Goal: Task Accomplishment & Management: Use online tool/utility

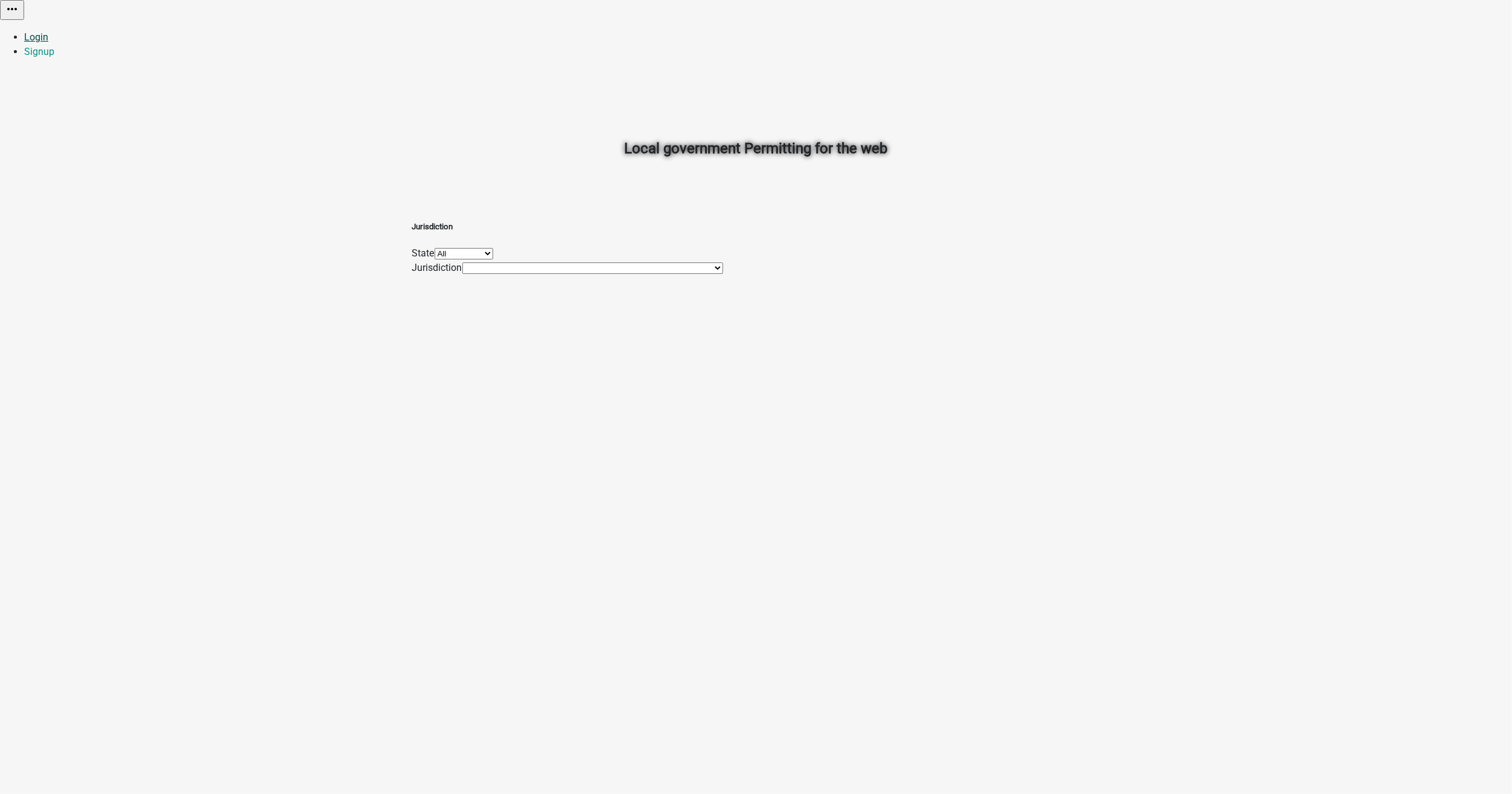
click at [48, 31] on link "Login" at bounding box center [36, 37] width 24 height 12
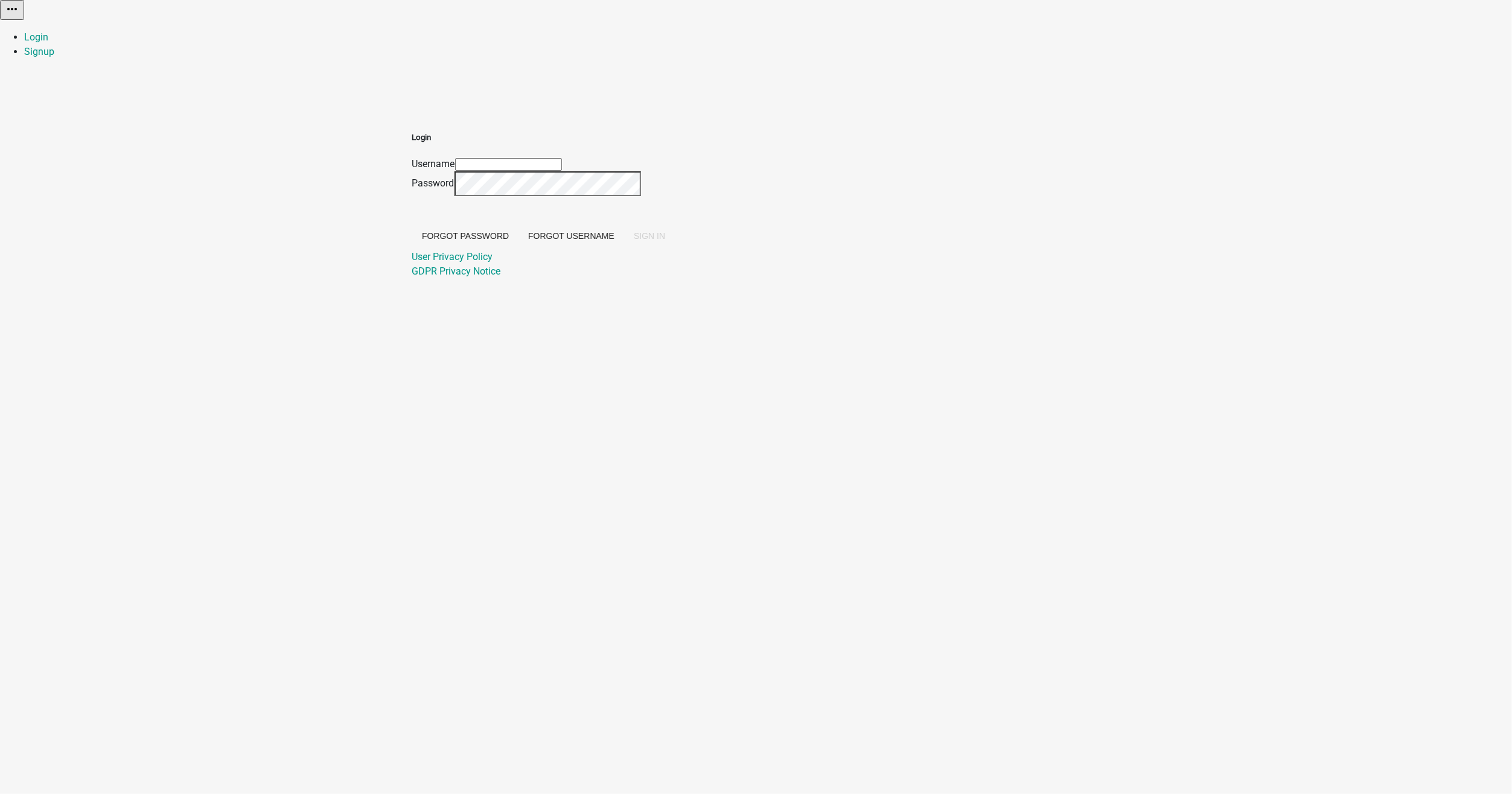
click at [562, 158] on input "Username" at bounding box center [508, 164] width 107 height 12
type input "[EMAIL_ADDRESS][DOMAIN_NAME]"
click at [665, 241] on span "SIGN IN" at bounding box center [650, 235] width 31 height 10
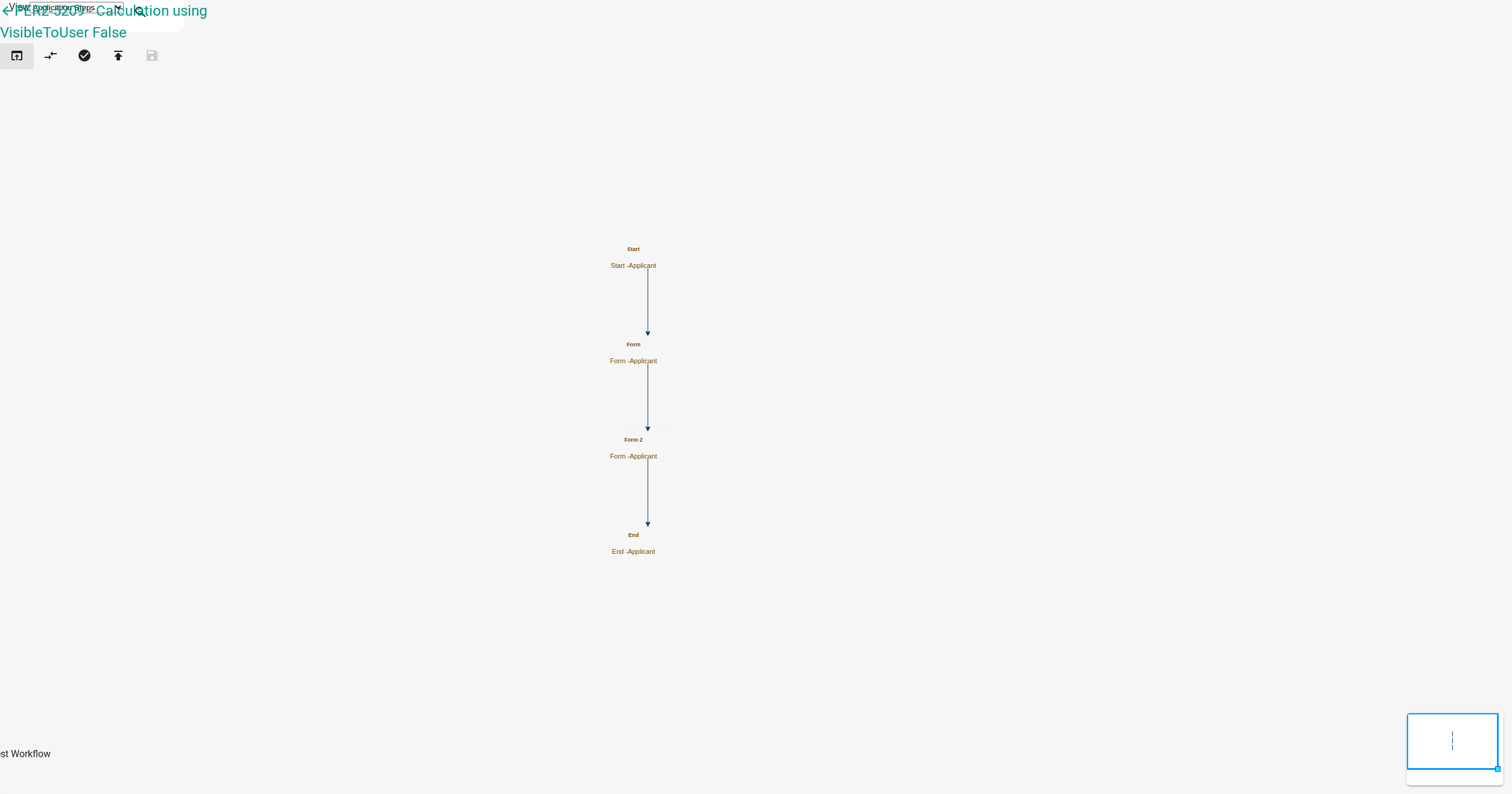
click at [24, 65] on icon "open_in_browser" at bounding box center [17, 57] width 14 height 17
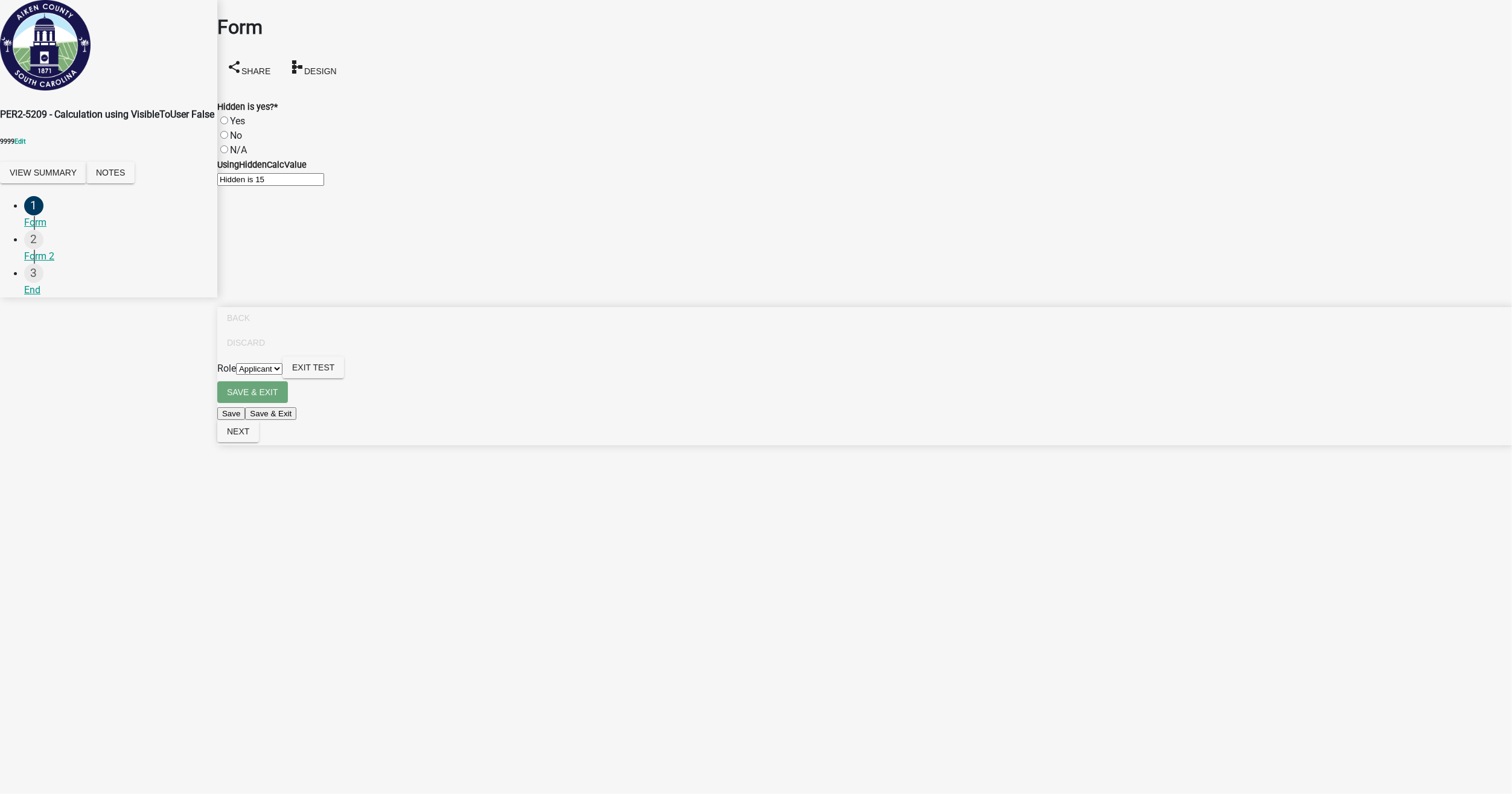
click at [238, 129] on label "No" at bounding box center [236, 135] width 12 height 12
click at [228, 131] on input "No" at bounding box center [224, 135] width 8 height 8
radio input "true"
click at [249, 436] on span "Next" at bounding box center [238, 431] width 22 height 10
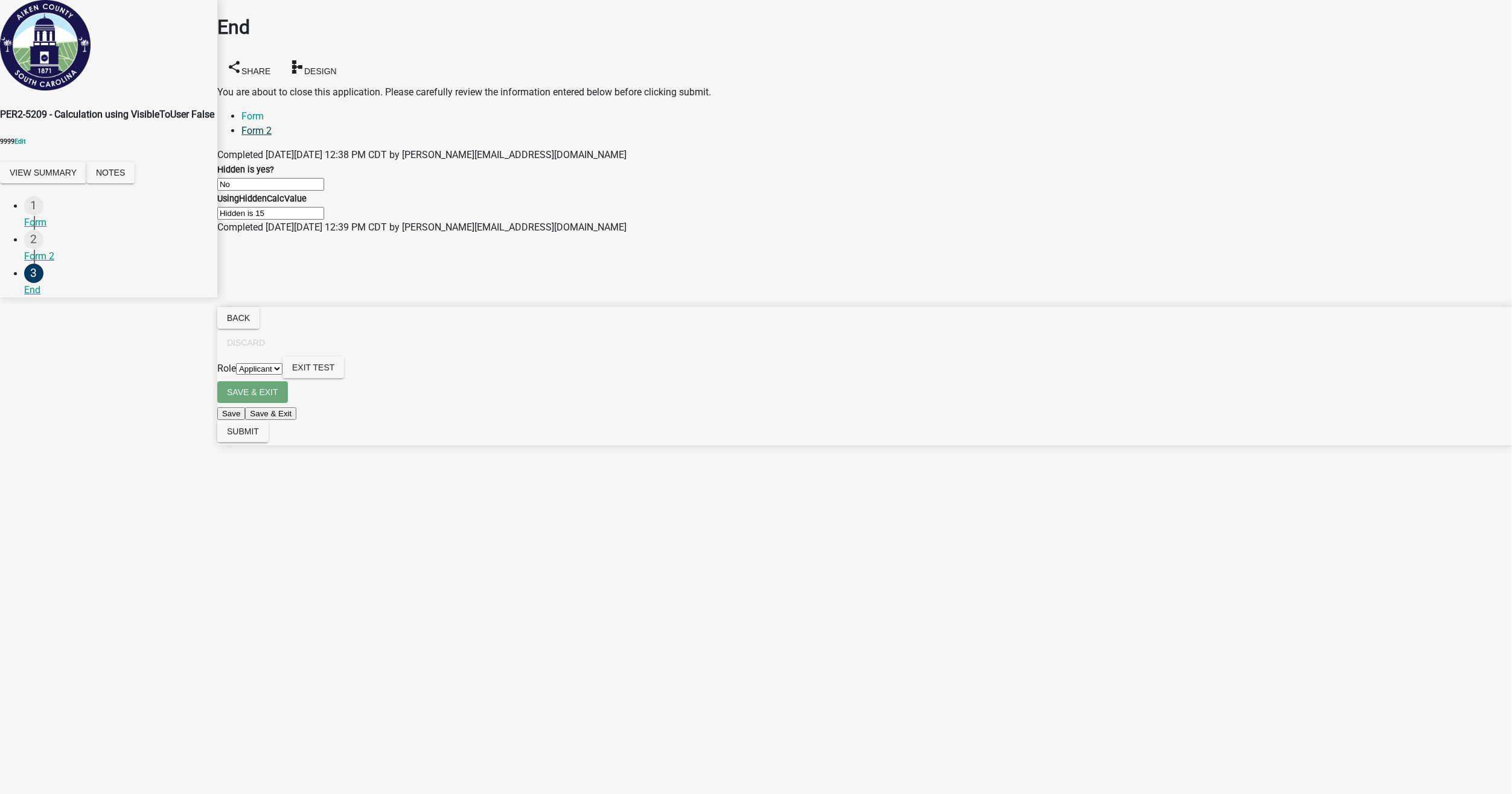
click at [272, 125] on link "Form 2" at bounding box center [256, 131] width 30 height 12
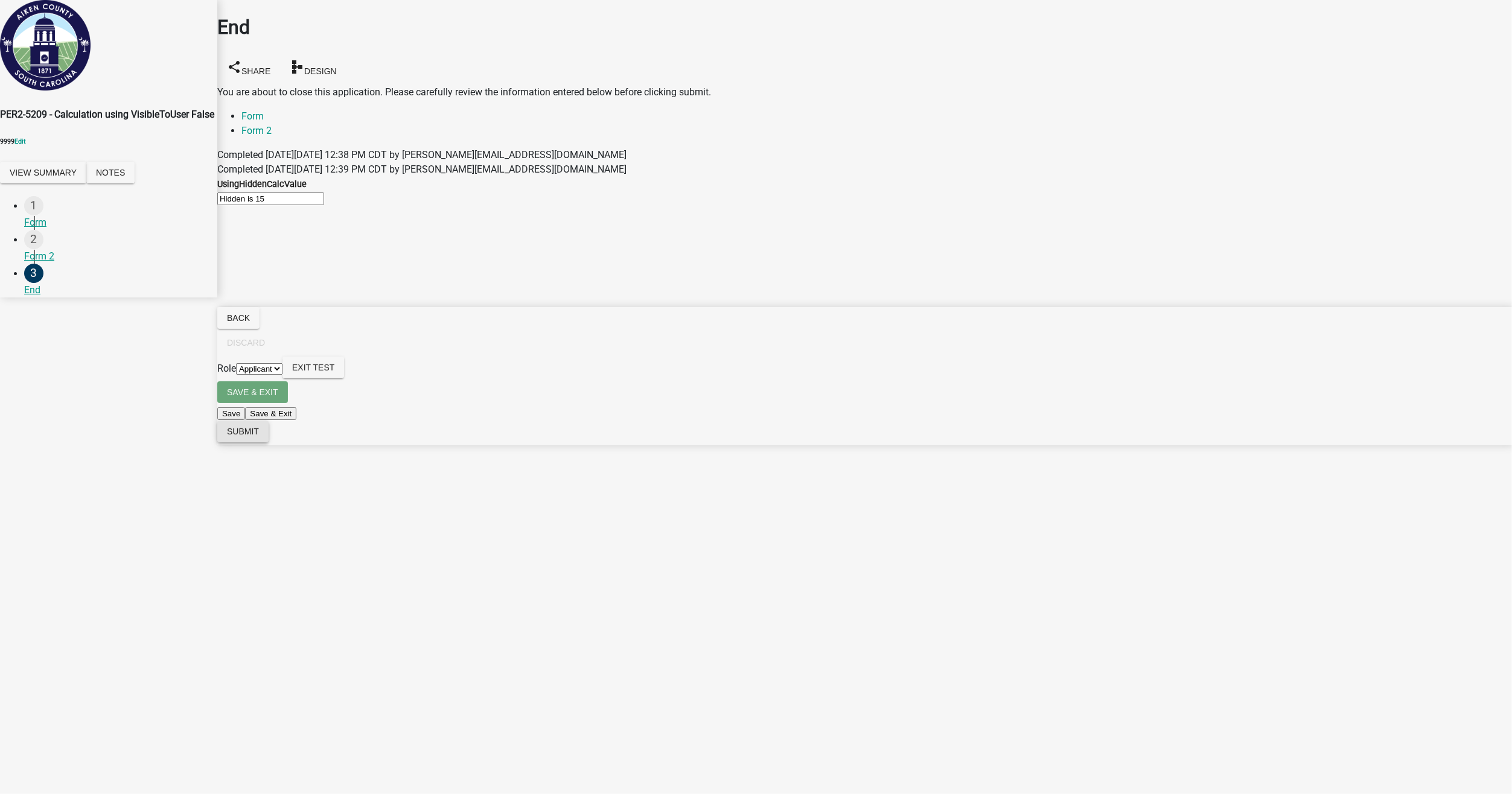
drag, startPoint x: 1472, startPoint y: 781, endPoint x: 1448, endPoint y: 781, distance: 24.0
click at [259, 436] on span "Submit" at bounding box center [243, 431] width 32 height 10
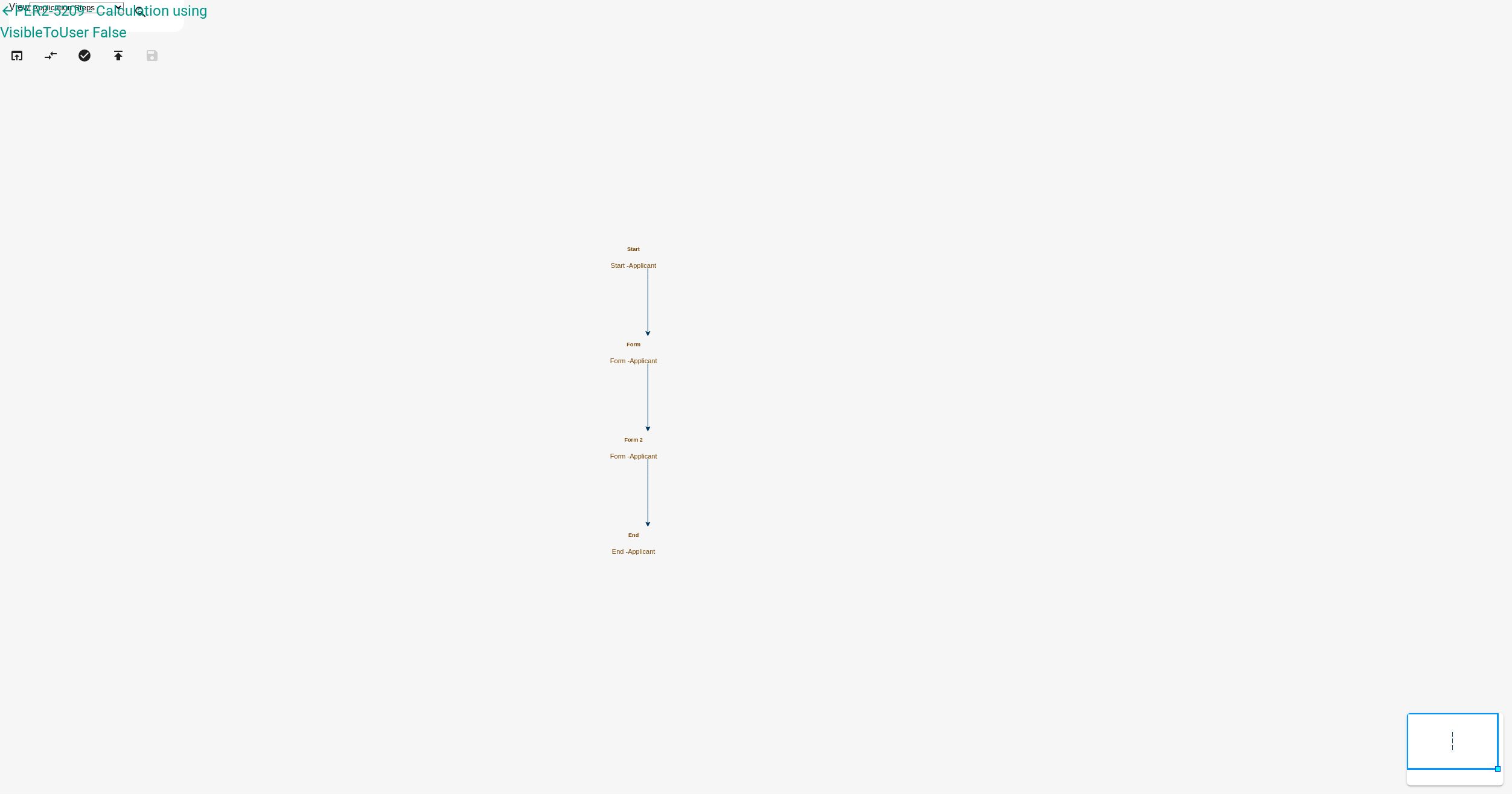
click at [657, 357] on span "Applicant" at bounding box center [643, 360] width 27 height 7
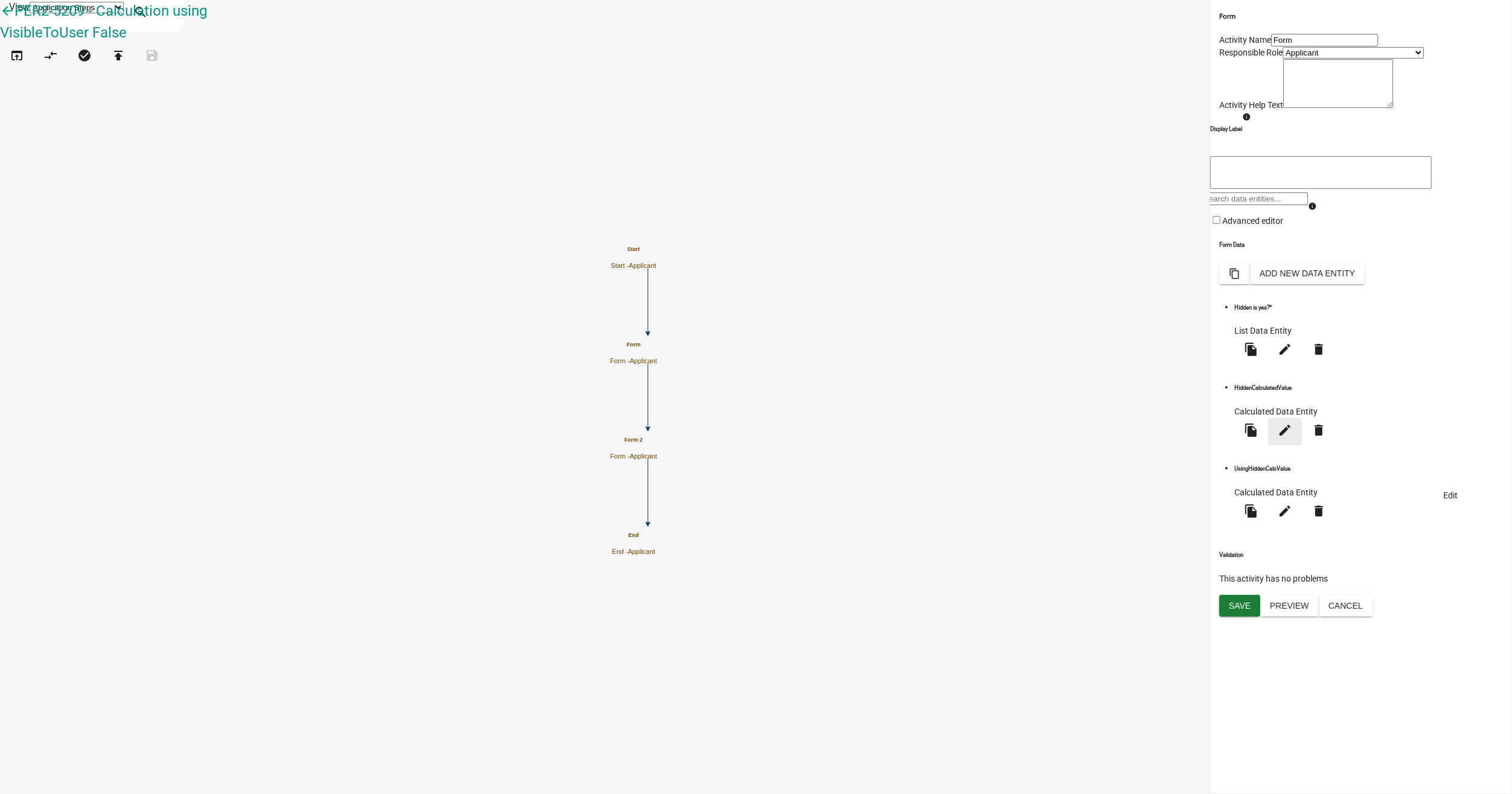
click at [1292, 438] on icon "edit" at bounding box center [1285, 430] width 14 height 14
select select "calculated-value"
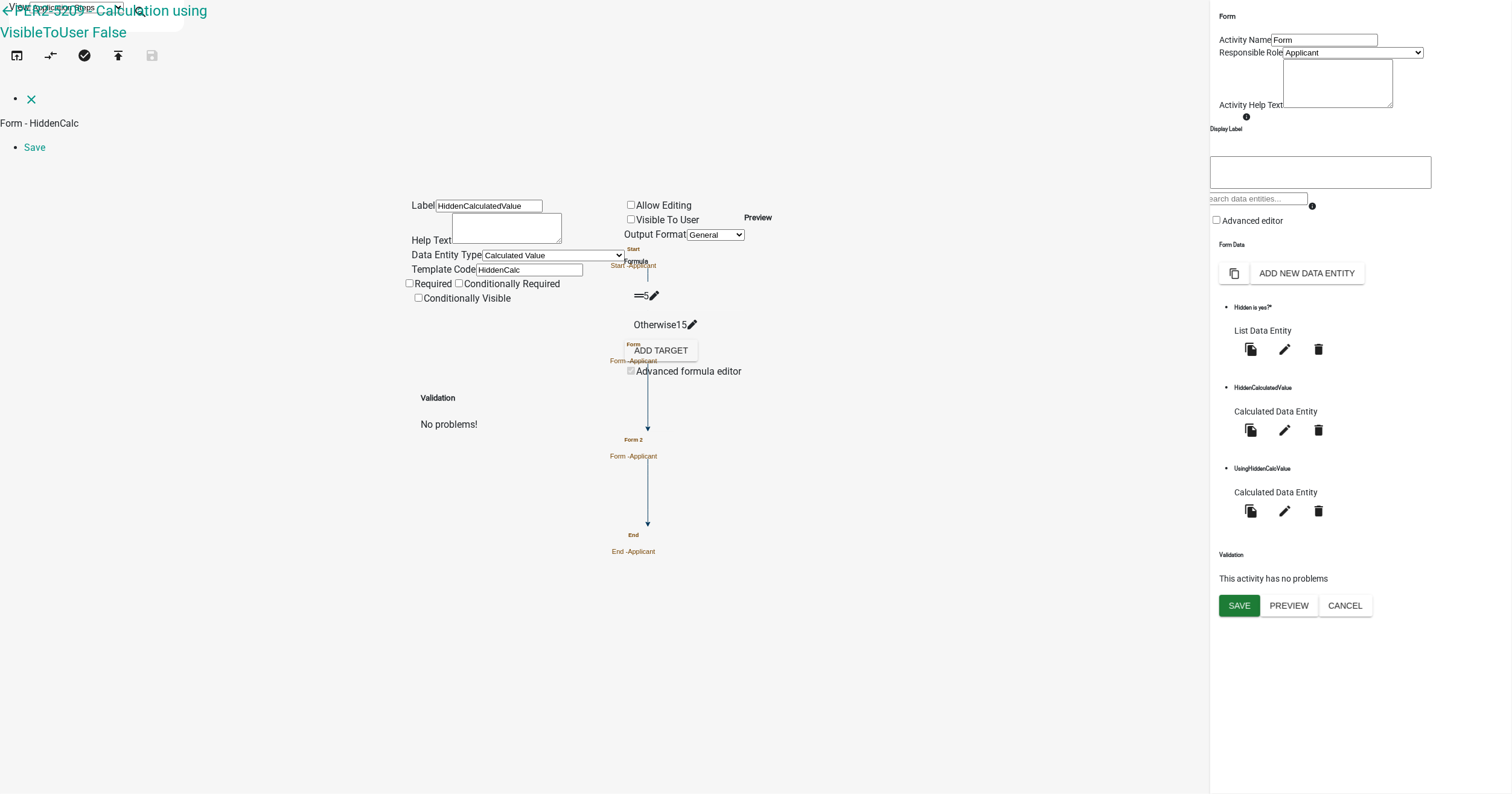
click at [697, 320] on icon at bounding box center [692, 324] width 10 height 10
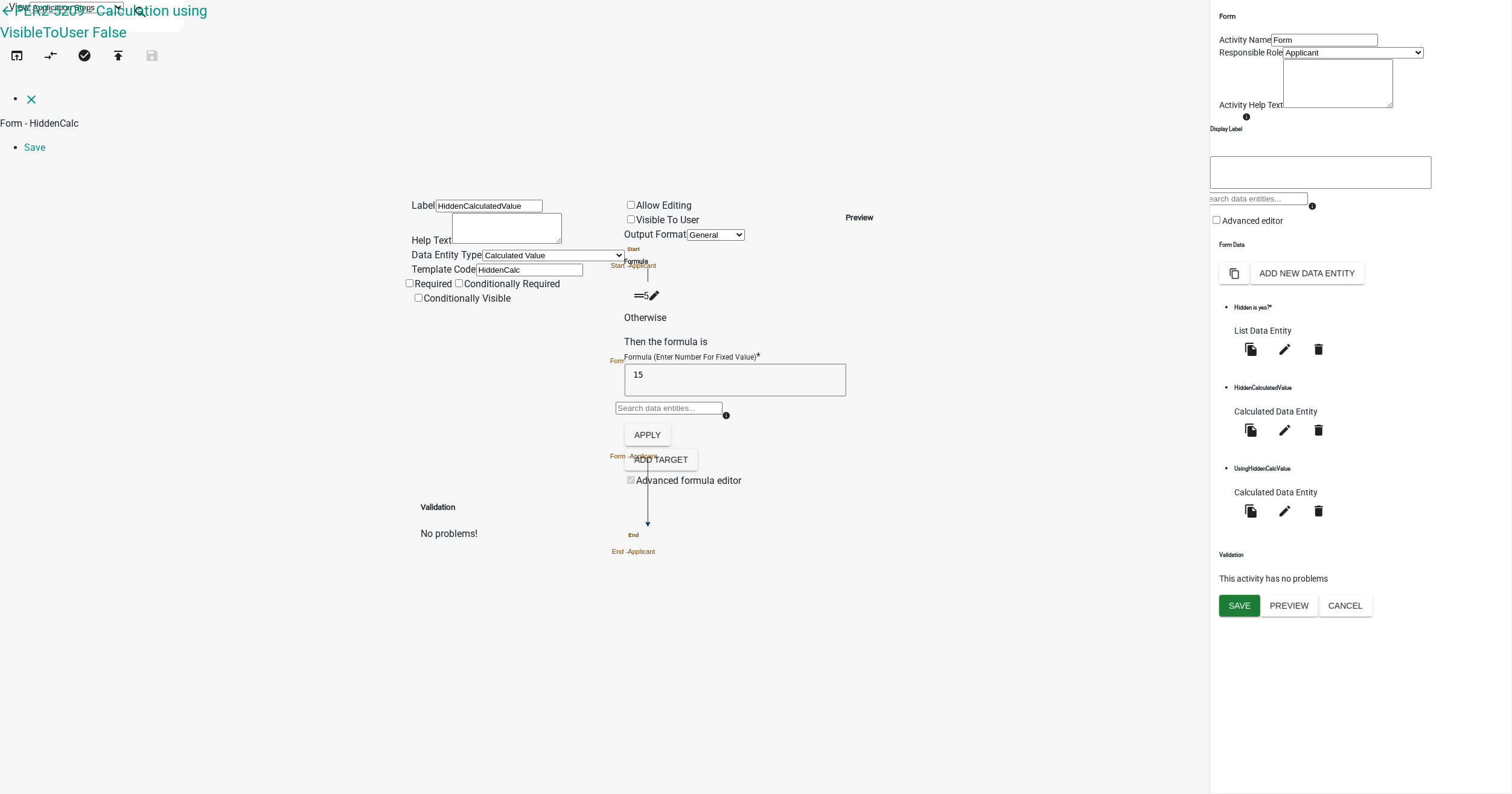
click at [688, 364] on textarea "15" at bounding box center [735, 380] width 222 height 33
type textarea "12.25"
click at [671, 424] on button "Apply" at bounding box center [648, 435] width 46 height 22
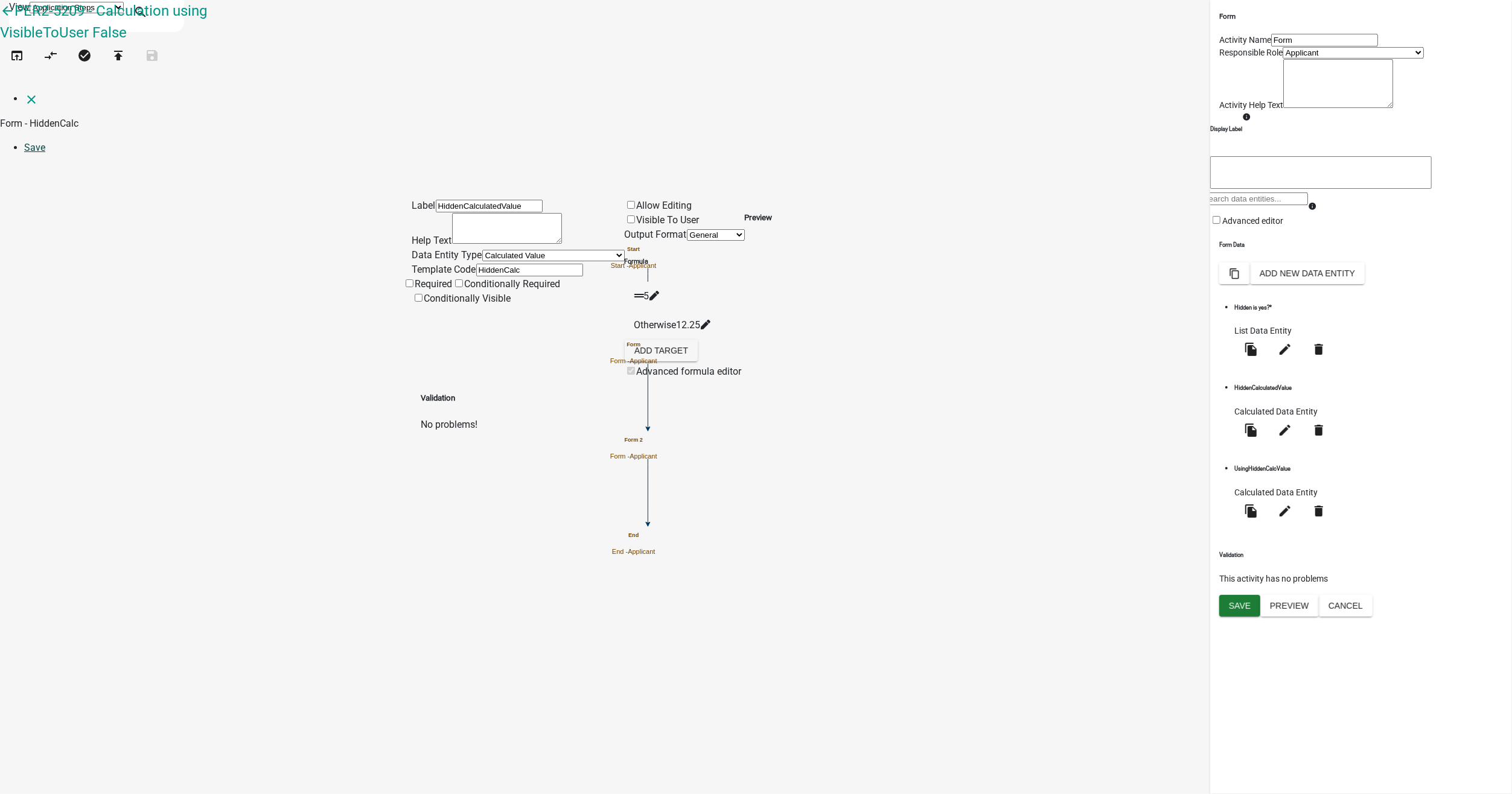
click at [45, 142] on link "Save" at bounding box center [35, 148] width 21 height 12
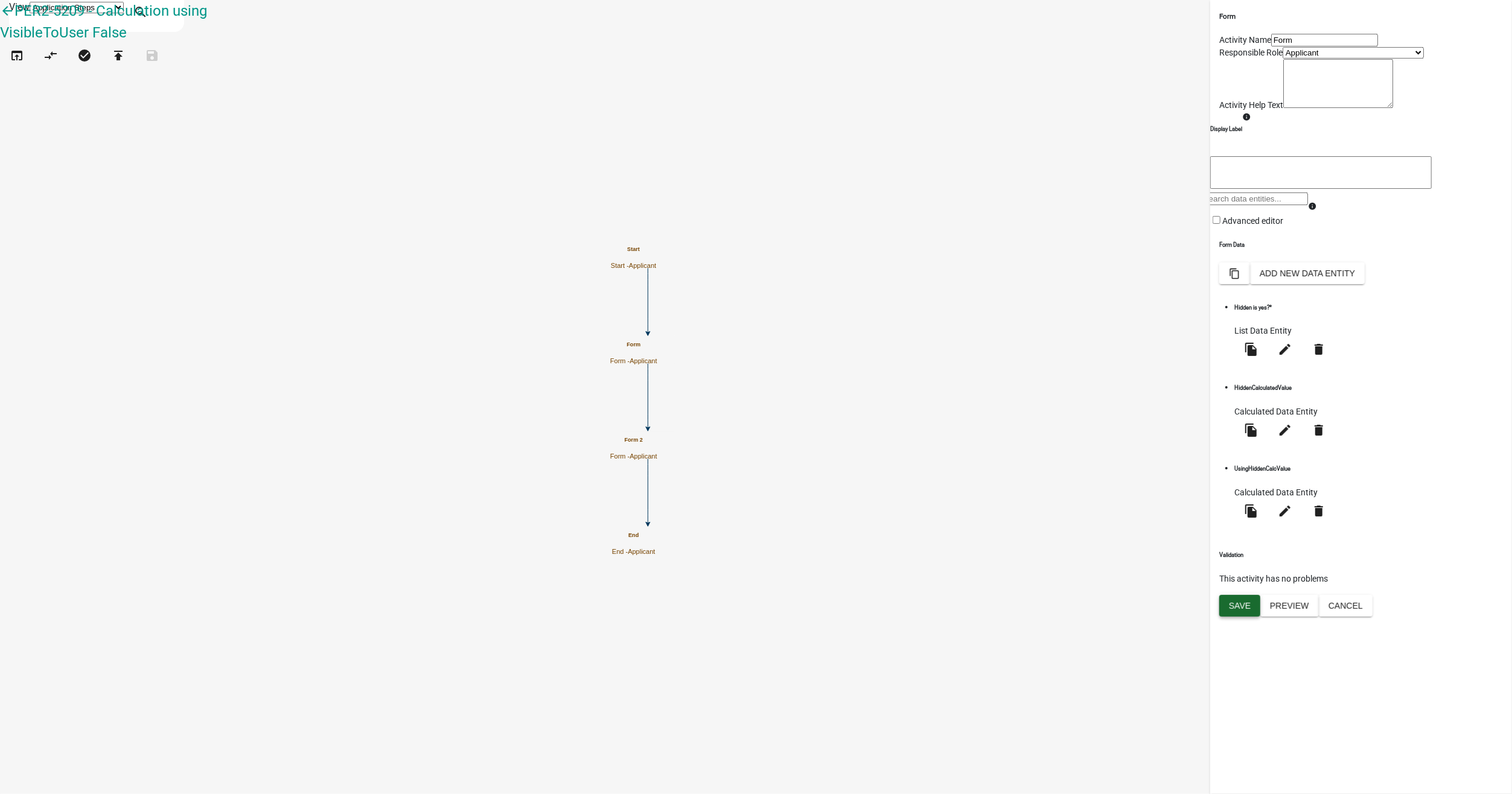
click at [1232, 610] on span "Save" at bounding box center [1239, 605] width 22 height 10
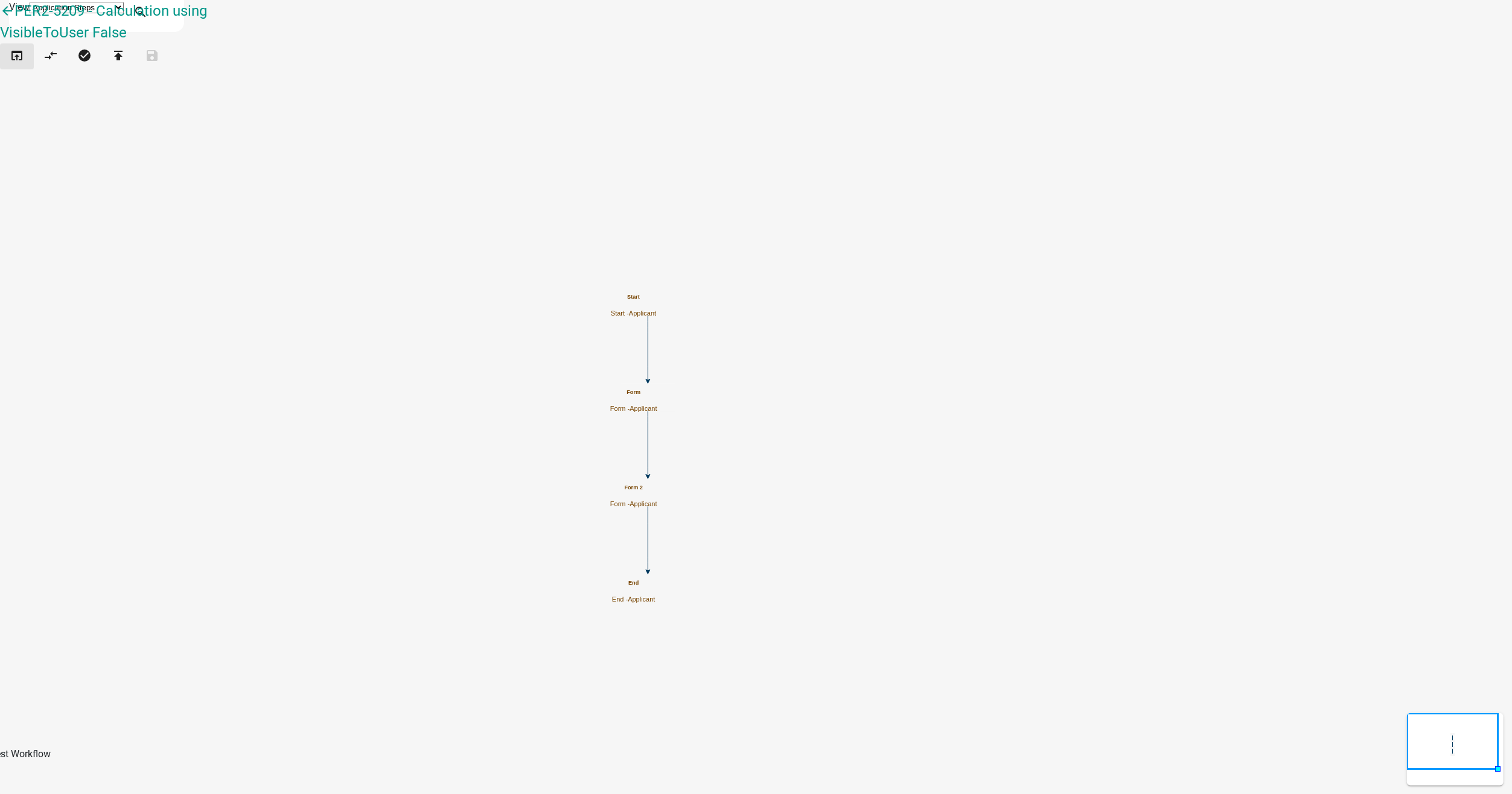
click at [24, 65] on icon "open_in_browser" at bounding box center [17, 57] width 14 height 17
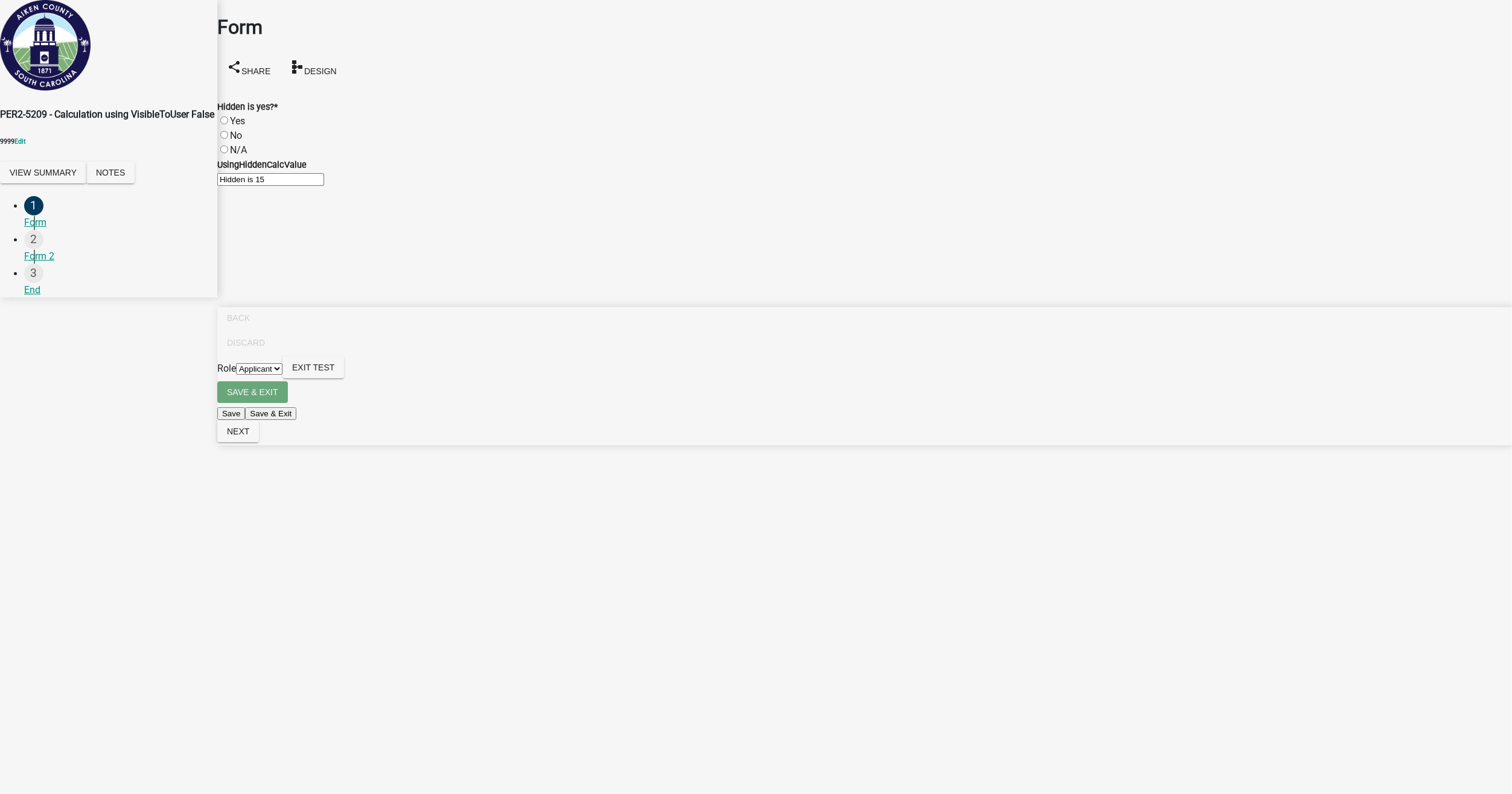
click at [237, 129] on label "No" at bounding box center [236, 135] width 12 height 12
click at [228, 131] on input "No" at bounding box center [224, 135] width 8 height 8
radio input "true"
click at [344, 378] on button "Exit Test" at bounding box center [313, 367] width 62 height 22
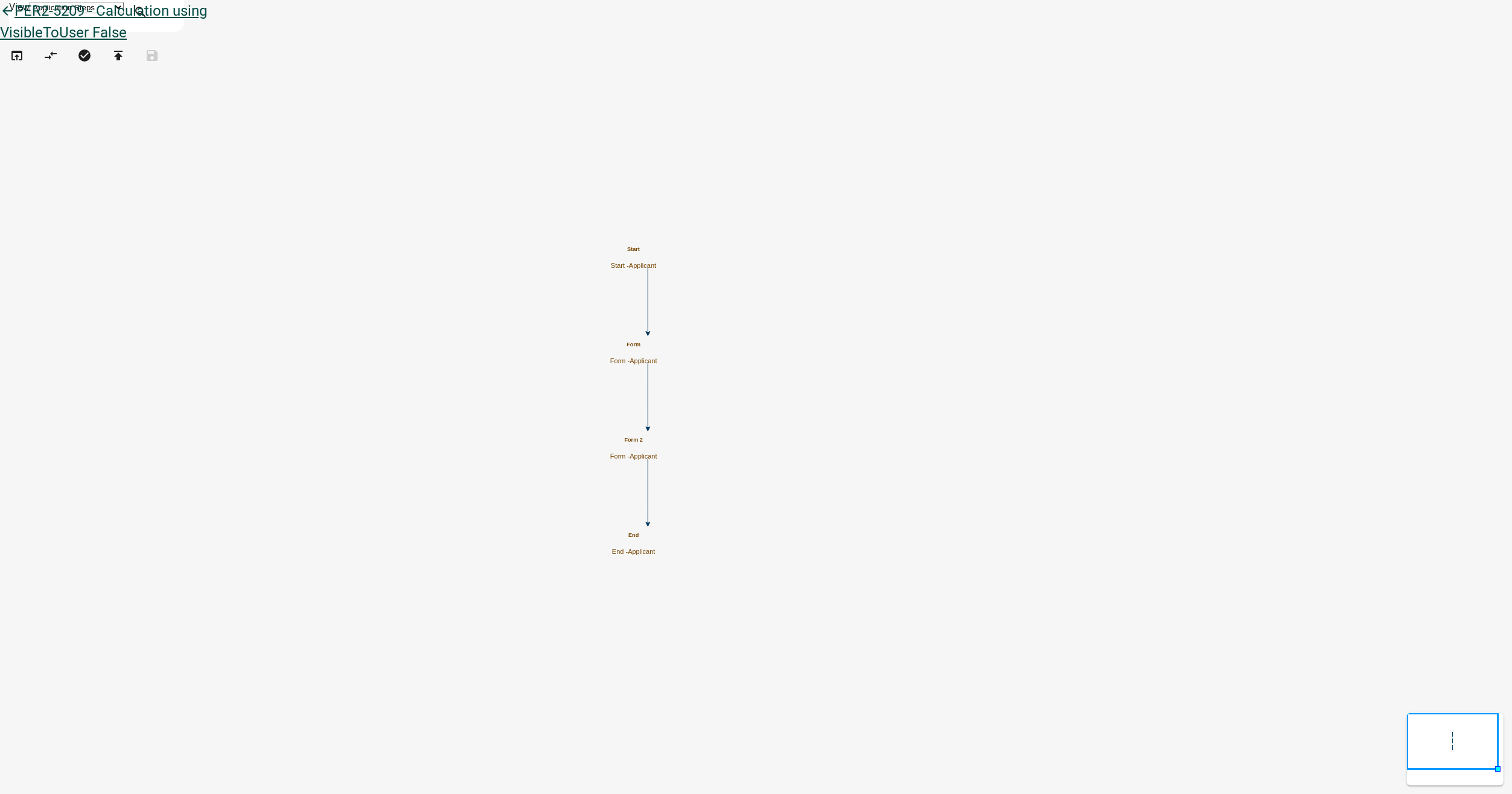
click at [14, 20] on icon "arrow_back" at bounding box center [7, 12] width 14 height 17
click at [658, 344] on h5 "Form" at bounding box center [634, 345] width 47 height 7
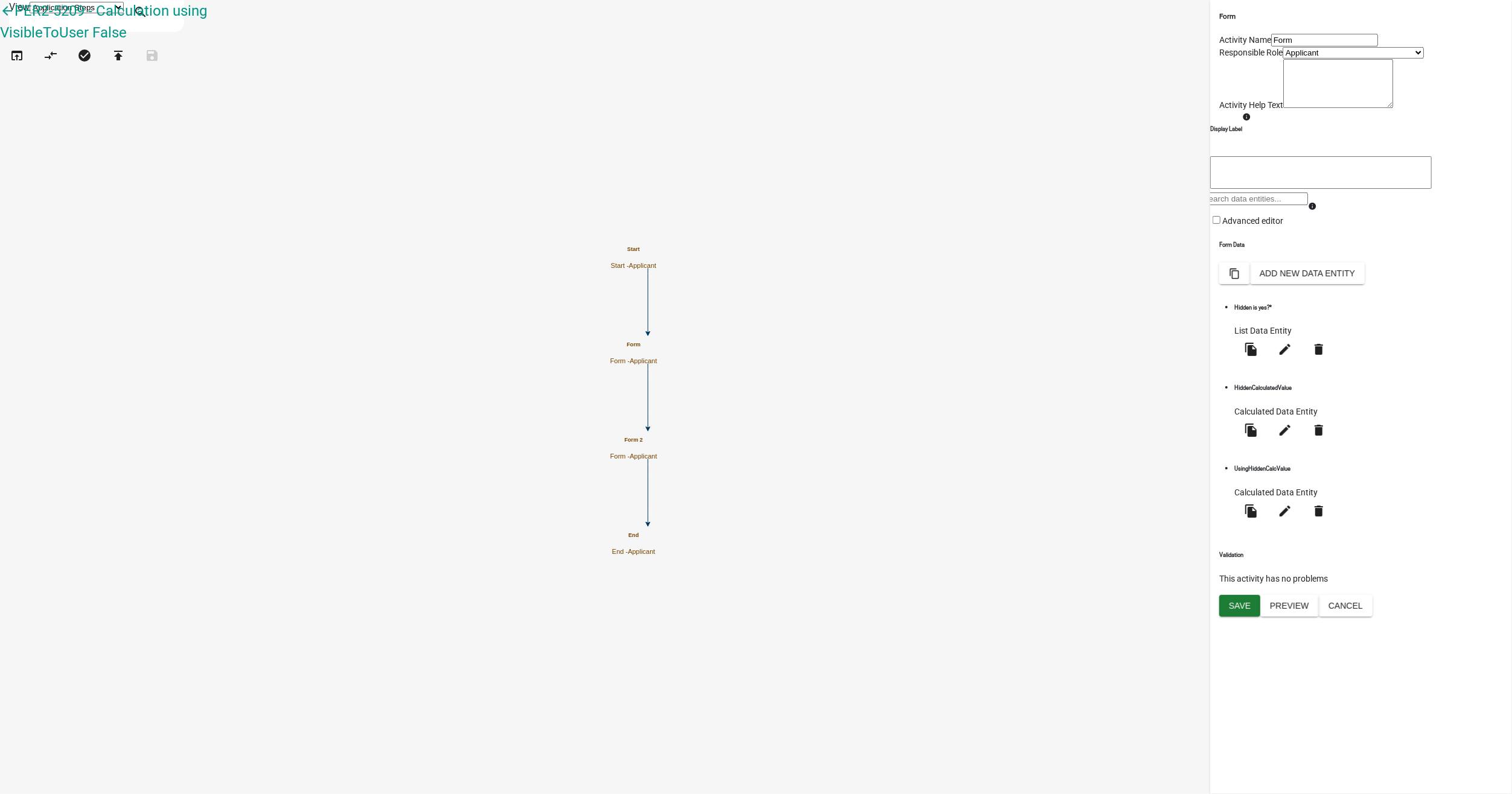
click at [1336, 448] on div "file_copy edit delete" at bounding box center [1285, 433] width 101 height 30
click at [1292, 438] on icon "edit" at bounding box center [1285, 430] width 14 height 14
select select "calculated-value"
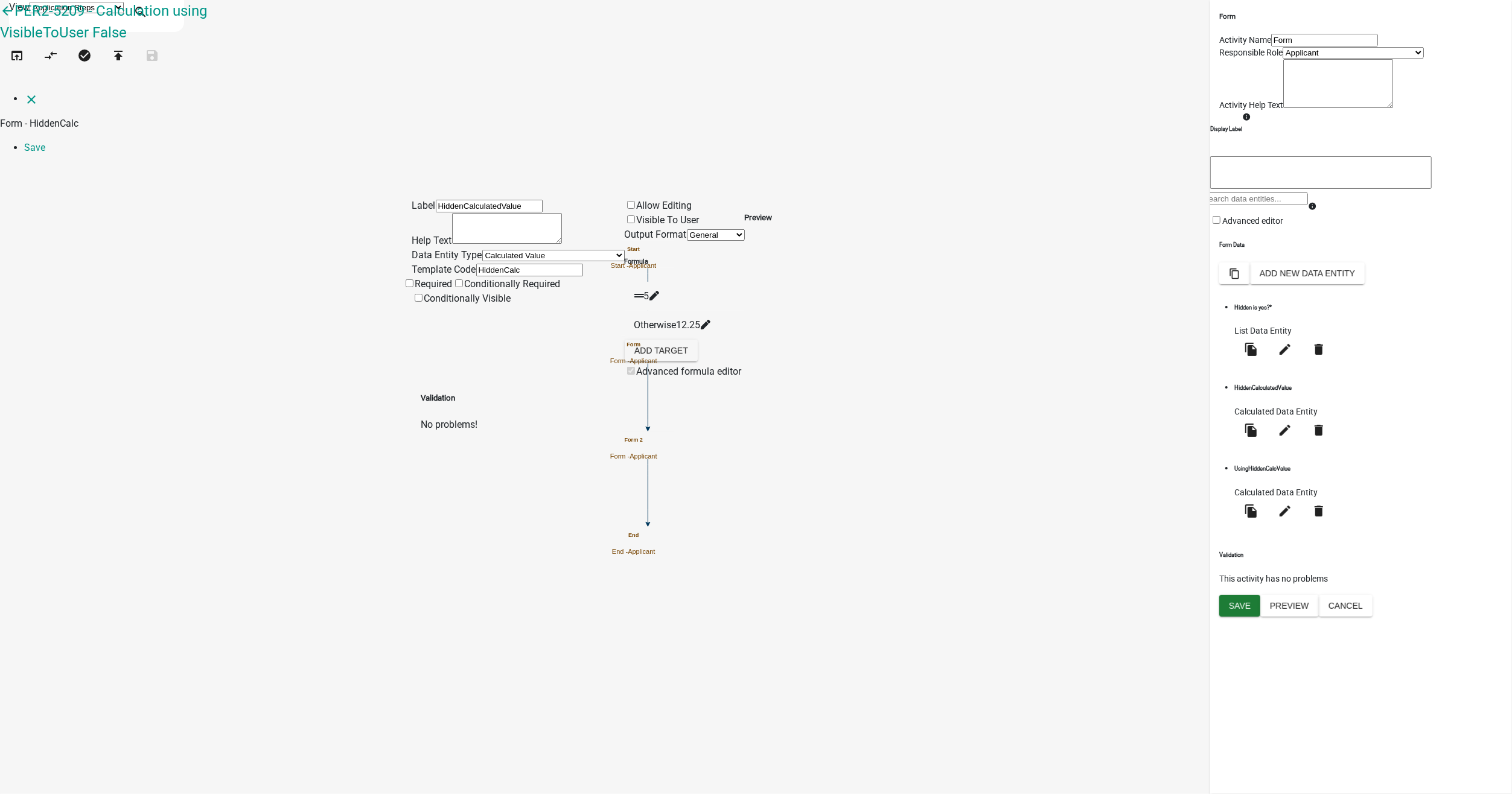
click at [1475, 141] on li "Save" at bounding box center [768, 148] width 1488 height 14
click at [1484, 141] on li "Save" at bounding box center [768, 148] width 1488 height 14
click at [27, 92] on icon "close" at bounding box center [31, 99] width 14 height 14
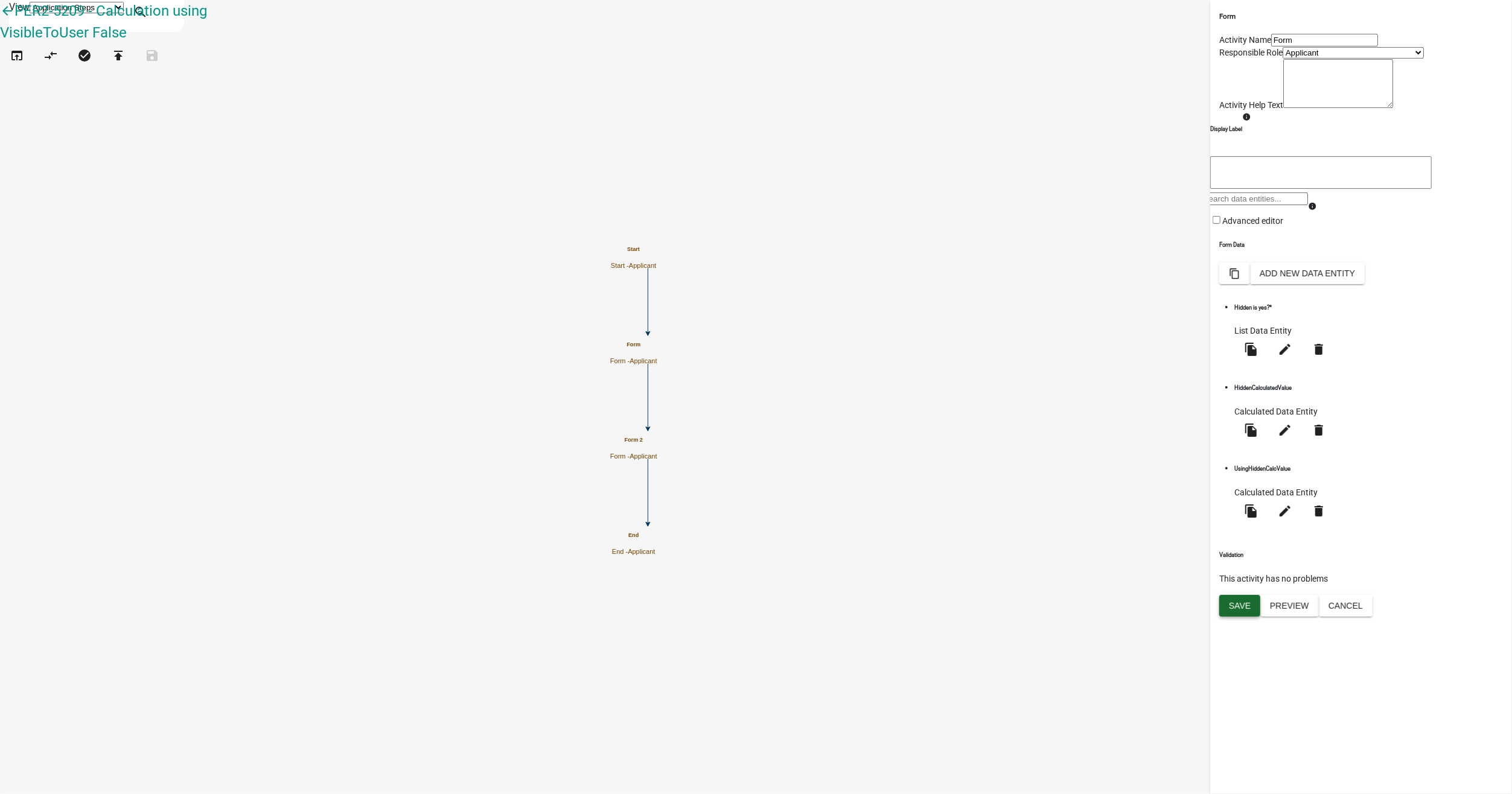
click at [1240, 610] on span "Save" at bounding box center [1239, 605] width 22 height 10
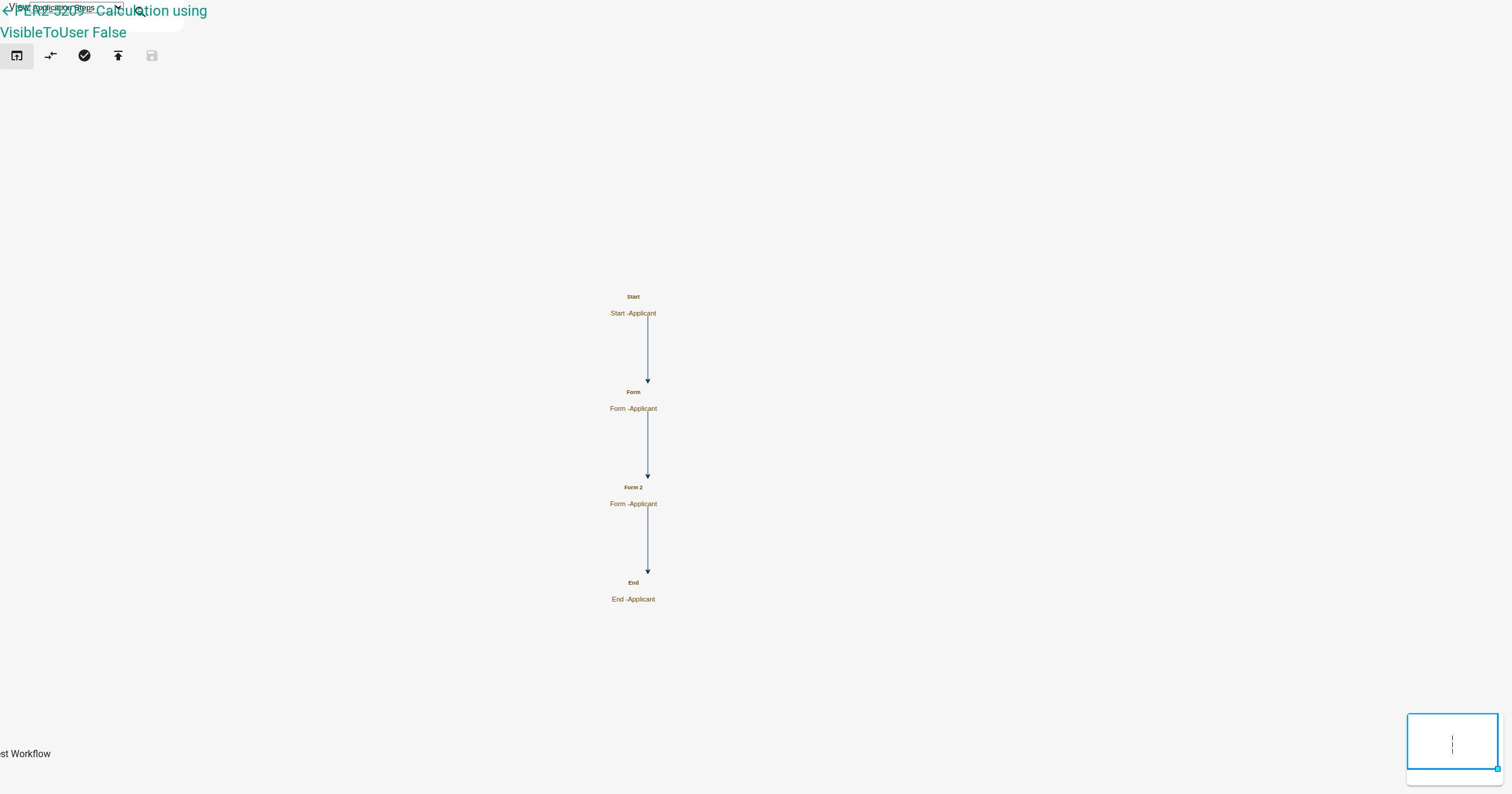
click at [24, 61] on icon "open_in_browser" at bounding box center [17, 57] width 14 height 17
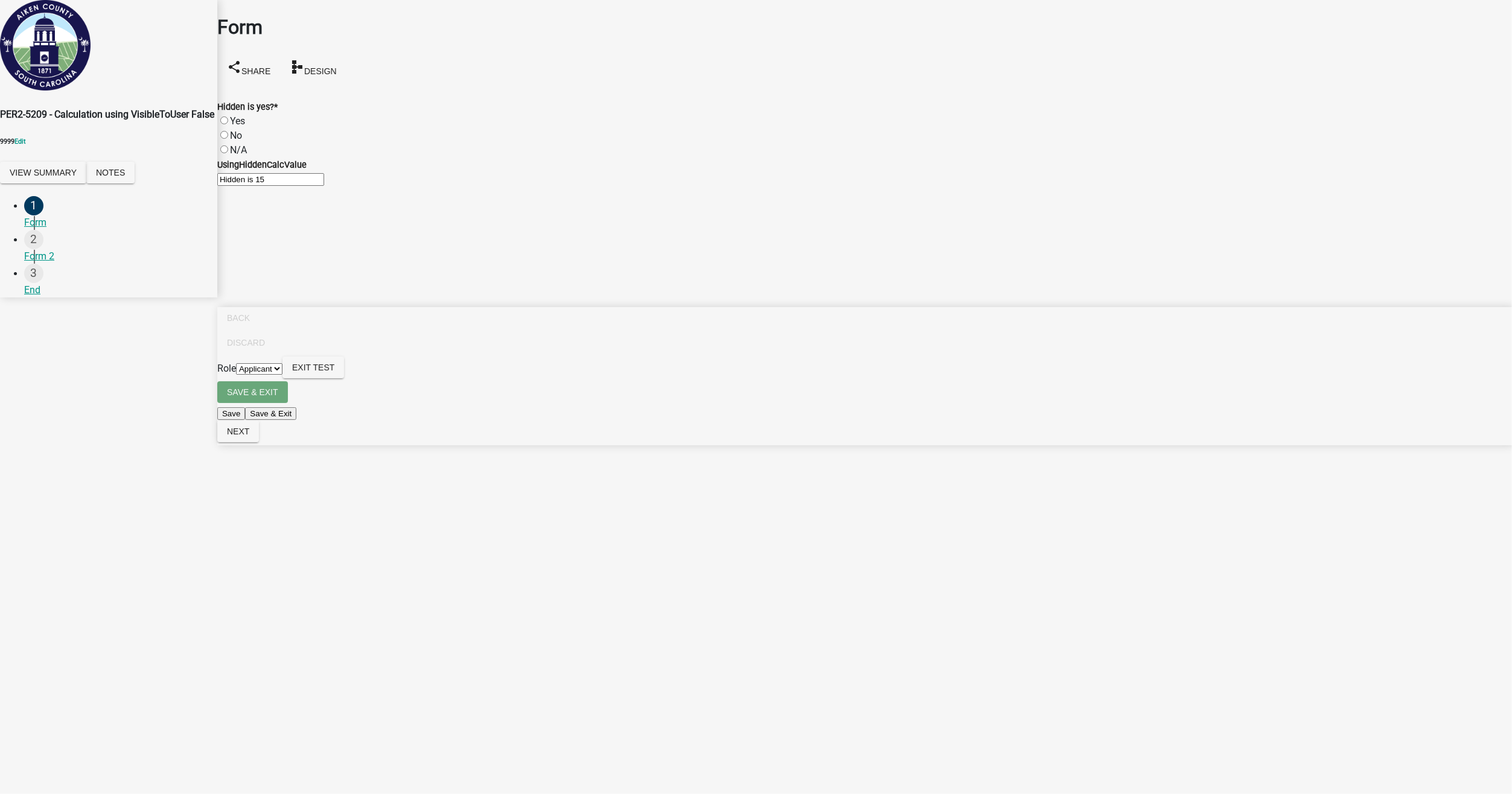
click at [231, 114] on div "Yes" at bounding box center [864, 121] width 1295 height 14
click at [234, 115] on label "Yes" at bounding box center [237, 121] width 15 height 12
click at [228, 116] on input "Yes" at bounding box center [224, 120] width 8 height 8
radio input "true"
click at [236, 129] on label "No" at bounding box center [236, 135] width 12 height 12
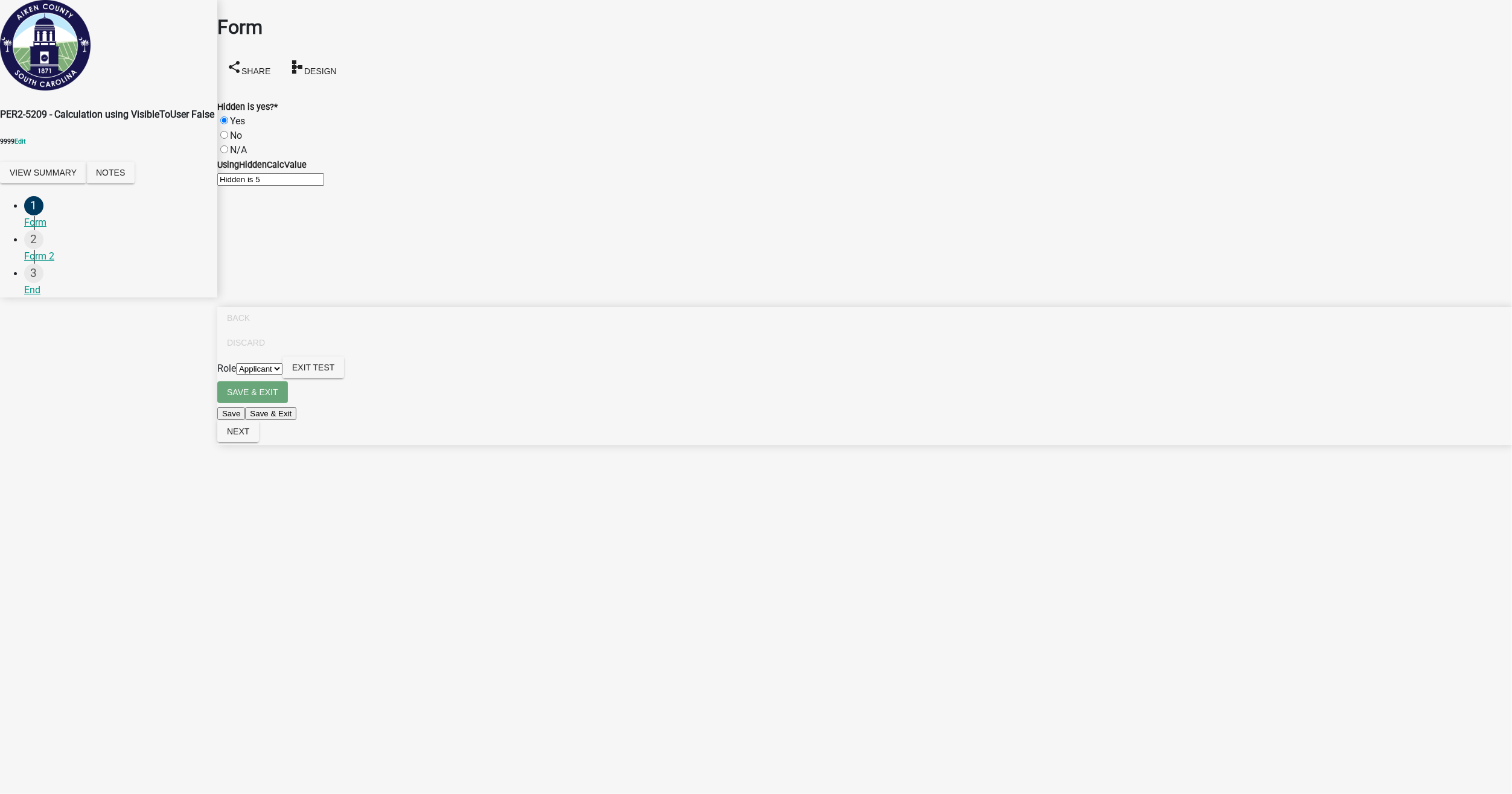
click at [228, 131] on input "No" at bounding box center [224, 135] width 8 height 8
radio input "true"
click at [344, 378] on button "Exit Test" at bounding box center [313, 367] width 62 height 22
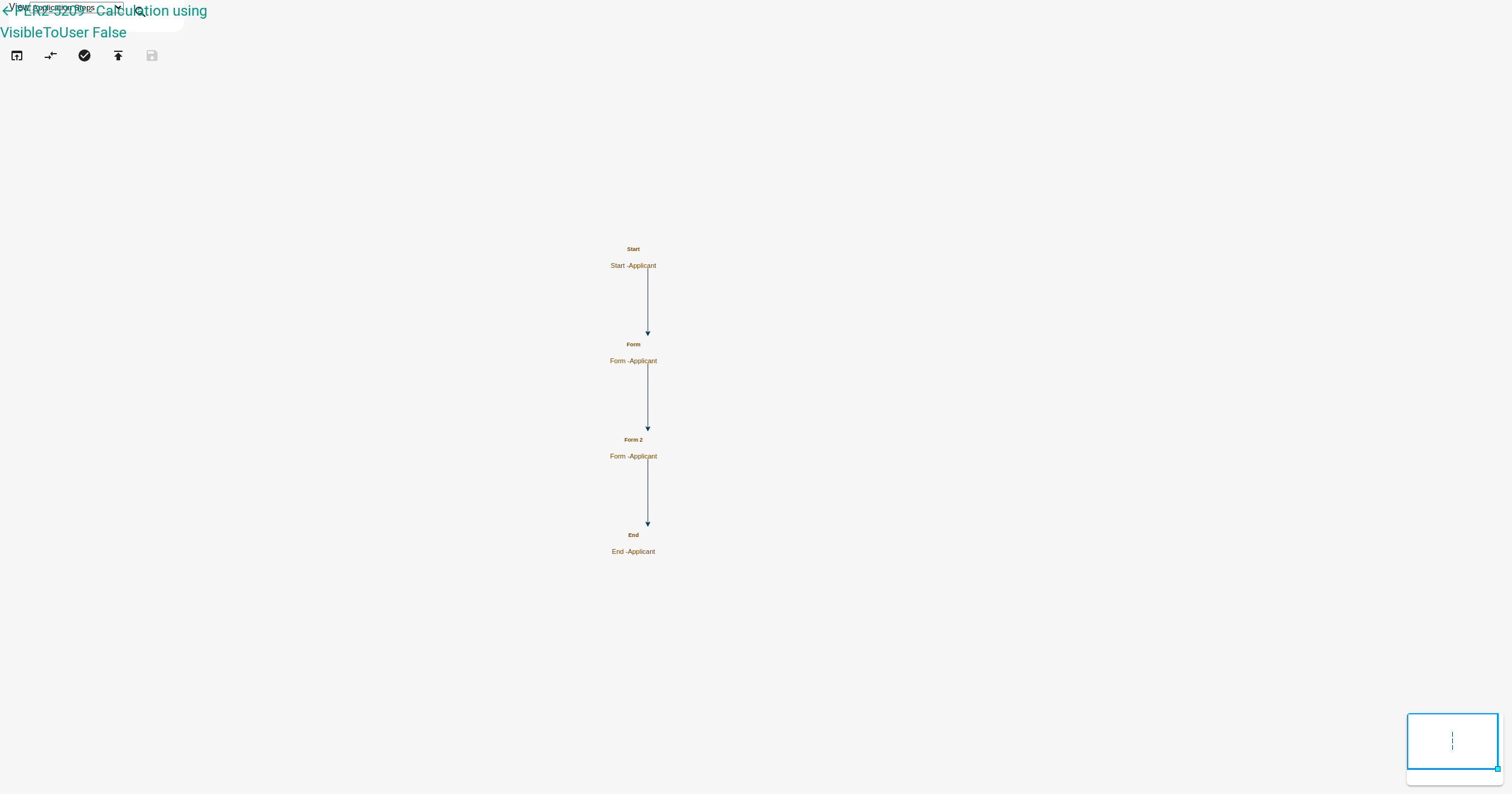
click at [658, 354] on div "Form Form - Applicant" at bounding box center [634, 353] width 47 height 24
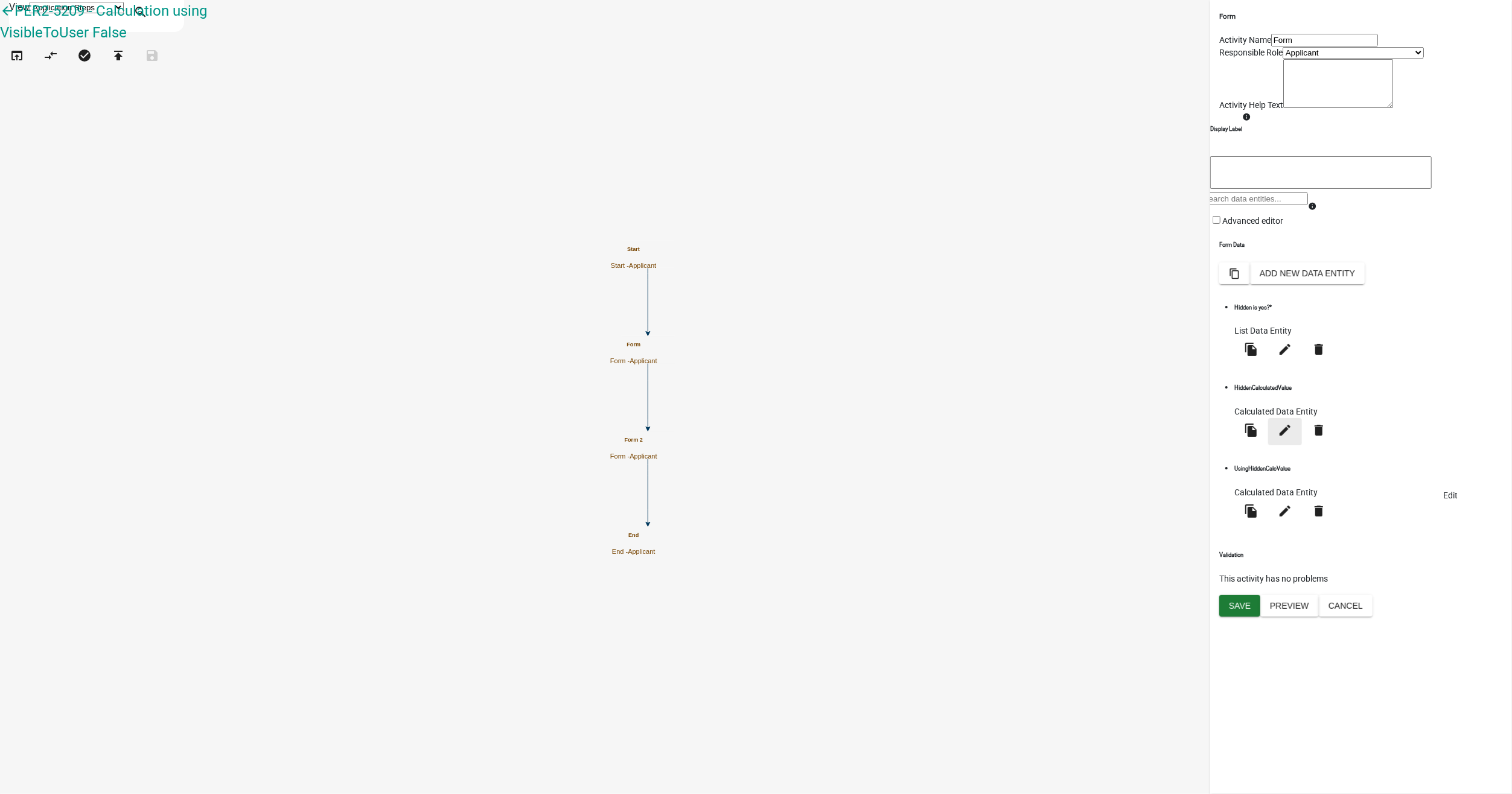
click at [1292, 438] on icon "edit" at bounding box center [1285, 430] width 14 height 14
select select "calculated-value"
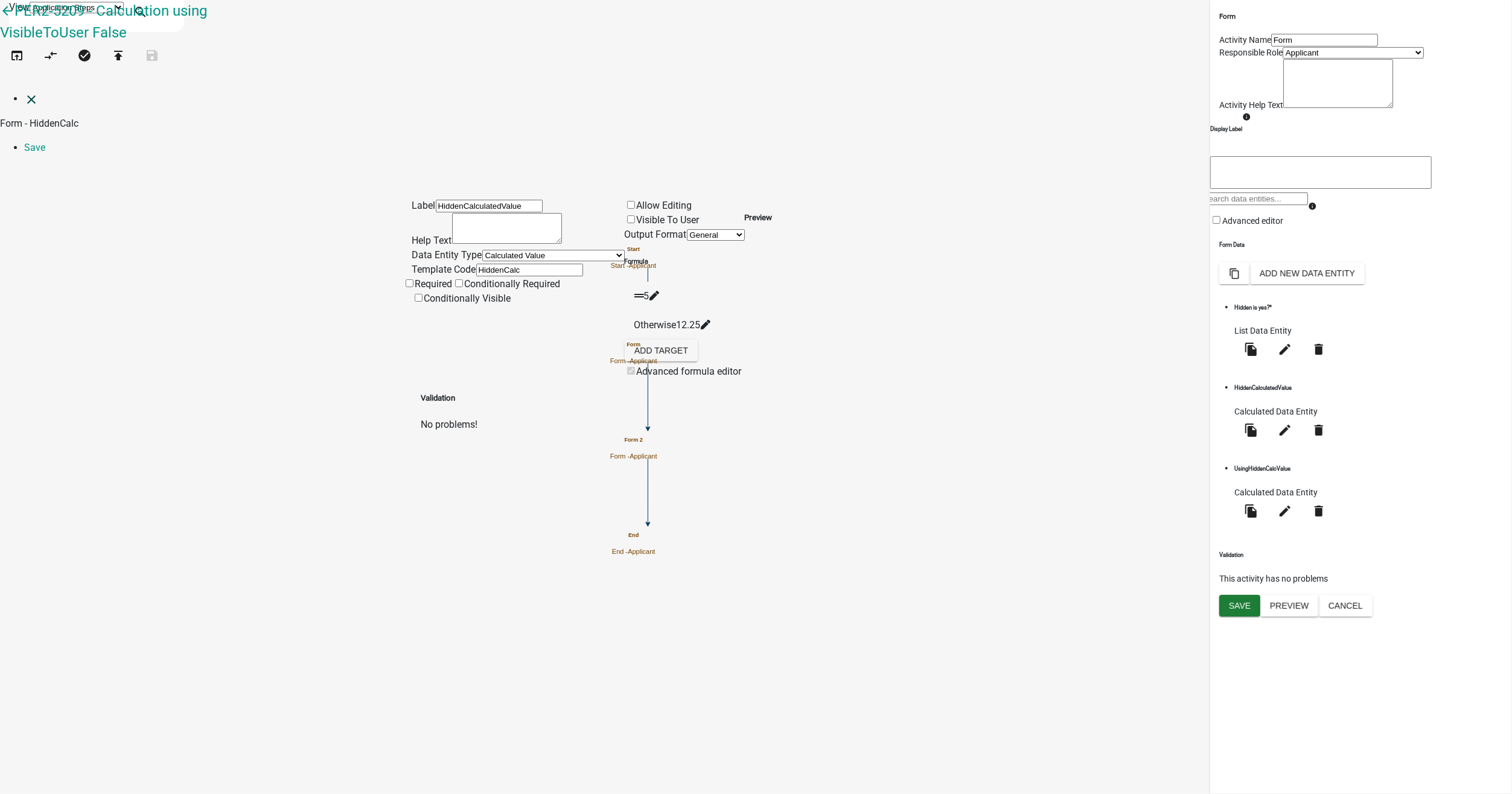
click at [24, 92] on icon "close" at bounding box center [31, 99] width 14 height 14
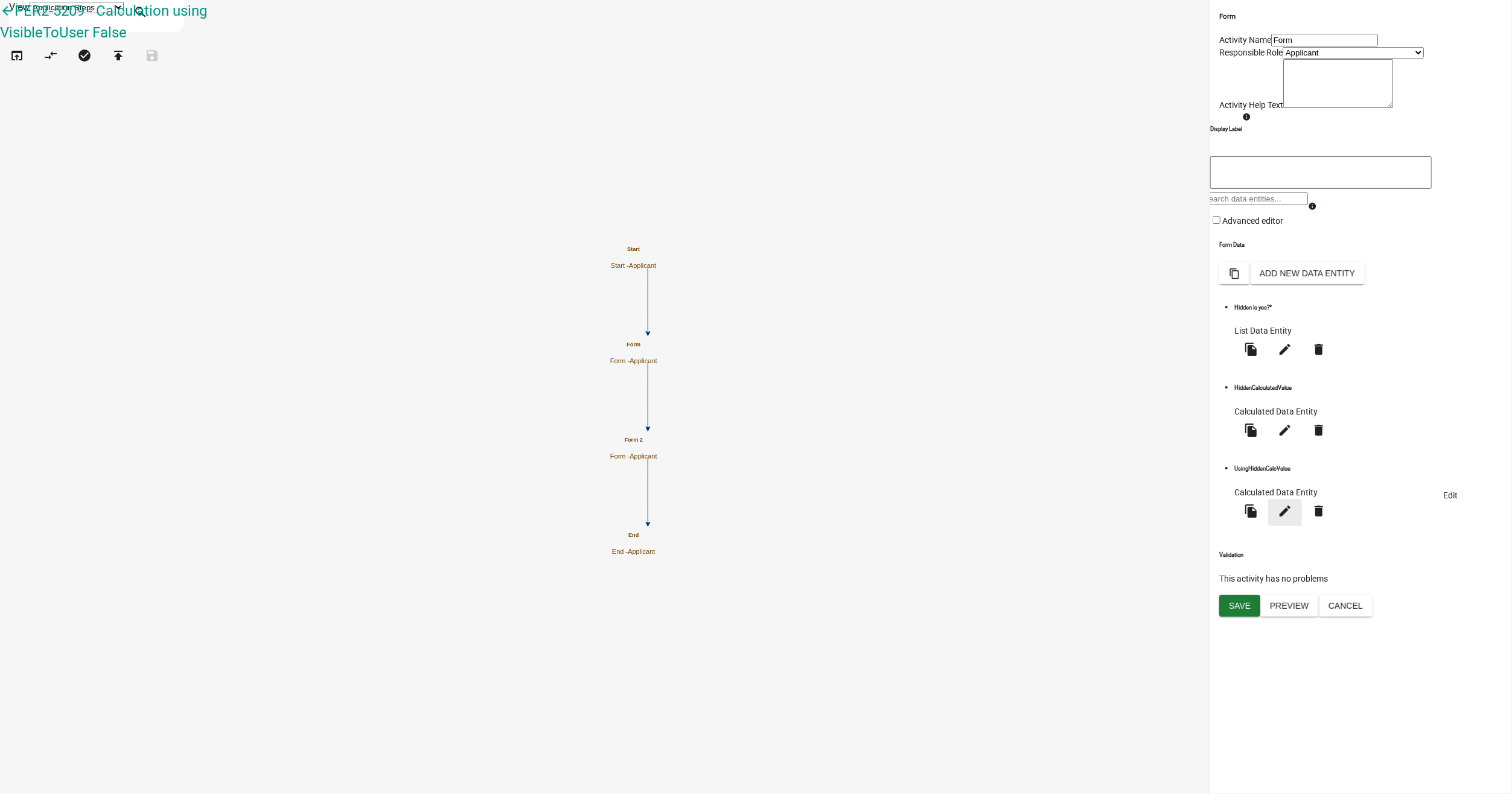
click at [1292, 512] on icon "edit" at bounding box center [1285, 510] width 14 height 14
select select "calculated-value"
select select "2"
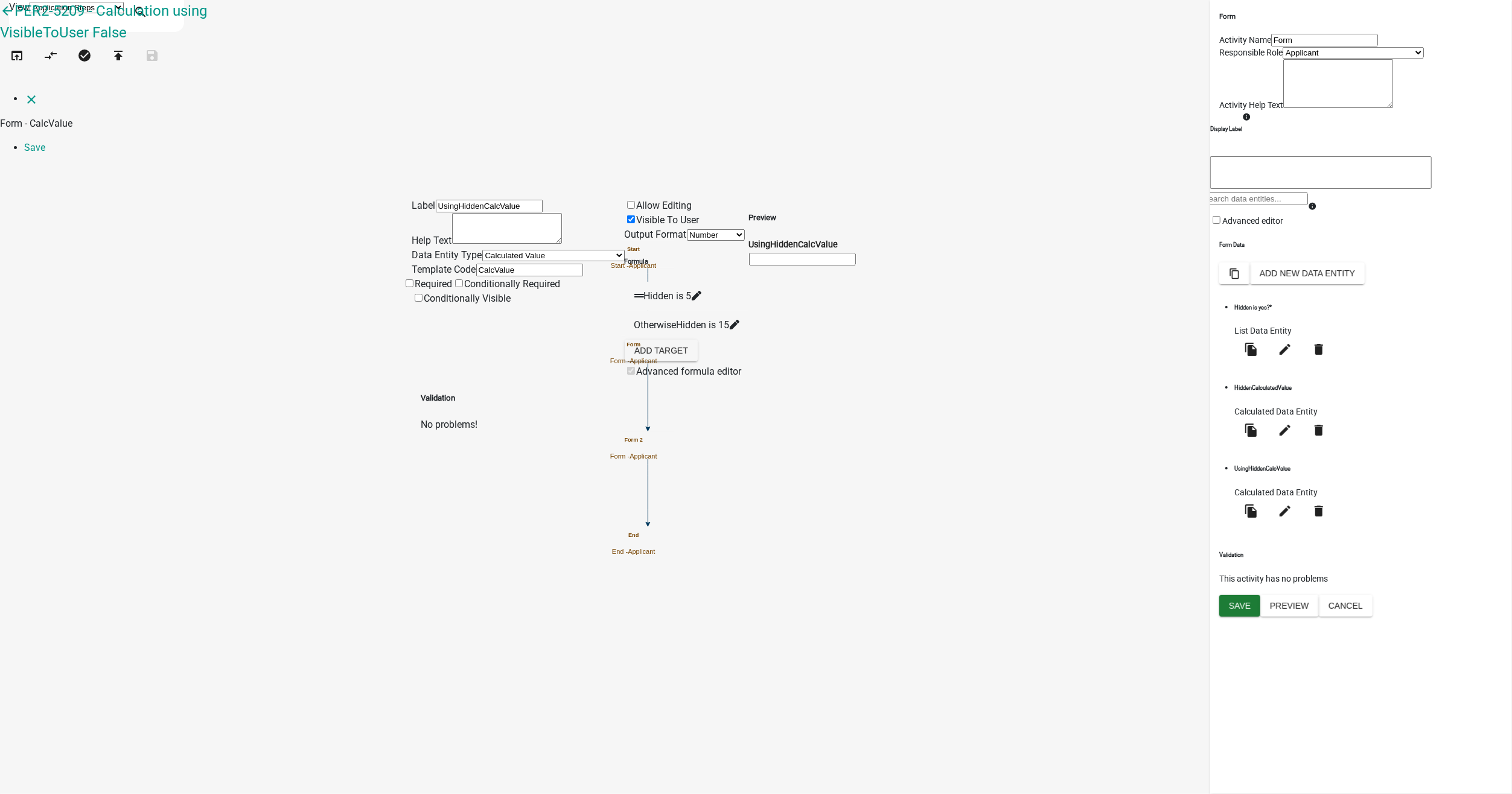
click at [739, 320] on icon at bounding box center [733, 324] width 10 height 10
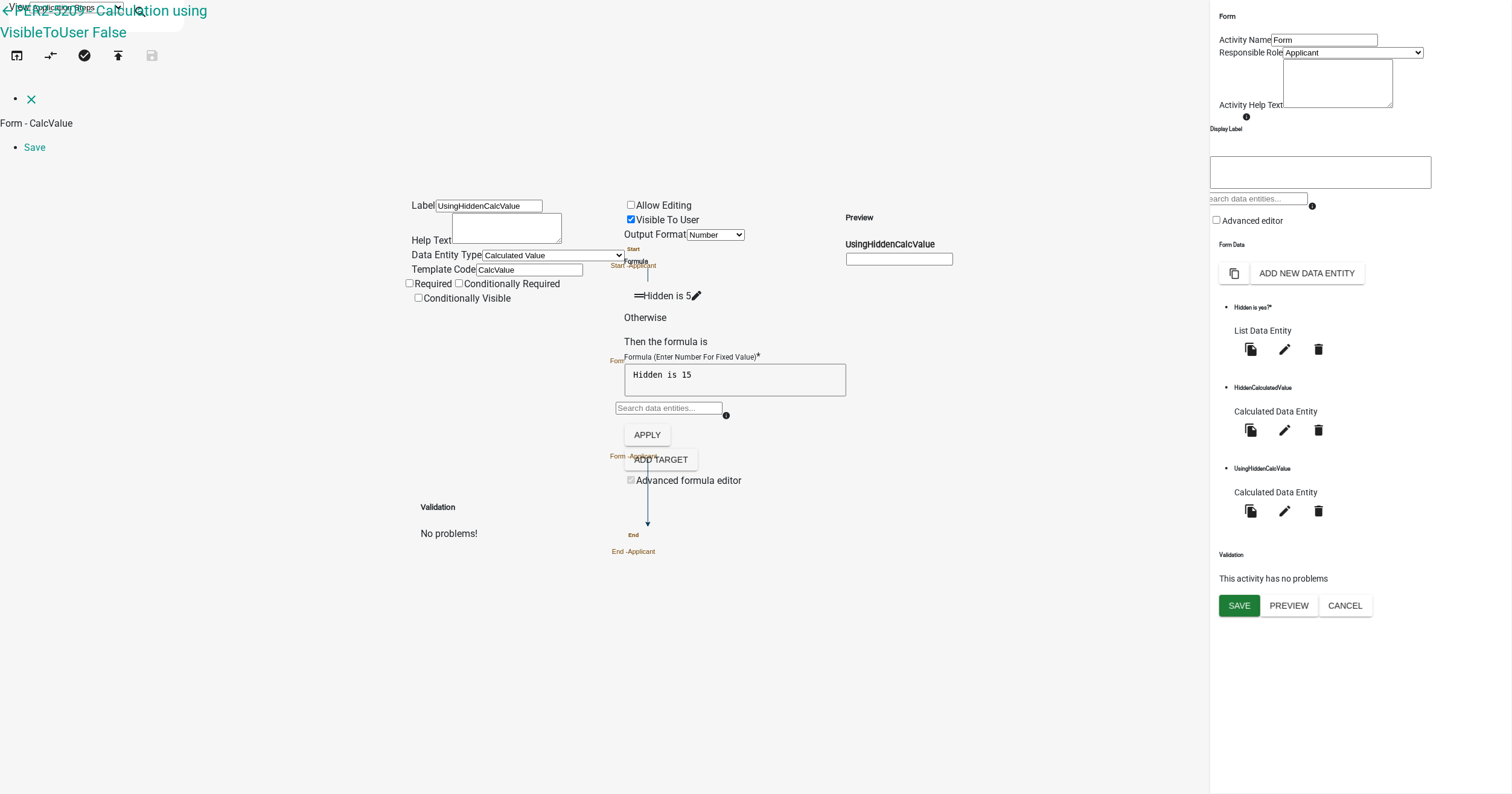
click at [752, 364] on textarea "Hidden is 15" at bounding box center [735, 380] width 222 height 33
type textarea "Hidden is 12.255"
click at [671, 424] on button "Apply" at bounding box center [648, 435] width 46 height 22
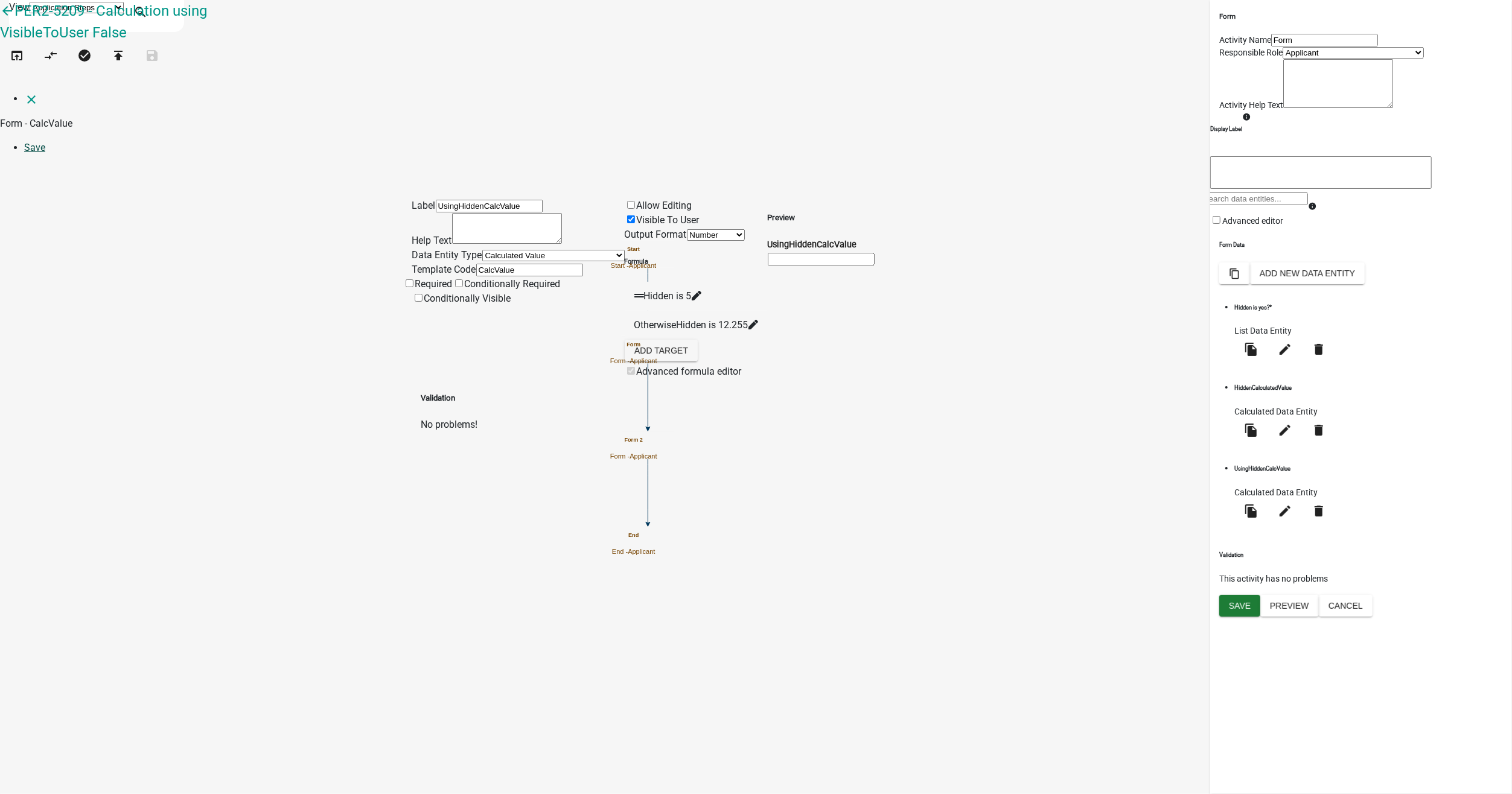
click at [45, 142] on link "Save" at bounding box center [35, 148] width 21 height 12
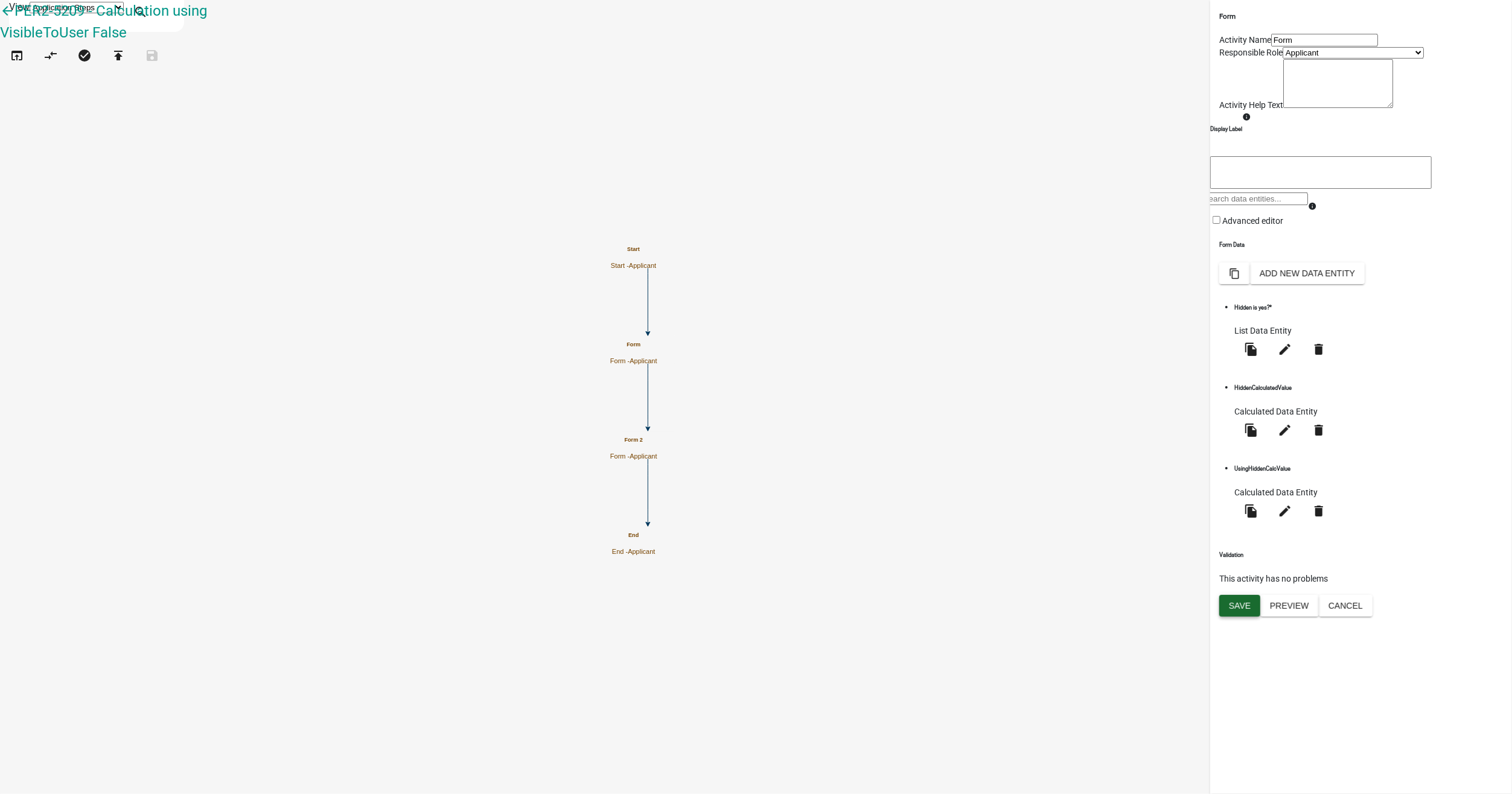
drag, startPoint x: 1239, startPoint y: 764, endPoint x: 1204, endPoint y: 748, distance: 38.5
click at [1239, 610] on span "Save" at bounding box center [1239, 605] width 22 height 10
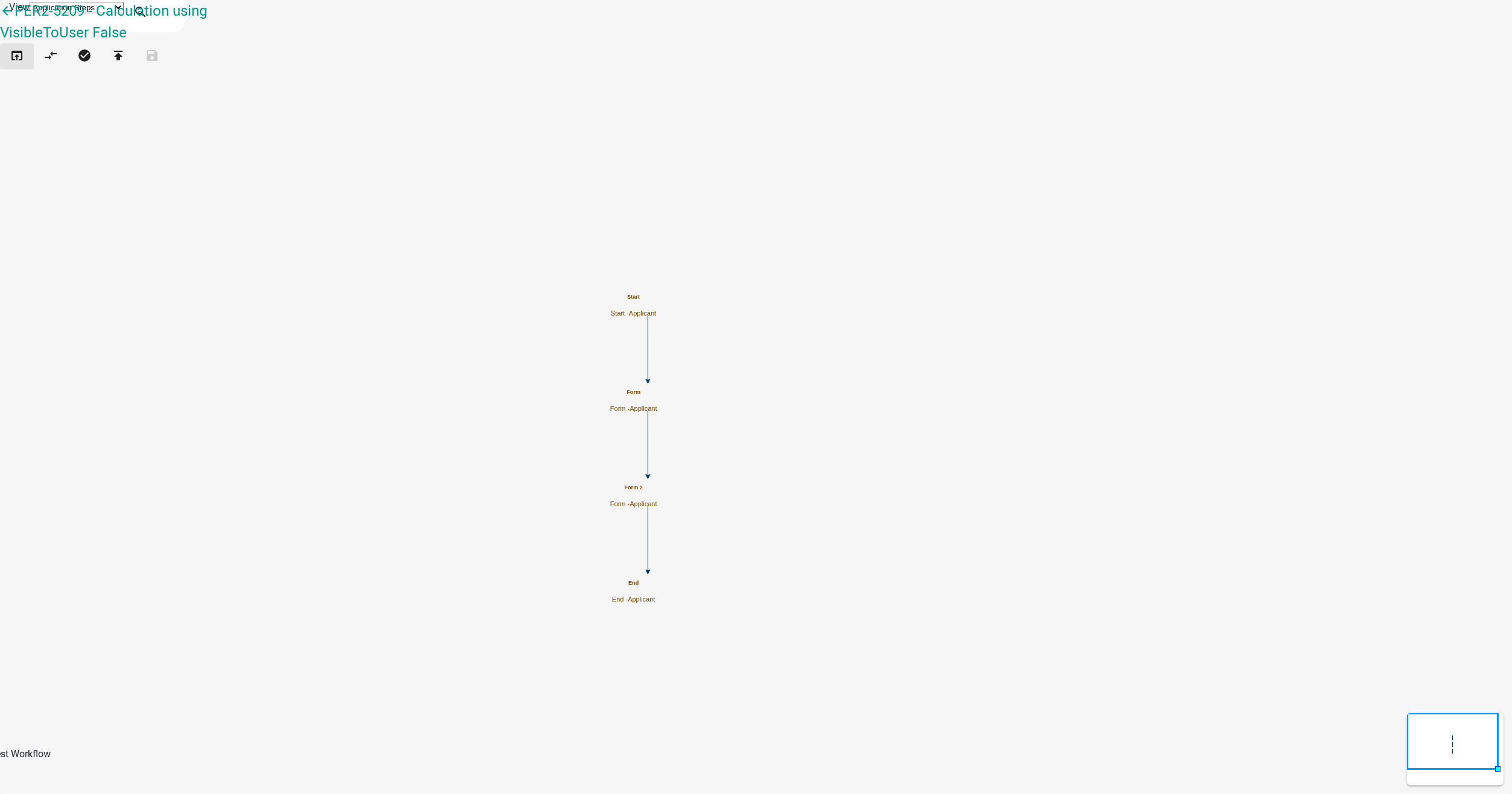
click at [22, 63] on icon "open_in_browser" at bounding box center [17, 57] width 14 height 17
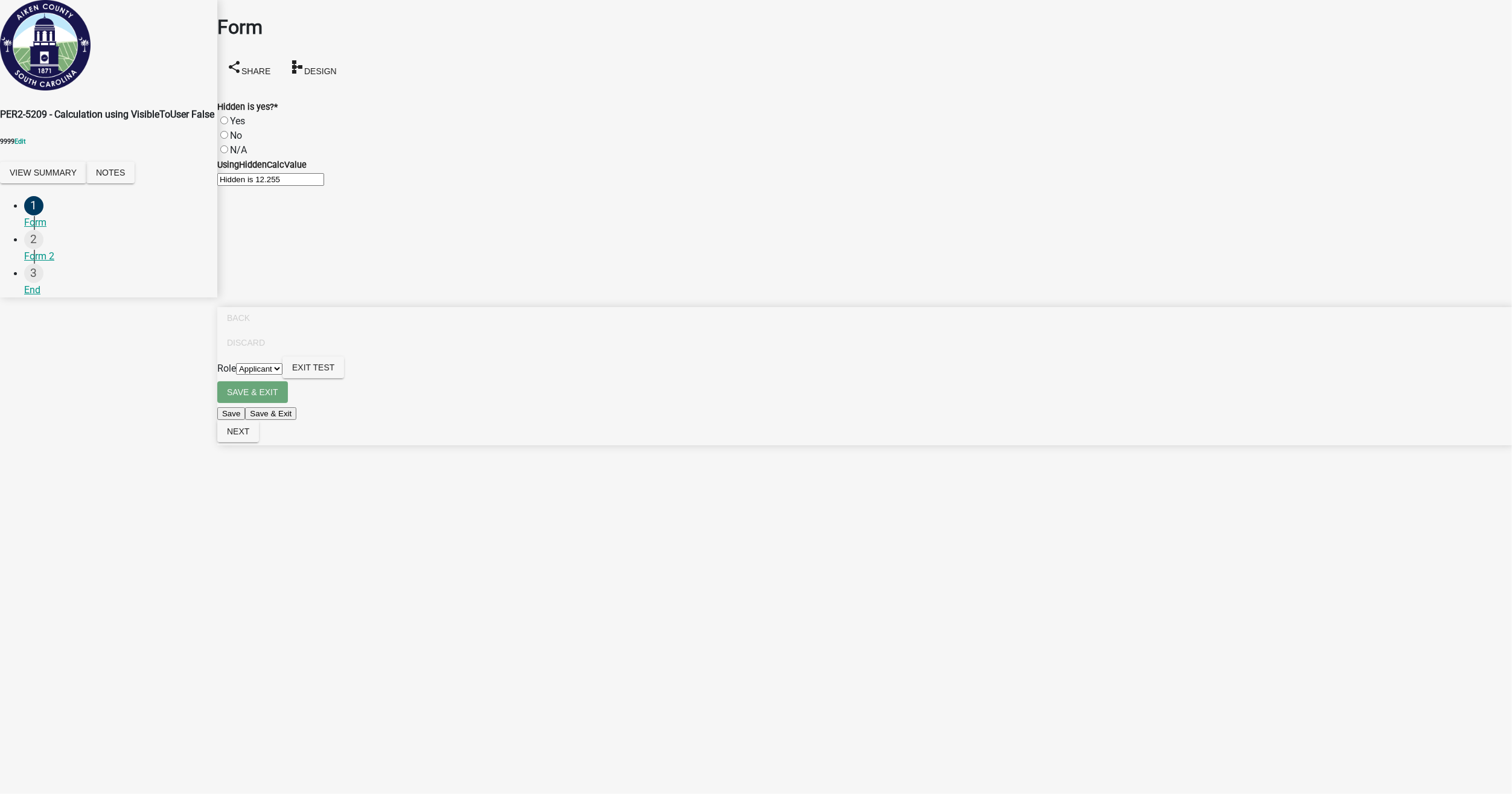
drag, startPoint x: 236, startPoint y: 101, endPoint x: 238, endPoint y: 114, distance: 13.2
click at [236, 115] on label "Yes" at bounding box center [237, 121] width 15 height 12
click at [228, 116] on input "Yes" at bounding box center [224, 120] width 8 height 8
radio input "true"
click at [237, 129] on label "No" at bounding box center [236, 135] width 12 height 12
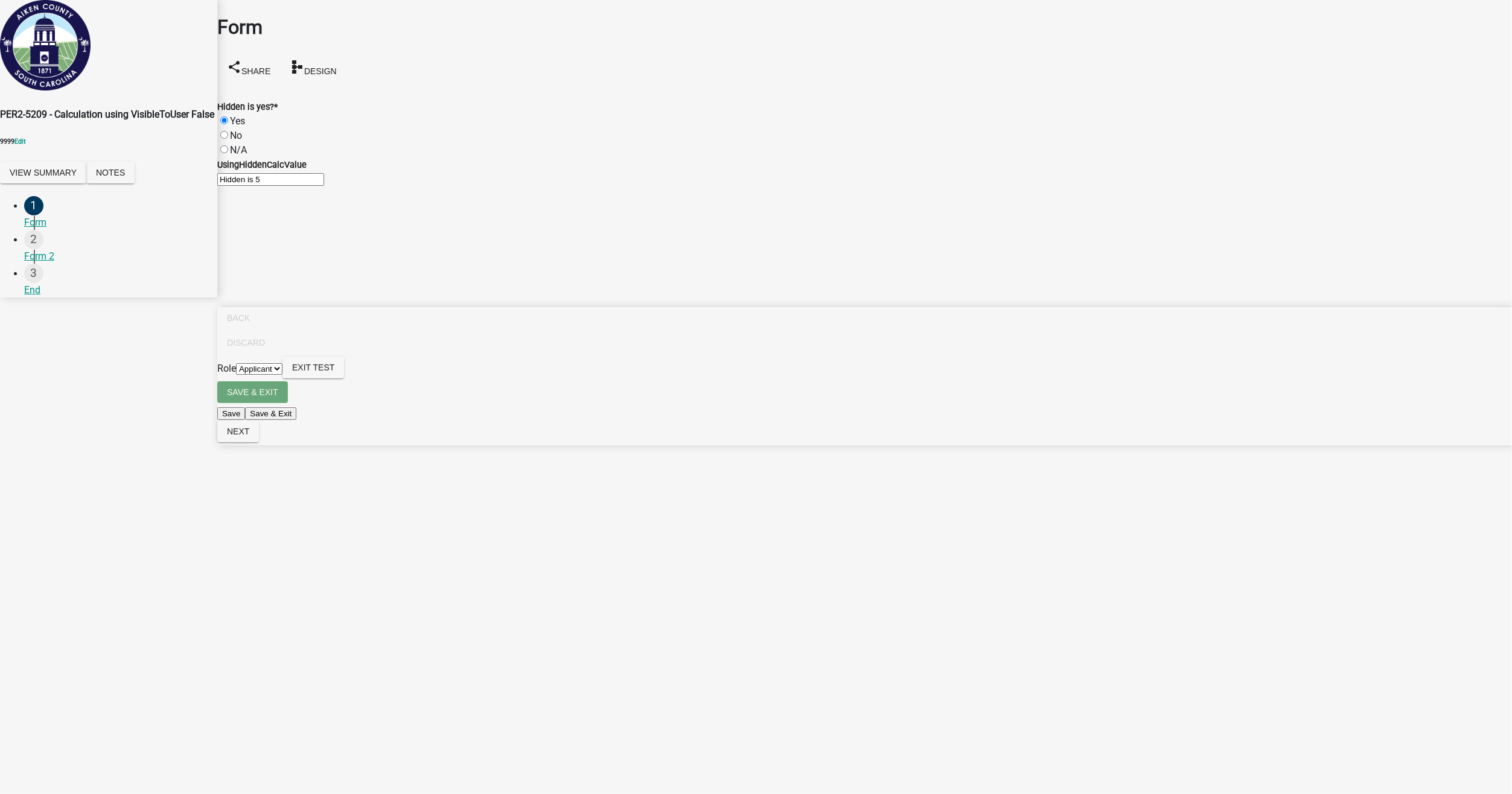
click at [228, 131] on input "No" at bounding box center [224, 135] width 8 height 8
radio input "true"
click at [237, 144] on label "N/A" at bounding box center [238, 150] width 17 height 12
click at [228, 145] on input "N/A" at bounding box center [224, 149] width 8 height 8
radio input "true"
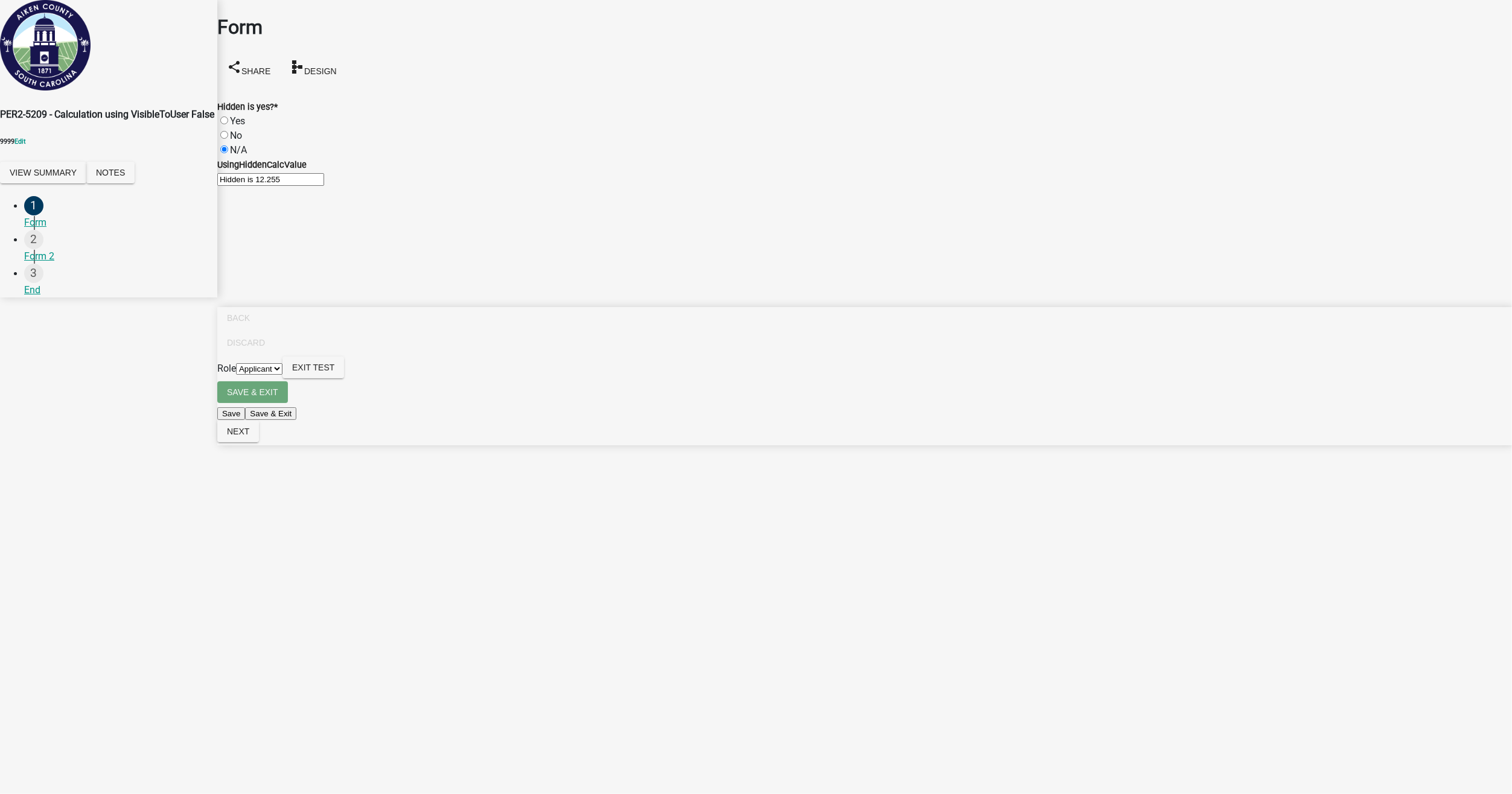
click at [239, 115] on label "Yes" at bounding box center [237, 121] width 15 height 12
click at [228, 116] on input "Yes" at bounding box center [224, 120] width 8 height 8
radio input "true"
click at [249, 436] on span "Next" at bounding box center [238, 431] width 22 height 10
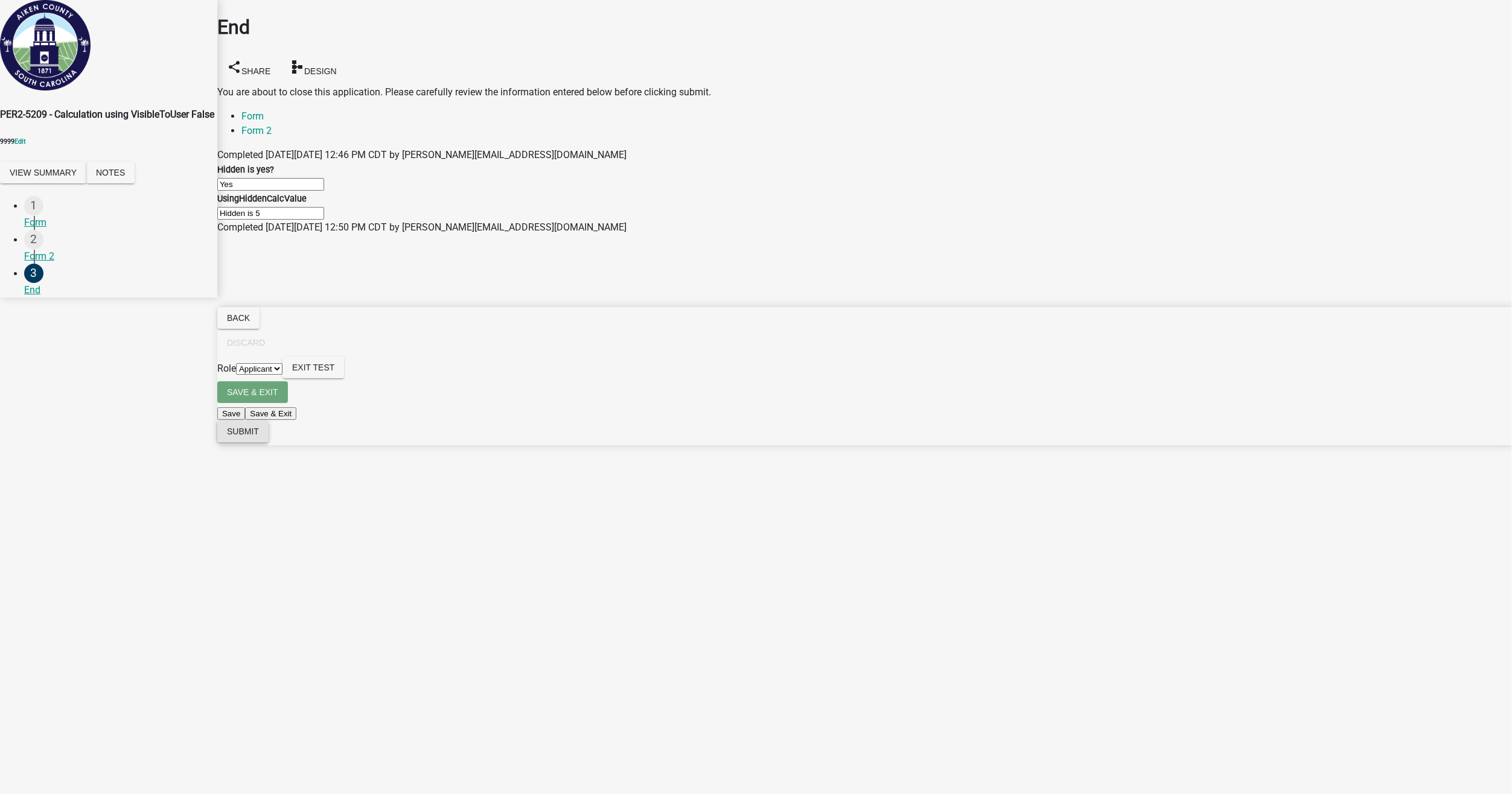
click at [259, 436] on span "Submit" at bounding box center [243, 431] width 32 height 10
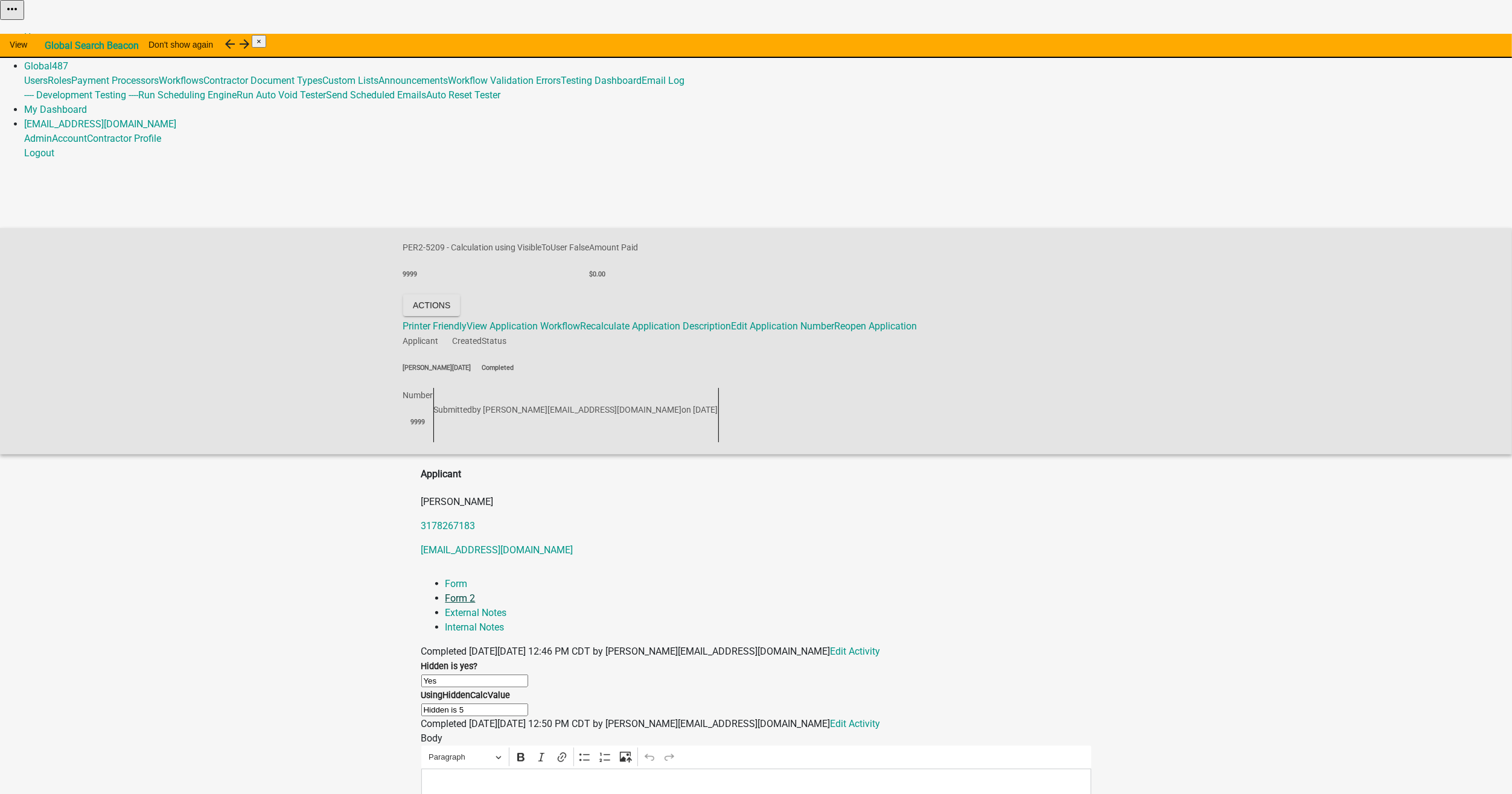
click at [476, 593] on link "Form 2" at bounding box center [461, 598] width 30 height 12
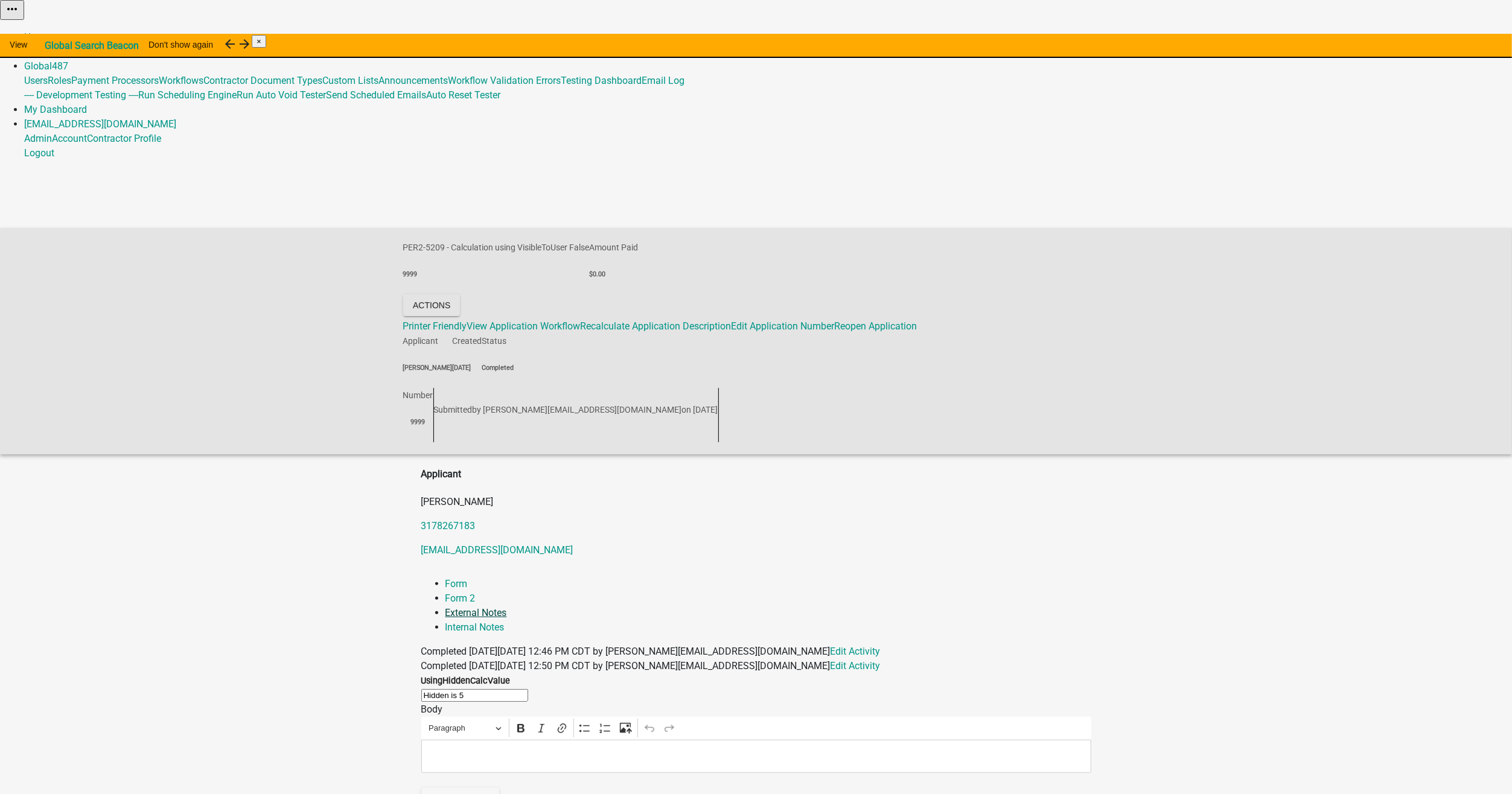
click at [507, 607] on link "External Notes" at bounding box center [476, 613] width 62 height 12
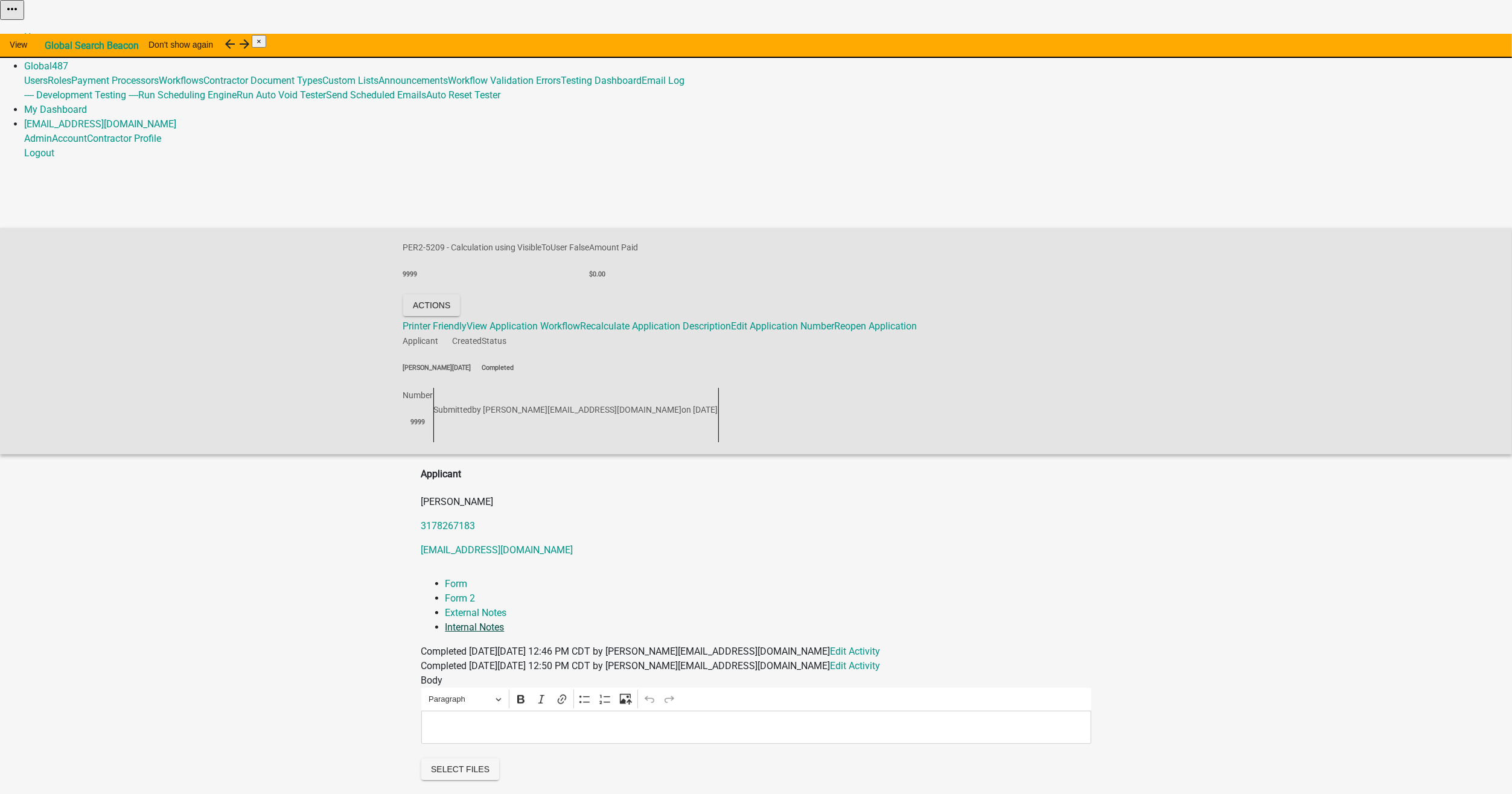
click at [504, 621] on link "Internal Notes" at bounding box center [475, 627] width 59 height 12
click at [446, 578] on link "Form" at bounding box center [457, 584] width 22 height 12
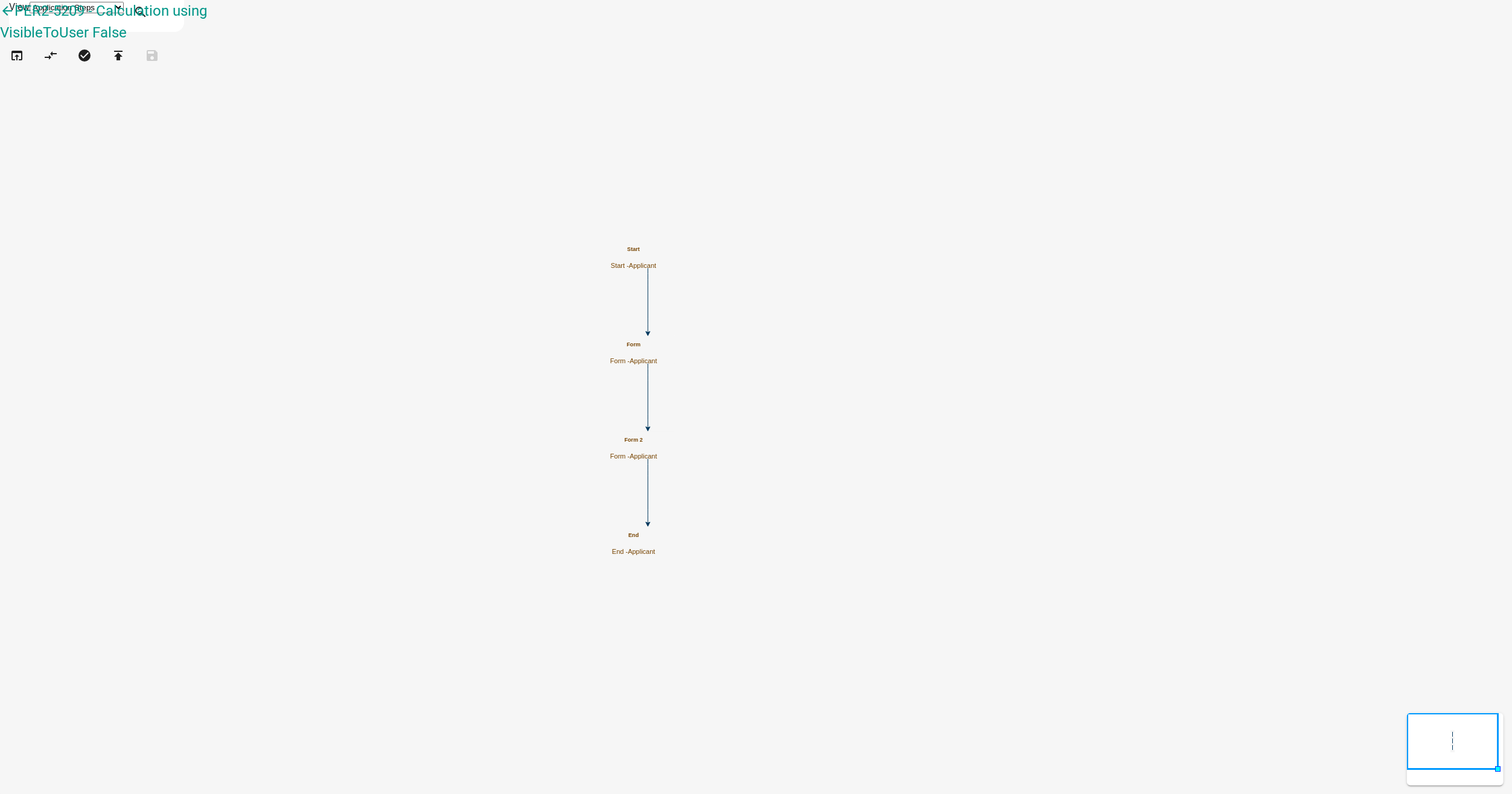
click at [728, 778] on icon "Start Start - Applicant Form Form - Applicant End End - Applicant Form 2 Form -…" at bounding box center [756, 397] width 1511 height 793
click at [729, 777] on icon "Start Start - Applicant Form Form - Applicant End End - Applicant Form 2 Form -…" at bounding box center [756, 397] width 1511 height 793
click at [126, 61] on icon "publish" at bounding box center [118, 57] width 14 height 17
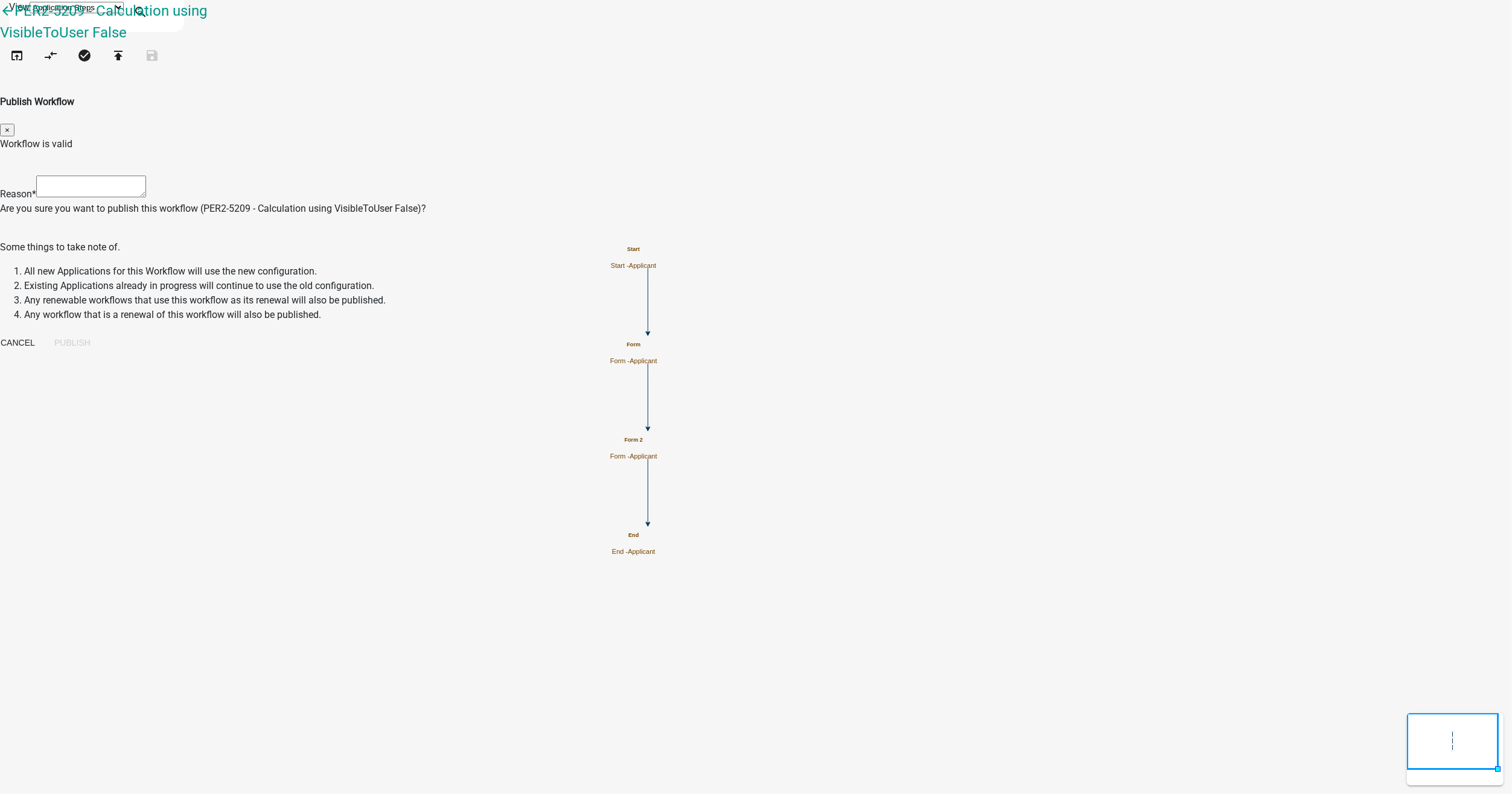
click at [146, 175] on textarea at bounding box center [91, 186] width 110 height 22
type textarea "tested"
click at [100, 332] on button "Publish" at bounding box center [72, 342] width 56 height 22
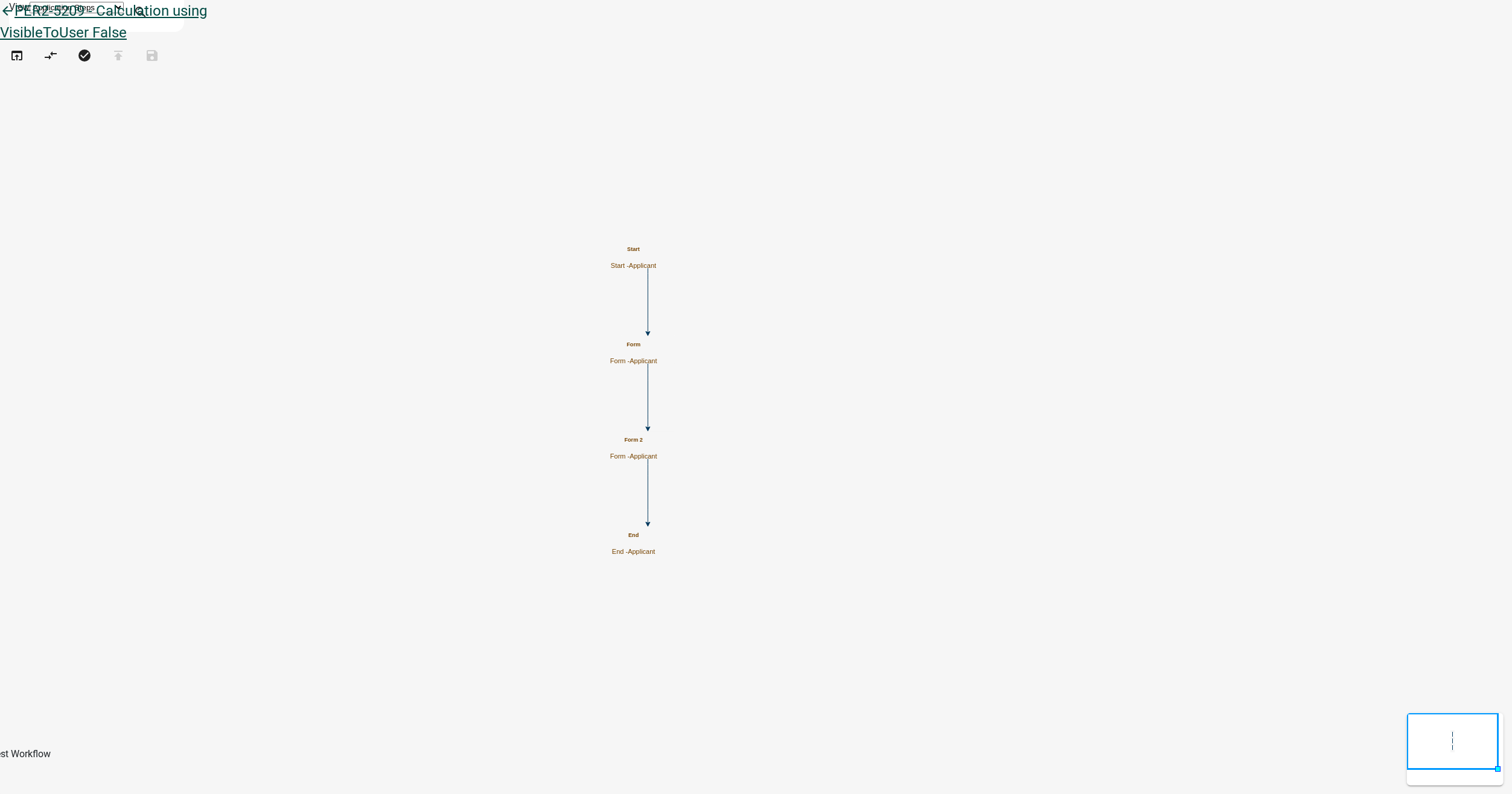
click at [14, 20] on icon "arrow_back" at bounding box center [7, 12] width 14 height 17
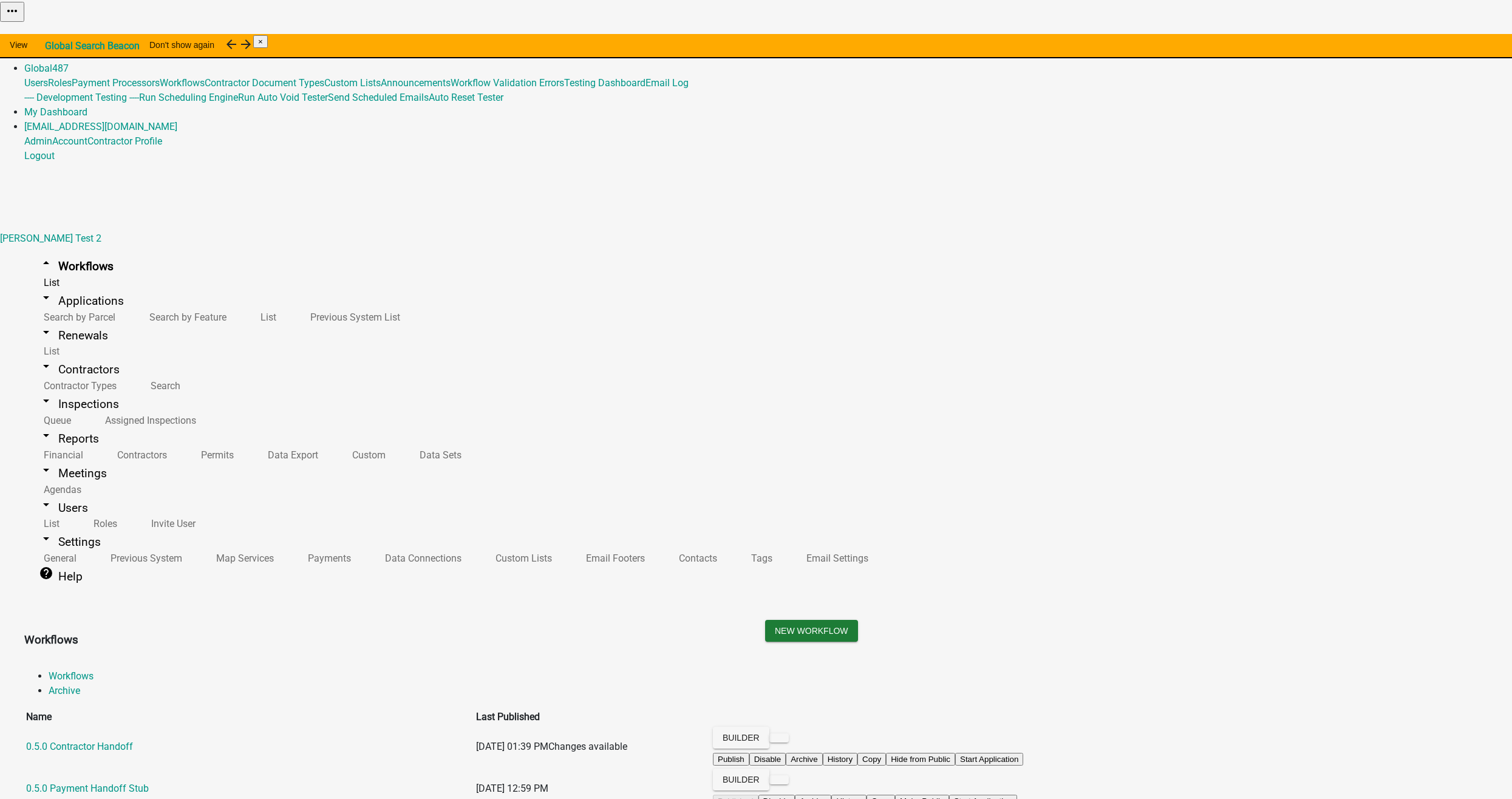
scroll to position [8769, 0]
click at [1422, 38] on div "Published Disable Archive History Copy Make Public Start Application" at bounding box center [1360, 30] width 304 height 14
click at [1444, 37] on button "Start Application" at bounding box center [1478, 30] width 68 height 13
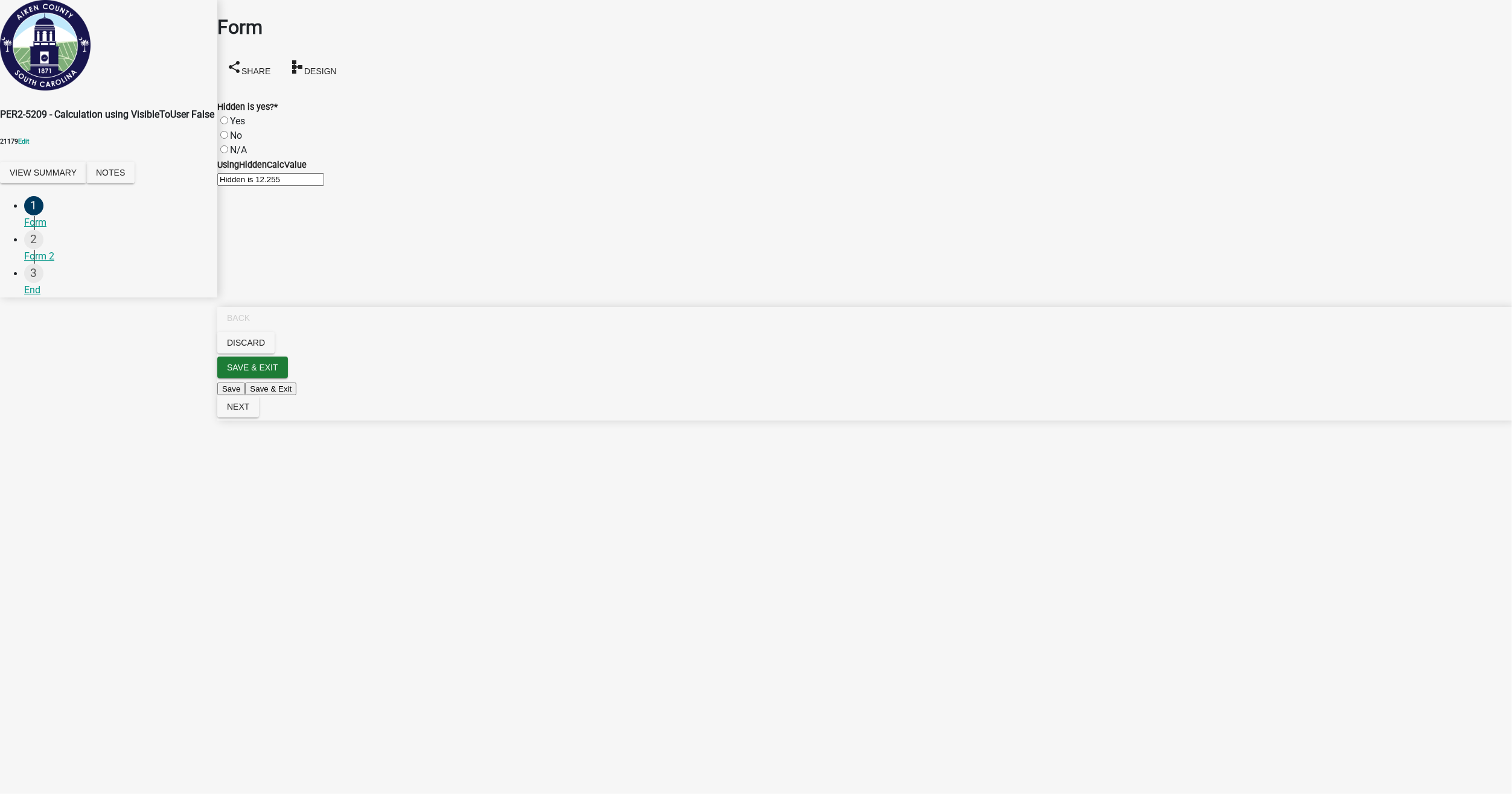
click at [239, 115] on label "Yes" at bounding box center [237, 121] width 15 height 12
click at [228, 116] on input "Yes" at bounding box center [224, 120] width 8 height 8
radio input "true"
click at [337, 66] on span "Design" at bounding box center [321, 71] width 33 height 10
click at [259, 417] on button "Next" at bounding box center [238, 406] width 42 height 22
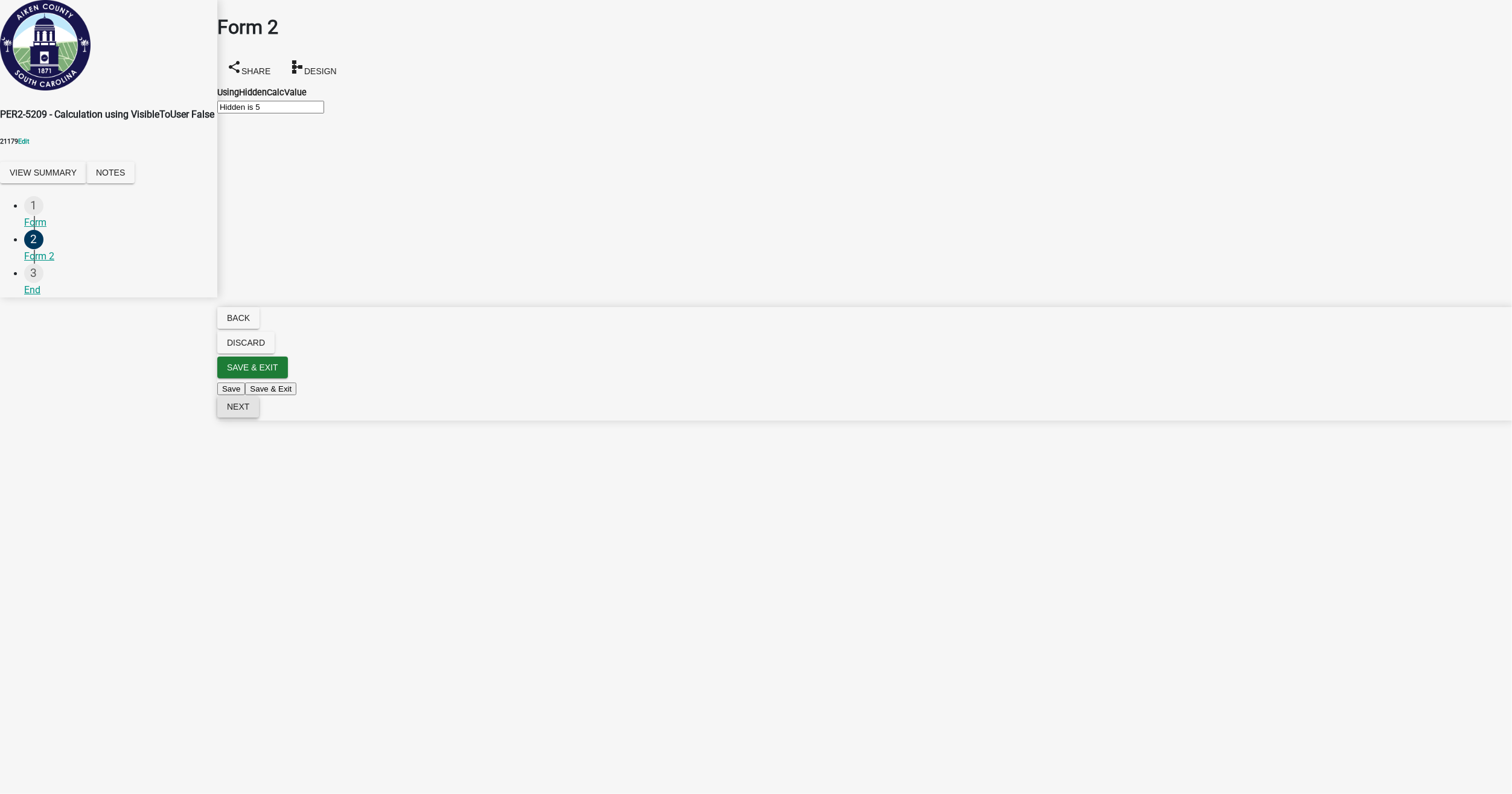
click at [249, 411] on span "Next" at bounding box center [238, 406] width 22 height 10
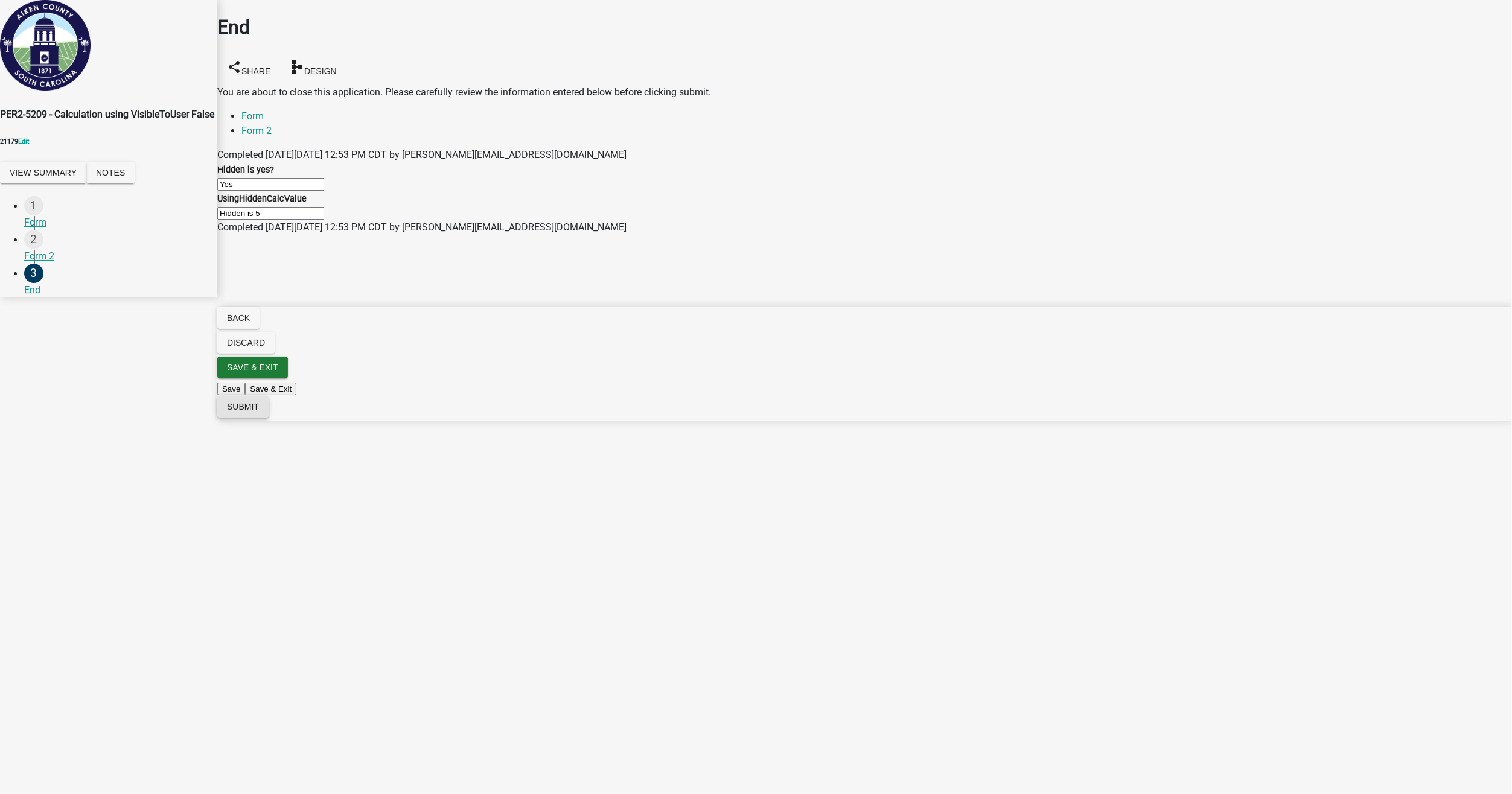
click at [259, 411] on span "Submit" at bounding box center [243, 406] width 32 height 10
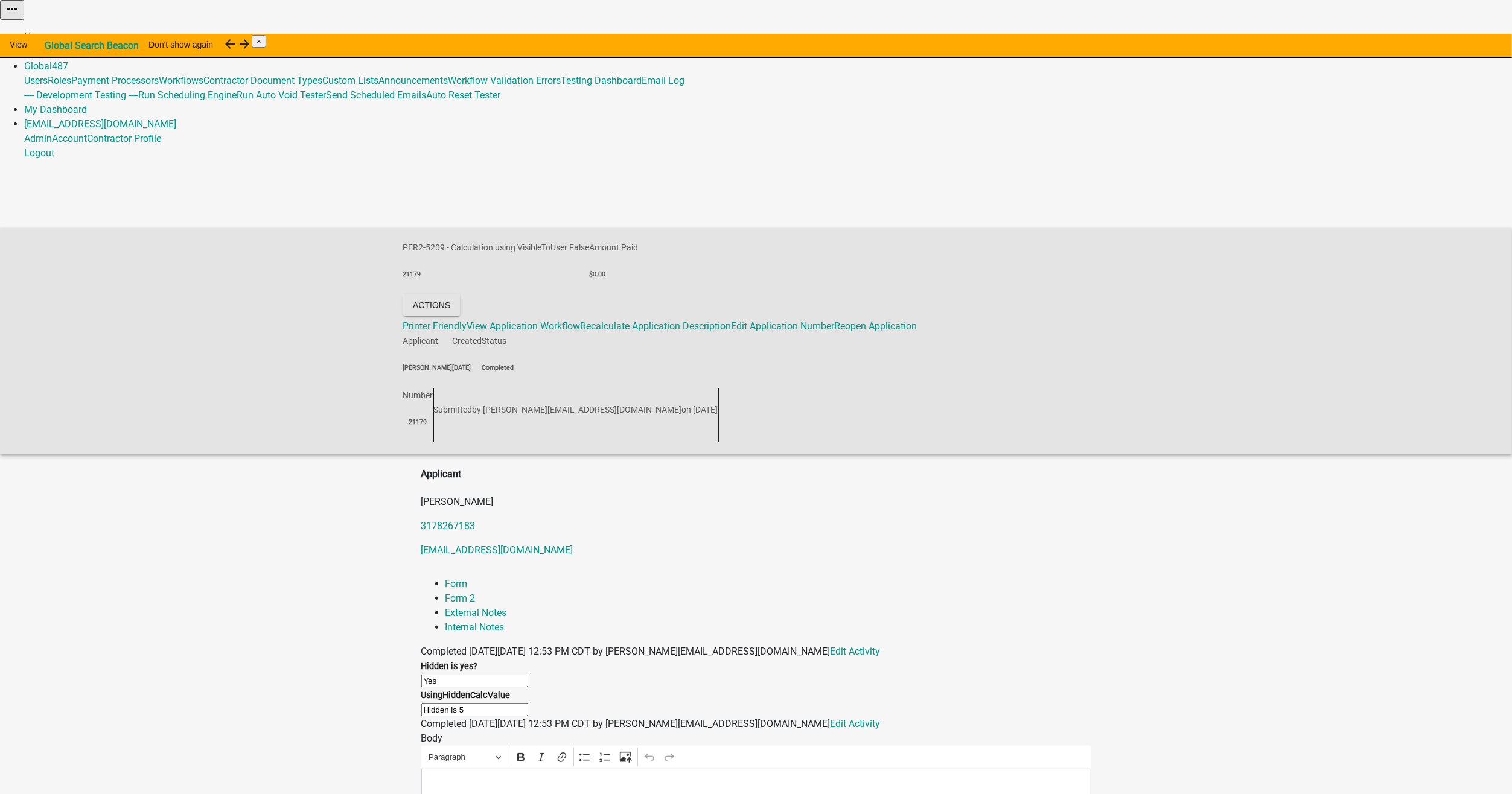
click at [50, 31] on link "Home" at bounding box center [37, 37] width 26 height 12
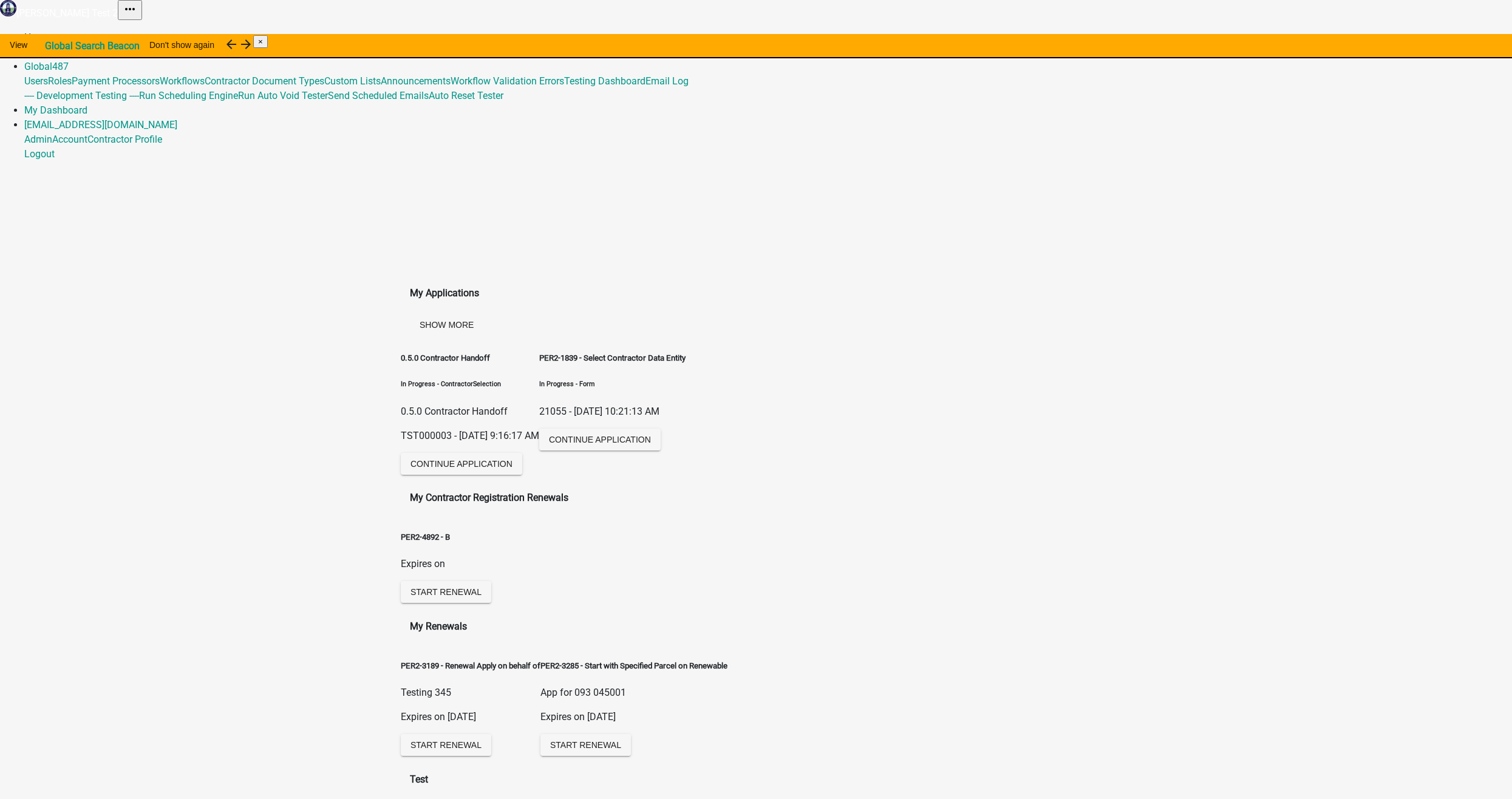
click at [50, 32] on link "Home" at bounding box center [37, 38] width 26 height 12
click at [52, 46] on link "Admin" at bounding box center [38, 52] width 28 height 12
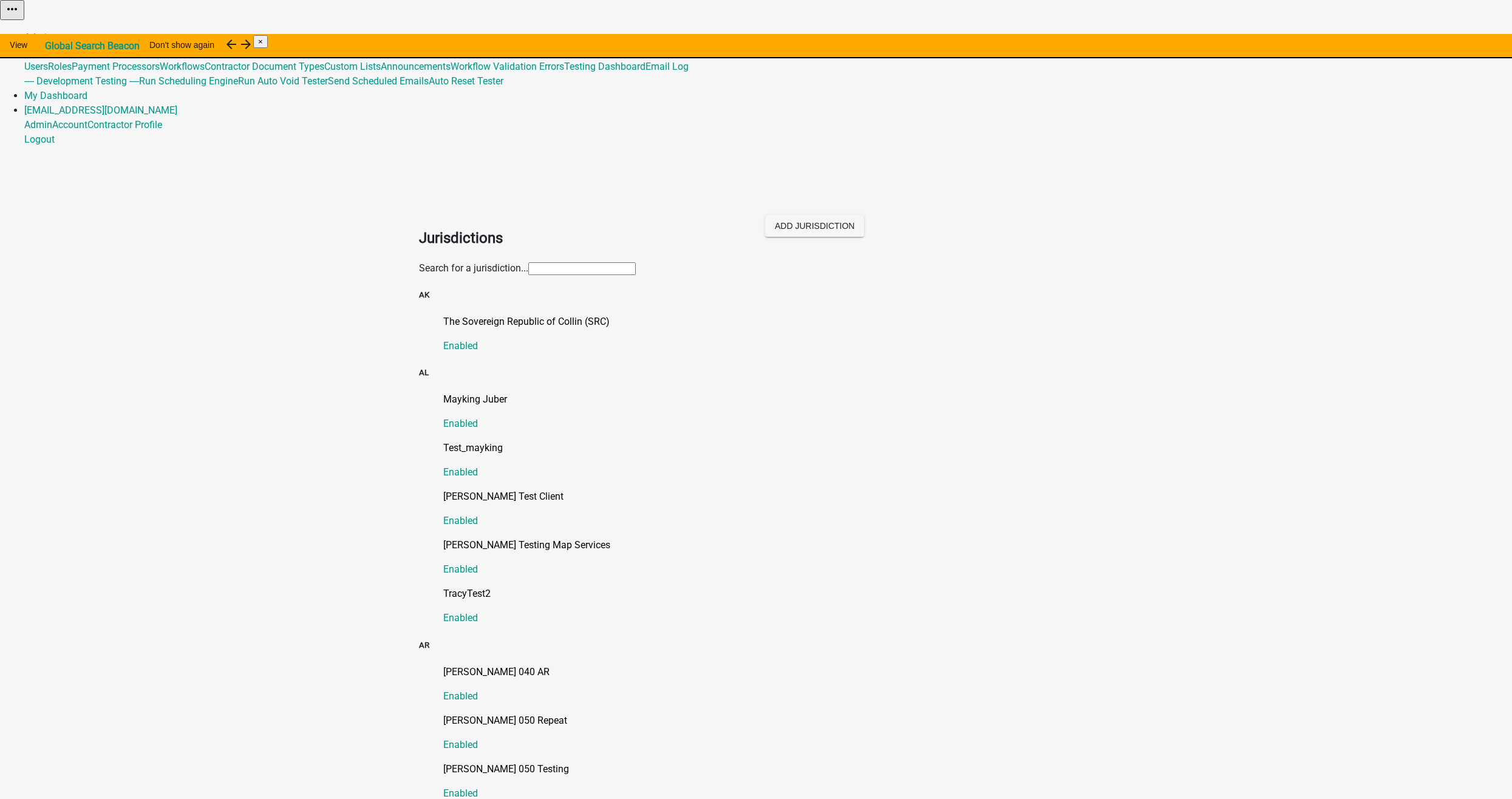
click at [529, 263] on input "text" at bounding box center [582, 269] width 107 height 13
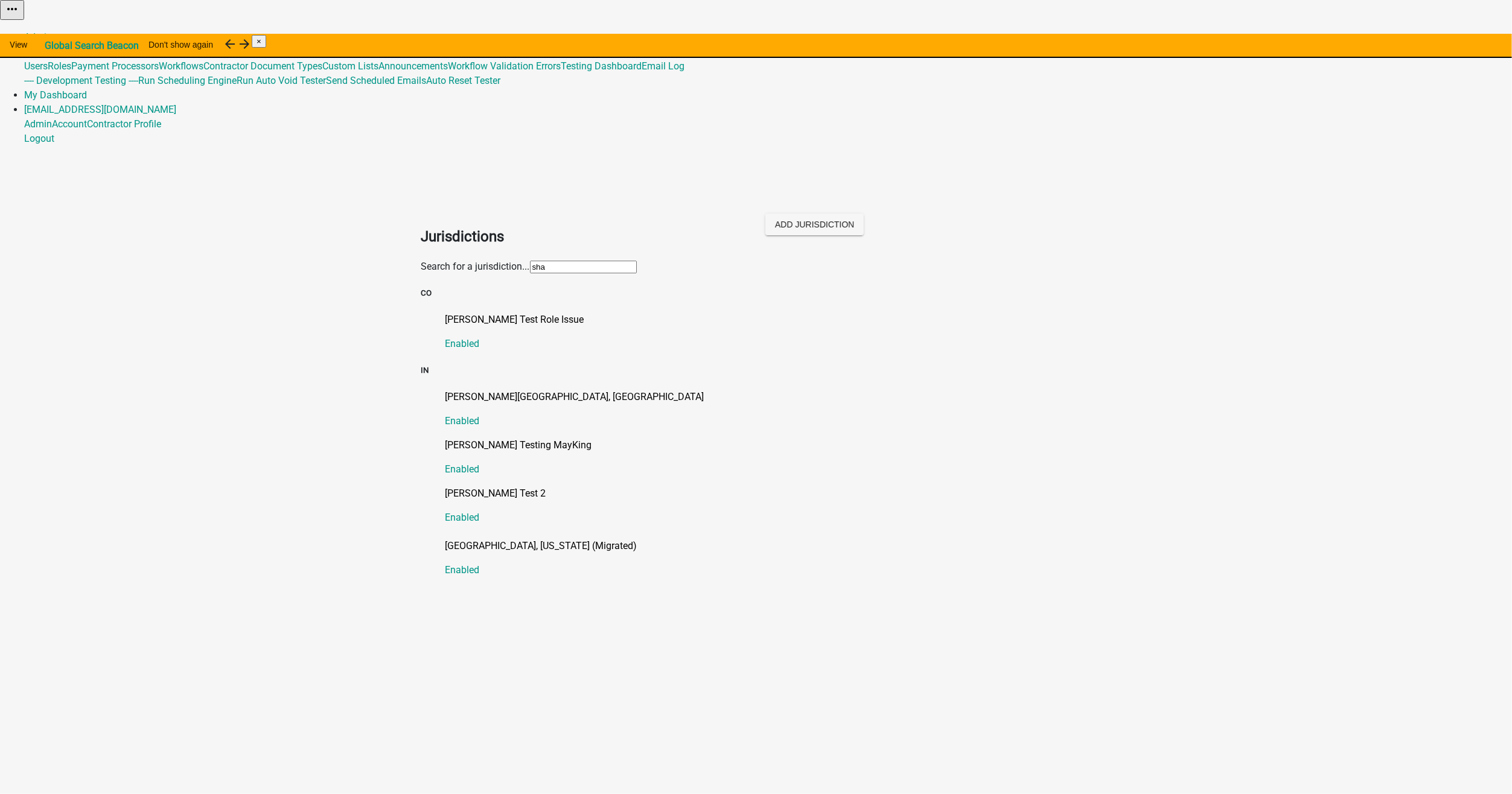
type input "shaw"
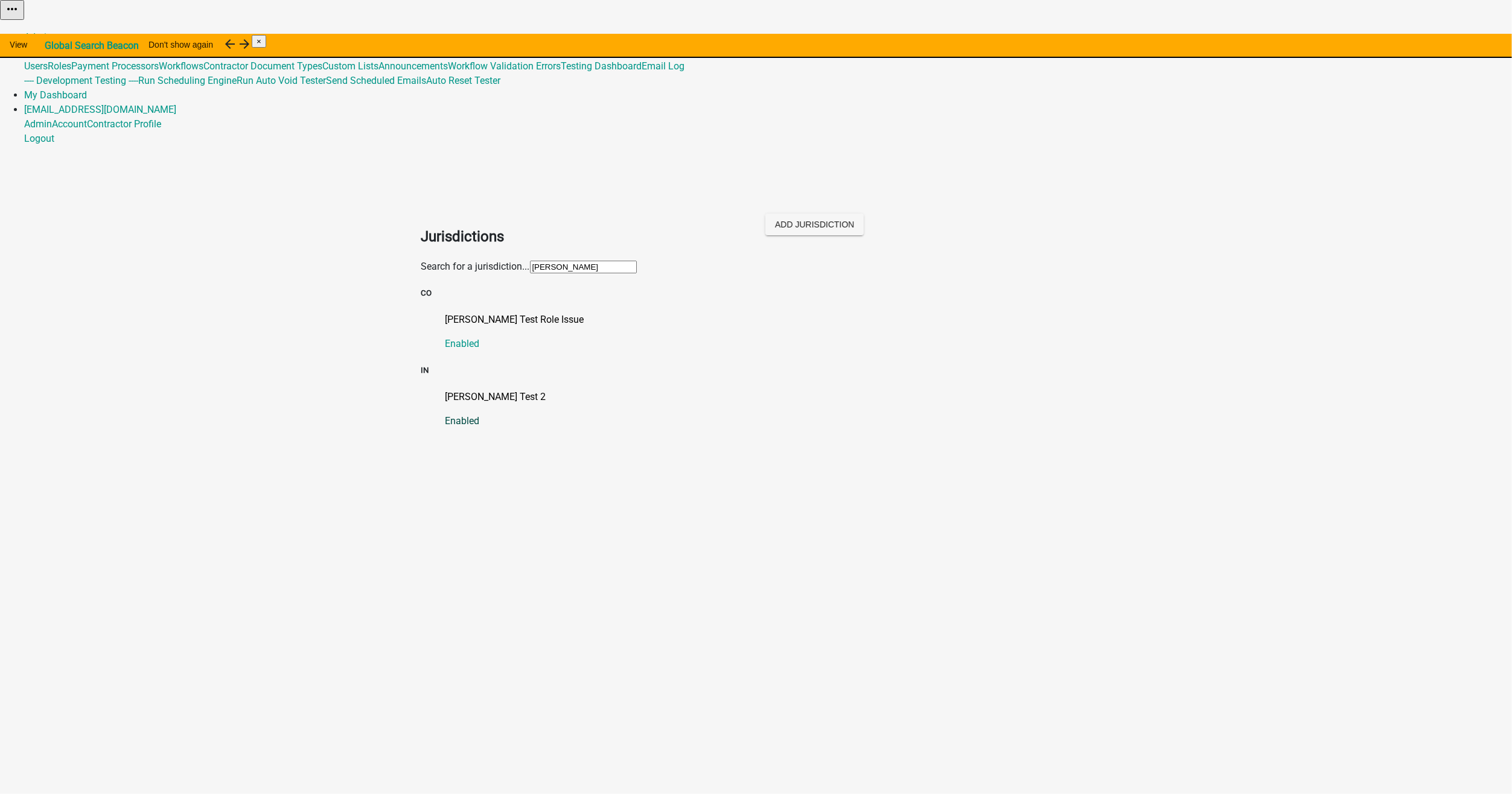
click at [446, 390] on p "Shawn Test 2" at bounding box center [768, 397] width 646 height 14
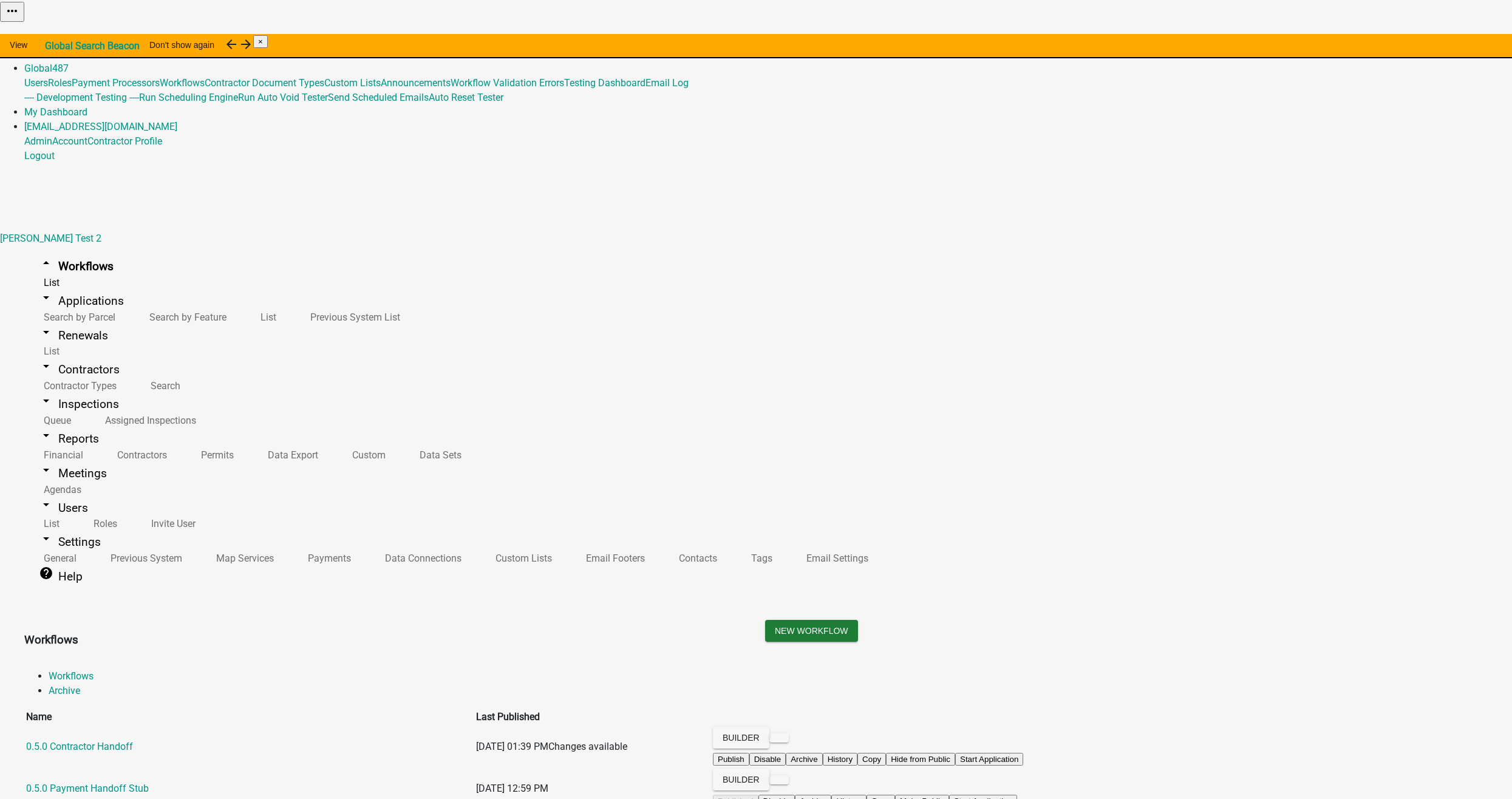
scroll to position [8769, 0]
click at [1444, 37] on button "Start Application" at bounding box center [1478, 30] width 68 height 13
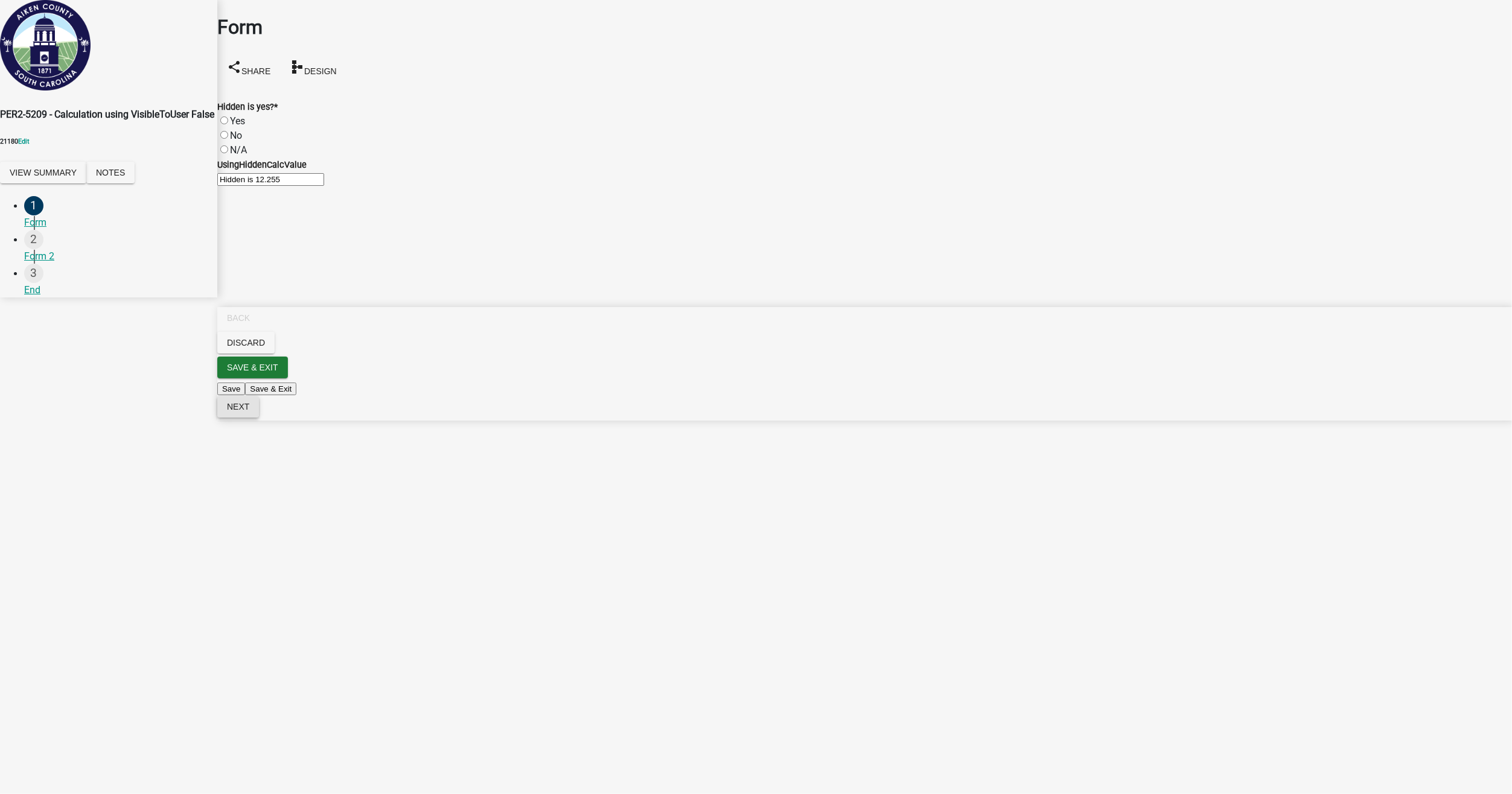
click at [259, 417] on button "Next" at bounding box center [238, 406] width 42 height 22
click at [239, 129] on label "No" at bounding box center [236, 135] width 12 height 12
click at [228, 131] on input "No" at bounding box center [224, 135] width 8 height 8
radio input "true"
click at [249, 411] on span "Next" at bounding box center [238, 406] width 22 height 10
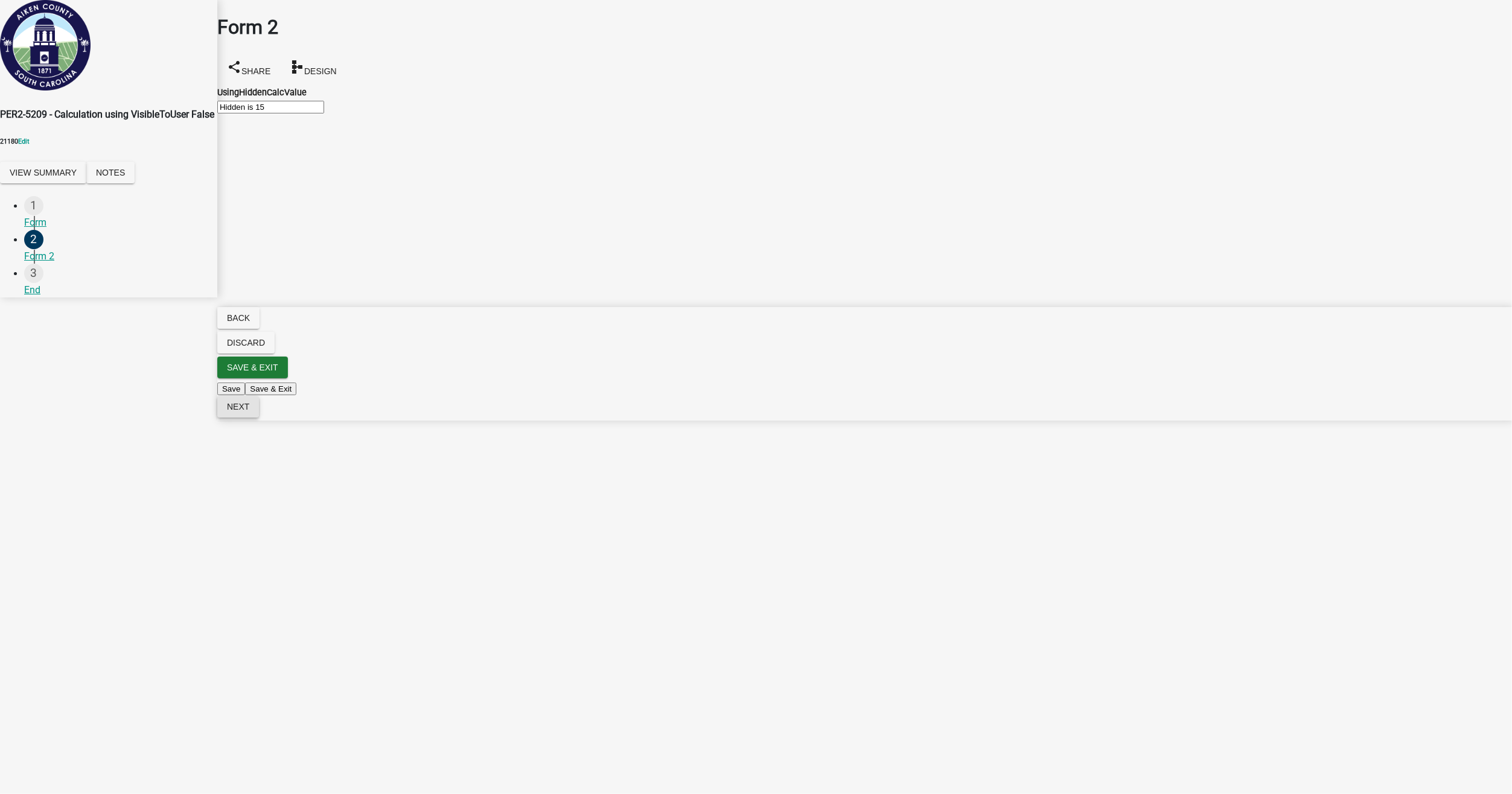
click at [249, 411] on span "Next" at bounding box center [238, 406] width 22 height 10
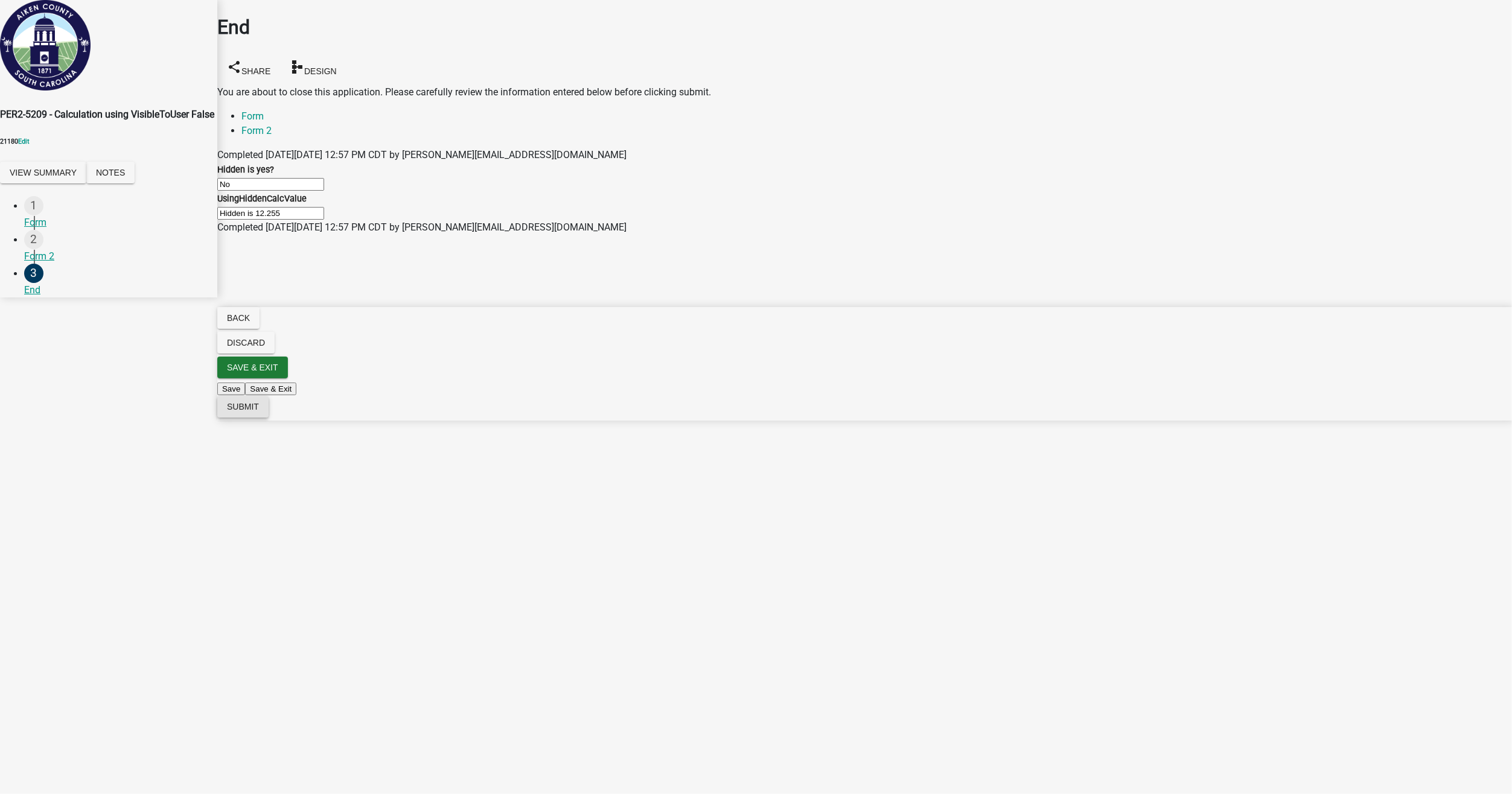
click at [259, 411] on span "Submit" at bounding box center [243, 406] width 32 height 10
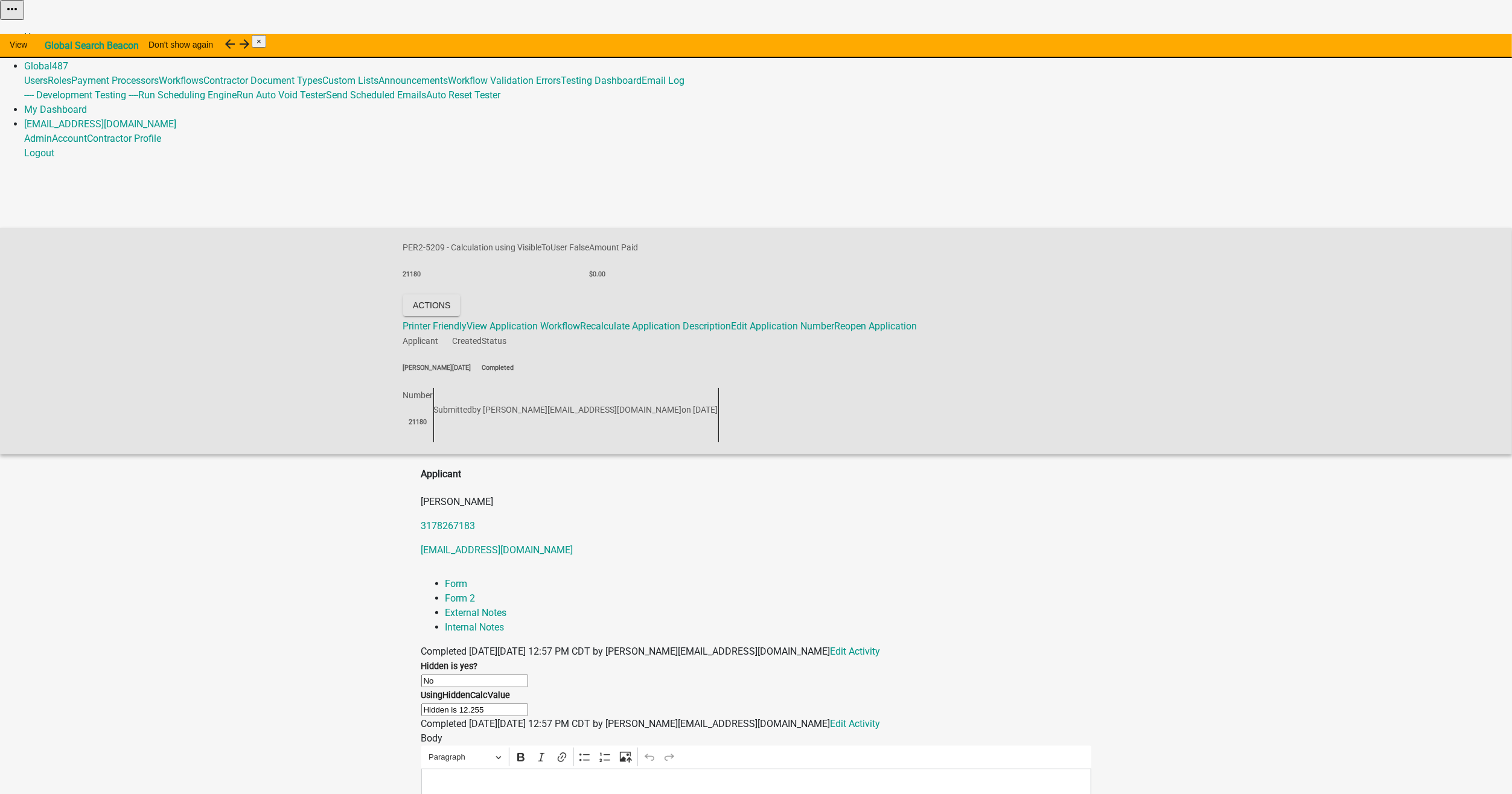
click at [50, 31] on link "Home" at bounding box center [37, 37] width 26 height 12
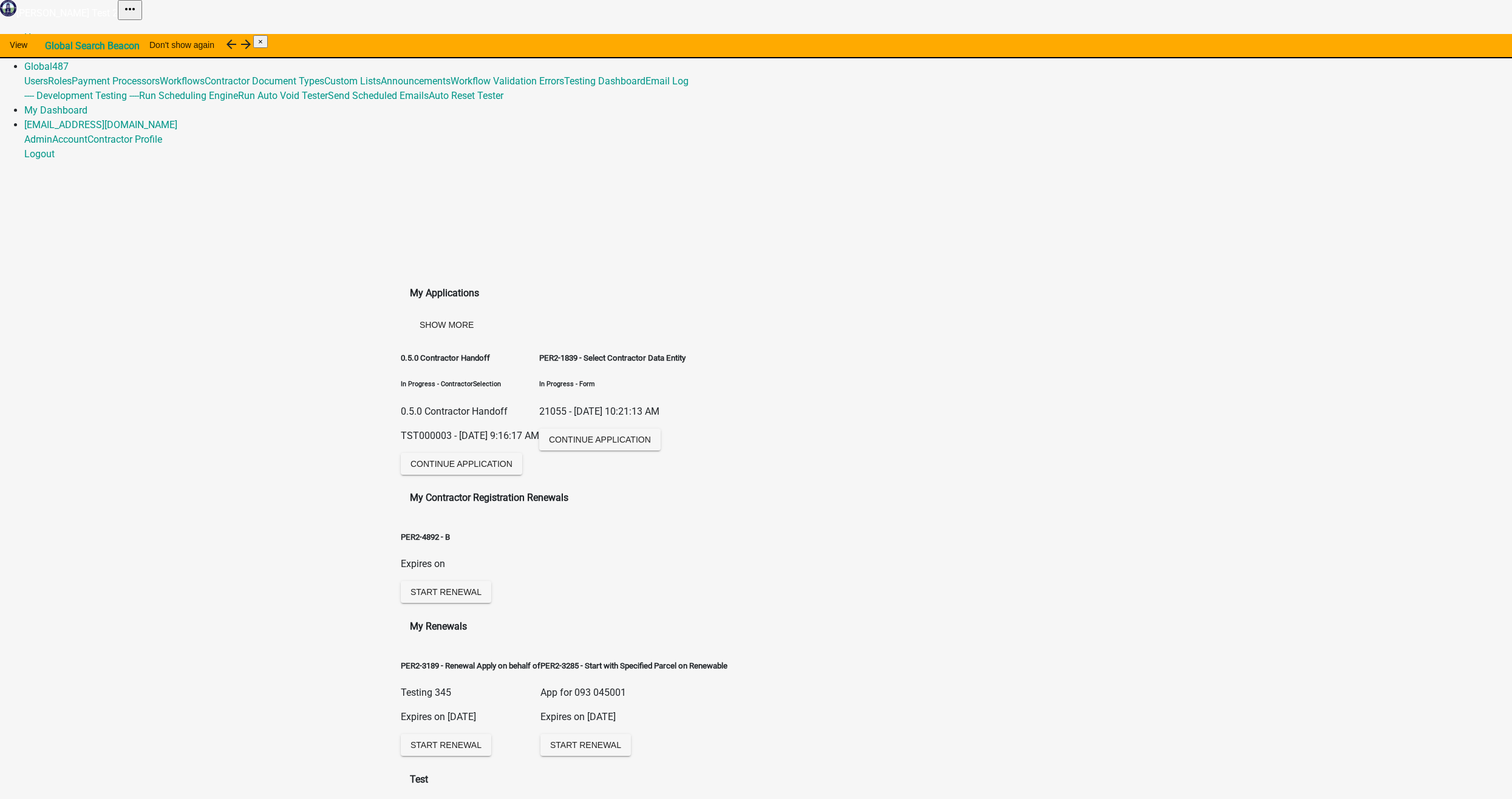
click at [52, 46] on link "Admin" at bounding box center [38, 52] width 28 height 12
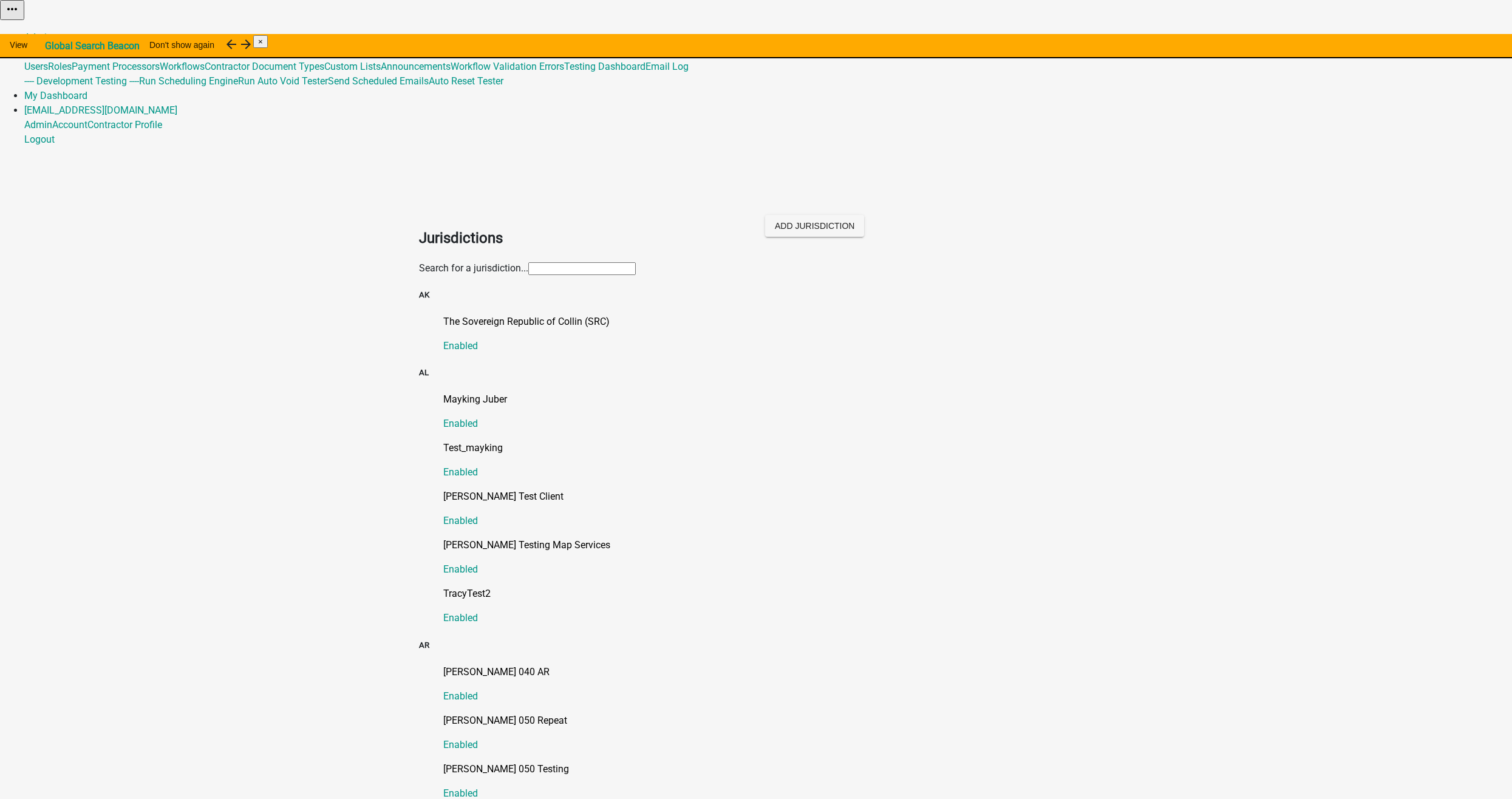
drag, startPoint x: 656, startPoint y: 109, endPoint x: 646, endPoint y: 118, distance: 13.5
click at [656, 261] on div "Search for a jurisdiction..." at bounding box center [756, 269] width 674 height 14
click at [636, 263] on input "text" at bounding box center [582, 269] width 107 height 13
type input "shaw"
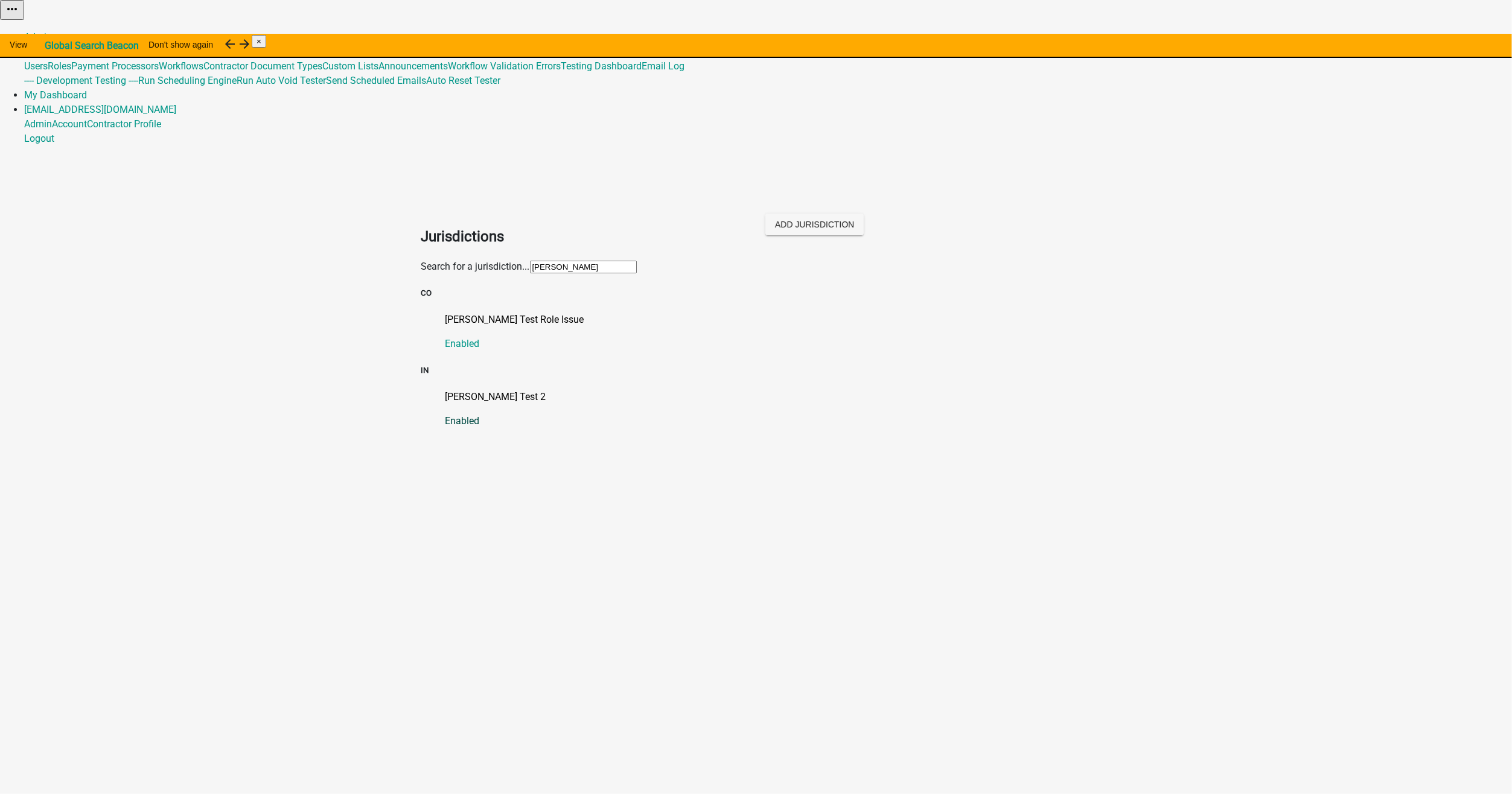
click at [455, 390] on p "Shawn Test 2" at bounding box center [768, 397] width 646 height 14
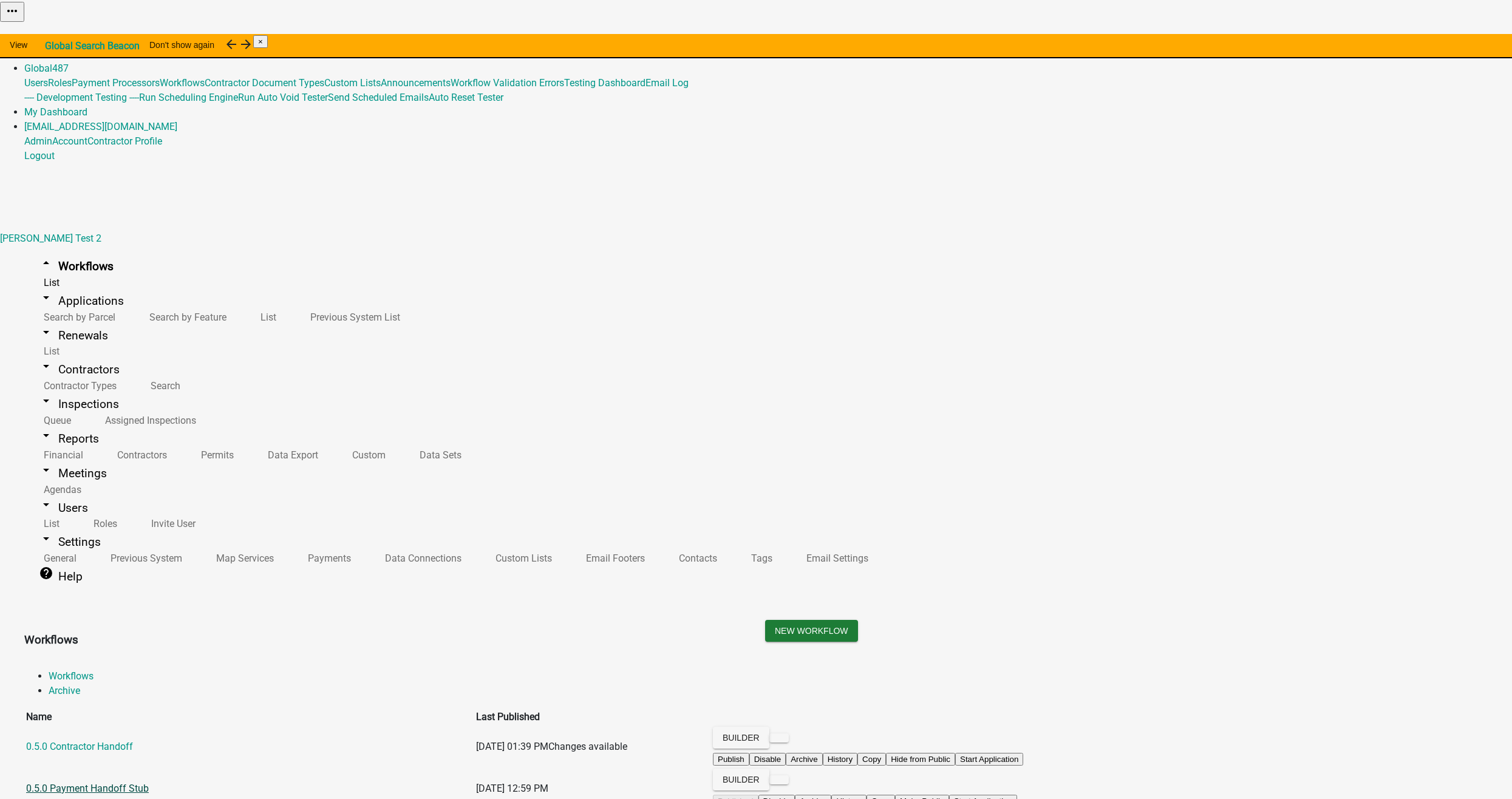
scroll to position [8769, 0]
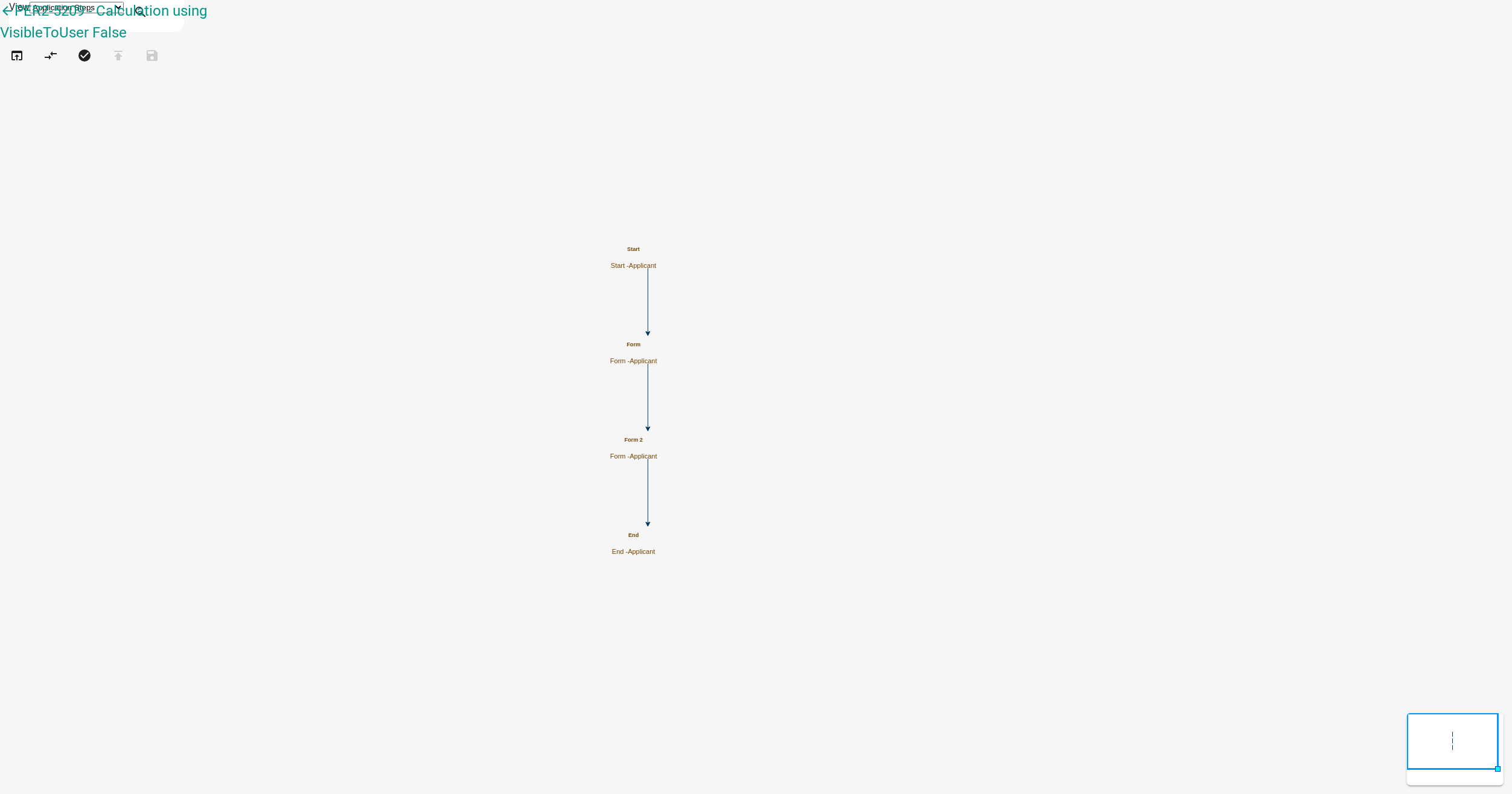
click at [658, 348] on h5 "Form" at bounding box center [634, 345] width 47 height 7
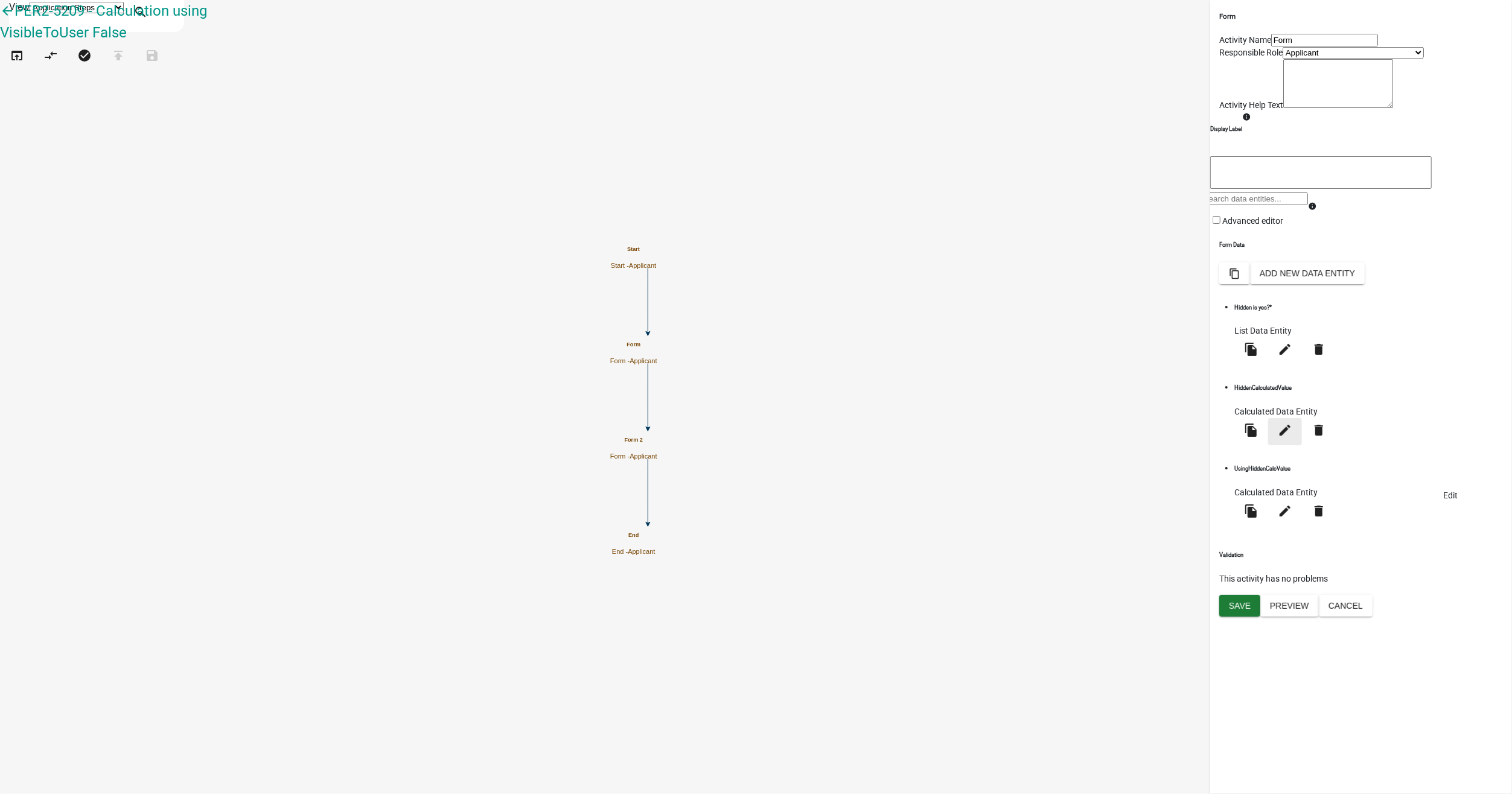
click at [1292, 438] on icon "edit" at bounding box center [1285, 430] width 14 height 14
select select "calculated-value"
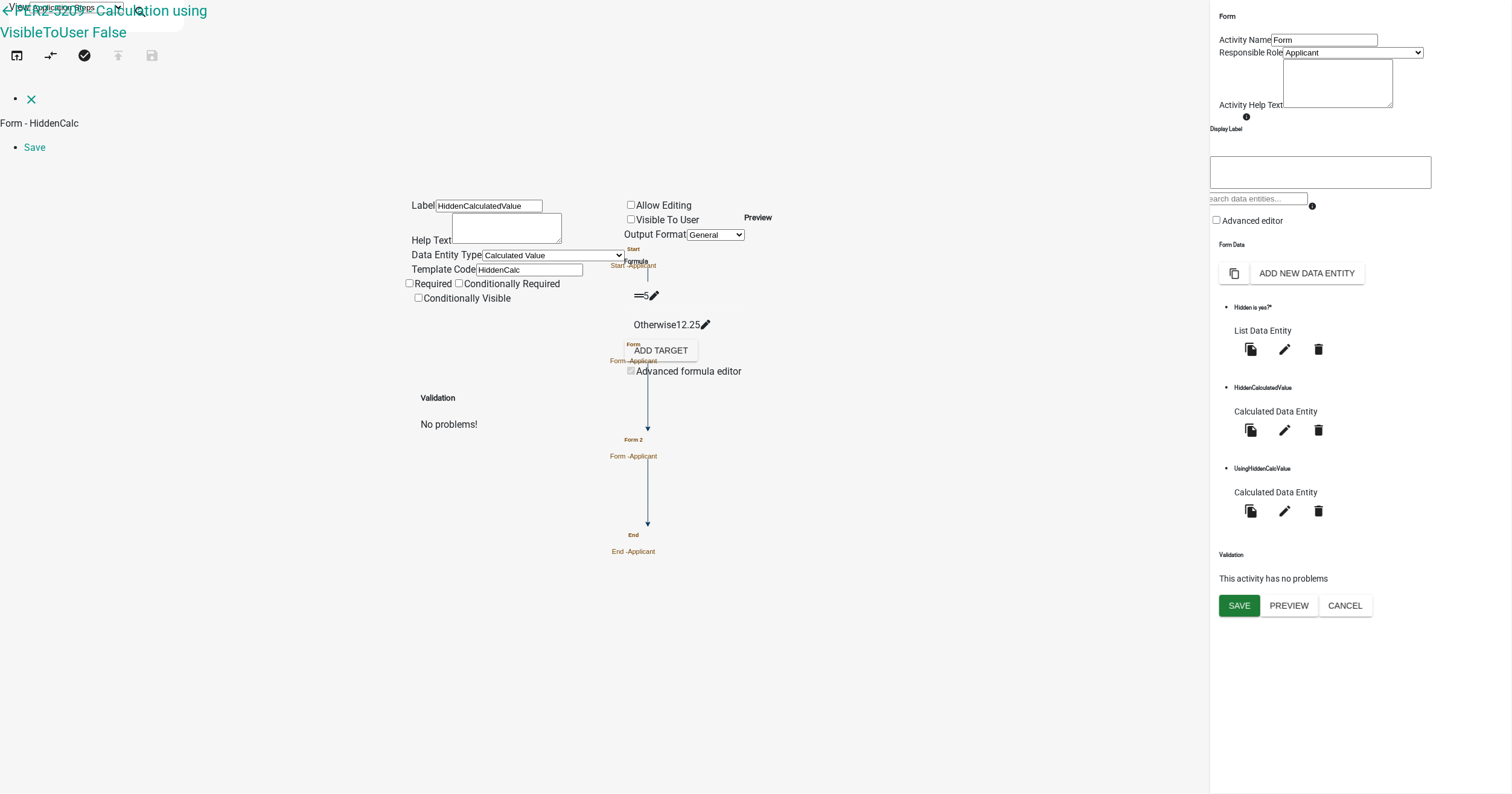
click at [658, 291] on icon at bounding box center [654, 296] width 10 height 10
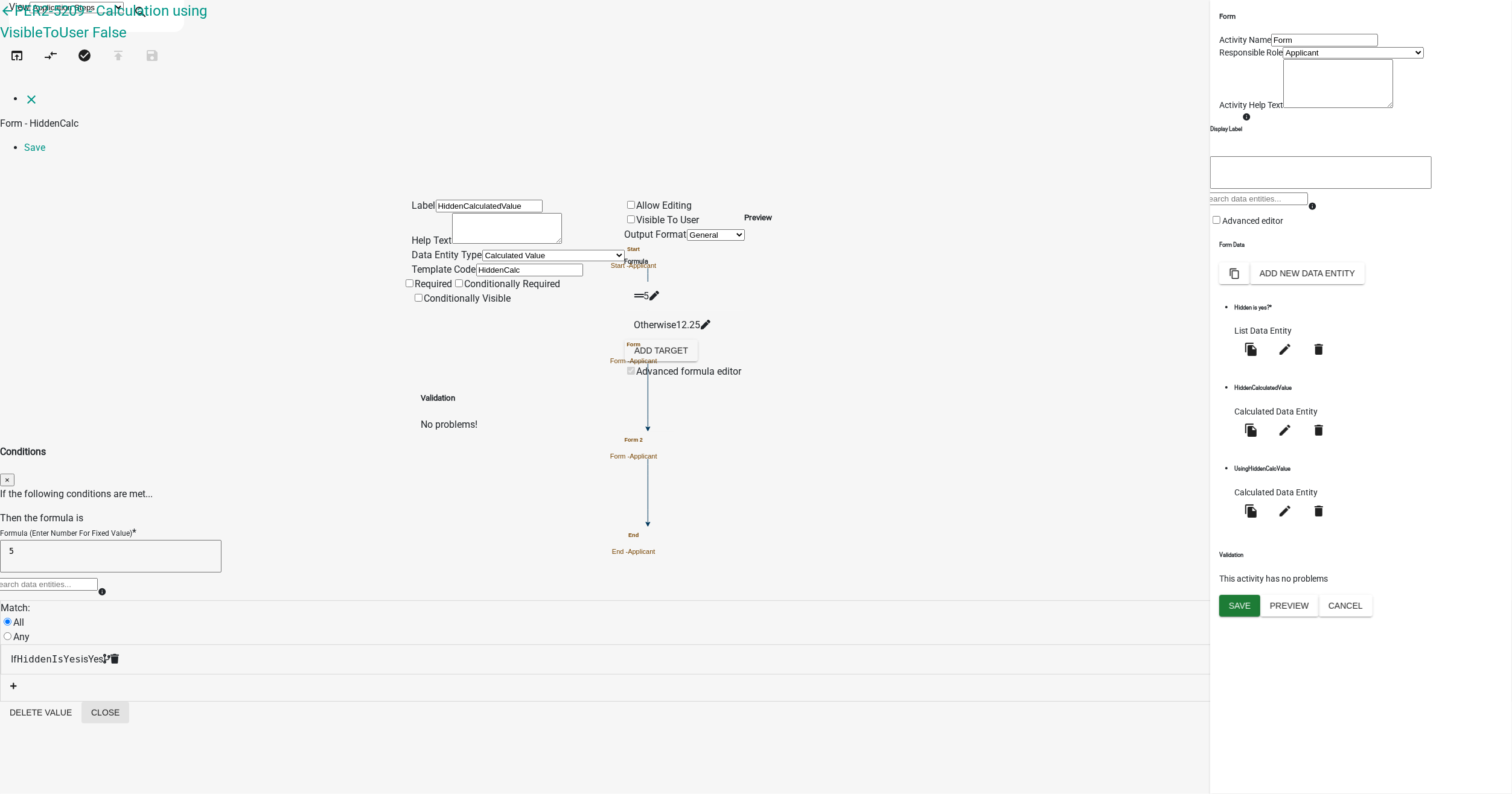
click at [129, 702] on button "Close" at bounding box center [105, 712] width 48 height 22
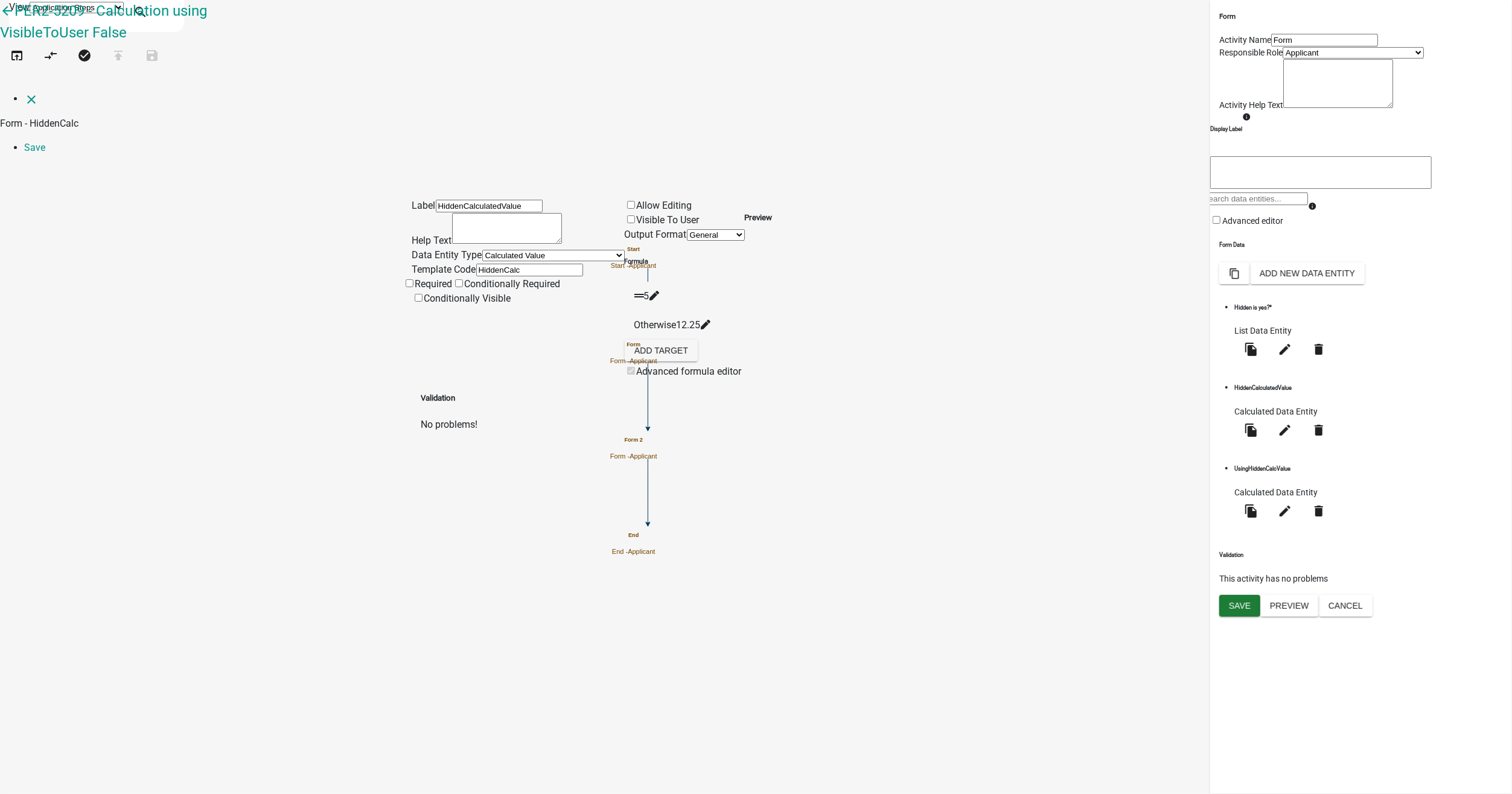
click at [745, 311] on div "Otherwise 12.25" at bounding box center [685, 325] width 120 height 29
click at [710, 320] on icon at bounding box center [705, 324] width 10 height 10
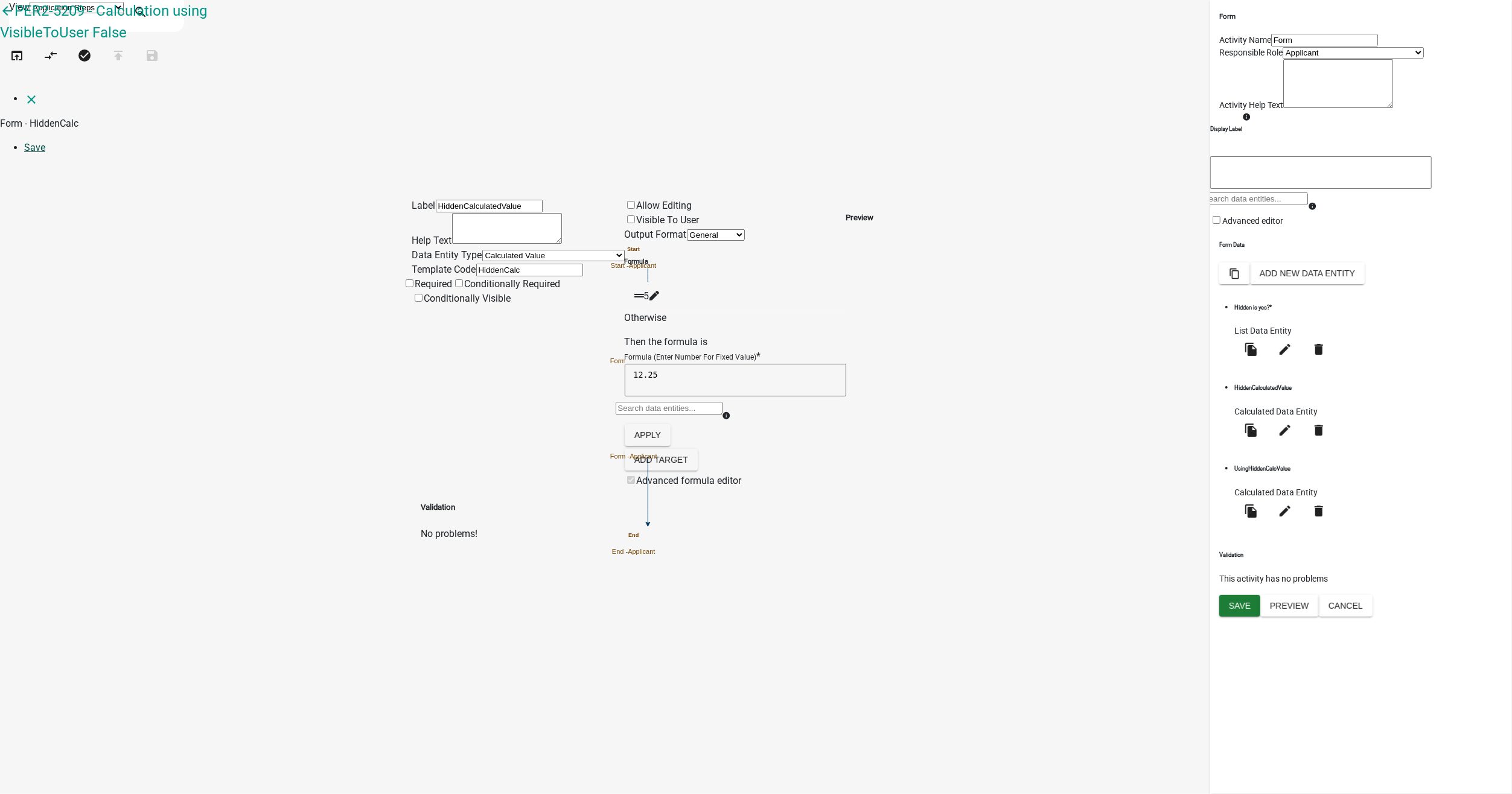
click at [45, 142] on link "Save" at bounding box center [35, 148] width 21 height 12
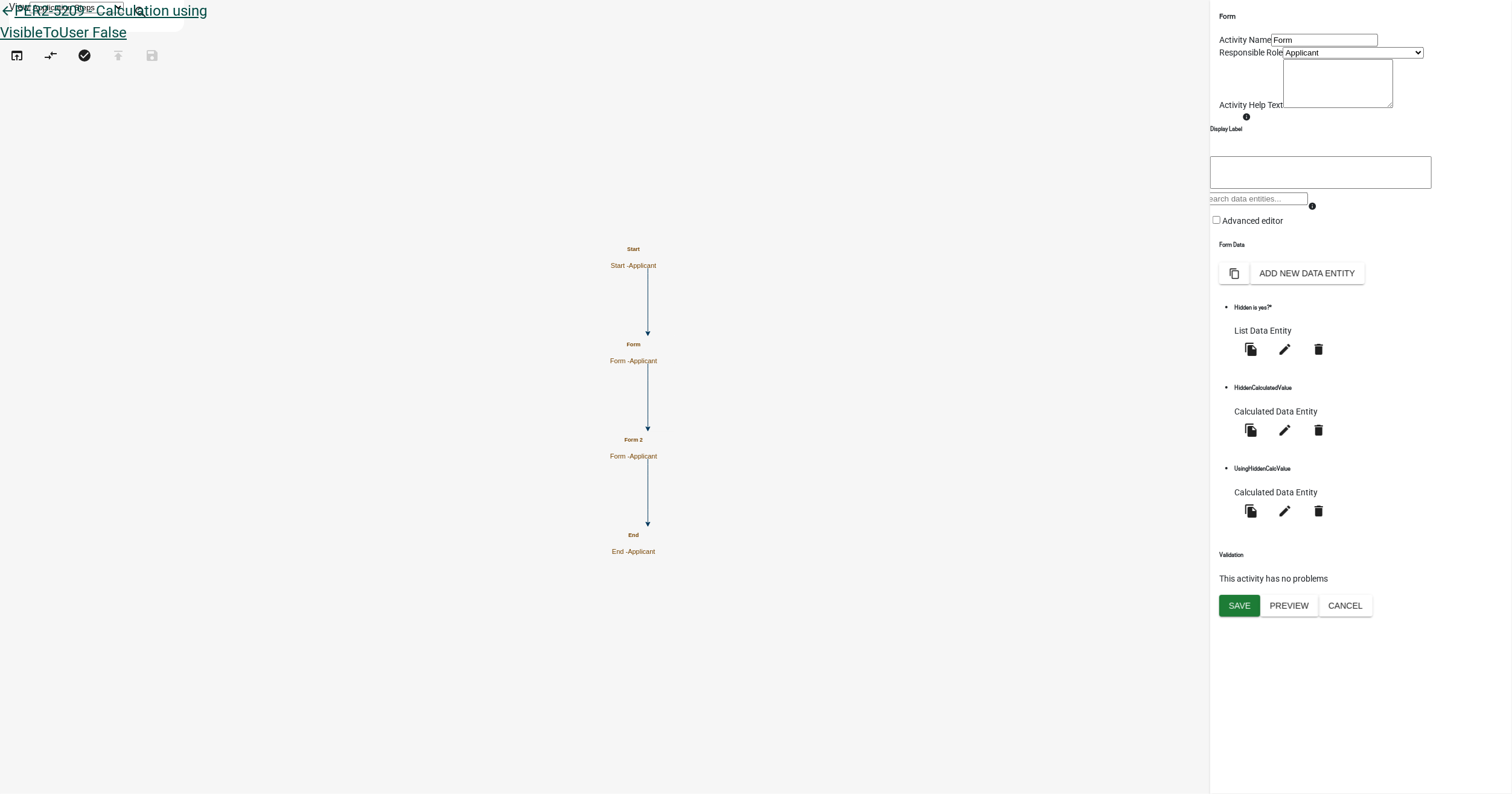
click at [14, 20] on icon "arrow_back" at bounding box center [7, 12] width 14 height 17
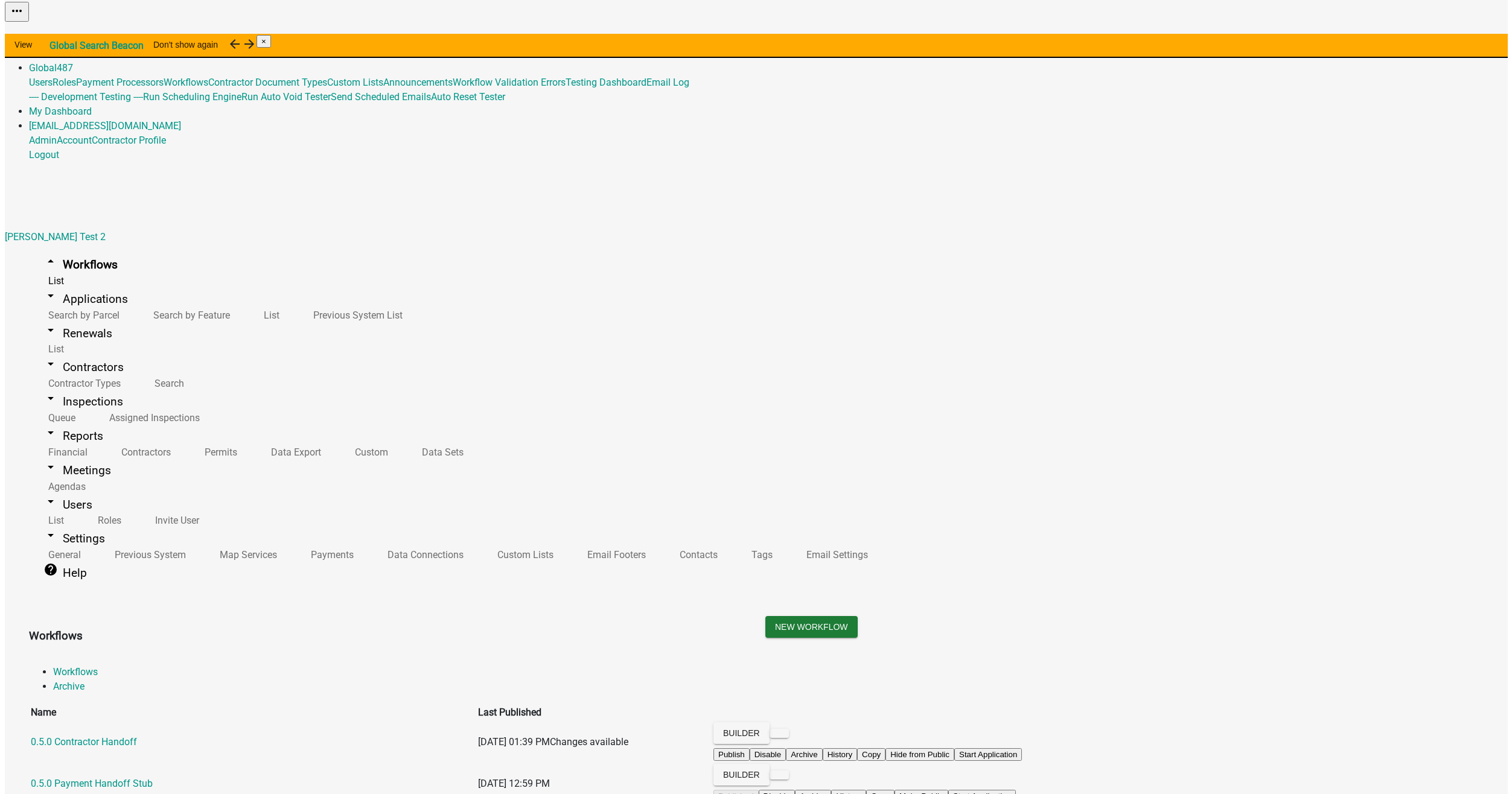
scroll to position [8714, 0]
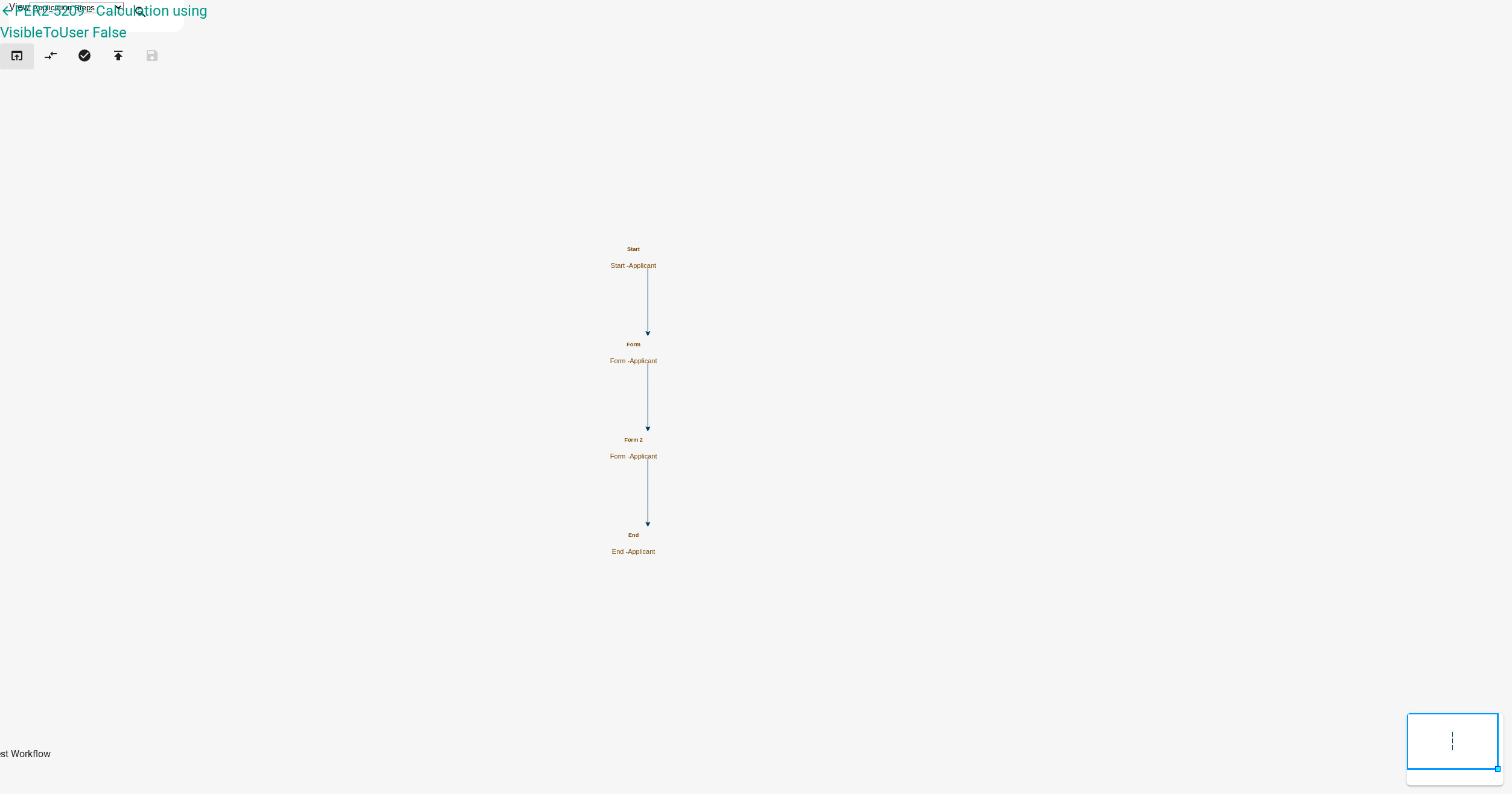
click at [20, 65] on icon "open_in_browser" at bounding box center [17, 57] width 14 height 17
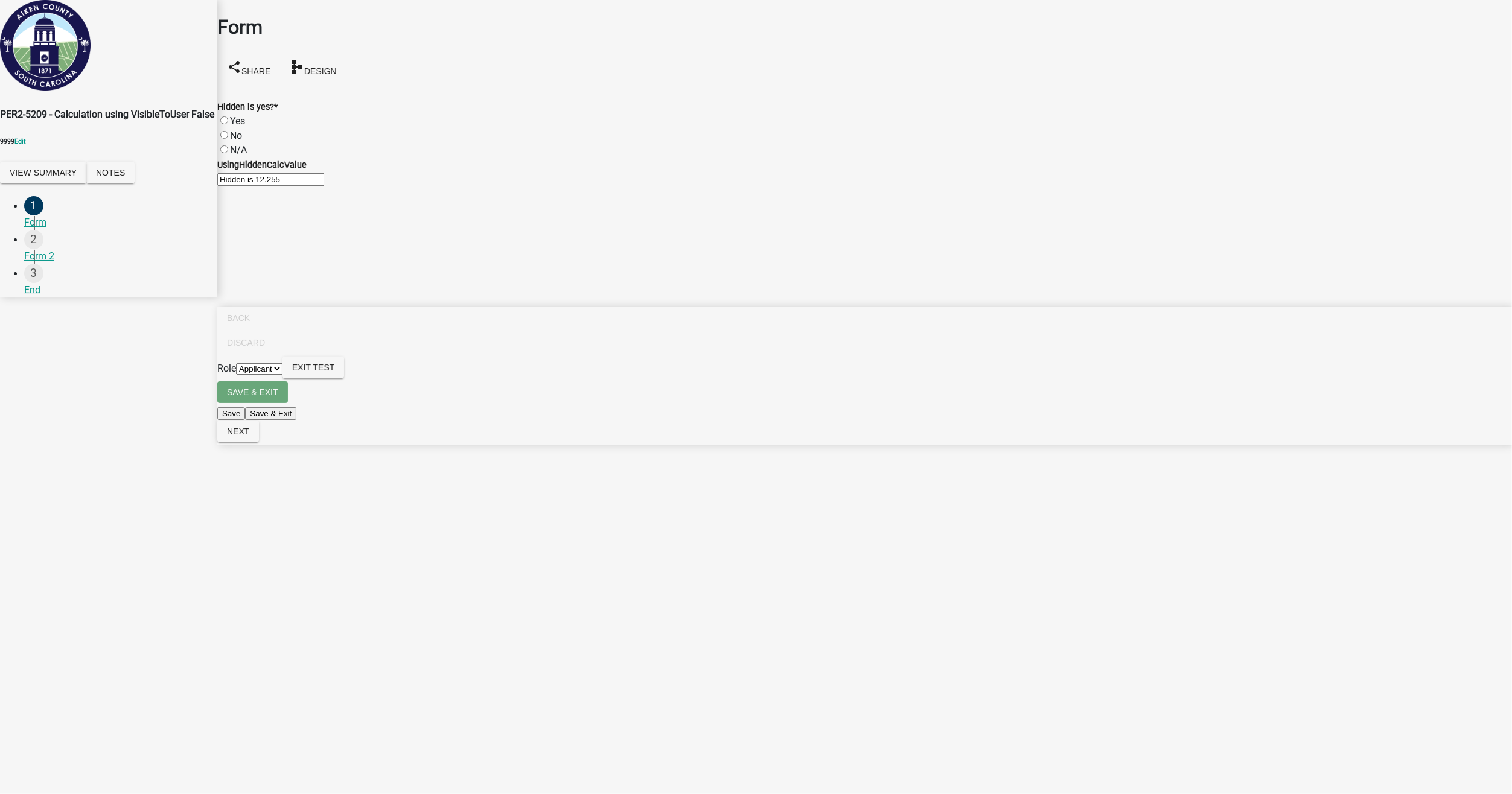
click at [237, 129] on label "No" at bounding box center [236, 135] width 12 height 12
click at [228, 131] on input "No" at bounding box center [224, 135] width 8 height 8
radio input "true"
click at [334, 372] on span "Exit Test" at bounding box center [313, 367] width 43 height 10
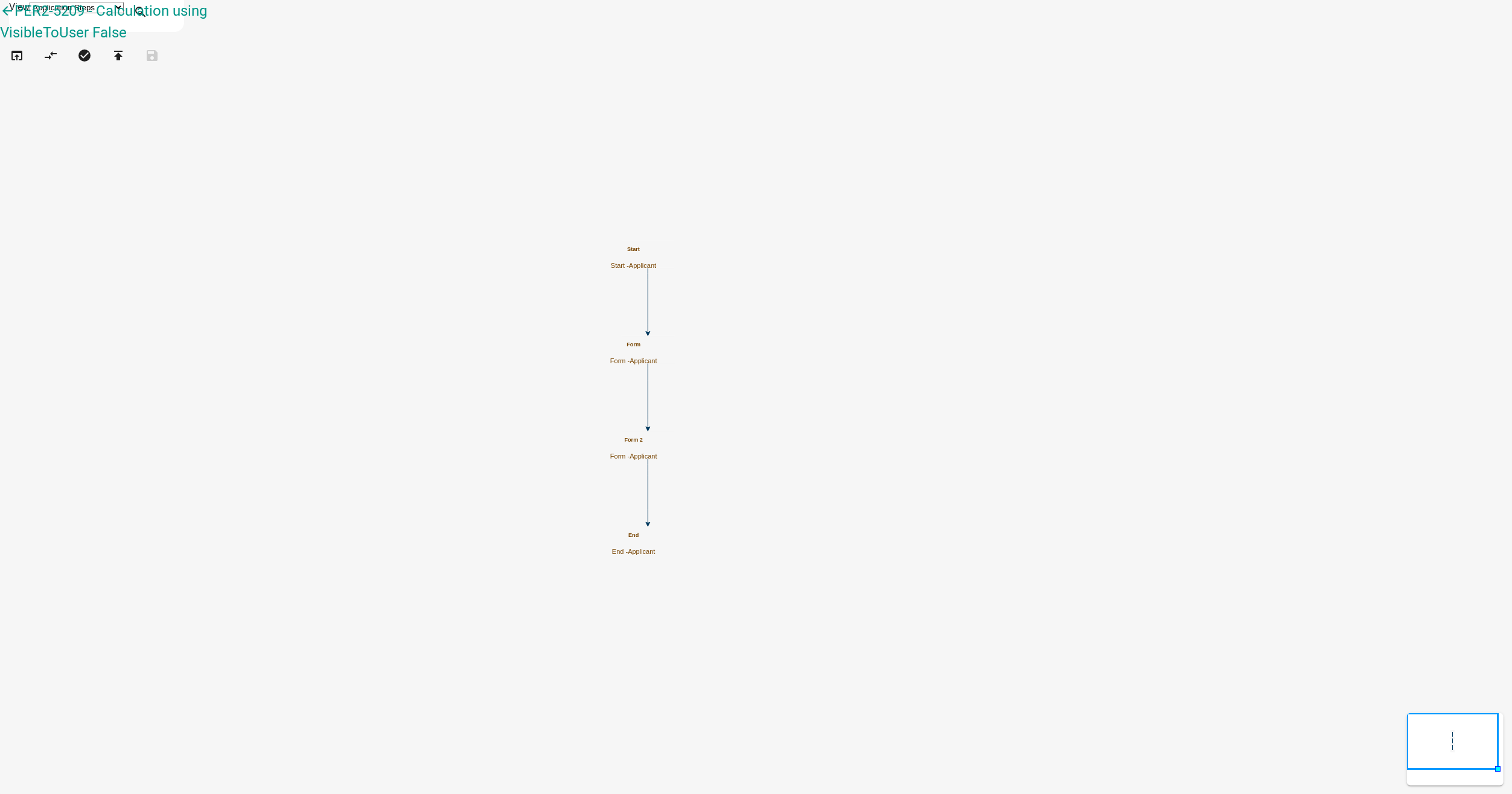
click at [657, 357] on span "Applicant" at bounding box center [643, 360] width 27 height 7
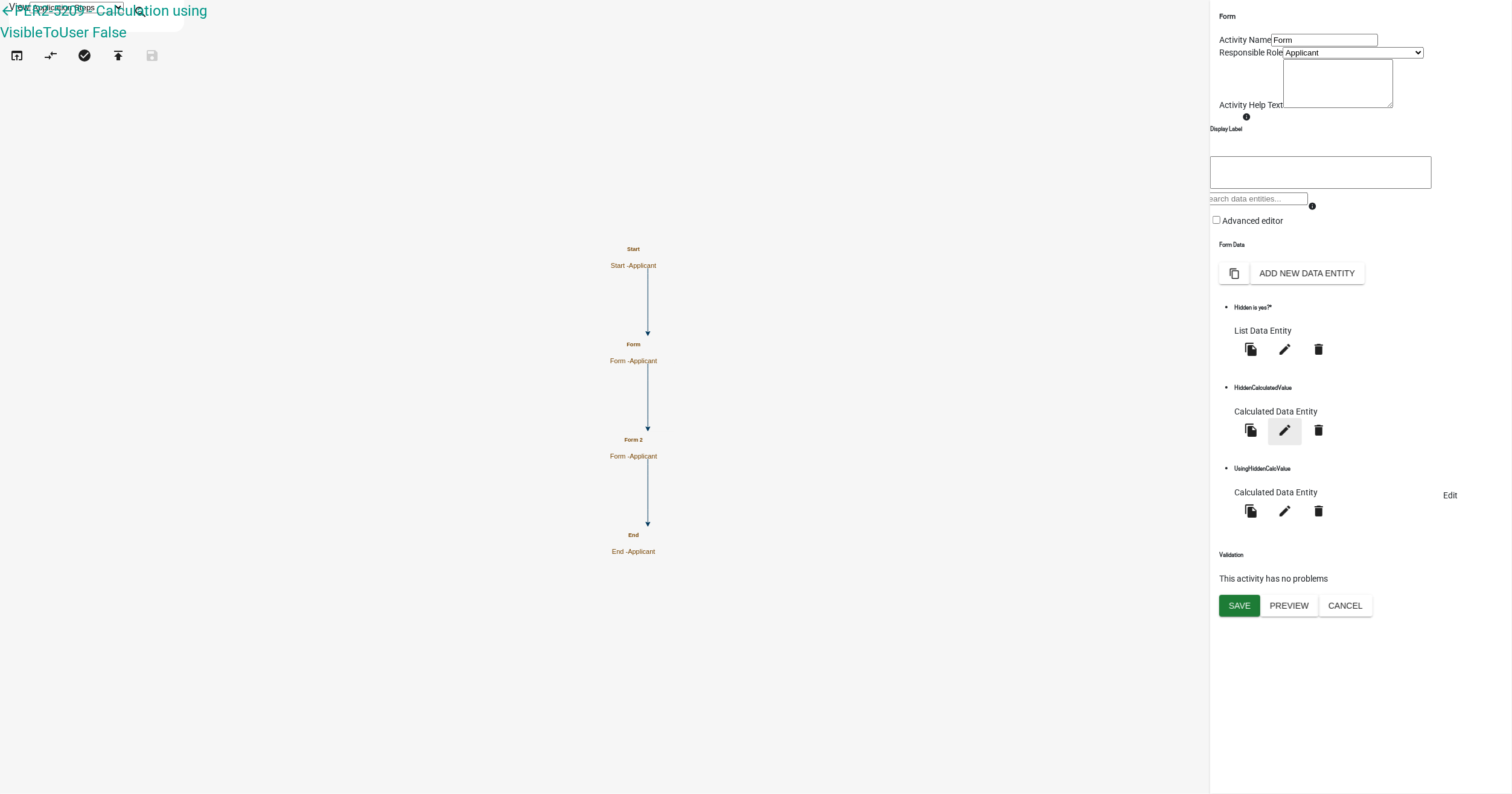
click at [1292, 438] on icon "edit" at bounding box center [1285, 430] width 14 height 14
select select "calculated-value"
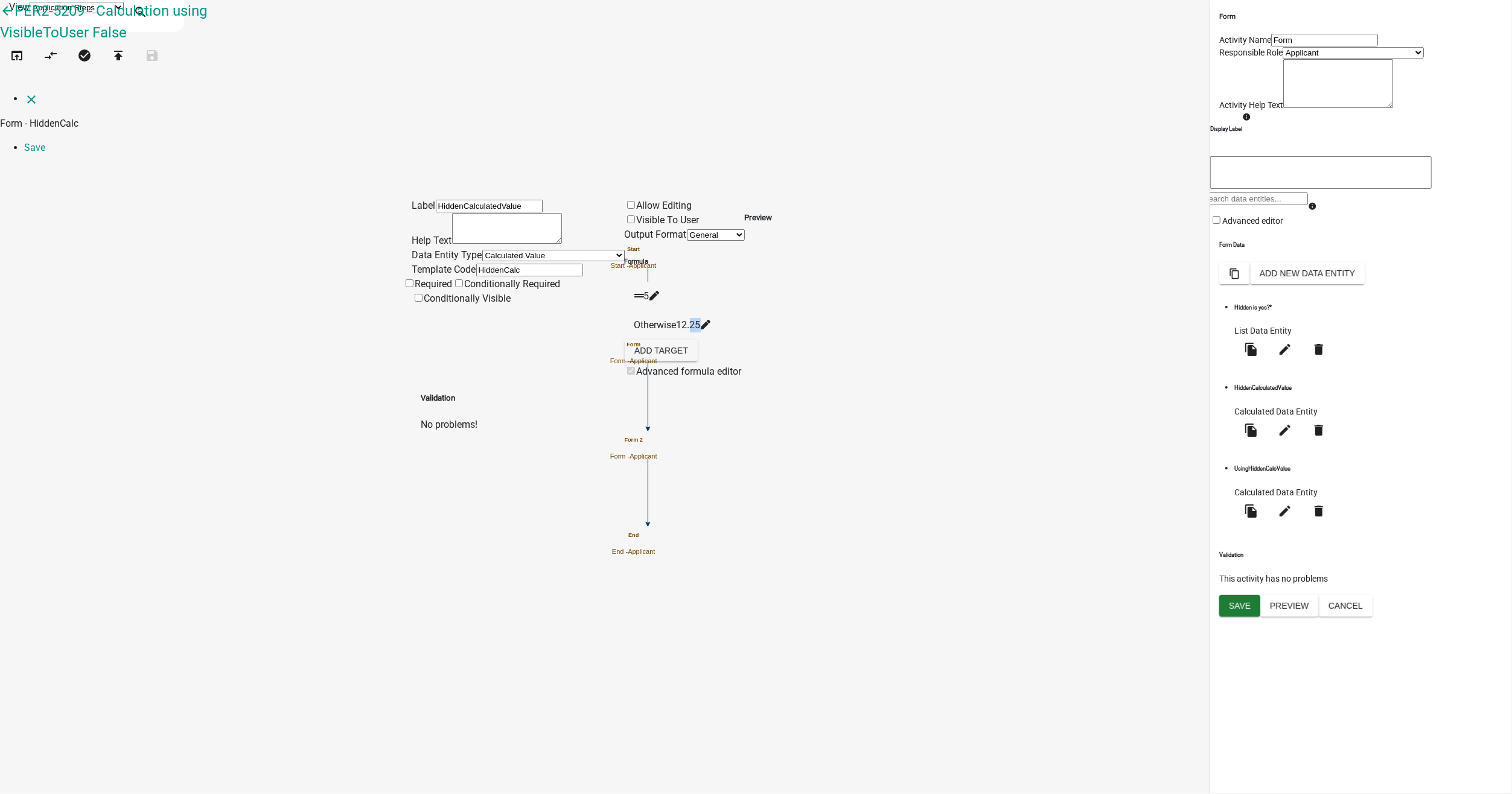
drag, startPoint x: 719, startPoint y: 234, endPoint x: 730, endPoint y: 234, distance: 11.0
click at [730, 318] on div "Otherwise 12.25" at bounding box center [685, 325] width 101 height 14
drag, startPoint x: 730, startPoint y: 234, endPoint x: 845, endPoint y: 236, distance: 115.0
click at [710, 320] on icon at bounding box center [705, 324] width 10 height 10
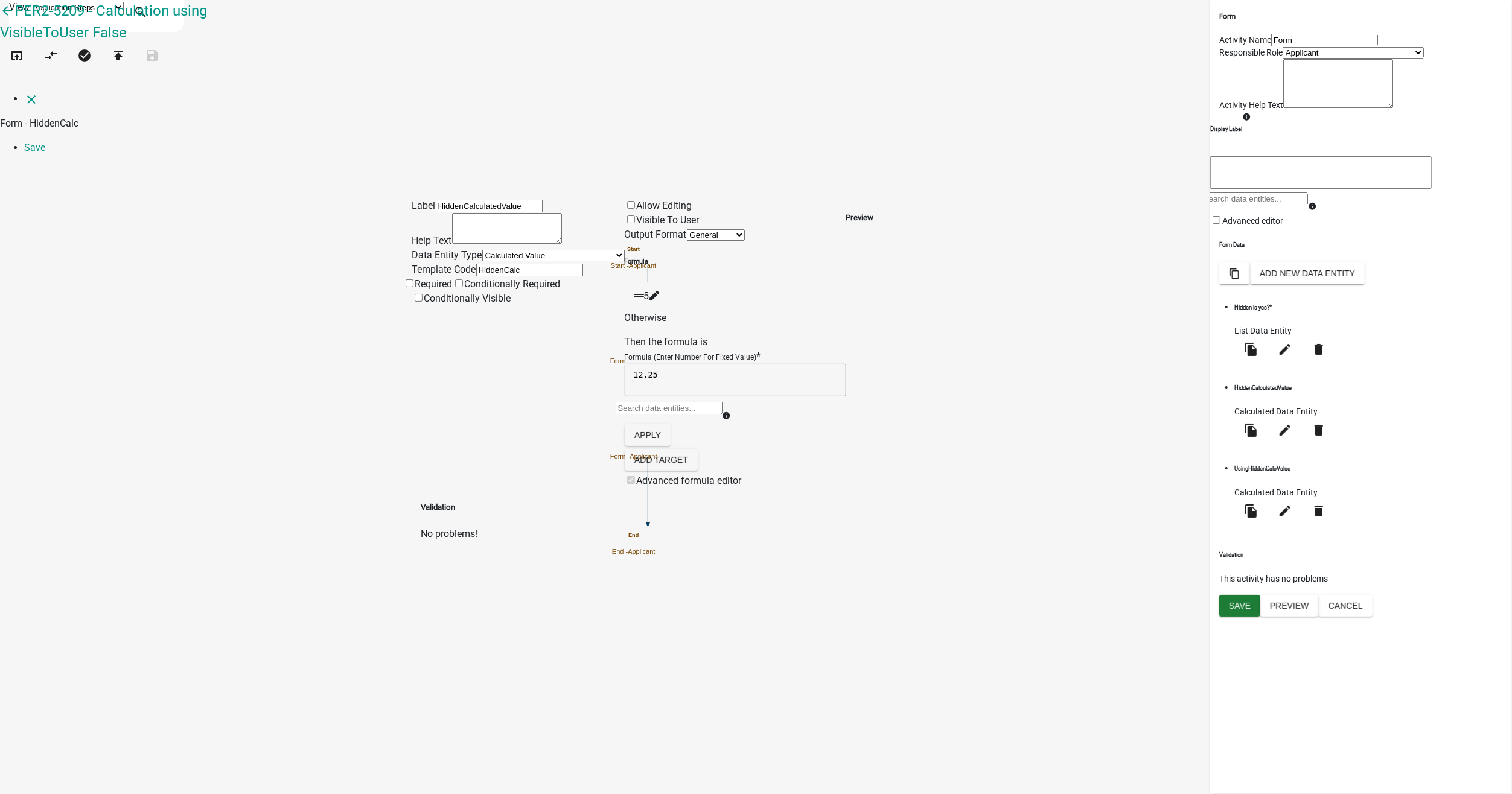
drag, startPoint x: 686, startPoint y: 292, endPoint x: 711, endPoint y: 292, distance: 25.0
click at [711, 364] on textarea "12.25" at bounding box center [735, 380] width 222 height 33
type textarea "12.73"
click at [671, 424] on button "Apply" at bounding box center [648, 435] width 46 height 22
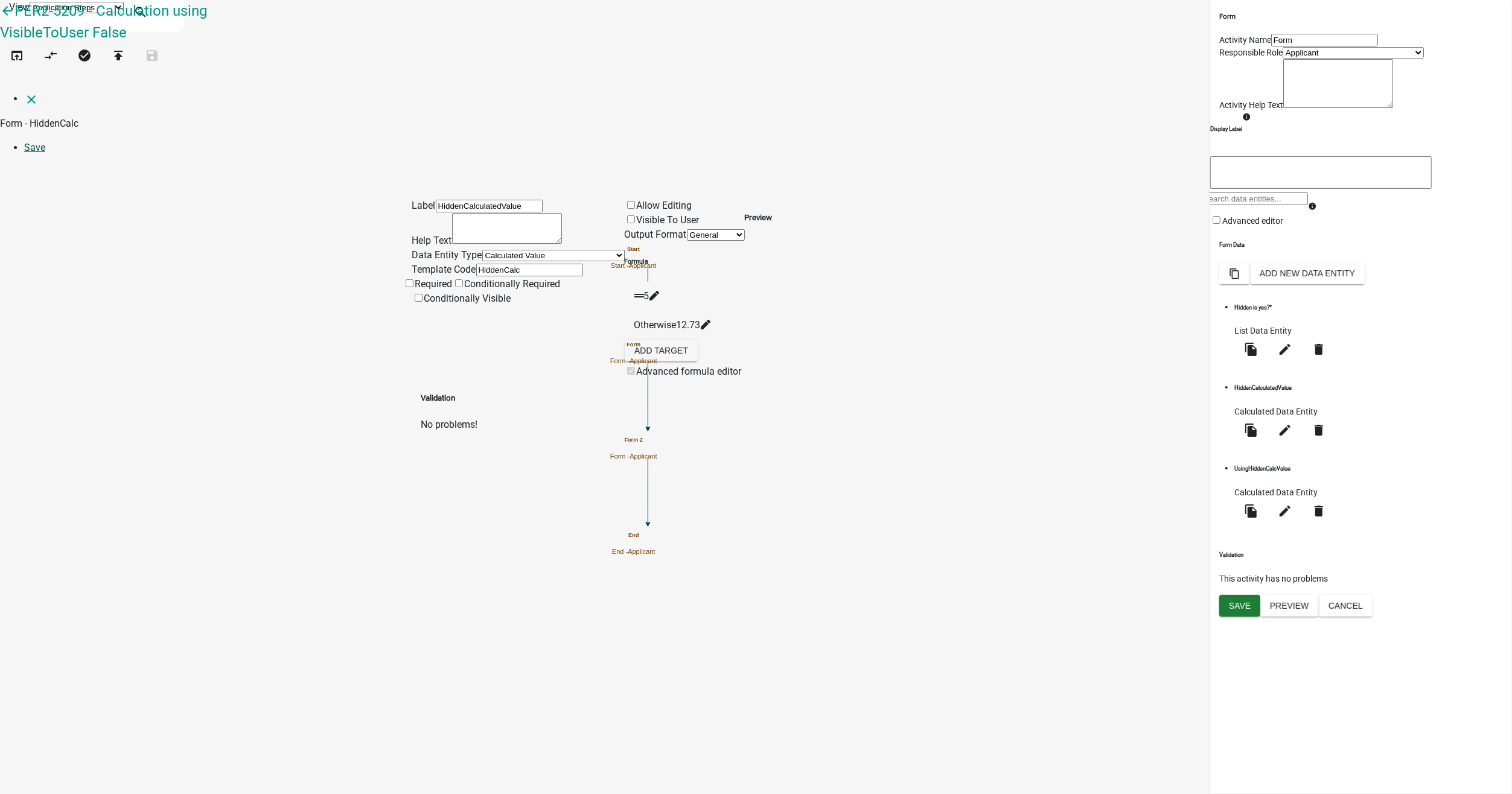
click at [45, 142] on link "Save" at bounding box center [35, 148] width 21 height 12
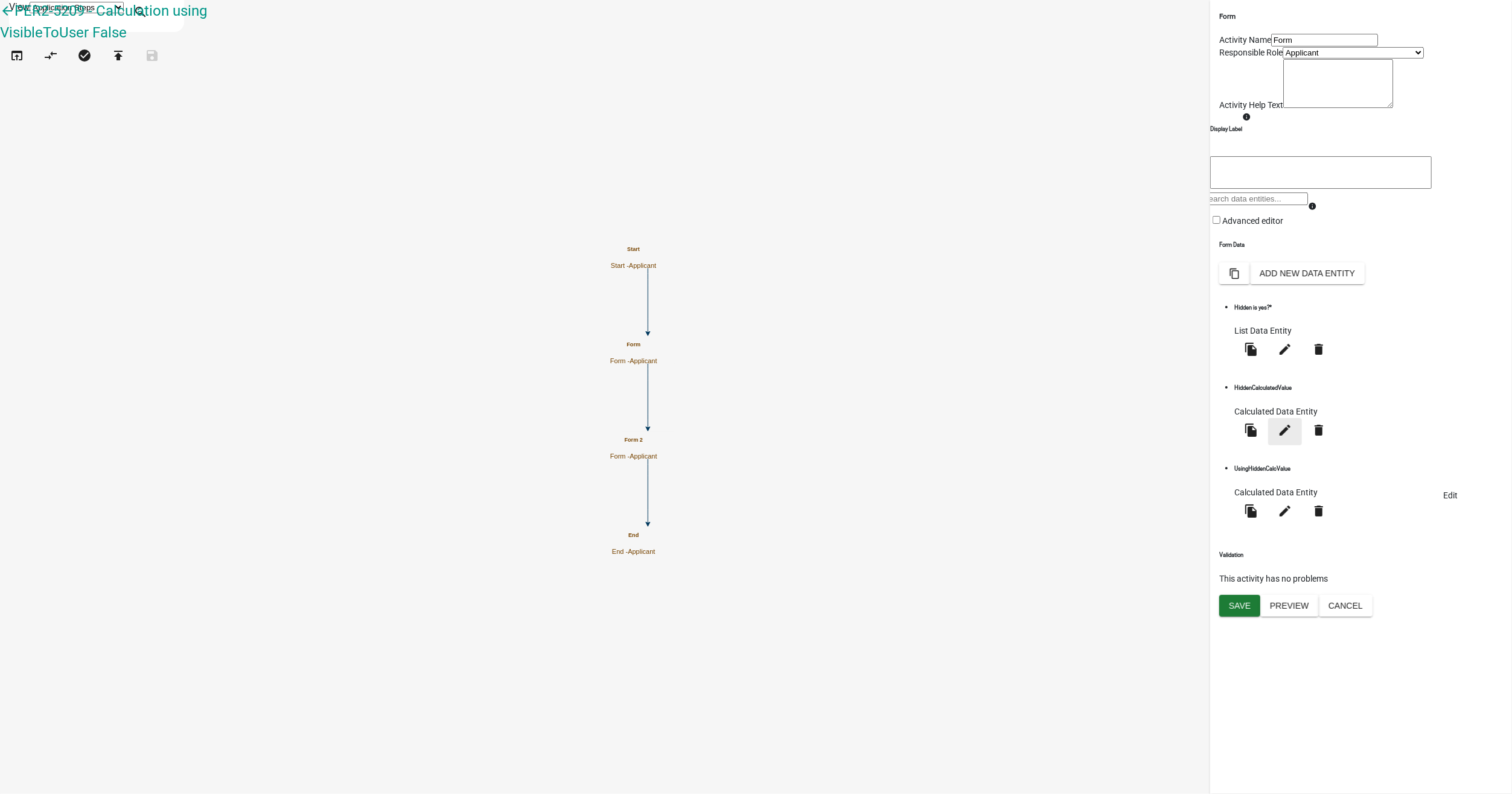
click at [1292, 438] on icon "edit" at bounding box center [1285, 430] width 14 height 14
select select "calculated-value"
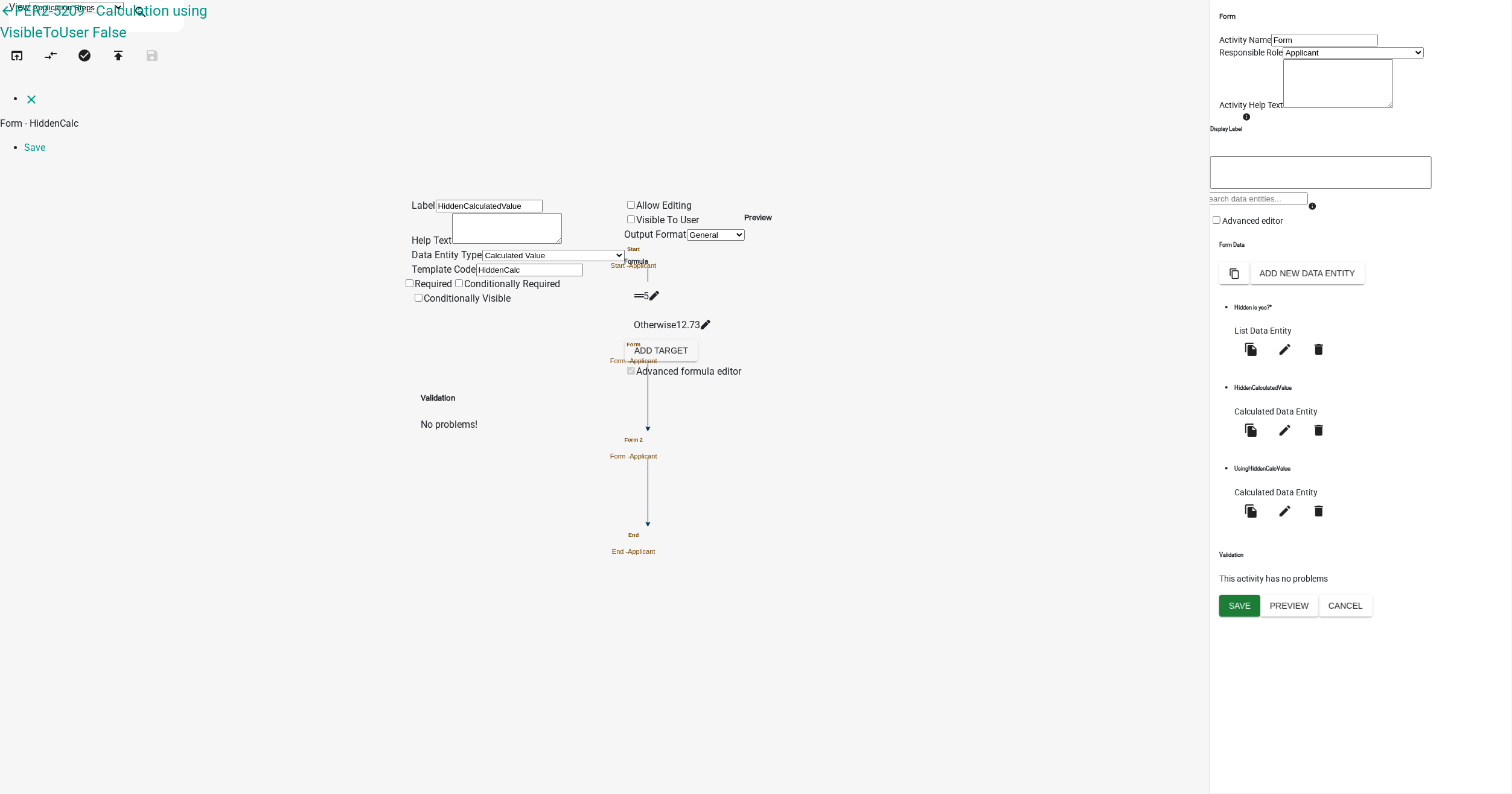
click at [659, 291] on icon at bounding box center [654, 296] width 10 height 10
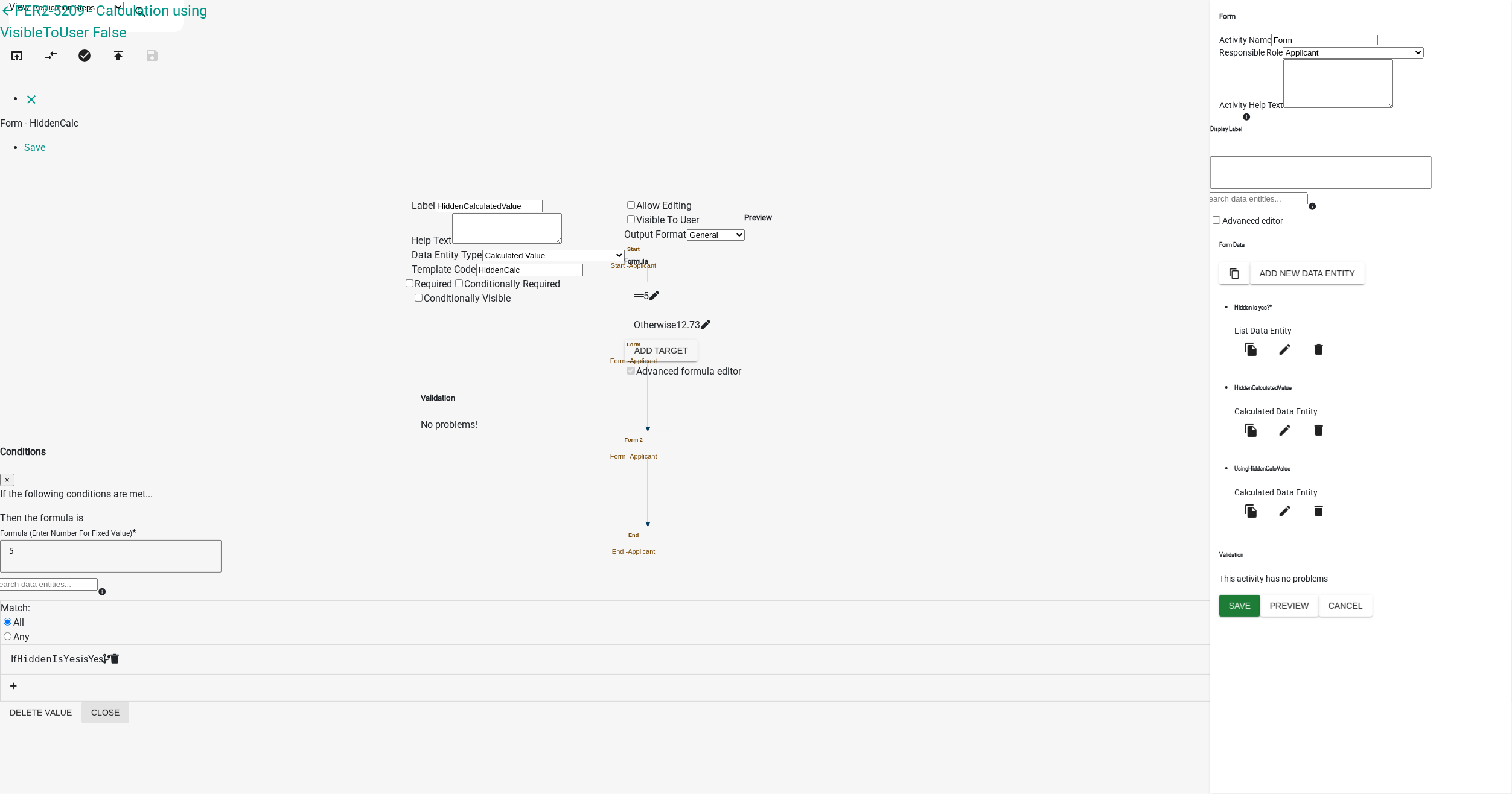
click at [129, 702] on button "Close" at bounding box center [105, 712] width 48 height 22
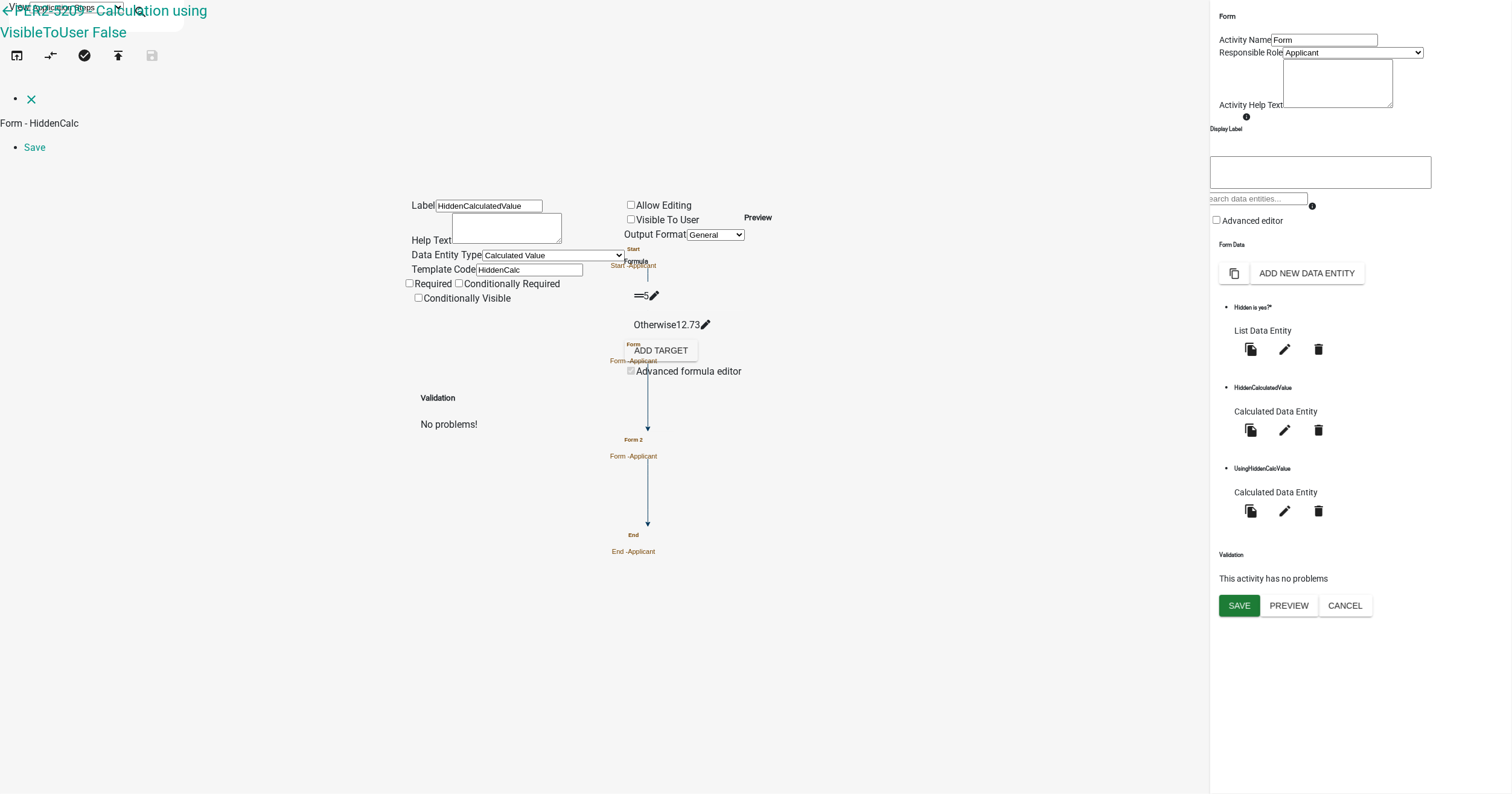
click at [710, 320] on icon at bounding box center [705, 324] width 10 height 10
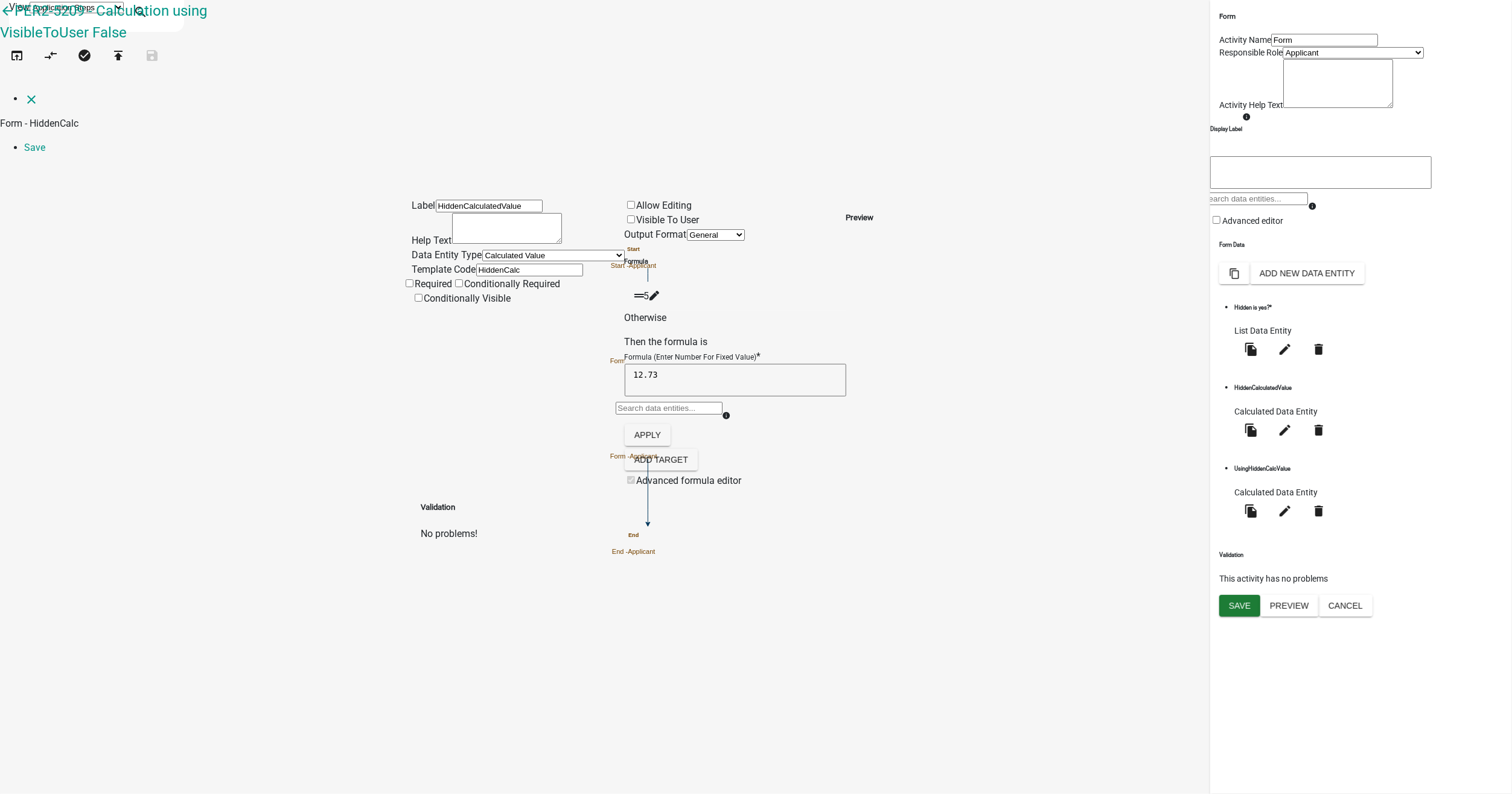
click at [874, 328] on div "Preview" at bounding box center [860, 343] width 27 height 290
click at [24, 92] on icon "close" at bounding box center [31, 99] width 14 height 14
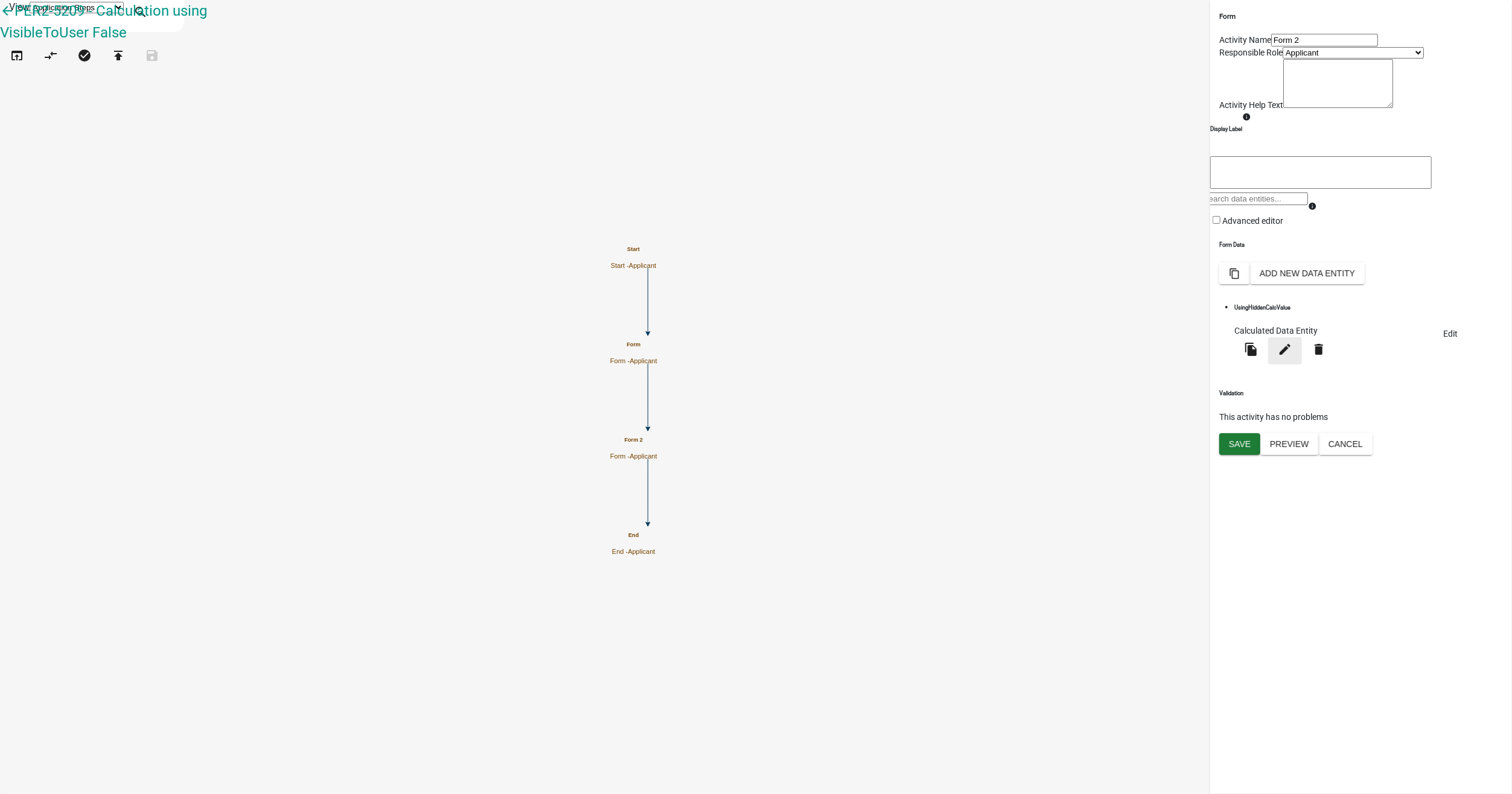
click at [1292, 356] on icon "edit" at bounding box center [1285, 349] width 14 height 14
select select "calculated-value"
select select "2"
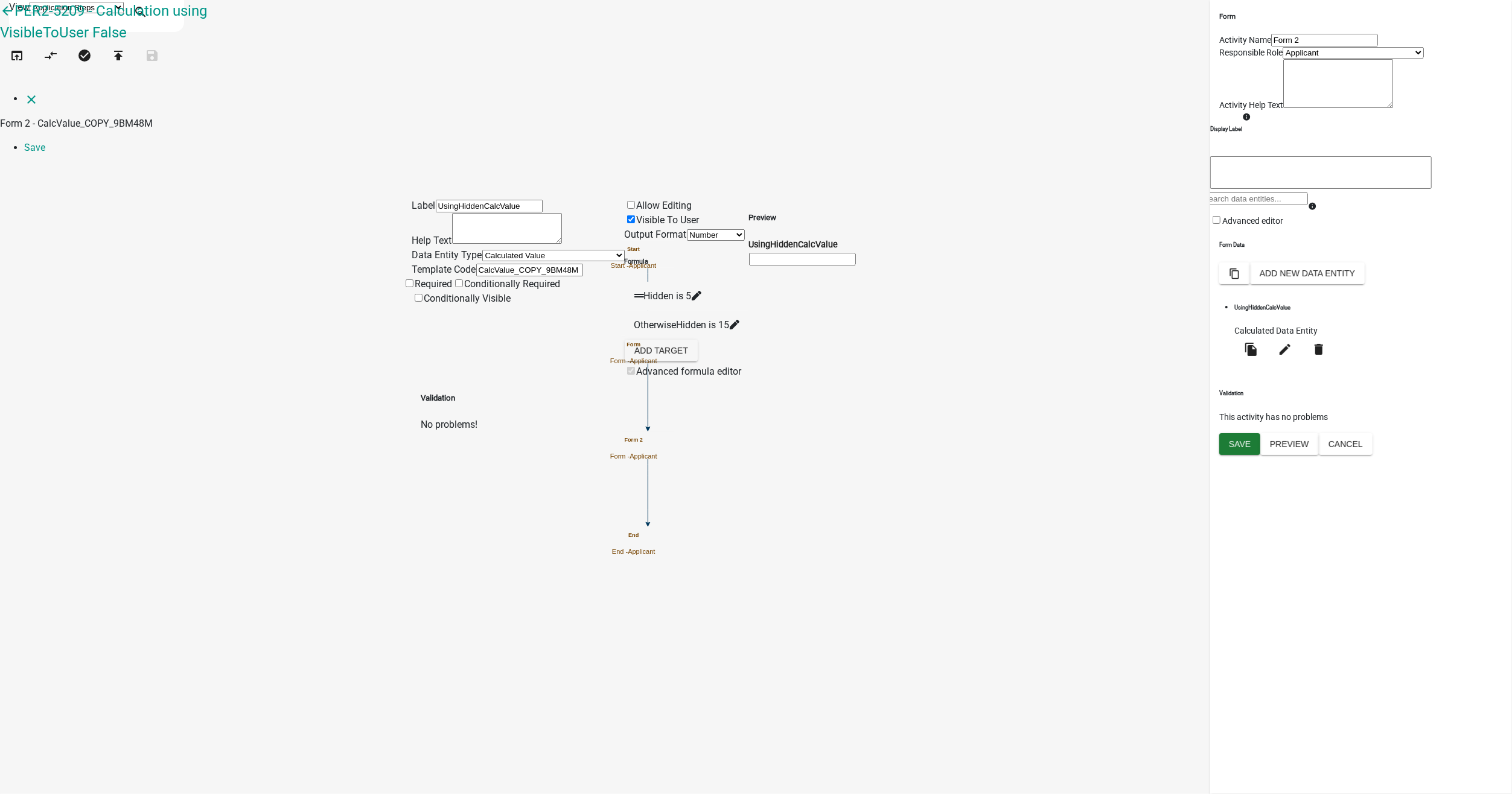
click at [739, 320] on icon at bounding box center [733, 324] width 10 height 10
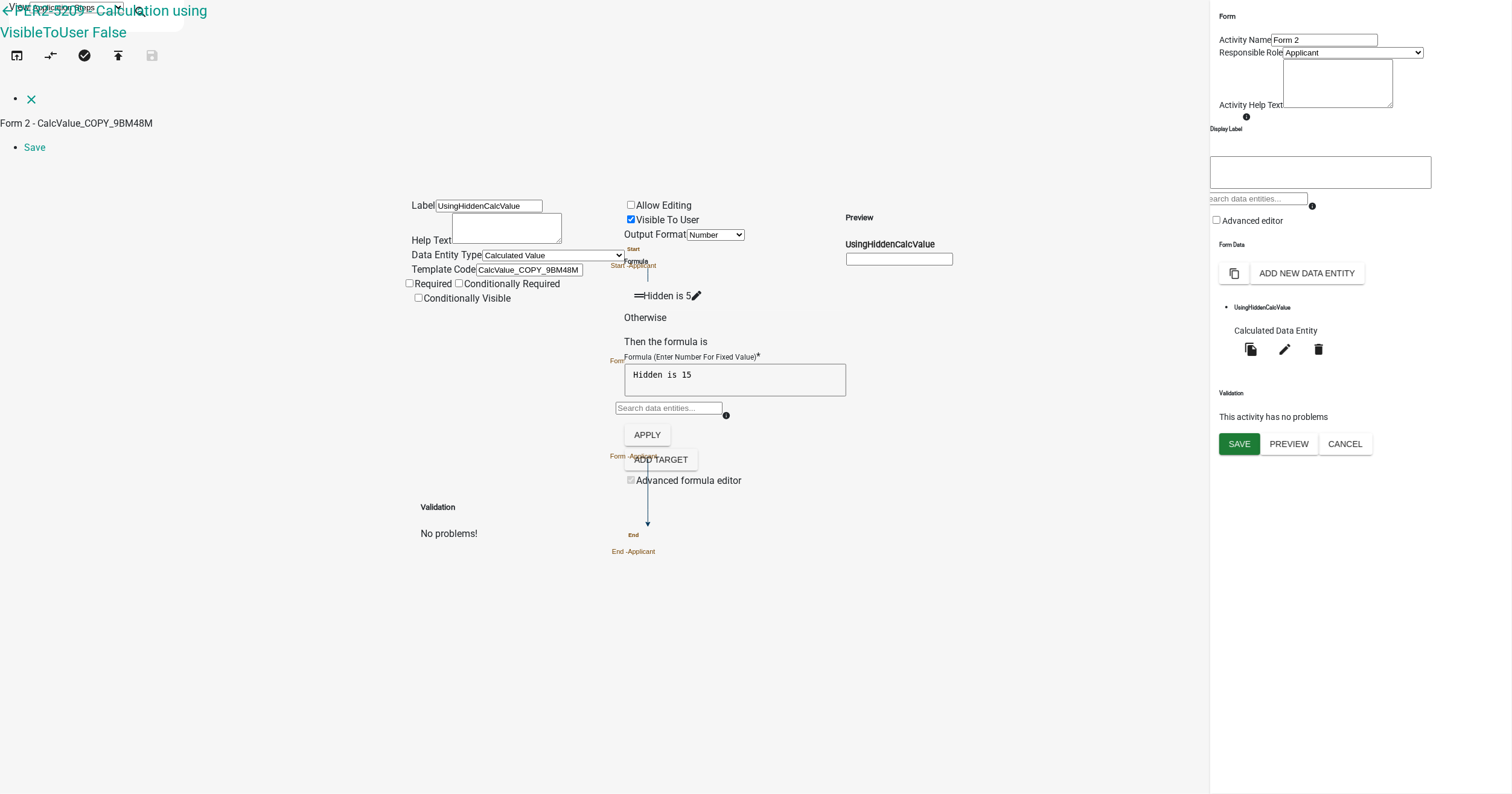
drag, startPoint x: 709, startPoint y: 295, endPoint x: 730, endPoint y: 295, distance: 21.0
click at [730, 364] on textarea "Hidden is 15" at bounding box center [735, 380] width 222 height 33
type textarea "Hidden is 11.73"
click at [671, 424] on button "Apply" at bounding box center [648, 435] width 46 height 22
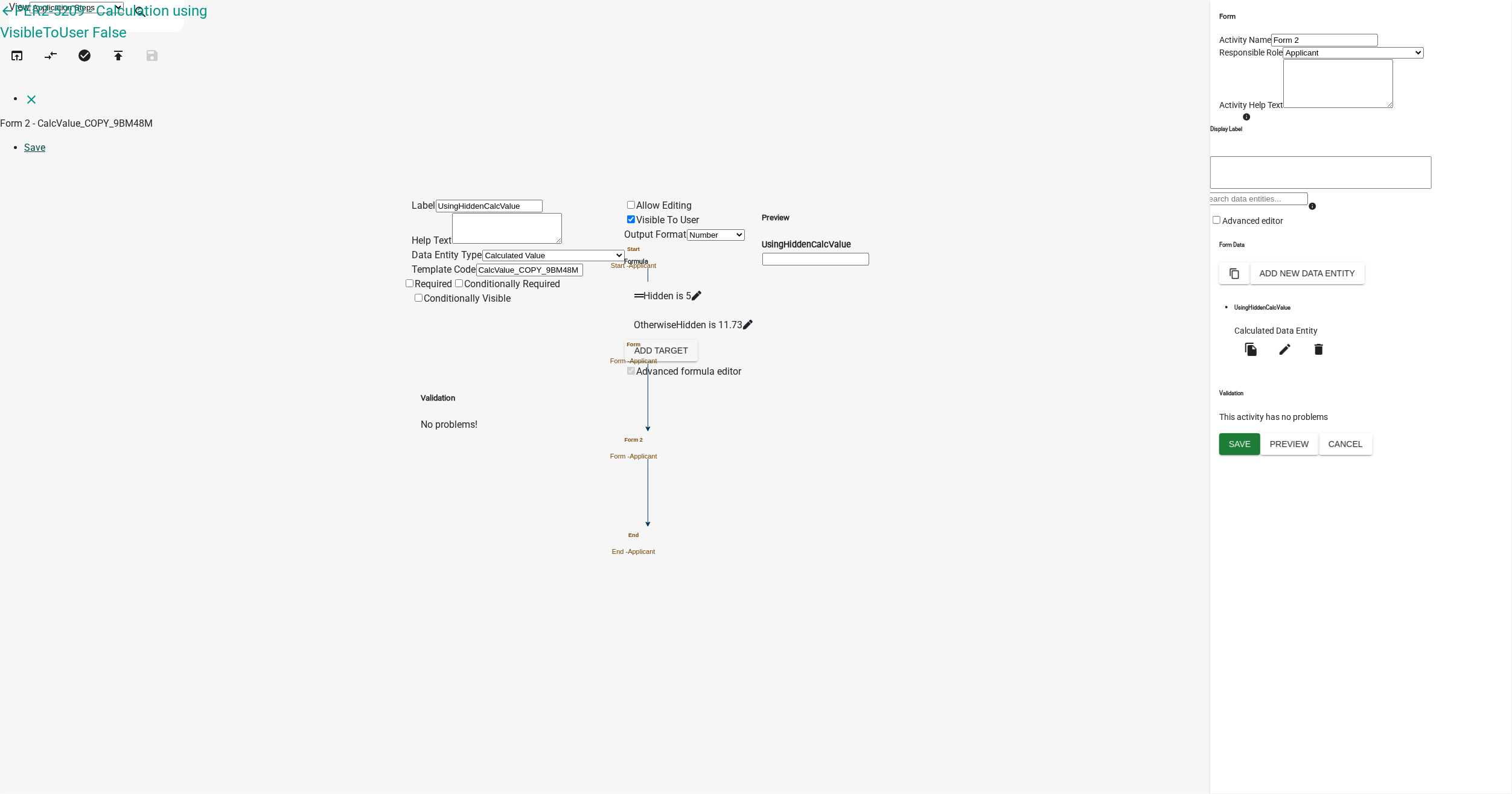
click at [45, 142] on link "Save" at bounding box center [35, 148] width 21 height 12
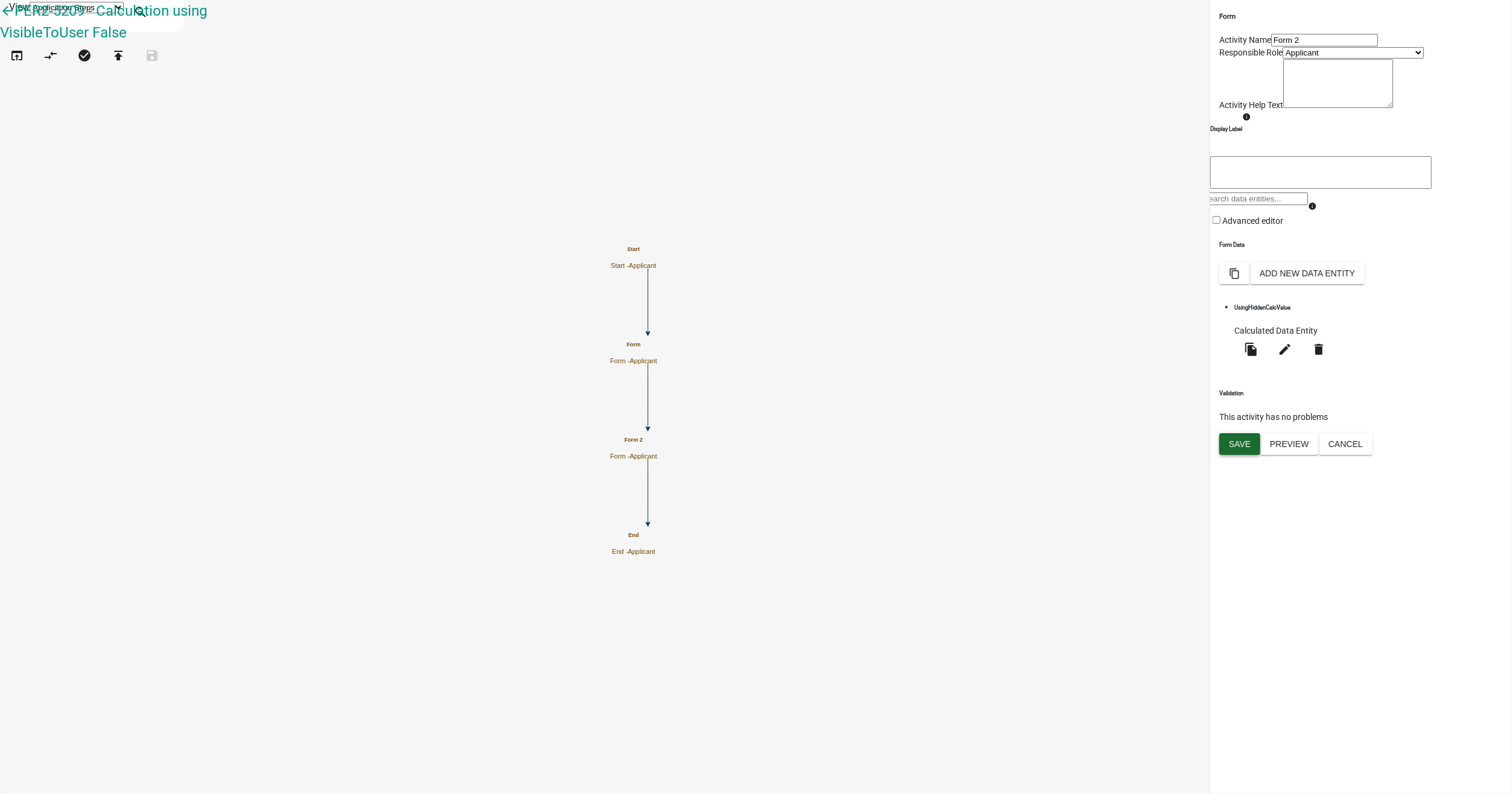
click at [1252, 455] on button "Save" at bounding box center [1239, 443] width 41 height 22
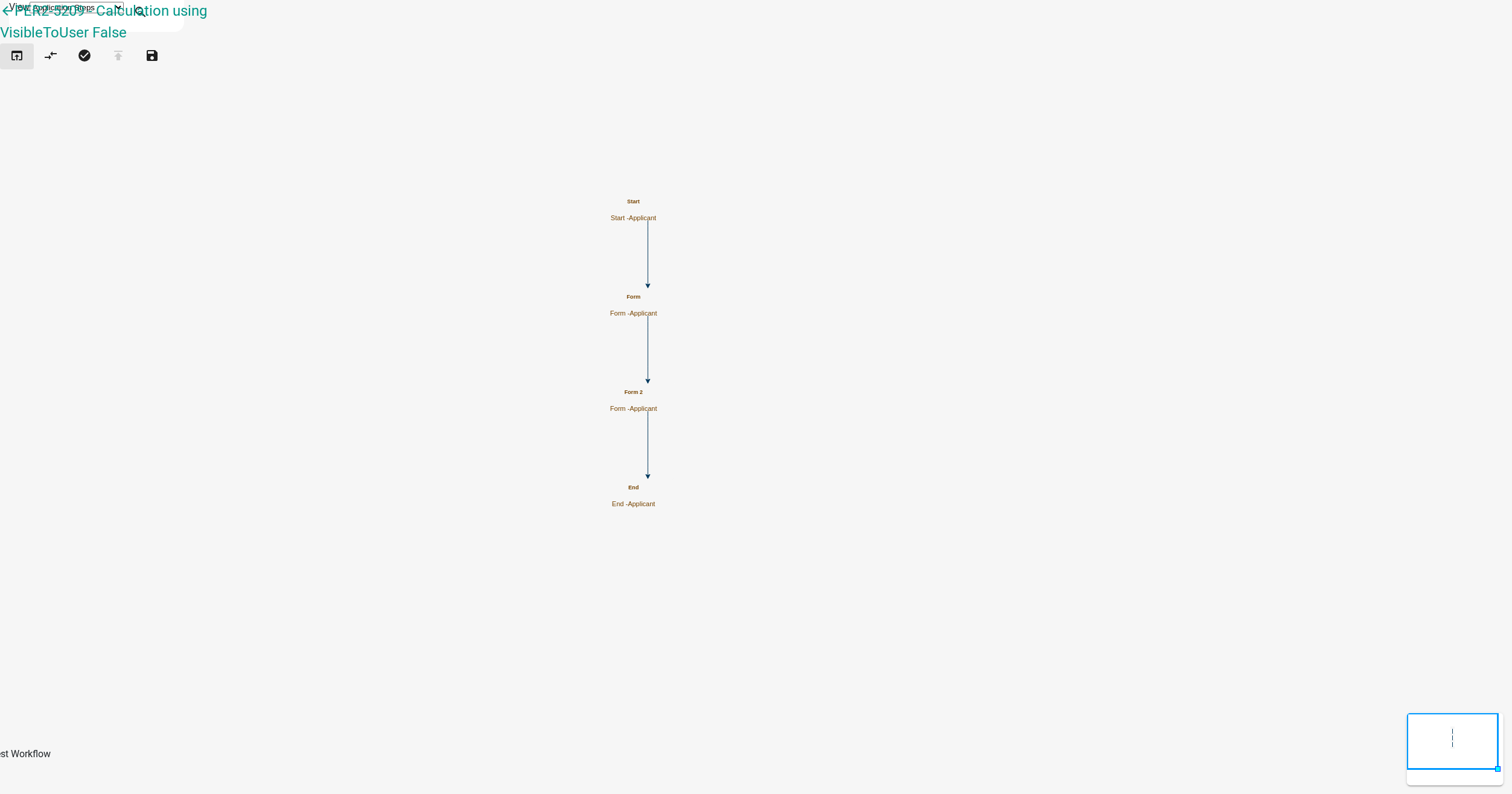
click at [34, 69] on button "open_in_browser" at bounding box center [17, 56] width 34 height 26
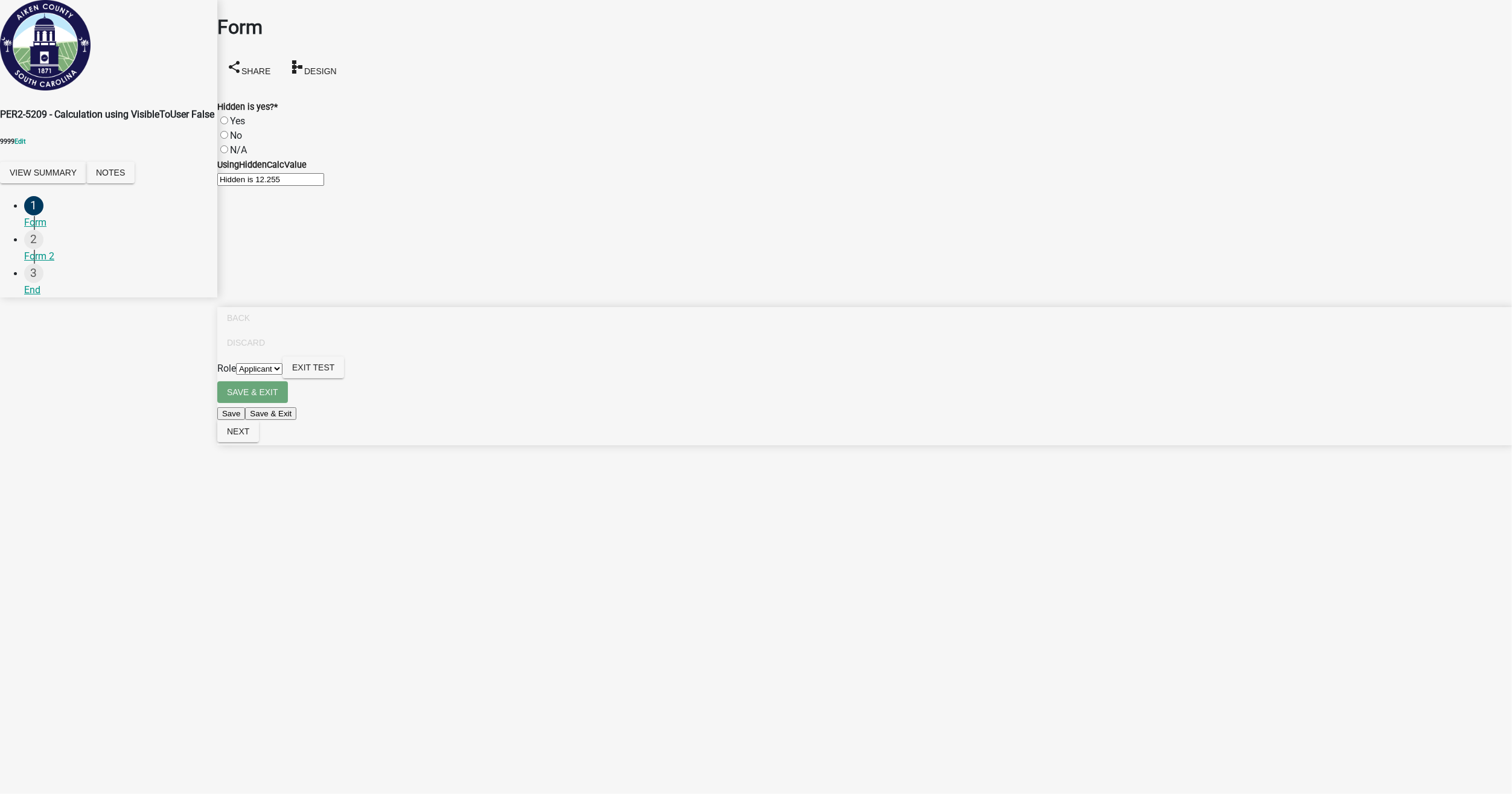
click at [239, 129] on label "No" at bounding box center [236, 135] width 12 height 12
click at [228, 131] on input "No" at bounding box center [224, 135] width 8 height 8
radio input "true"
click at [239, 114] on div "Yes" at bounding box center [864, 121] width 1295 height 14
click at [237, 115] on label "Yes" at bounding box center [237, 121] width 15 height 12
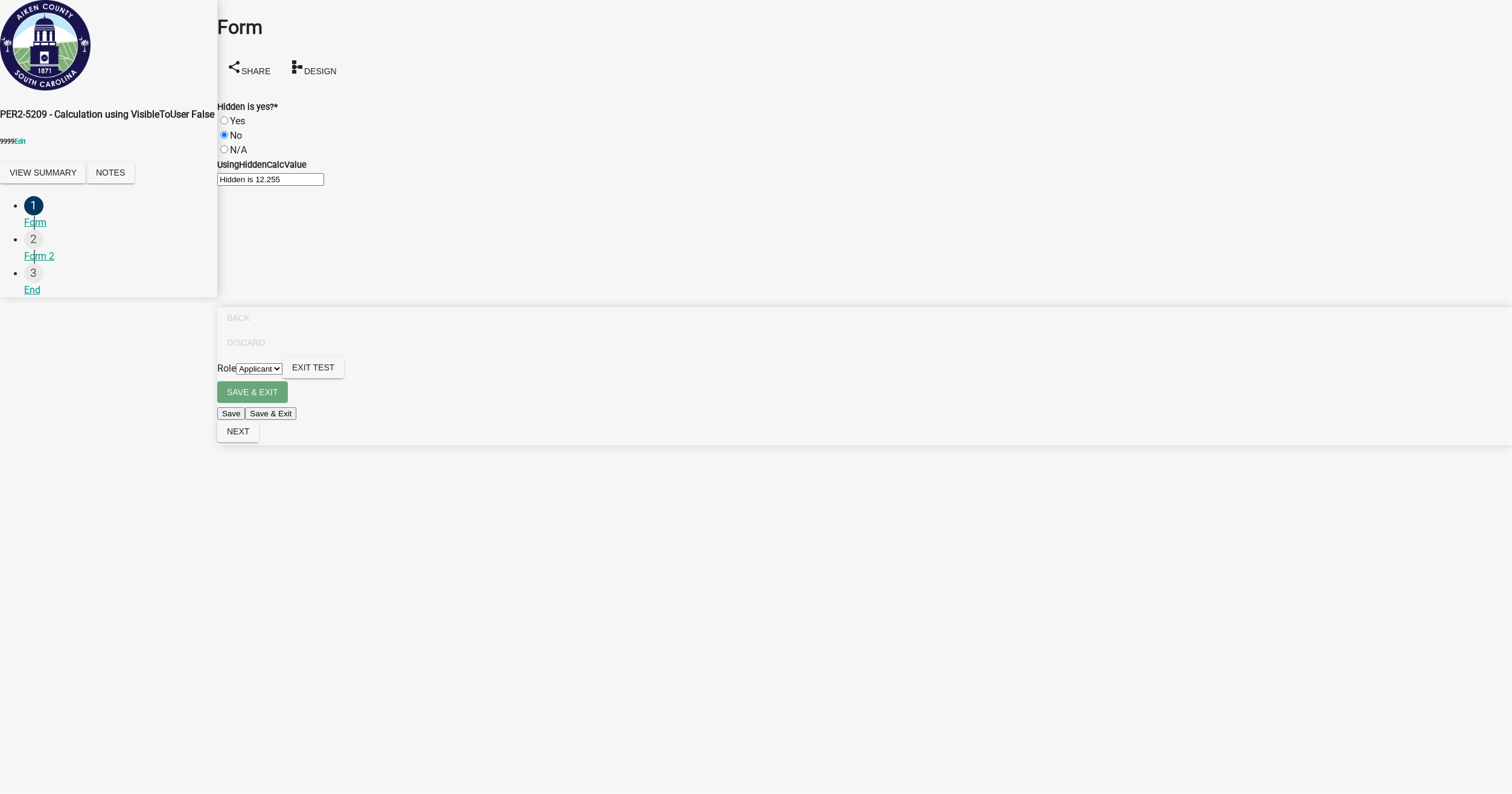
click at [228, 116] on input "Yes" at bounding box center [224, 120] width 8 height 8
radio input "true"
click at [334, 372] on span "Exit Test" at bounding box center [313, 367] width 43 height 10
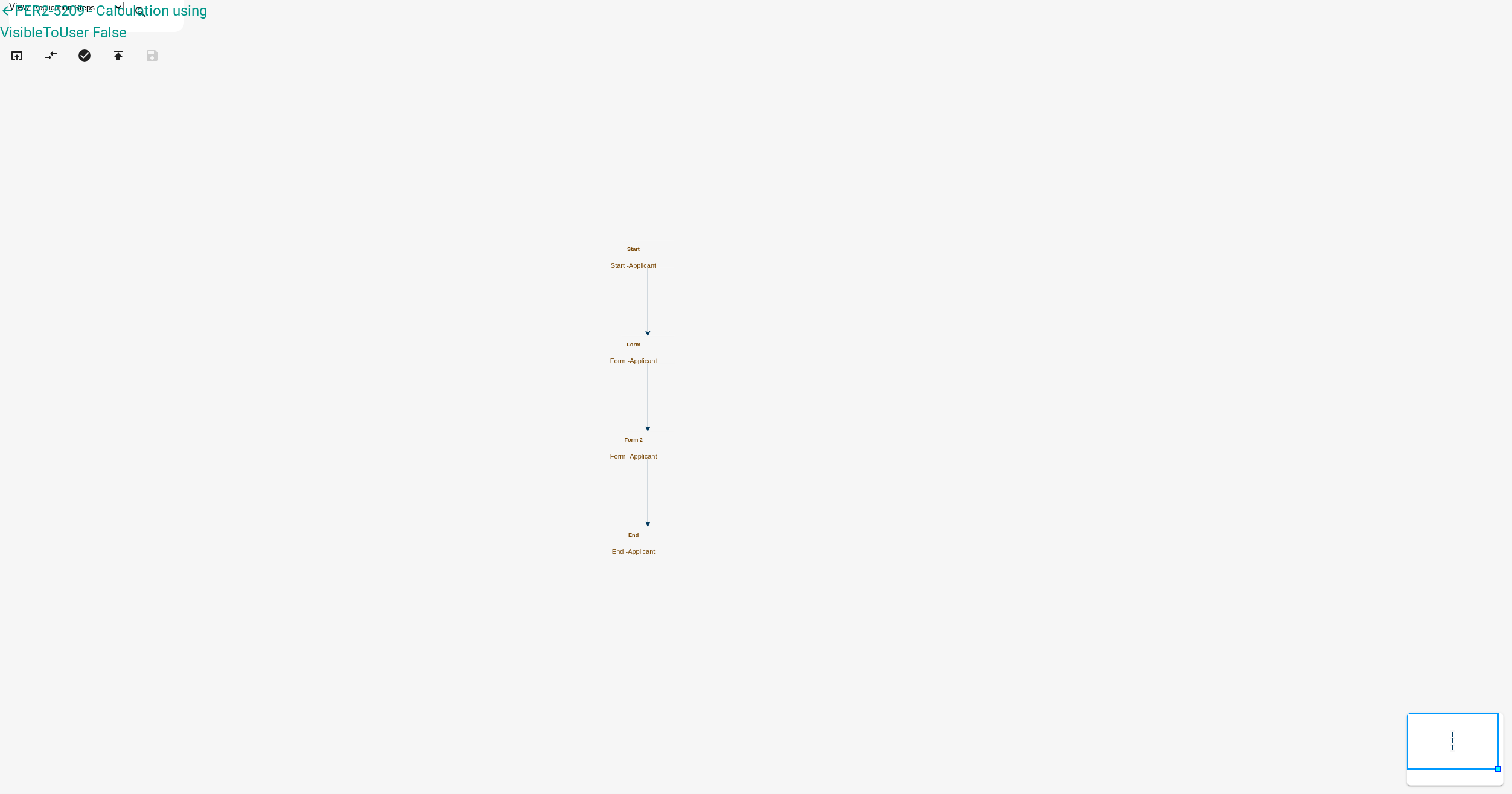
click at [658, 348] on h5 "Form" at bounding box center [634, 345] width 47 height 7
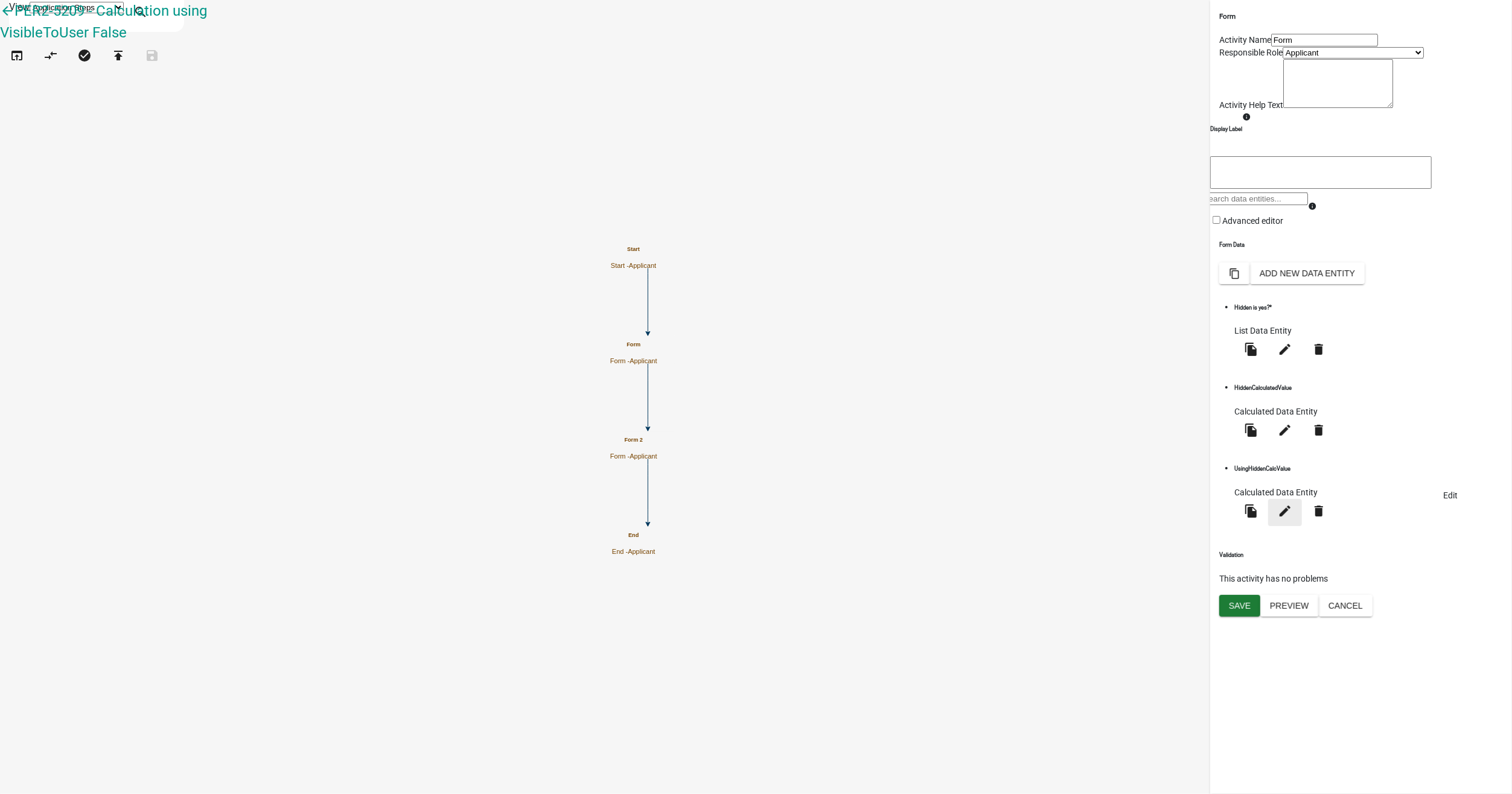
click at [1292, 511] on icon "edit" at bounding box center [1285, 510] width 14 height 14
select select "calculated-value"
select select "2"
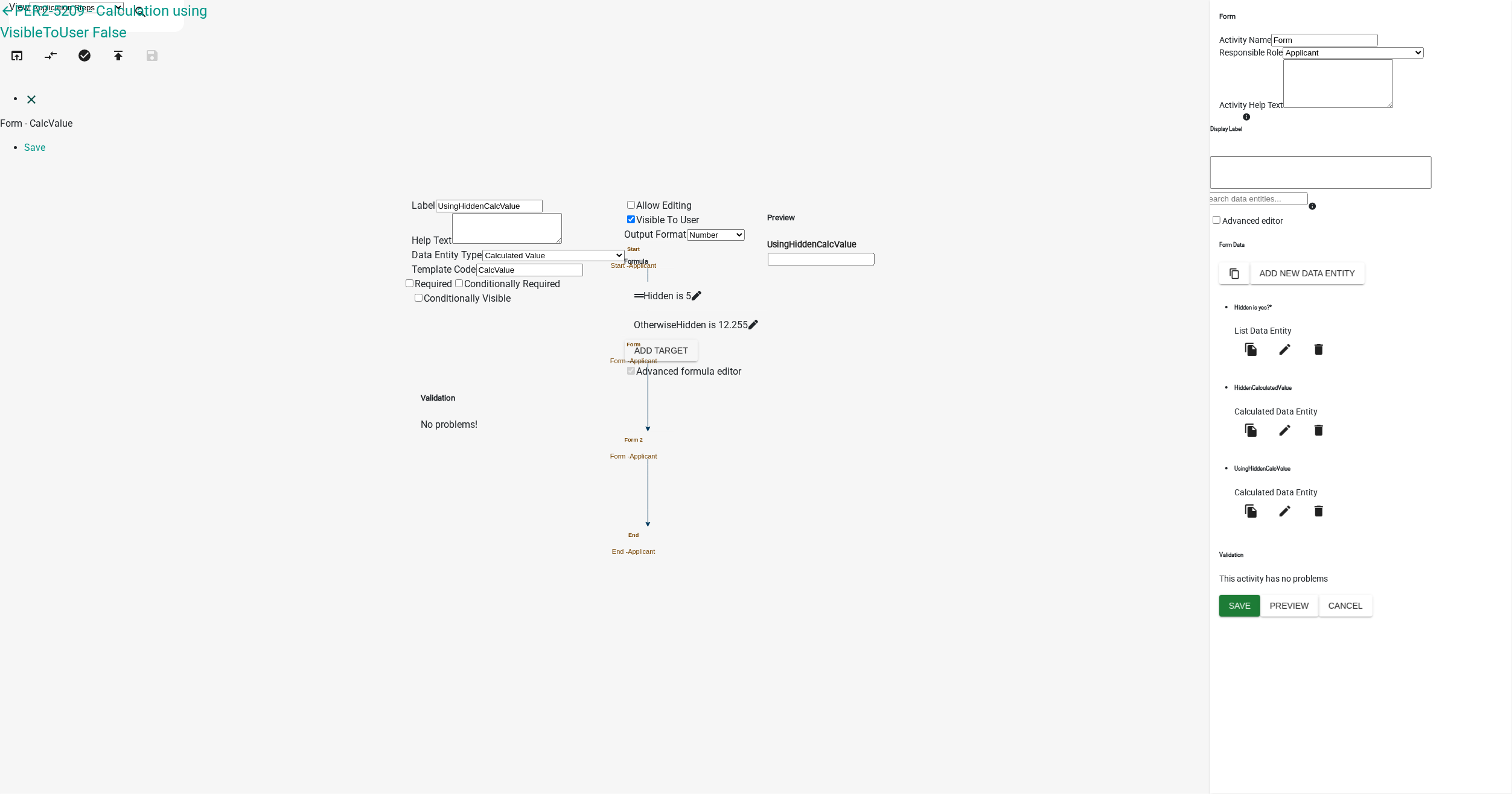
click at [24, 92] on icon "close" at bounding box center [31, 99] width 14 height 14
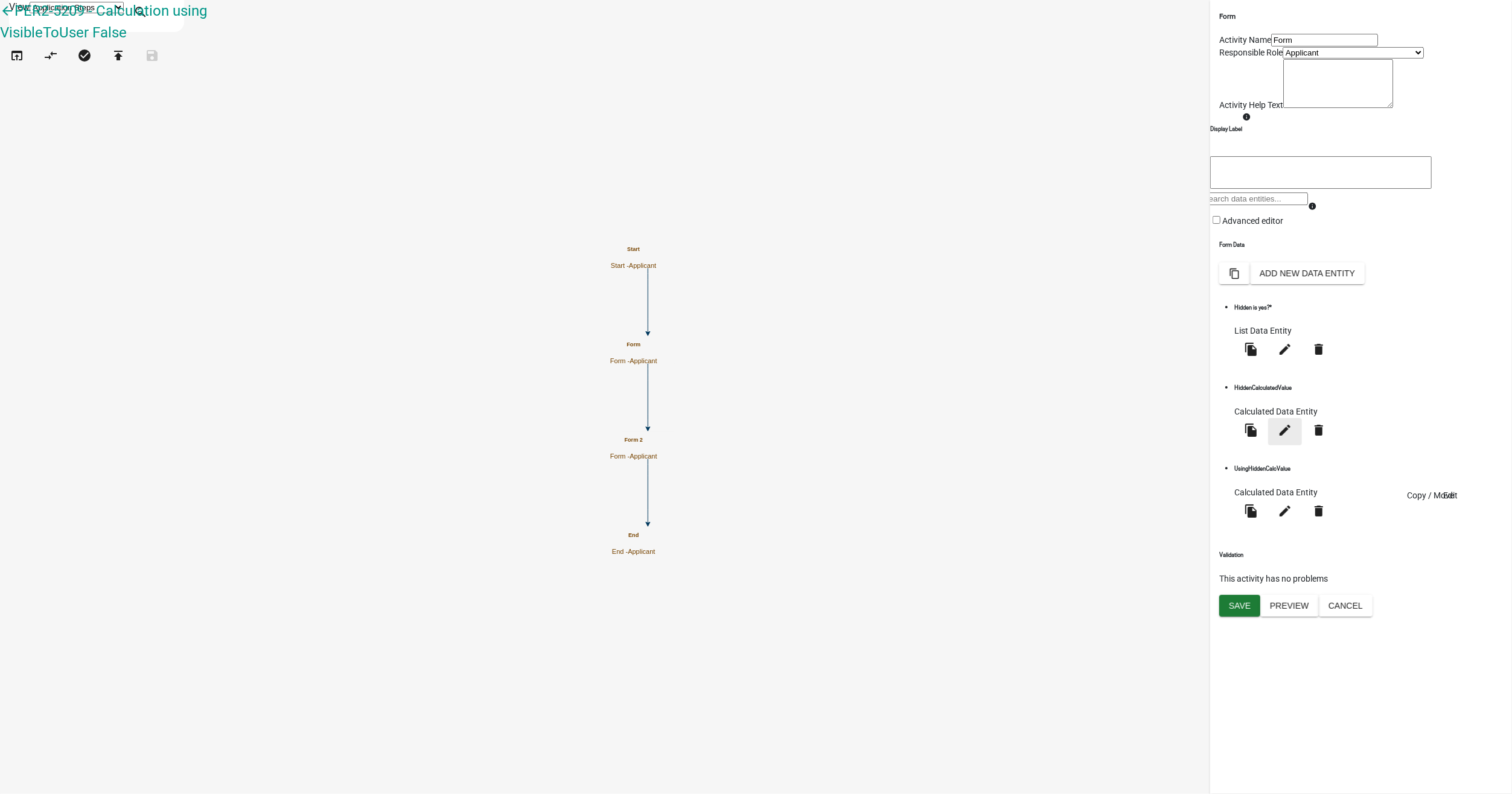
click at [1292, 438] on icon "edit" at bounding box center [1285, 430] width 14 height 14
select select "calculated-value"
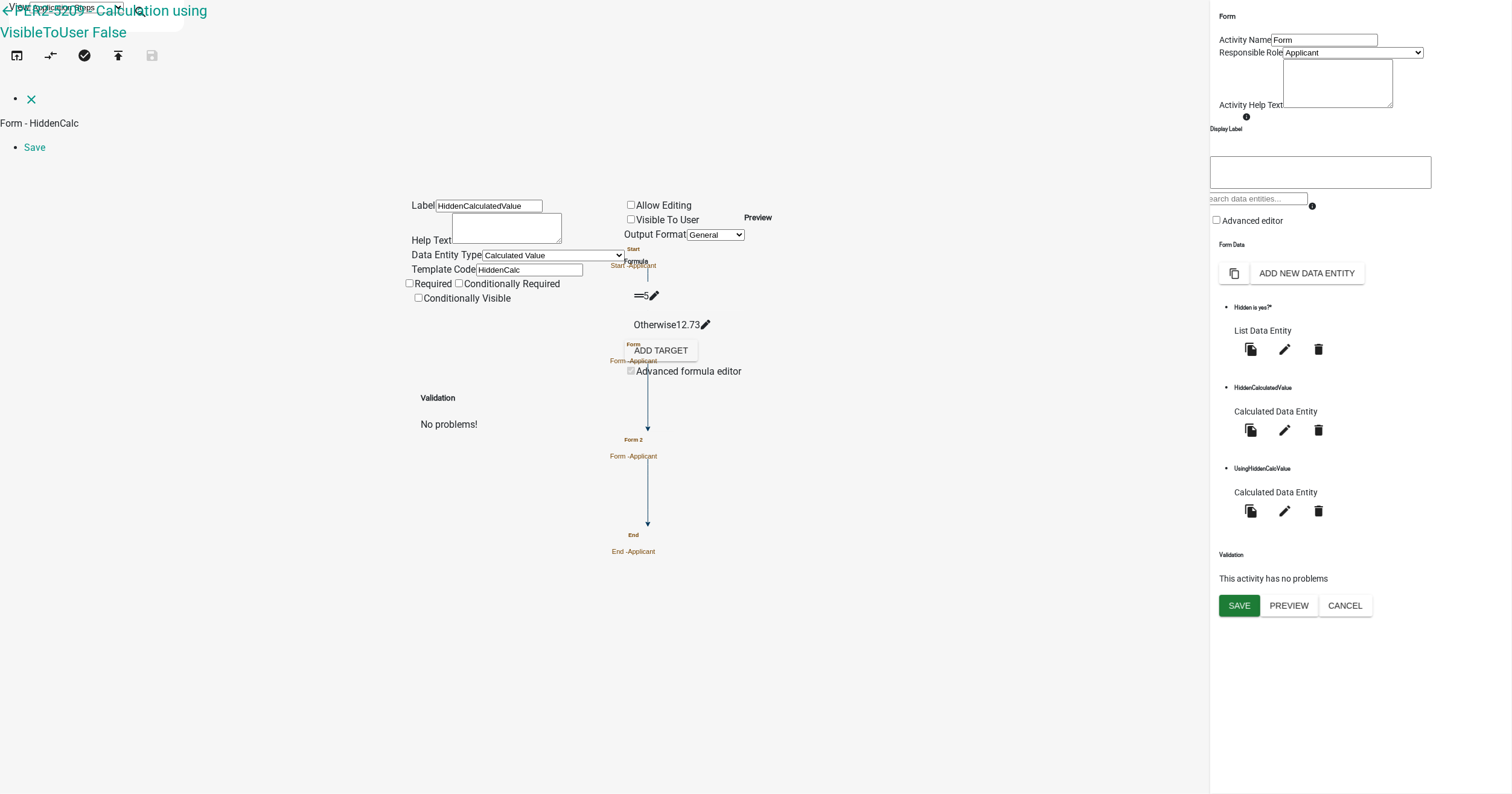
click at [692, 289] on div "5" at bounding box center [685, 296] width 101 height 14
click at [658, 291] on icon at bounding box center [654, 296] width 10 height 10
click at [222, 540] on textarea "5" at bounding box center [111, 557] width 222 height 33
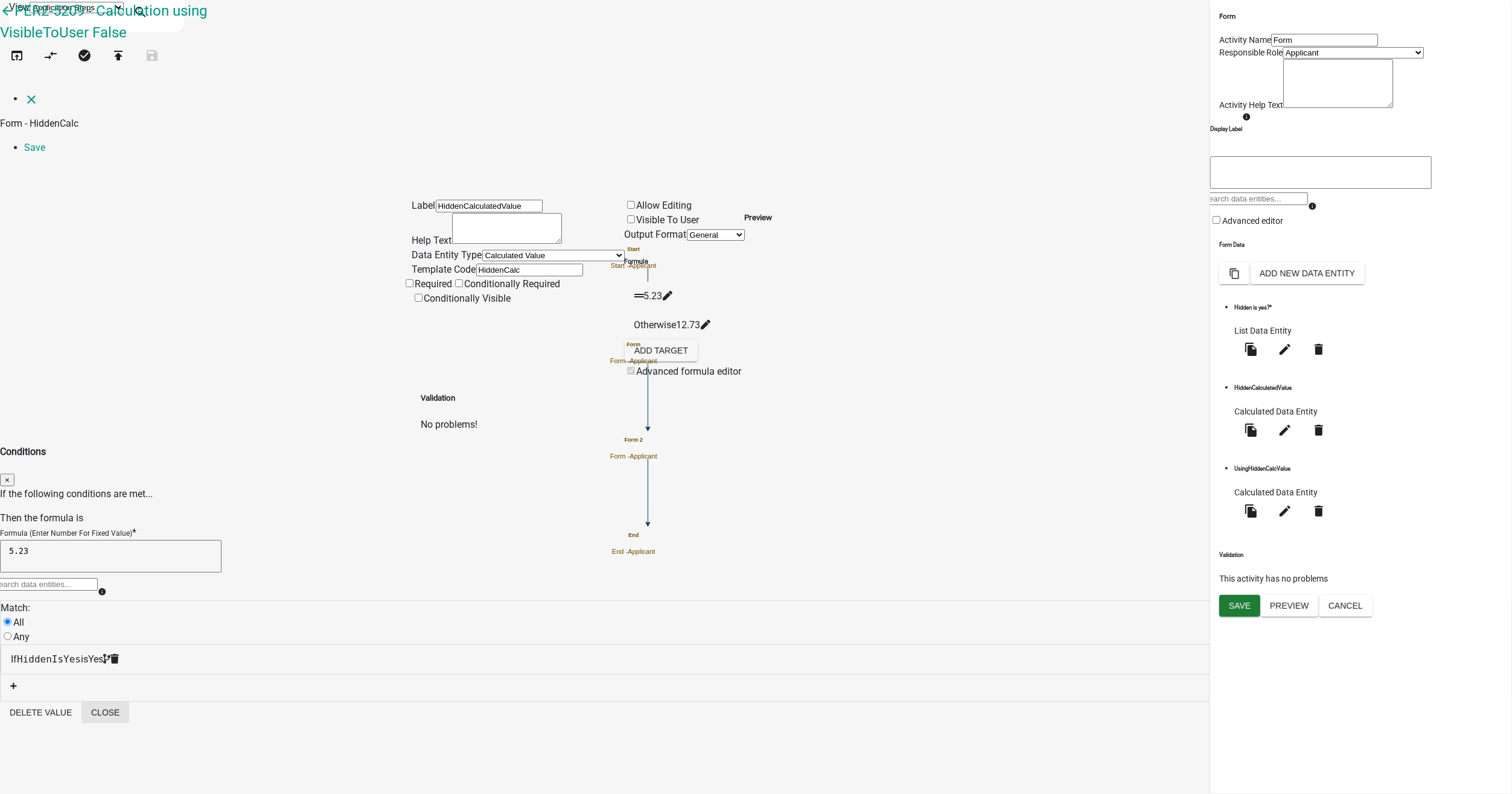
type textarea "5.23"
click at [129, 702] on button "Close" at bounding box center [105, 712] width 48 height 22
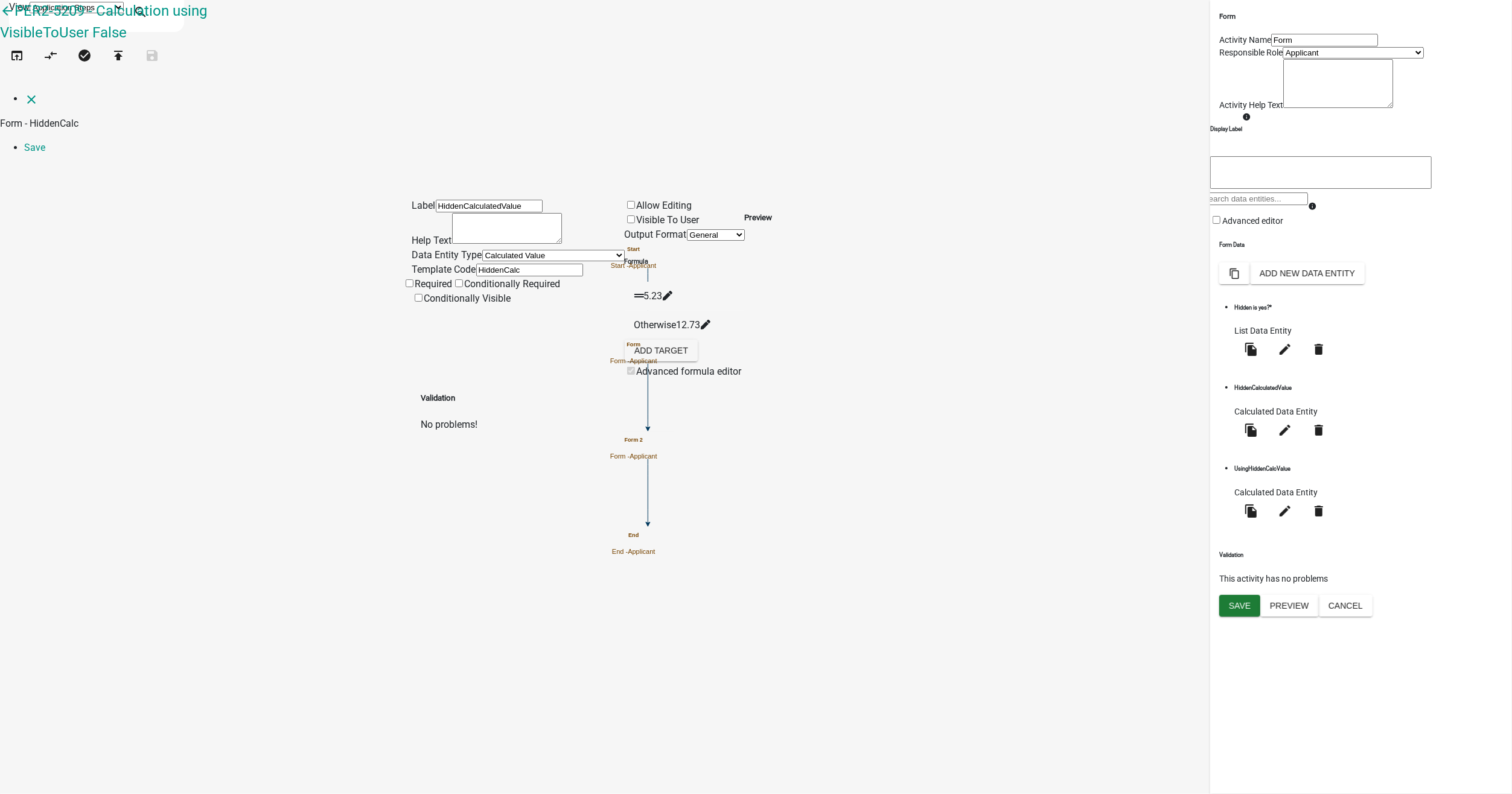
click at [672, 291] on icon at bounding box center [667, 296] width 10 height 10
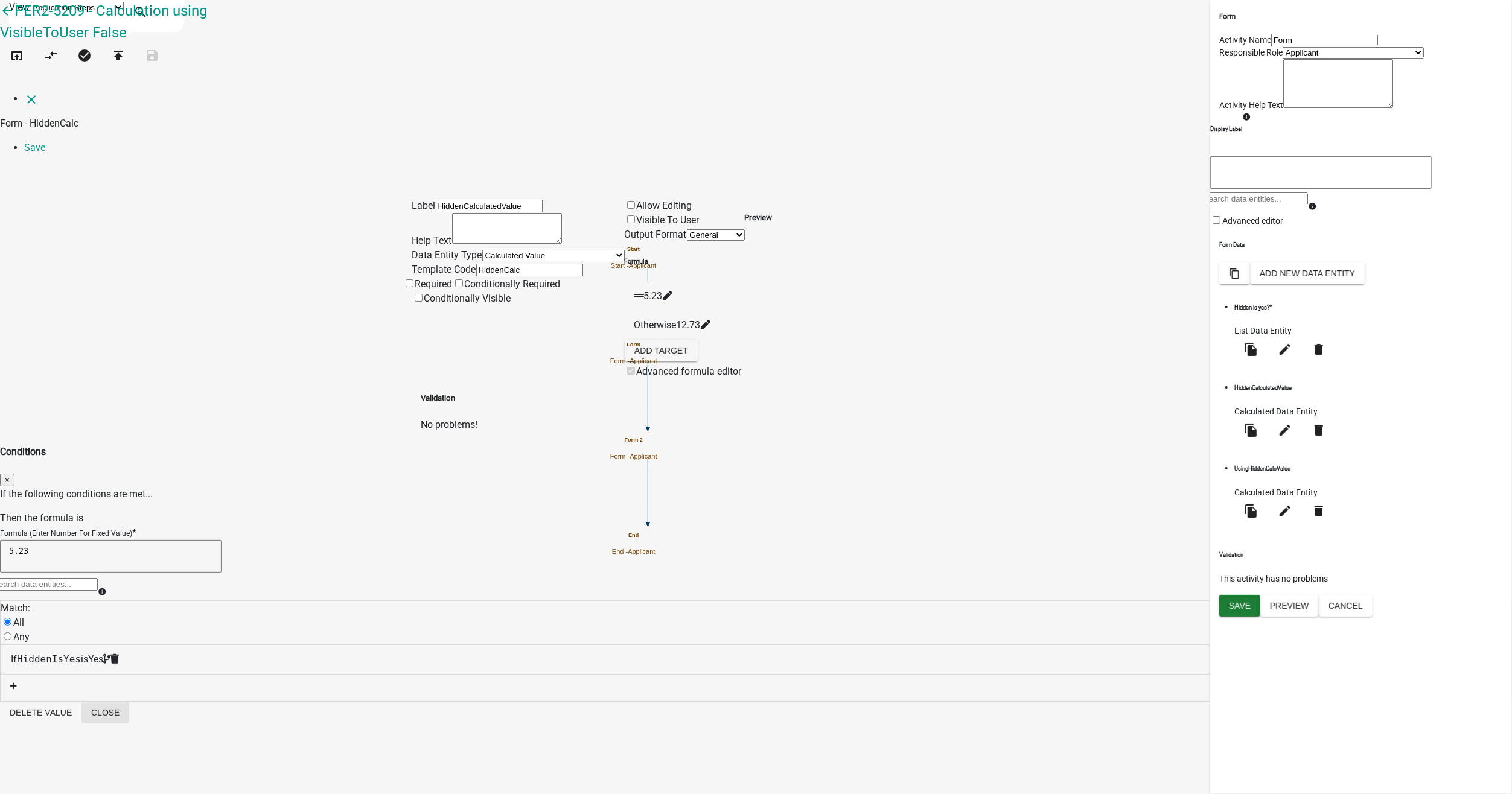
click at [129, 702] on button "Close" at bounding box center [105, 712] width 48 height 22
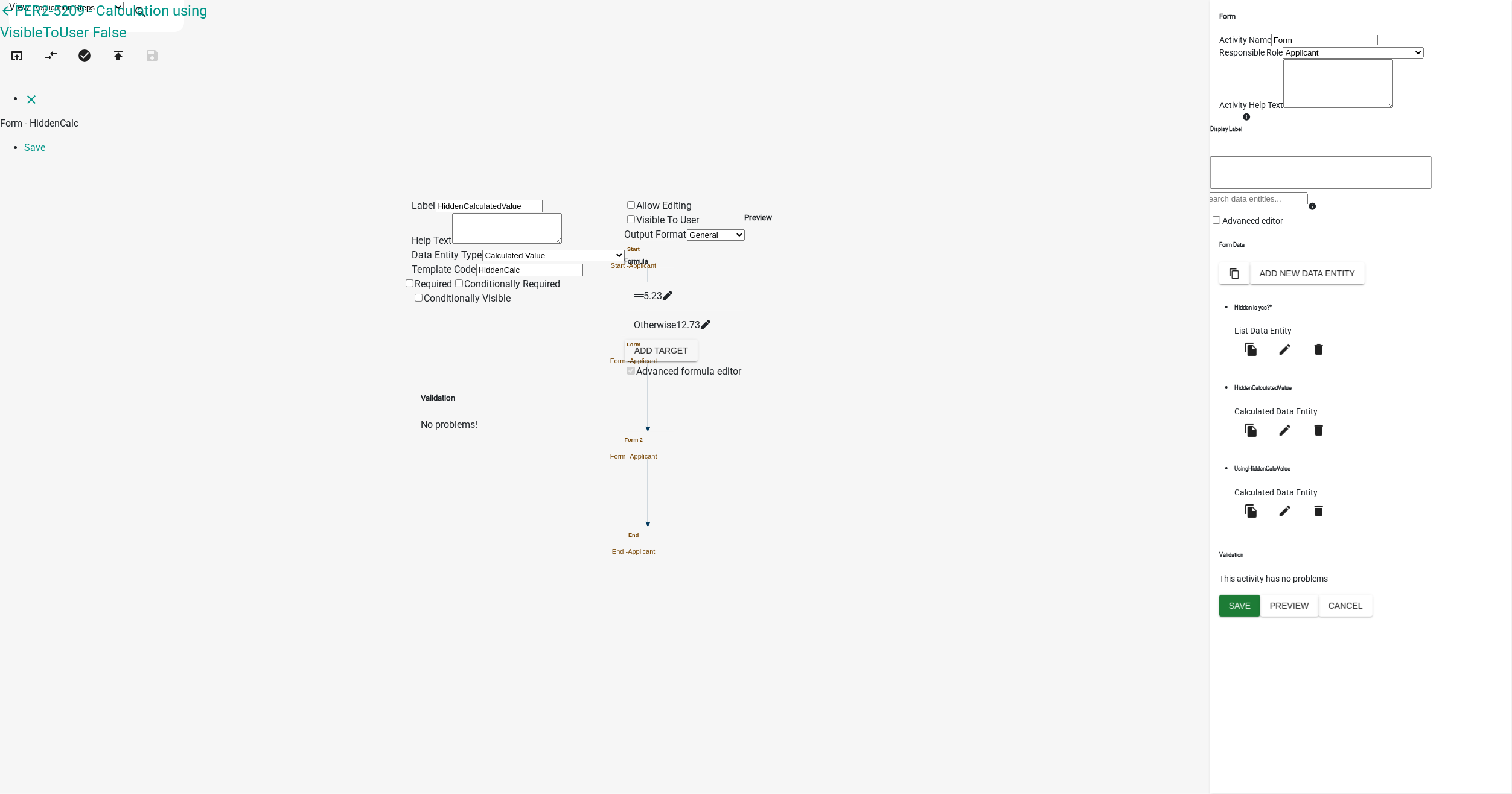
click at [735, 318] on div "Otherwise 12.73" at bounding box center [685, 325] width 101 height 14
click at [710, 320] on icon at bounding box center [705, 324] width 10 height 10
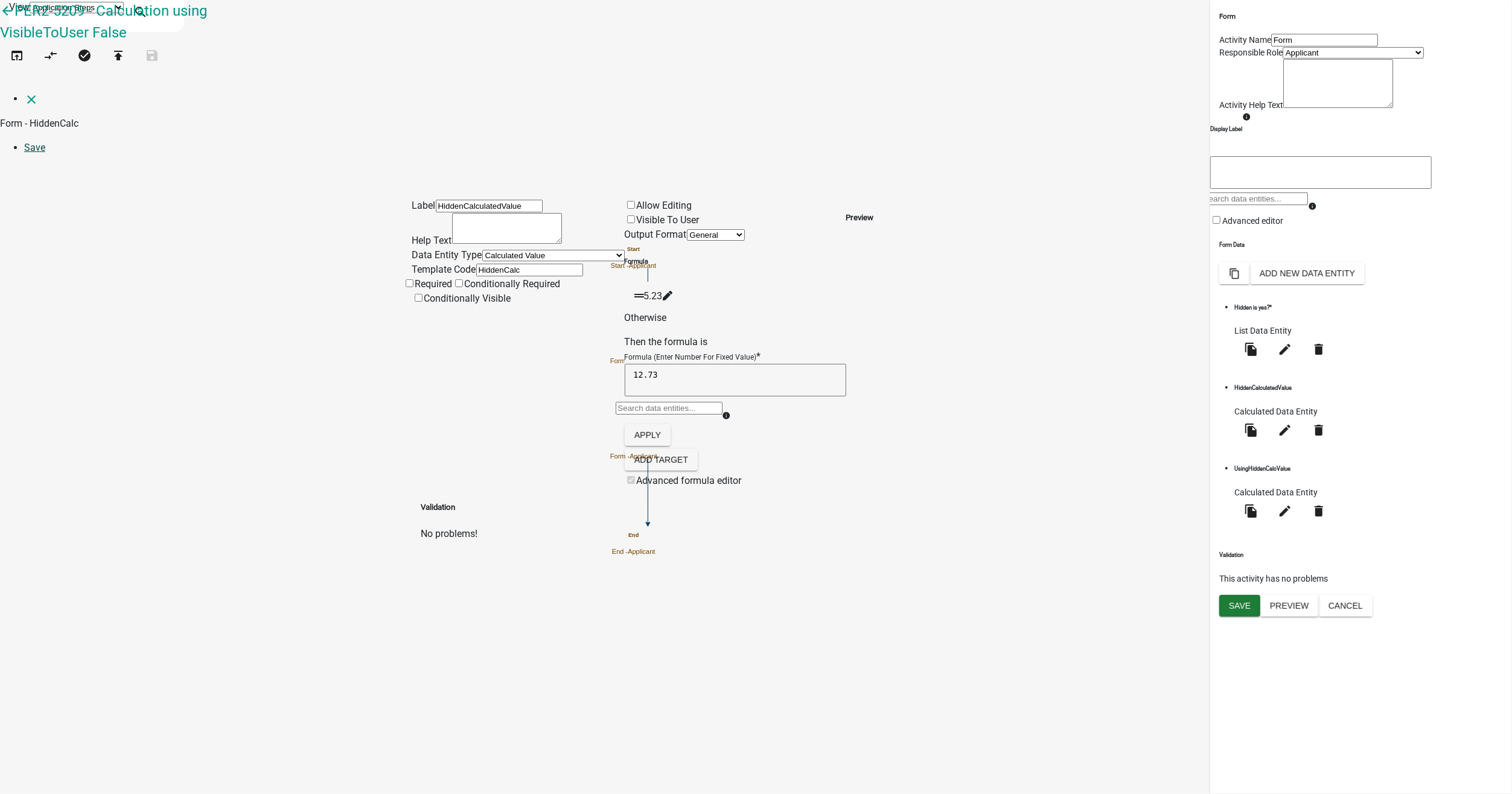
click at [45, 142] on link "Save" at bounding box center [35, 148] width 21 height 12
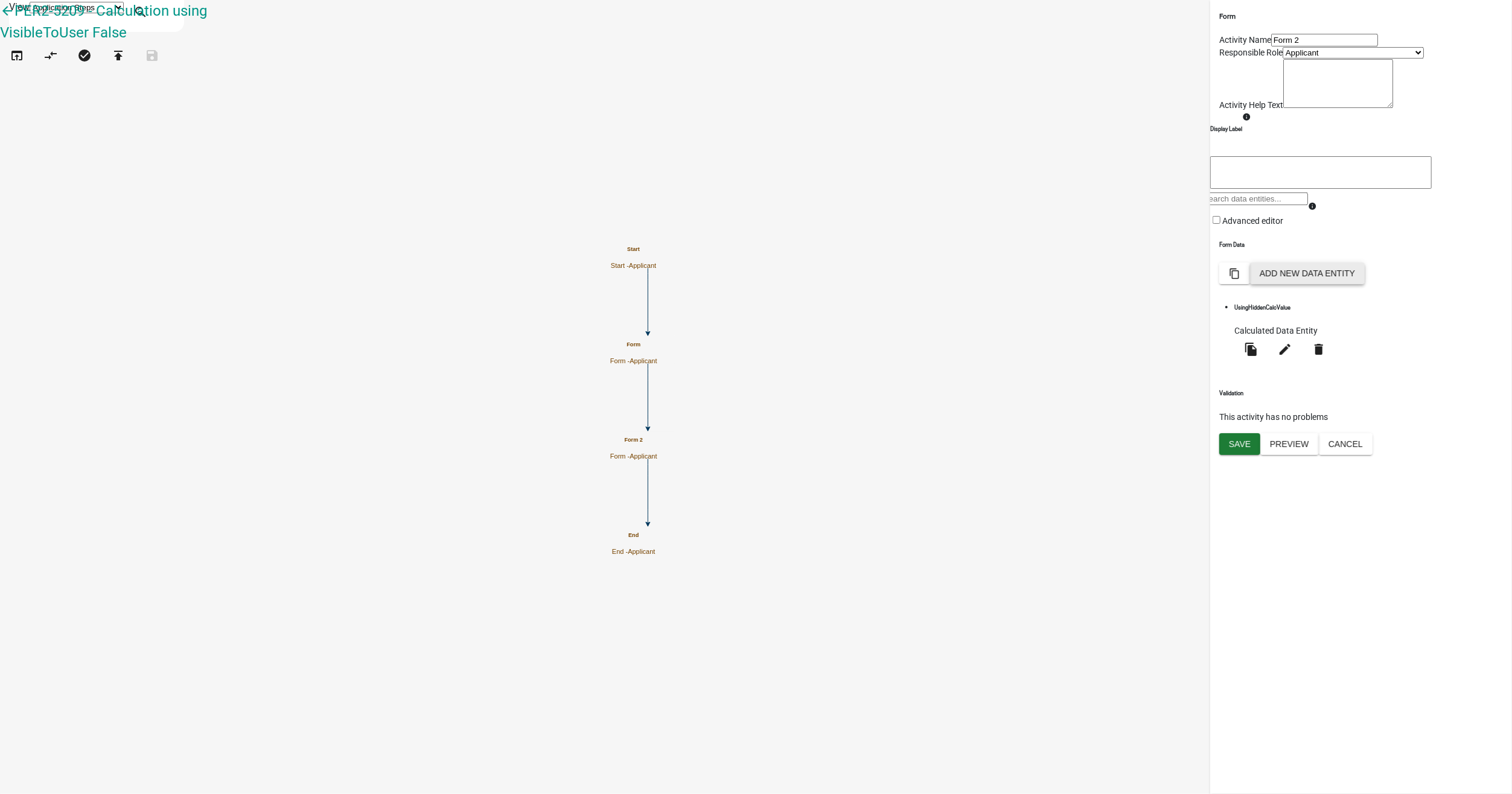
click at [1365, 285] on button "Add New Data Entity" at bounding box center [1307, 273] width 114 height 22
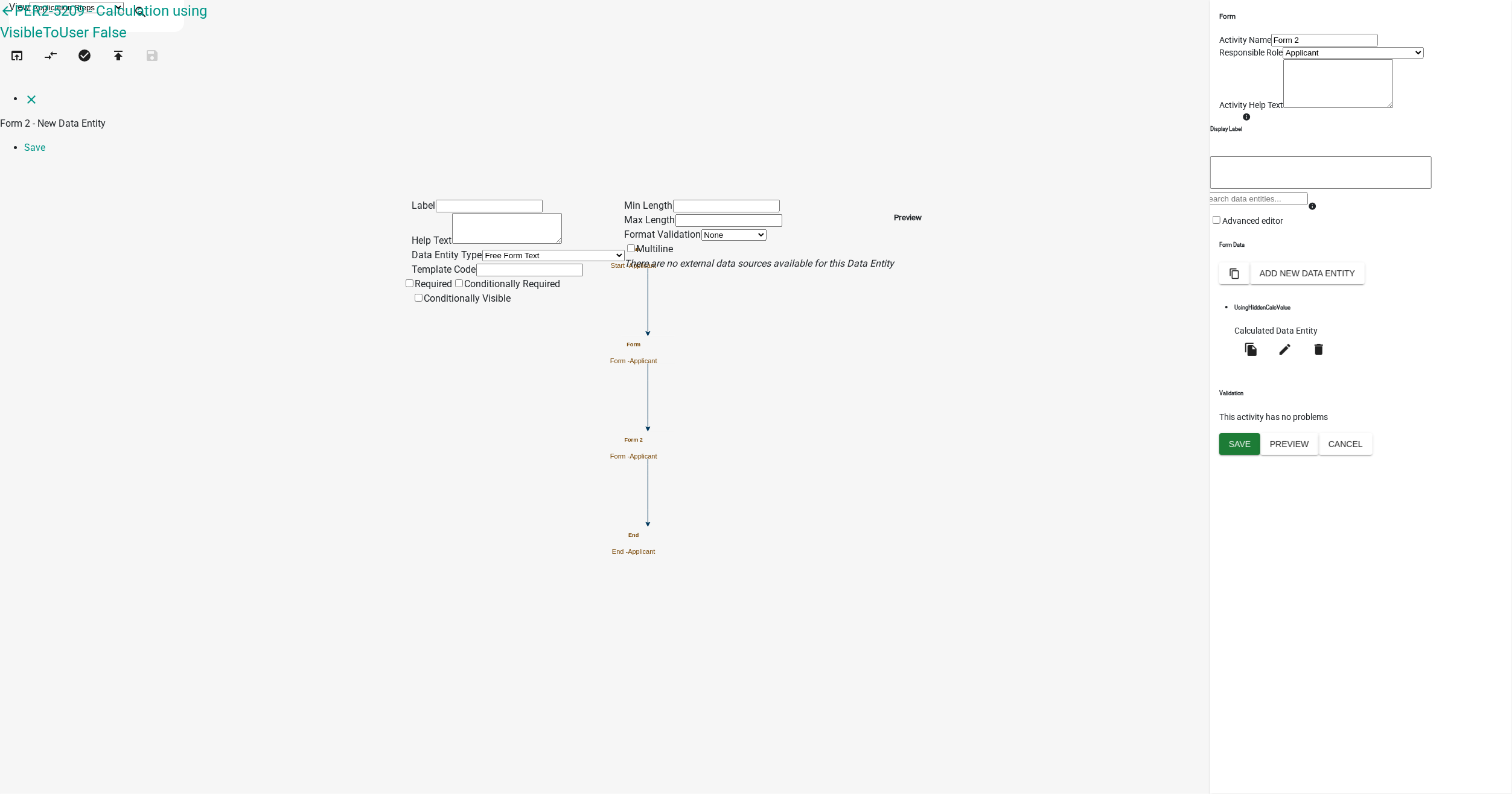
click at [432, 199] on div "Label" at bounding box center [518, 206] width 213 height 14
click at [436, 199] on input "text" at bounding box center [489, 205] width 107 height 12
type input "Di"
click at [29, 93] on link "close" at bounding box center [31, 99] width 14 height 12
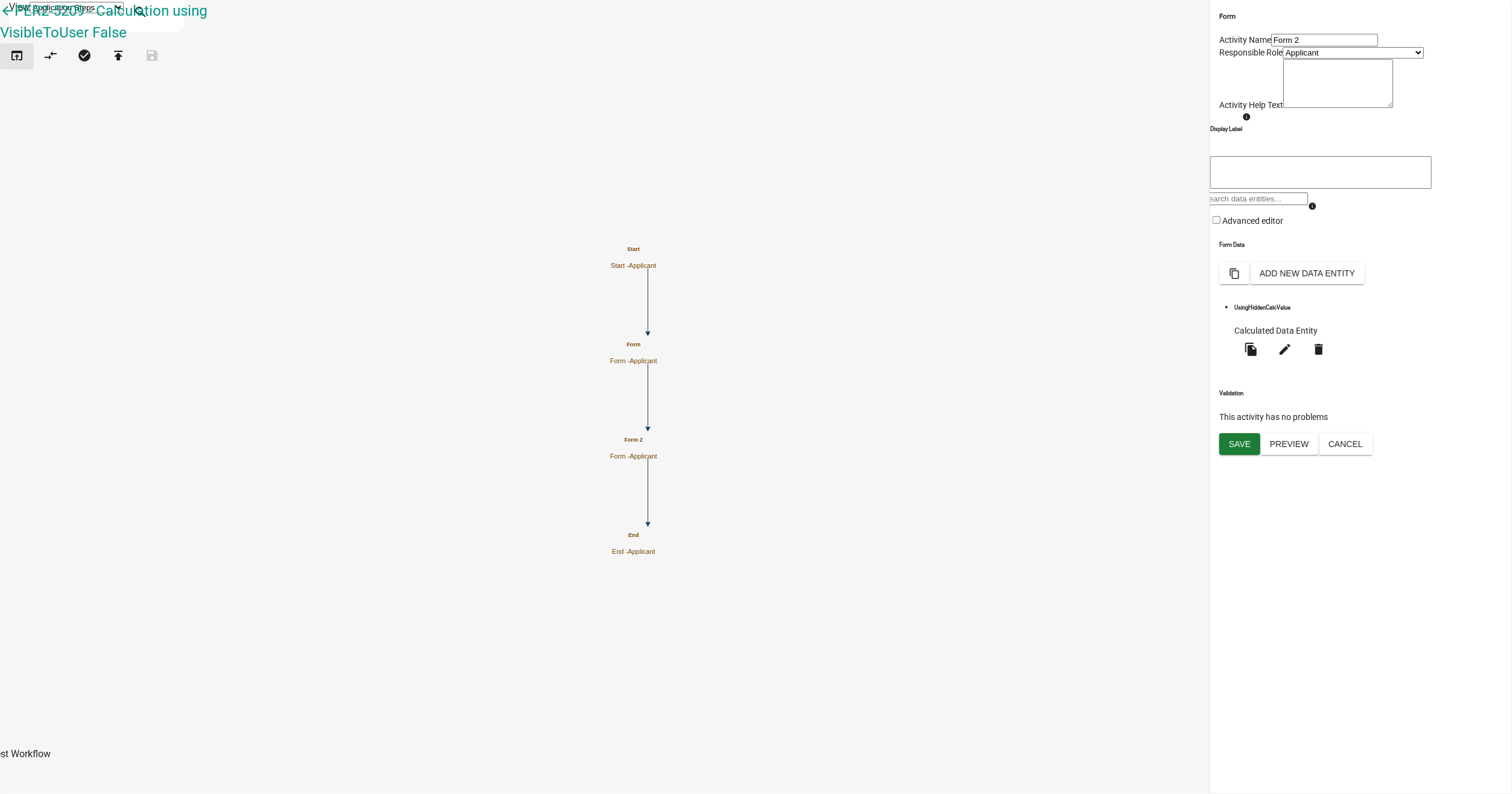
click at [24, 62] on icon "open_in_browser" at bounding box center [17, 57] width 14 height 17
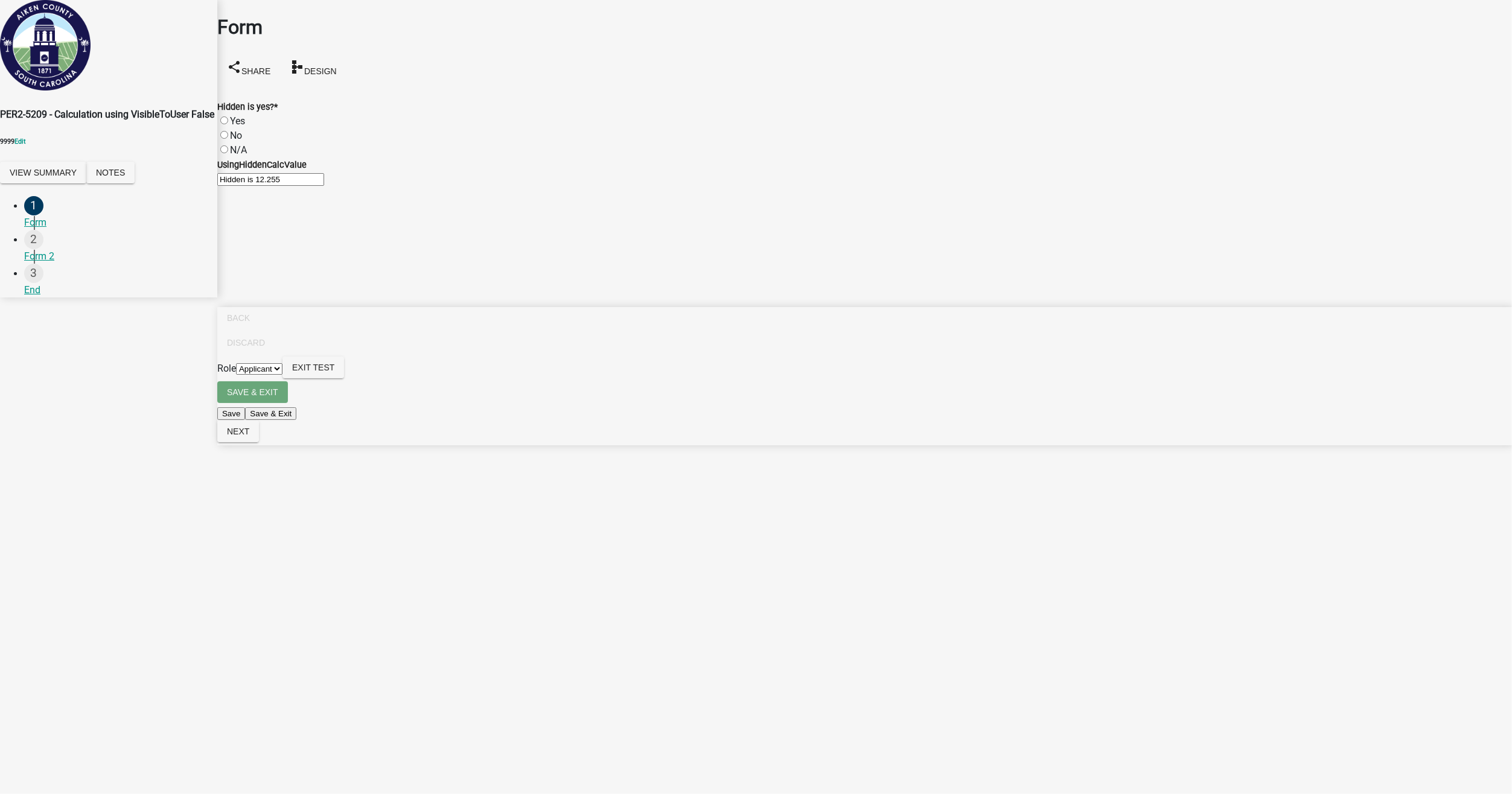
click at [239, 115] on label "Yes" at bounding box center [237, 121] width 15 height 12
click at [228, 116] on input "Yes" at bounding box center [224, 120] width 8 height 8
radio input "true"
click at [238, 129] on label "No" at bounding box center [236, 135] width 12 height 12
click at [228, 131] on input "No" at bounding box center [224, 135] width 8 height 8
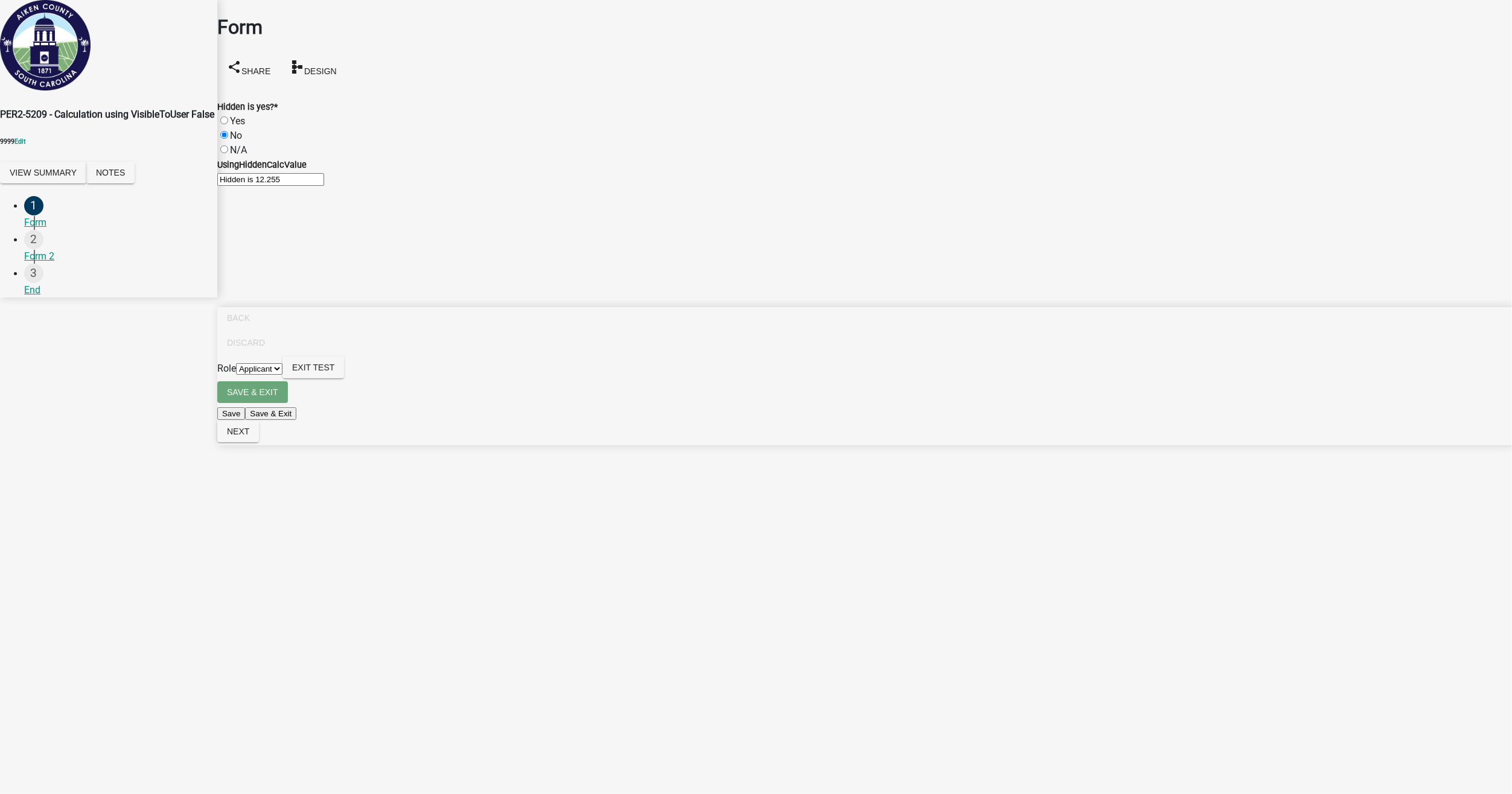
radio input "true"
click at [259, 442] on button "Next" at bounding box center [238, 431] width 42 height 22
click at [249, 436] on span "Next" at bounding box center [238, 431] width 22 height 10
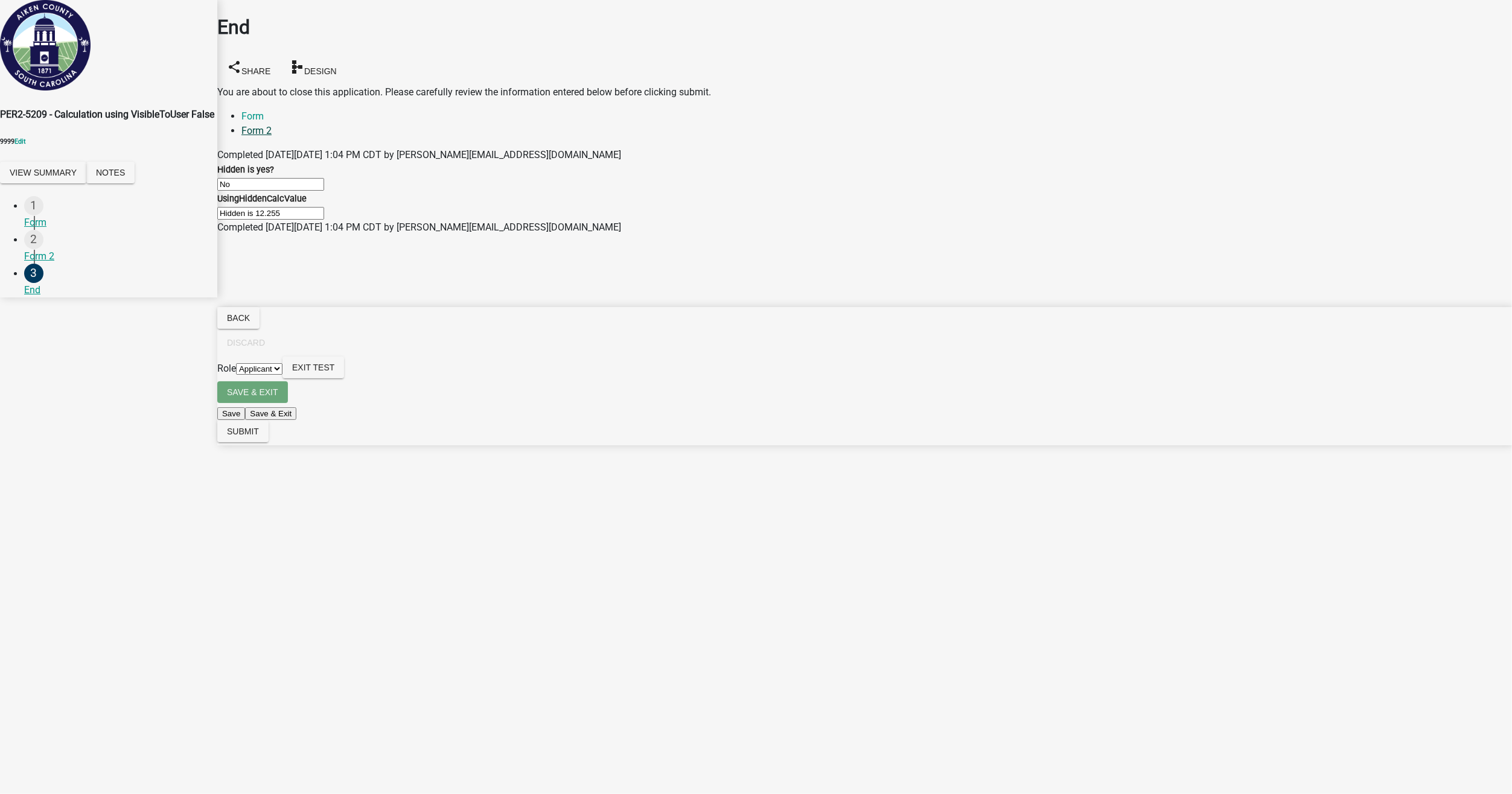
click at [272, 125] on link "Form 2" at bounding box center [256, 131] width 30 height 12
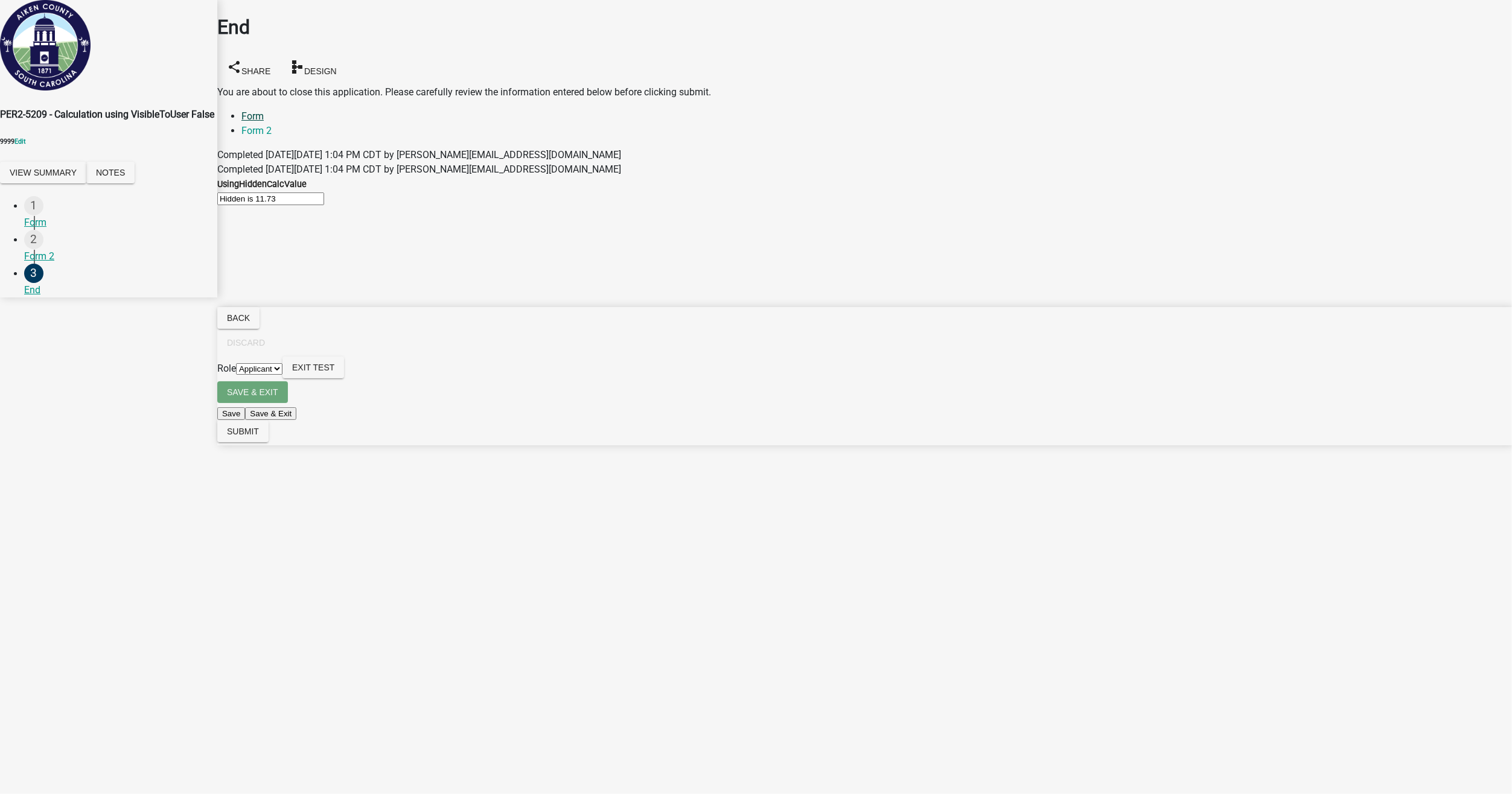
click at [254, 111] on link "Form" at bounding box center [253, 116] width 22 height 12
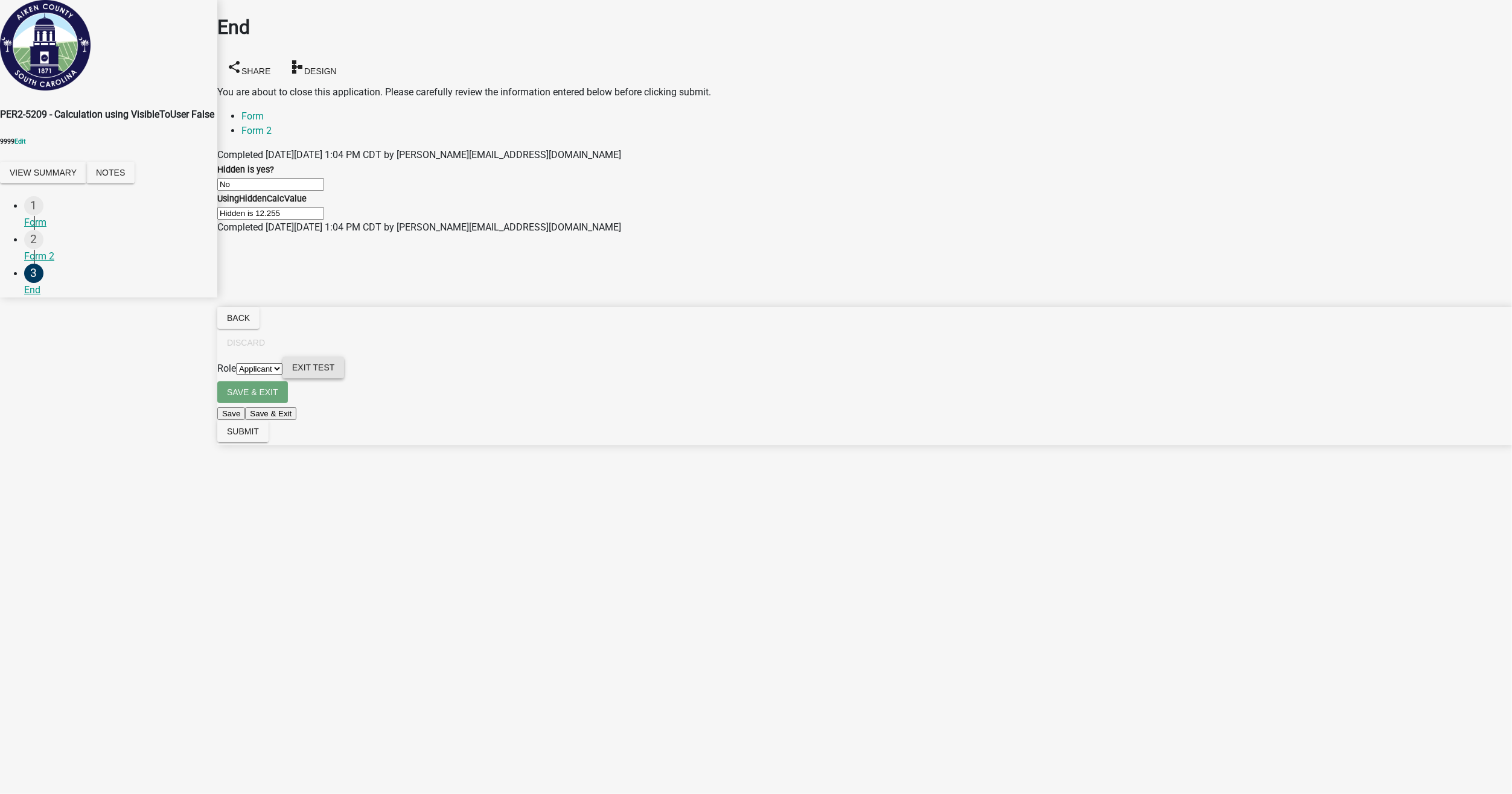
click at [344, 378] on button "Exit Test" at bounding box center [313, 367] width 62 height 22
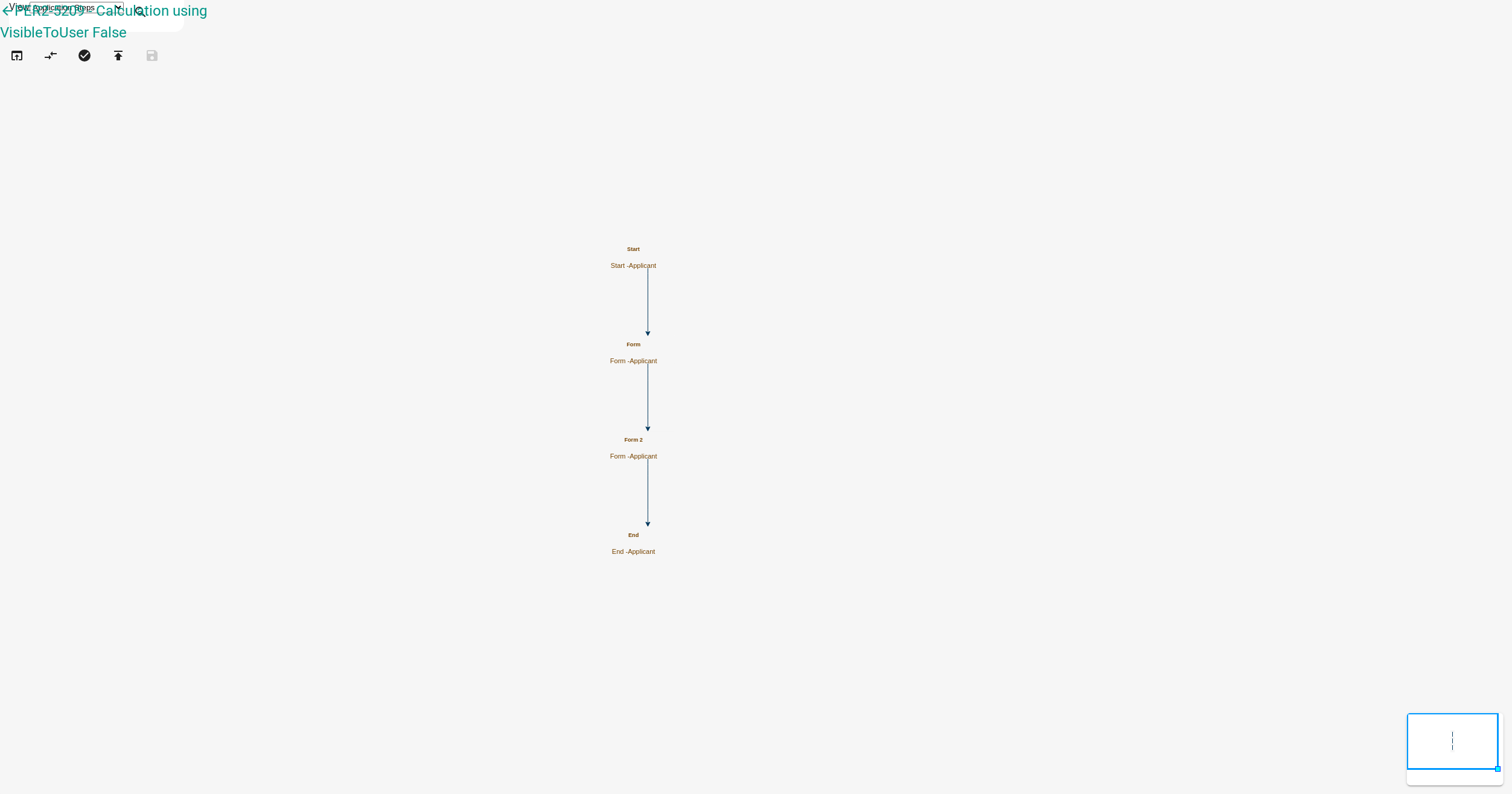
click at [1112, 403] on icon "Start Start - Applicant Form Form - Applicant End End - Applicant Form 2 Form -…" at bounding box center [756, 397] width 1511 height 793
click at [21, 61] on icon "open_in_browser" at bounding box center [17, 57] width 14 height 17
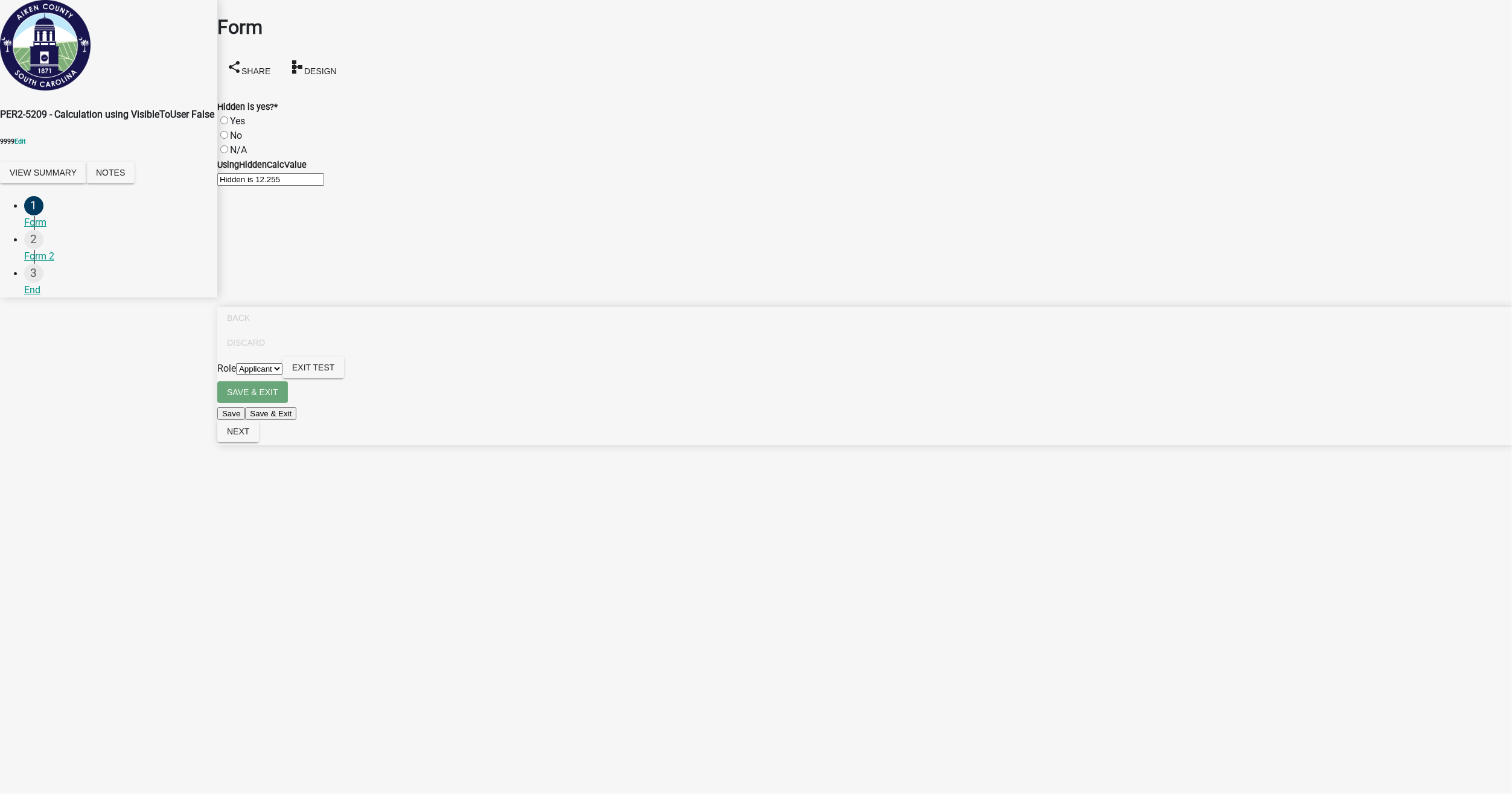
click at [237, 115] on label "Yes" at bounding box center [237, 121] width 15 height 12
click at [228, 116] on input "Yes" at bounding box center [224, 120] width 8 height 8
radio input "true"
click at [337, 66] on span "Design" at bounding box center [321, 71] width 33 height 10
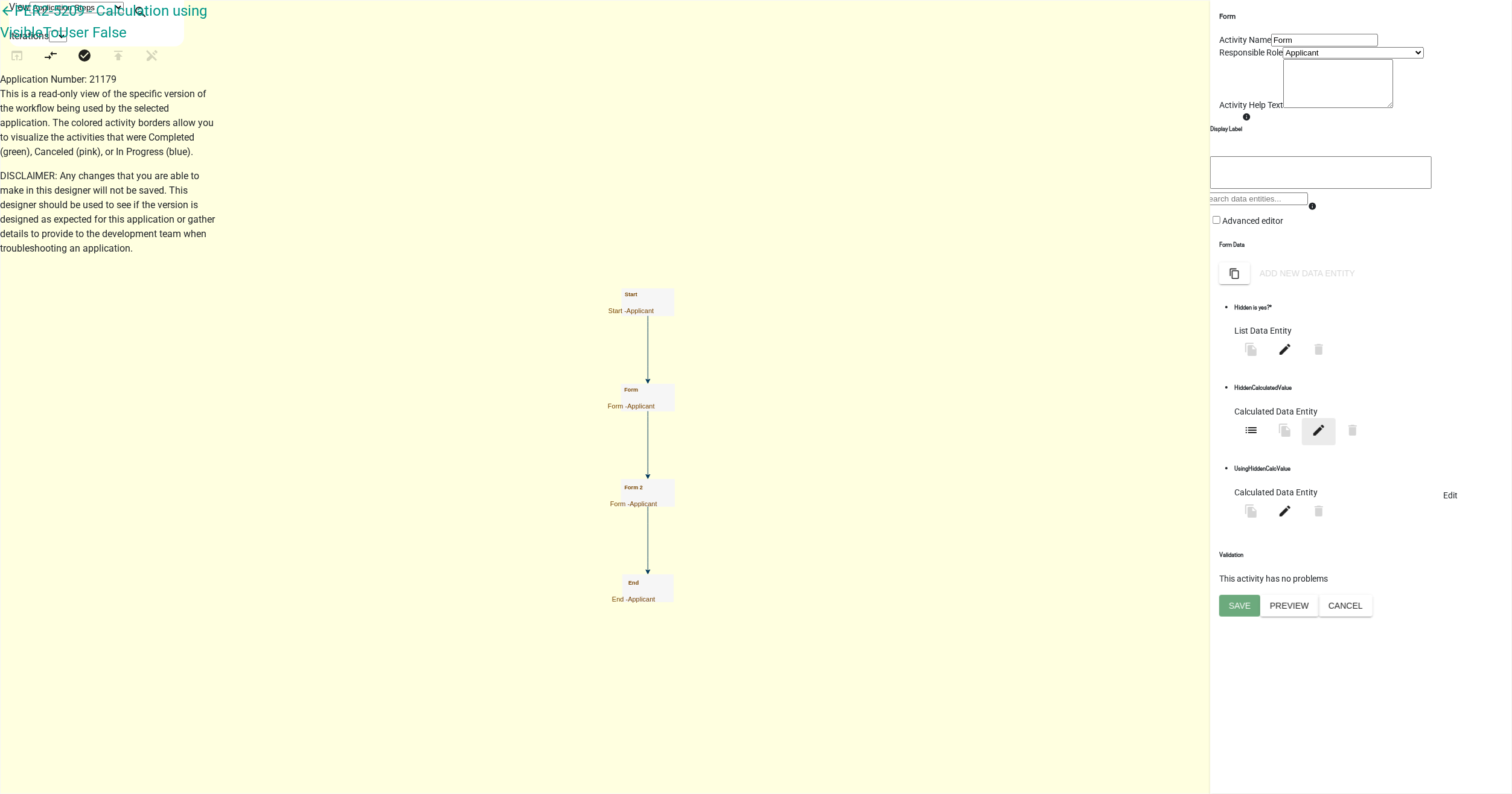
click at [1326, 438] on icon "edit" at bounding box center [1319, 430] width 14 height 14
select select "calculated-value"
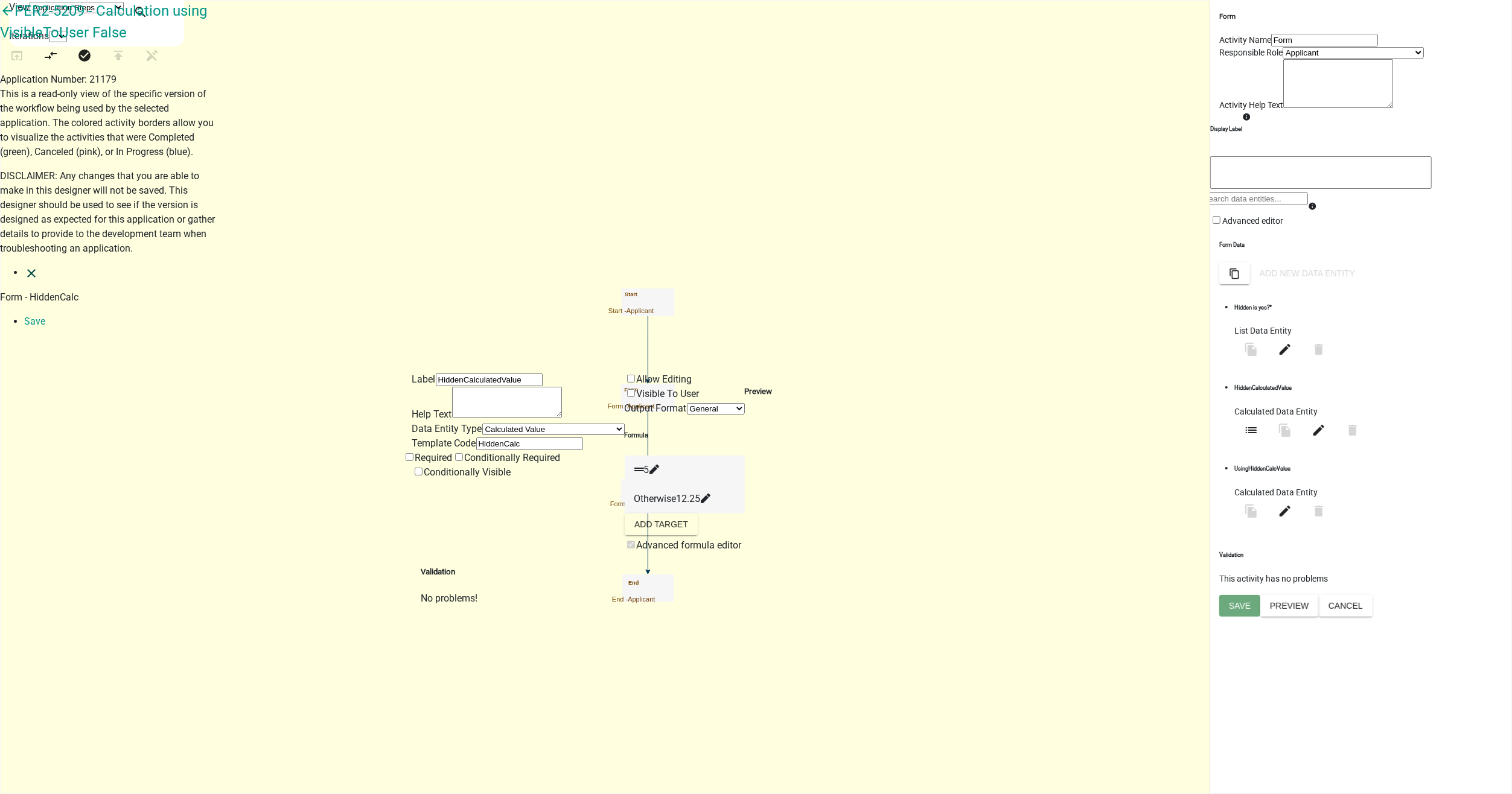
click at [29, 267] on link "close" at bounding box center [31, 273] width 14 height 12
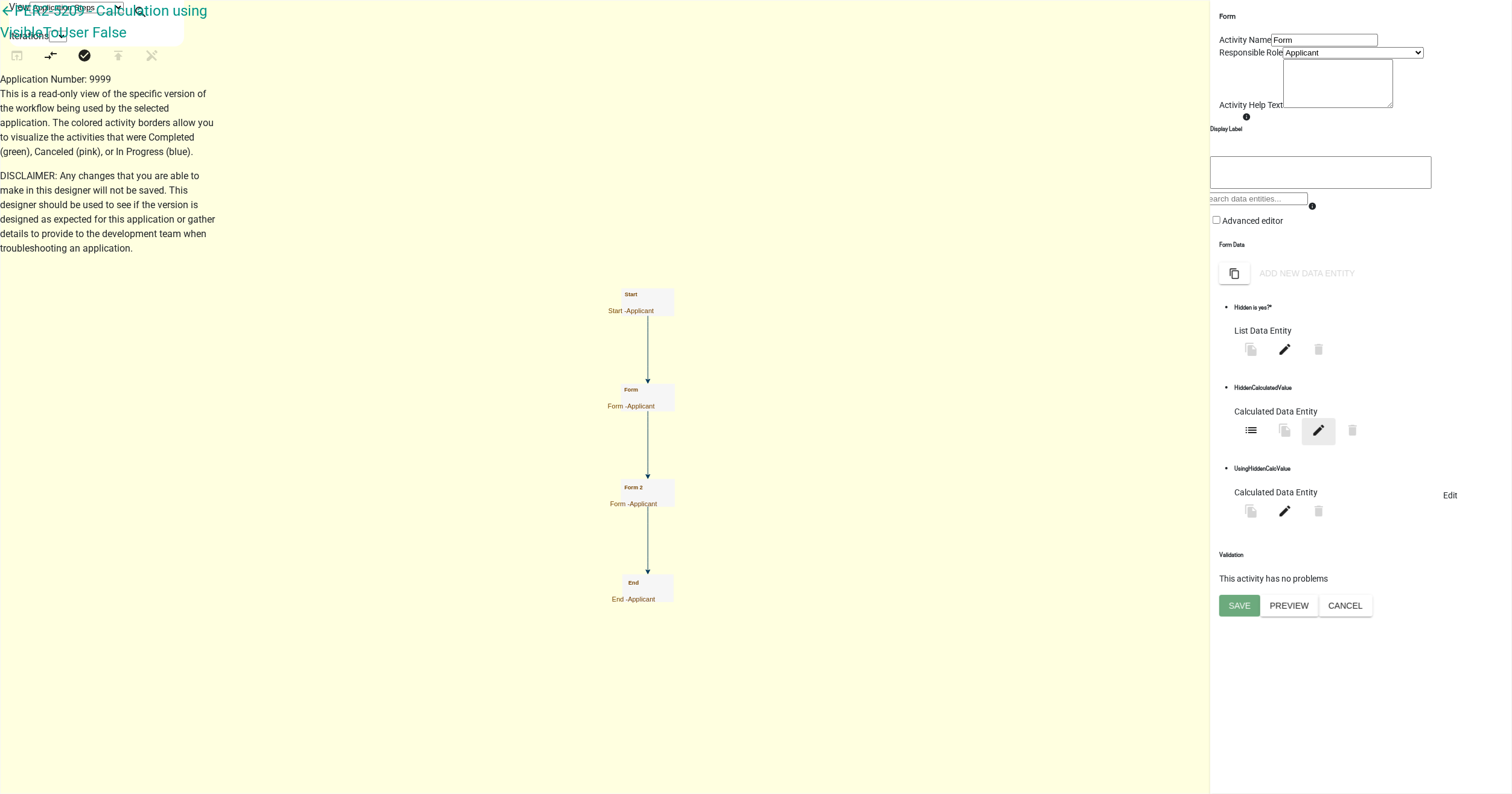
click at [1326, 438] on icon "edit" at bounding box center [1319, 430] width 14 height 14
select select "calculated-value"
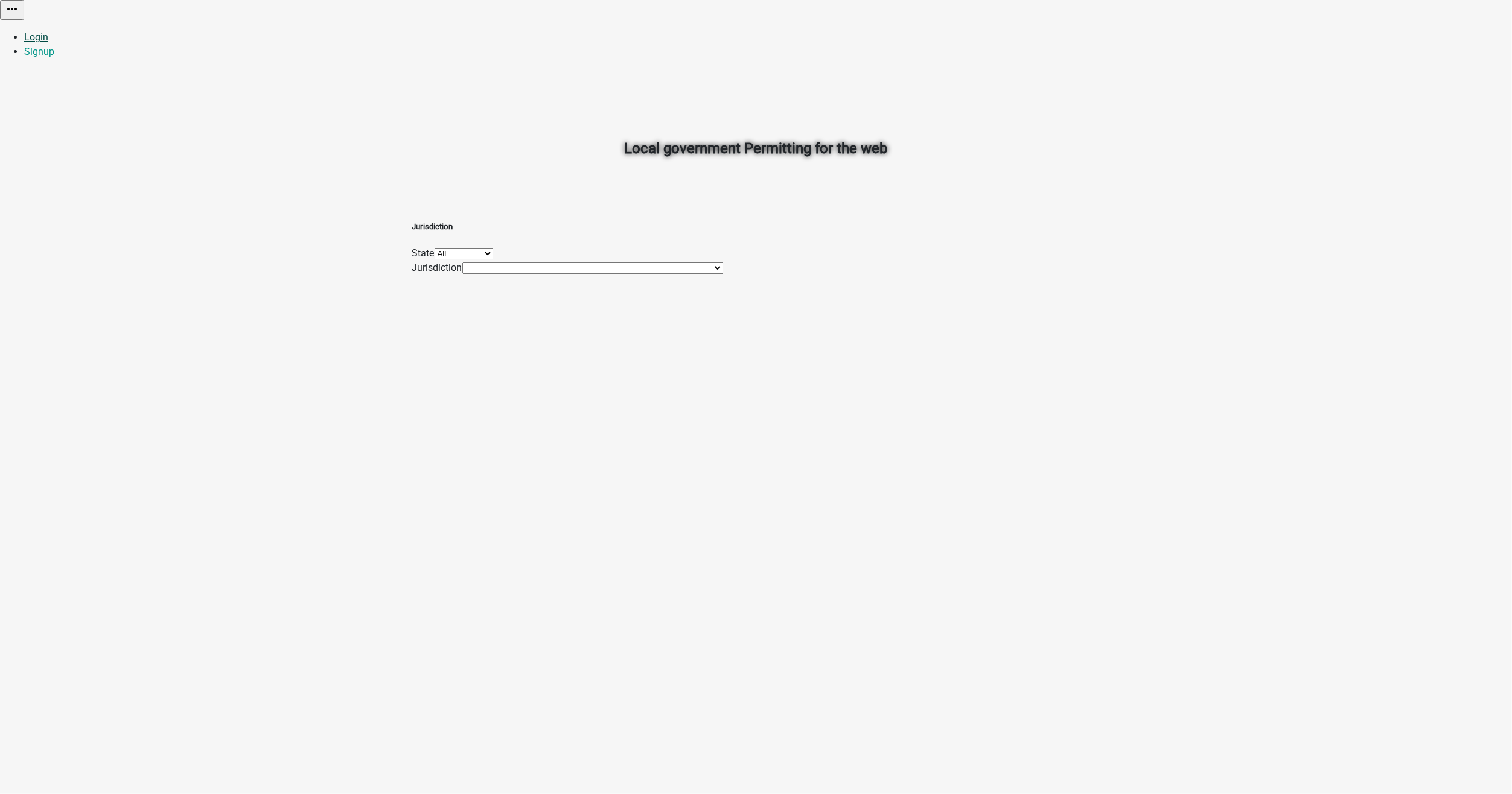
click at [48, 31] on link "Login" at bounding box center [36, 37] width 24 height 12
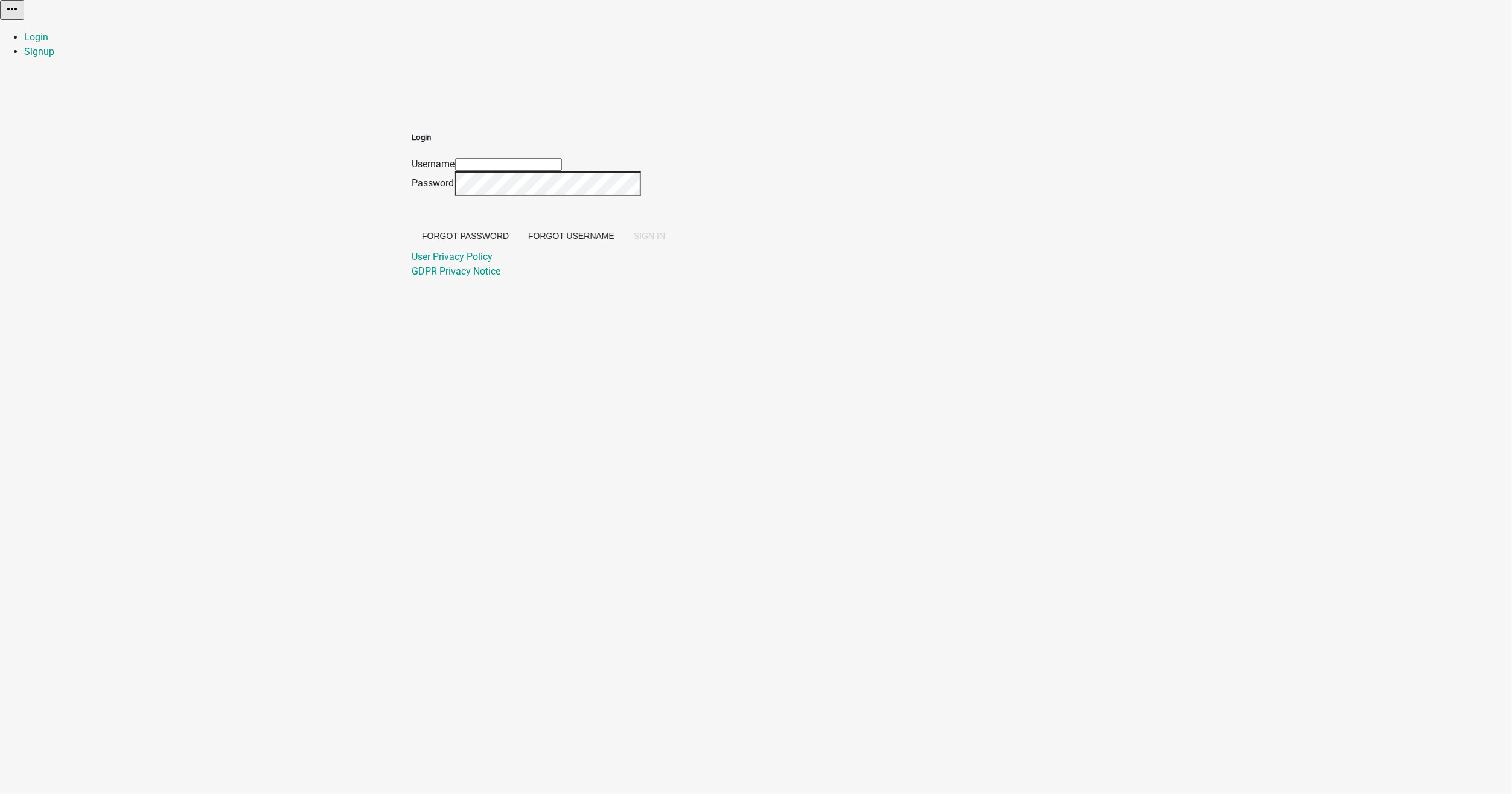
type input "[EMAIL_ADDRESS][DOMAIN_NAME]"
click at [665, 241] on span "SIGN IN" at bounding box center [650, 235] width 31 height 10
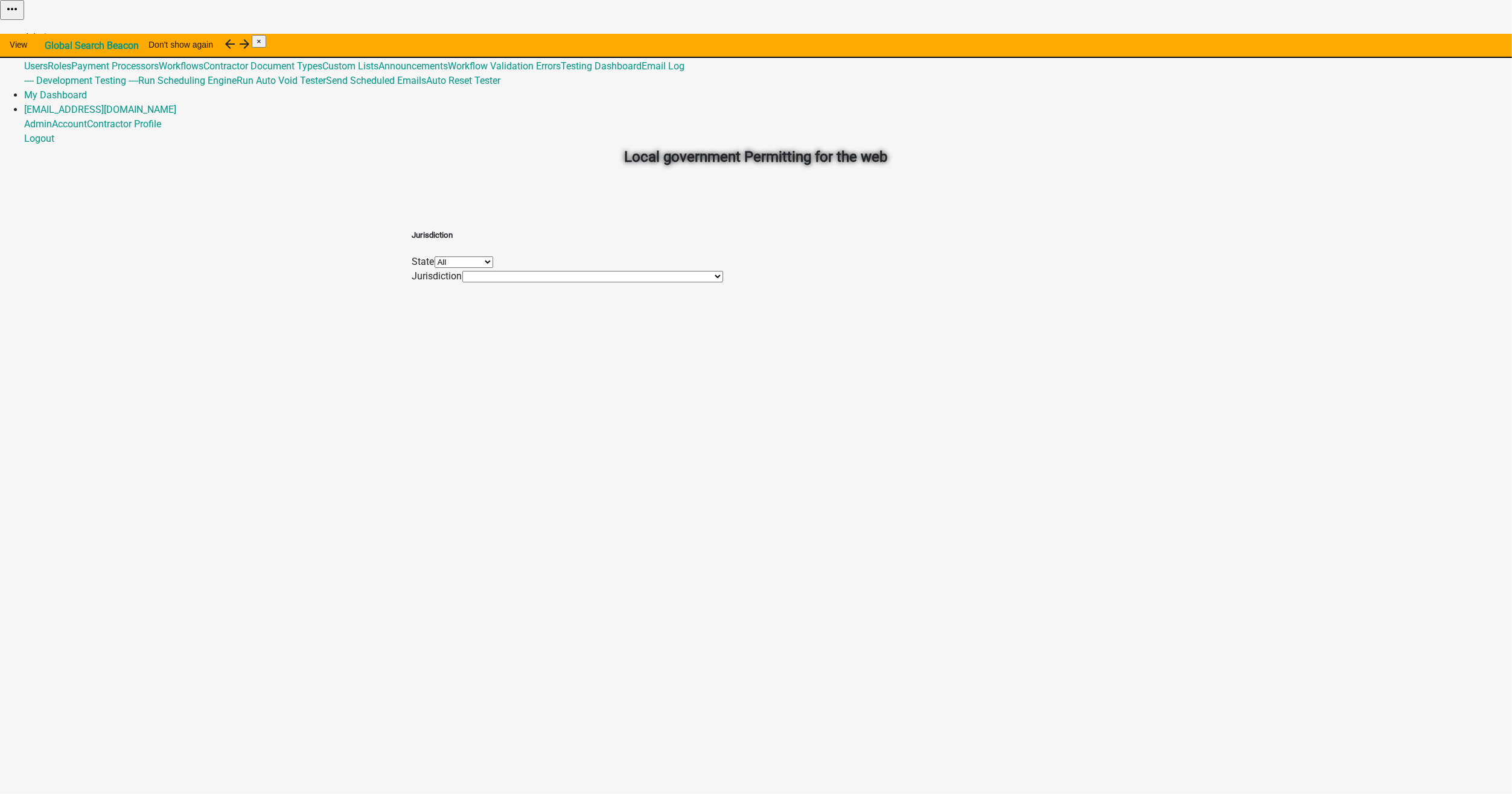
click at [52, 31] on link "Admin" at bounding box center [38, 37] width 27 height 12
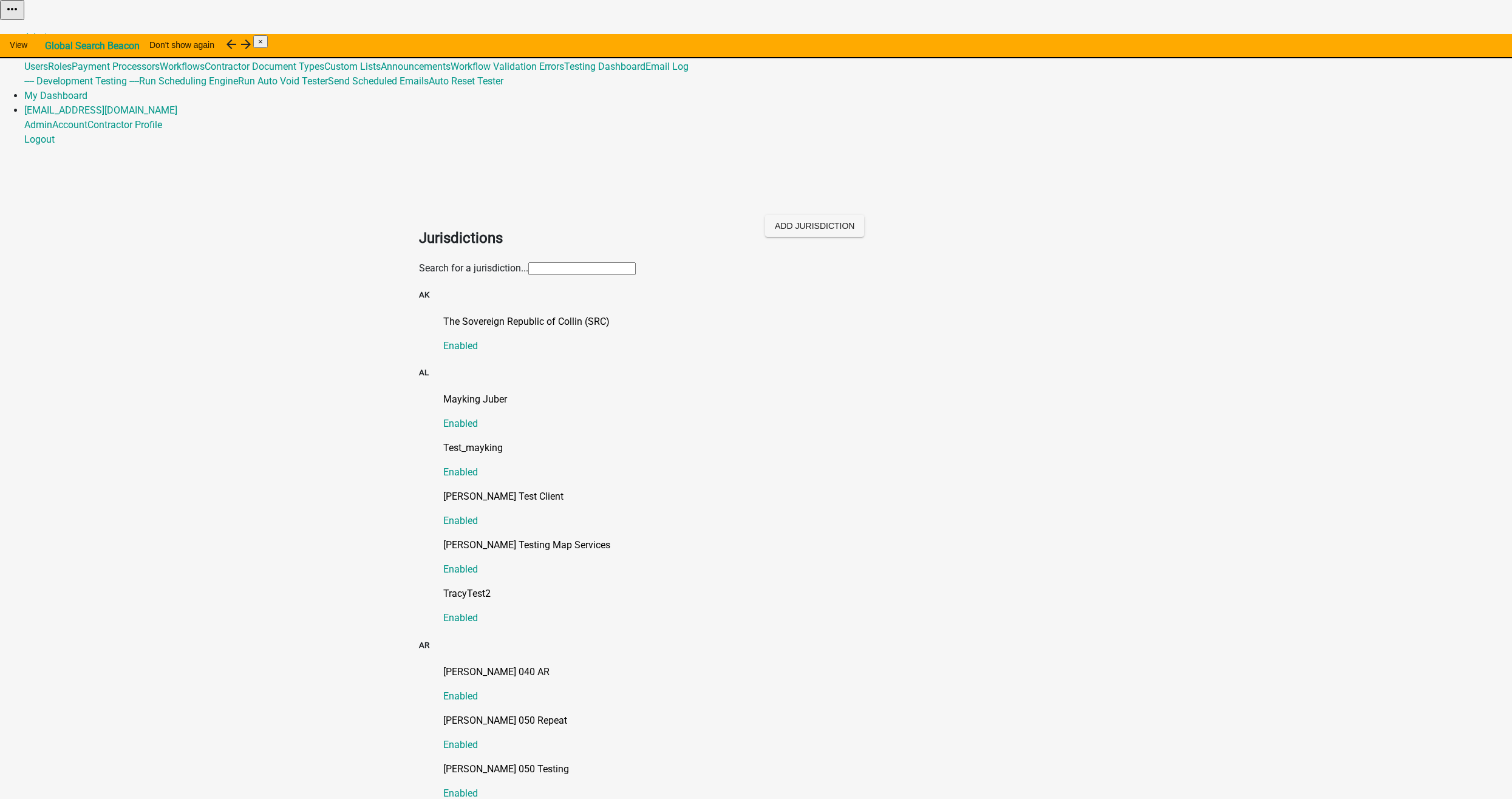
click at [593, 263] on input "text" at bounding box center [582, 269] width 107 height 13
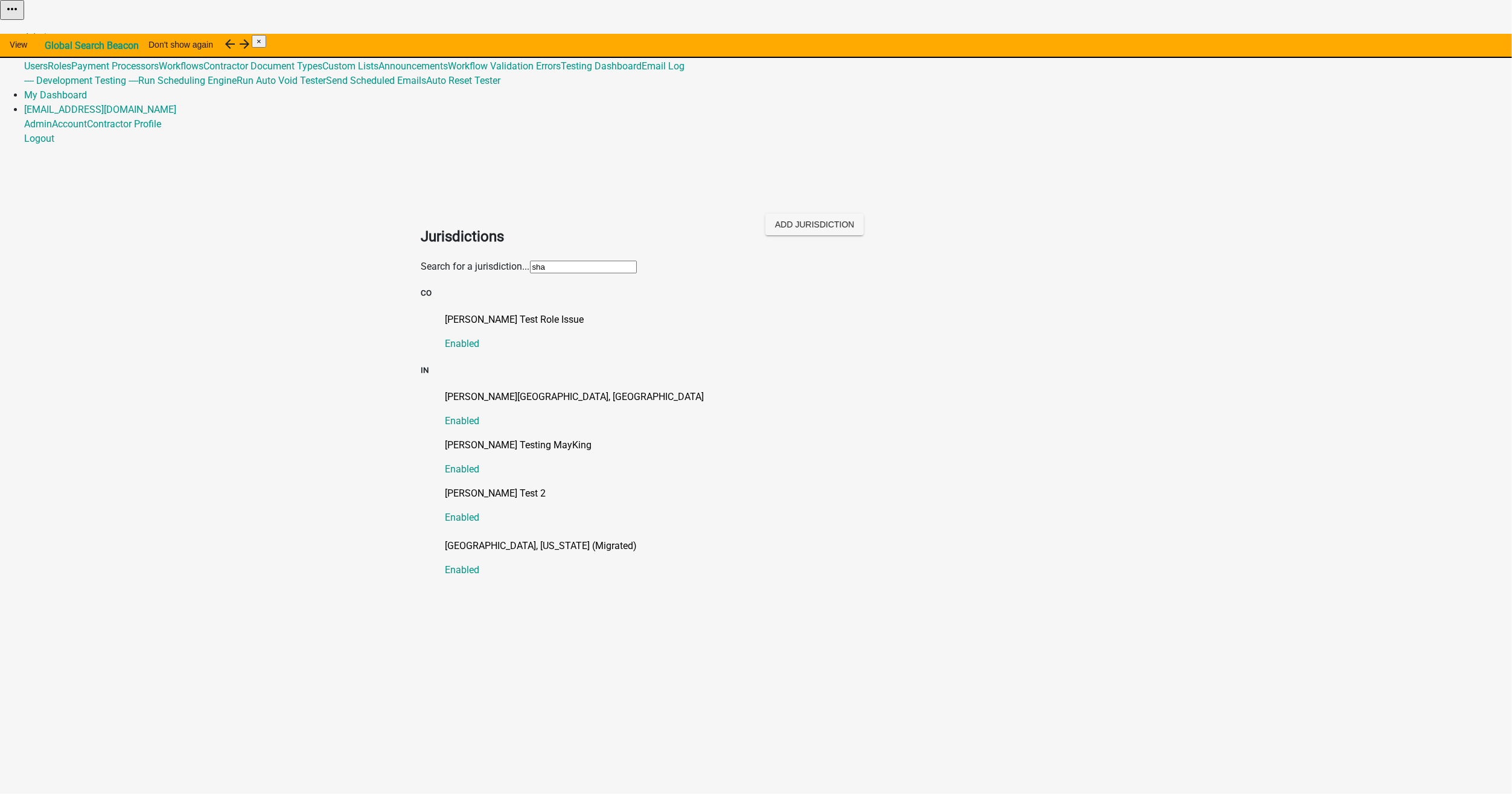
type input "[PERSON_NAME]"
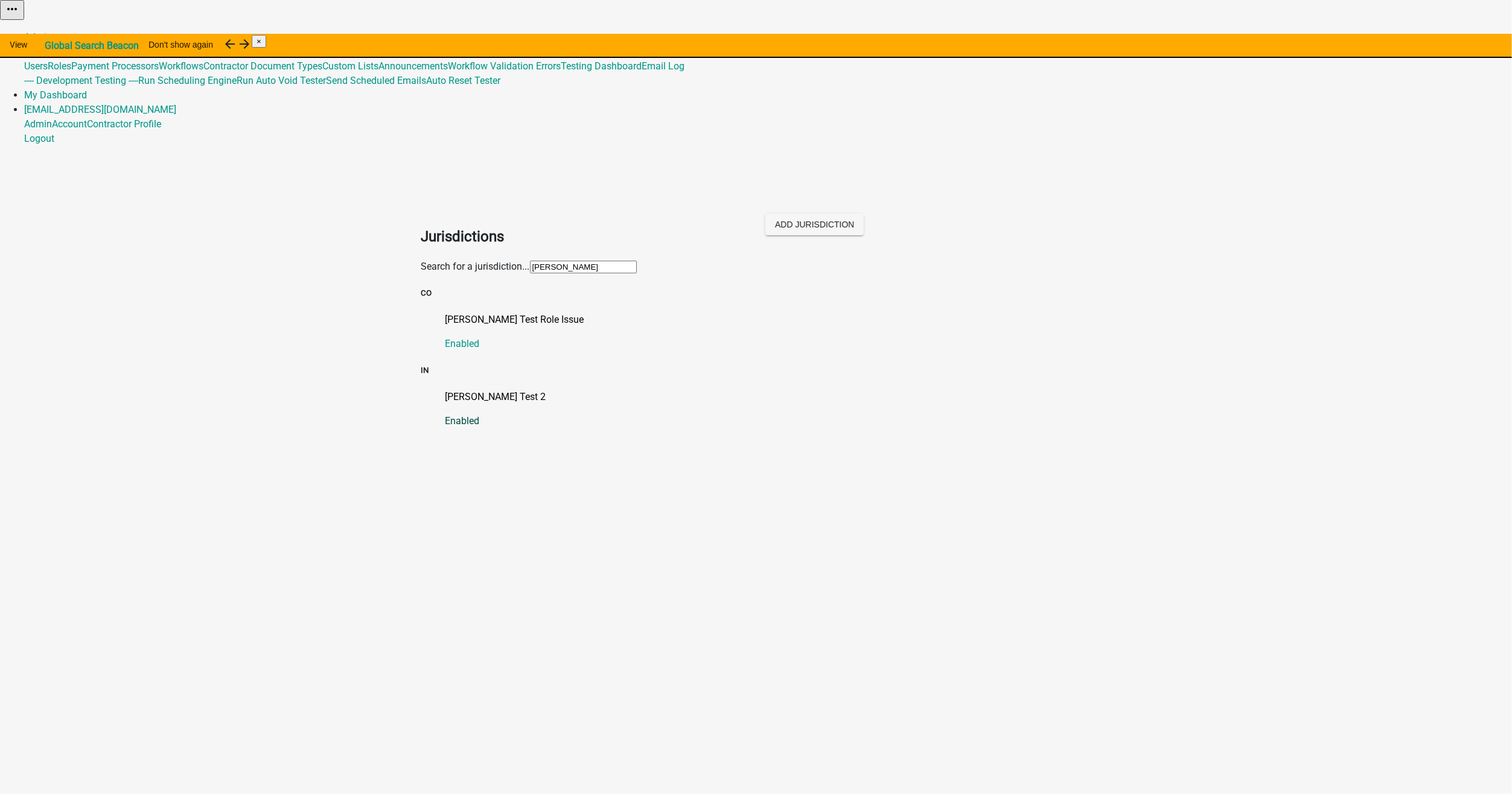
click at [446, 390] on p "[PERSON_NAME] Test 2" at bounding box center [768, 397] width 646 height 14
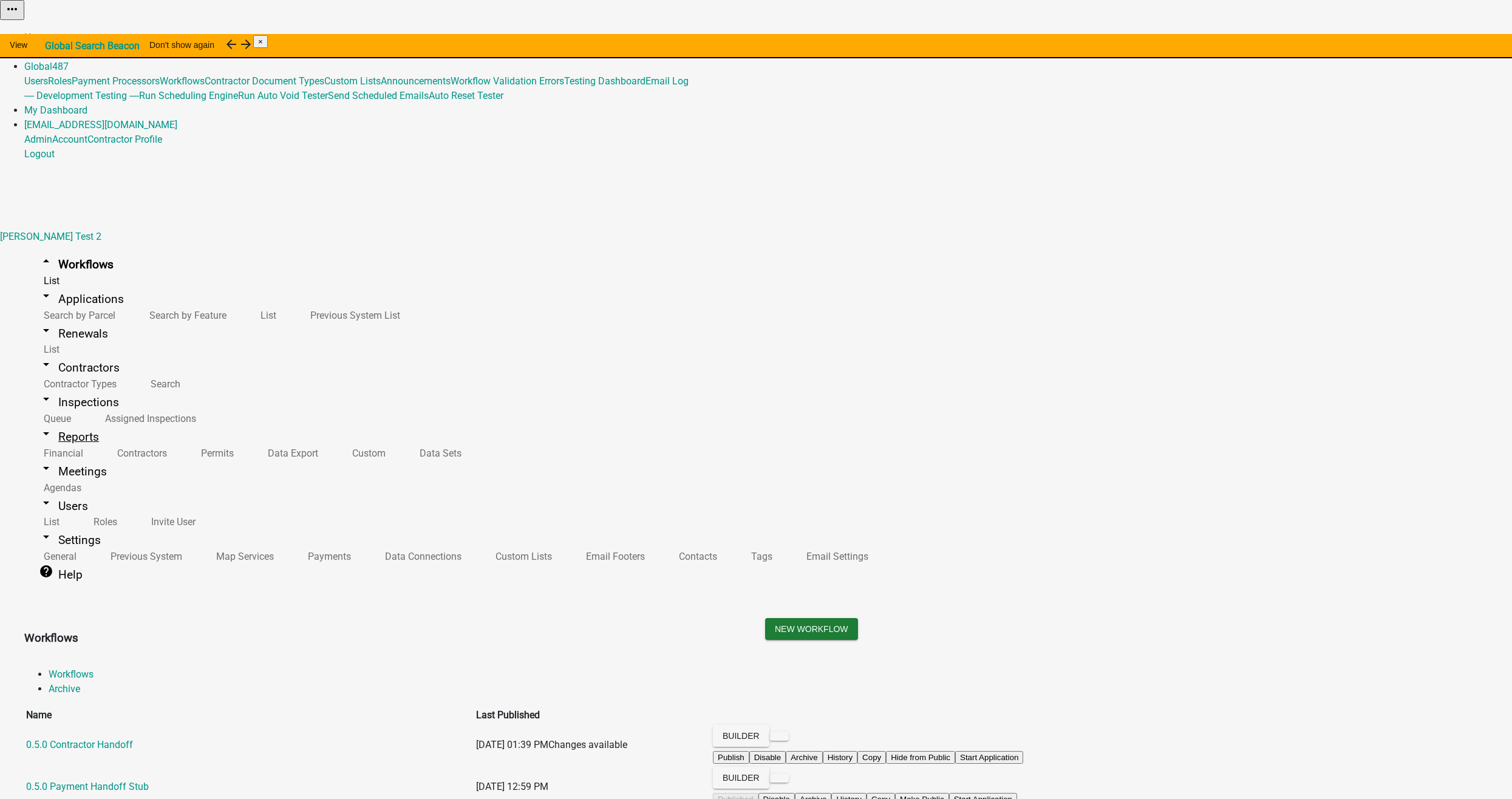
click at [38, 423] on link "arrow_drop_down Reports" at bounding box center [69, 436] width 90 height 28
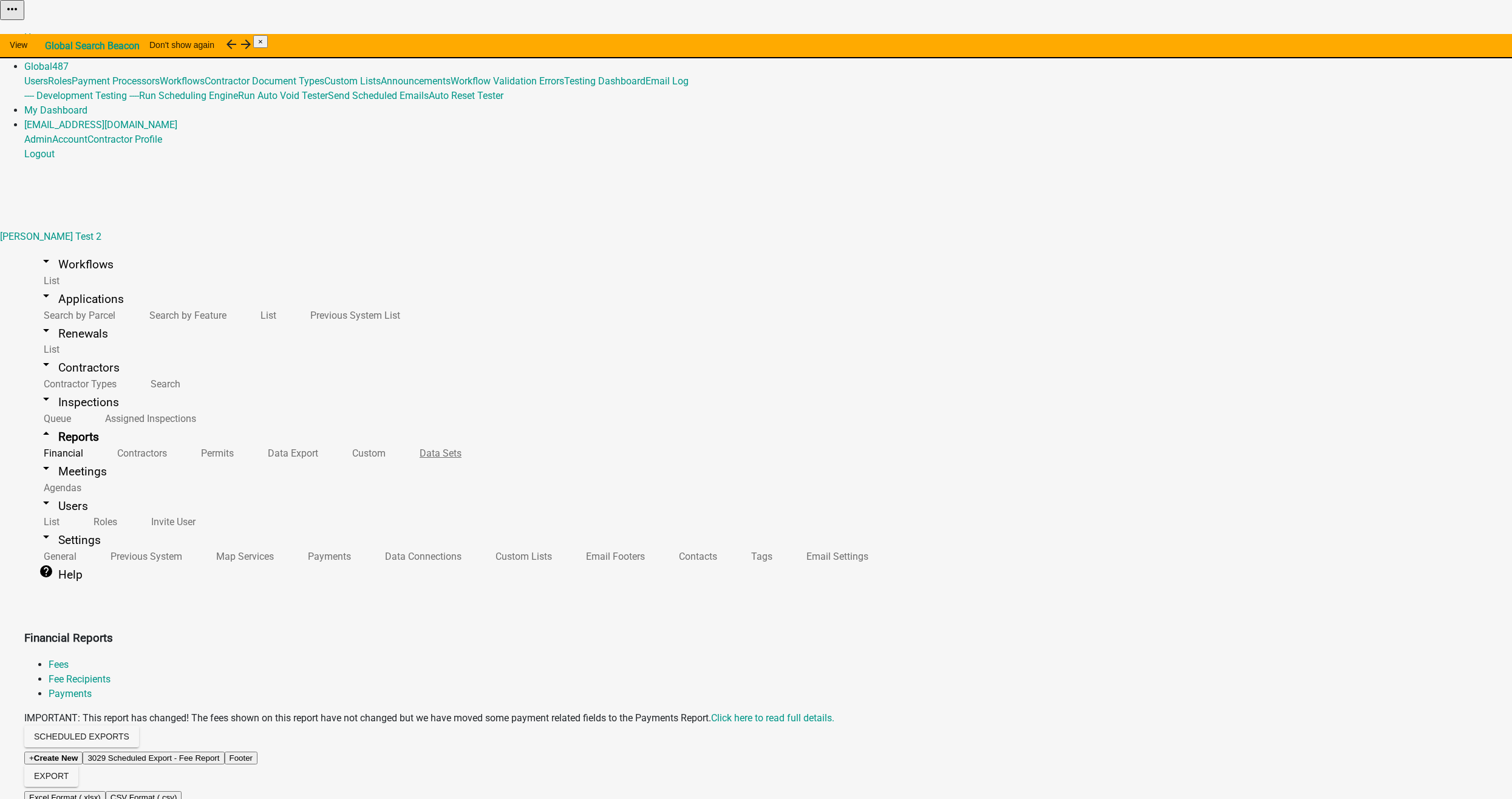
click at [400, 440] on link "Data Sets" at bounding box center [438, 453] width 76 height 26
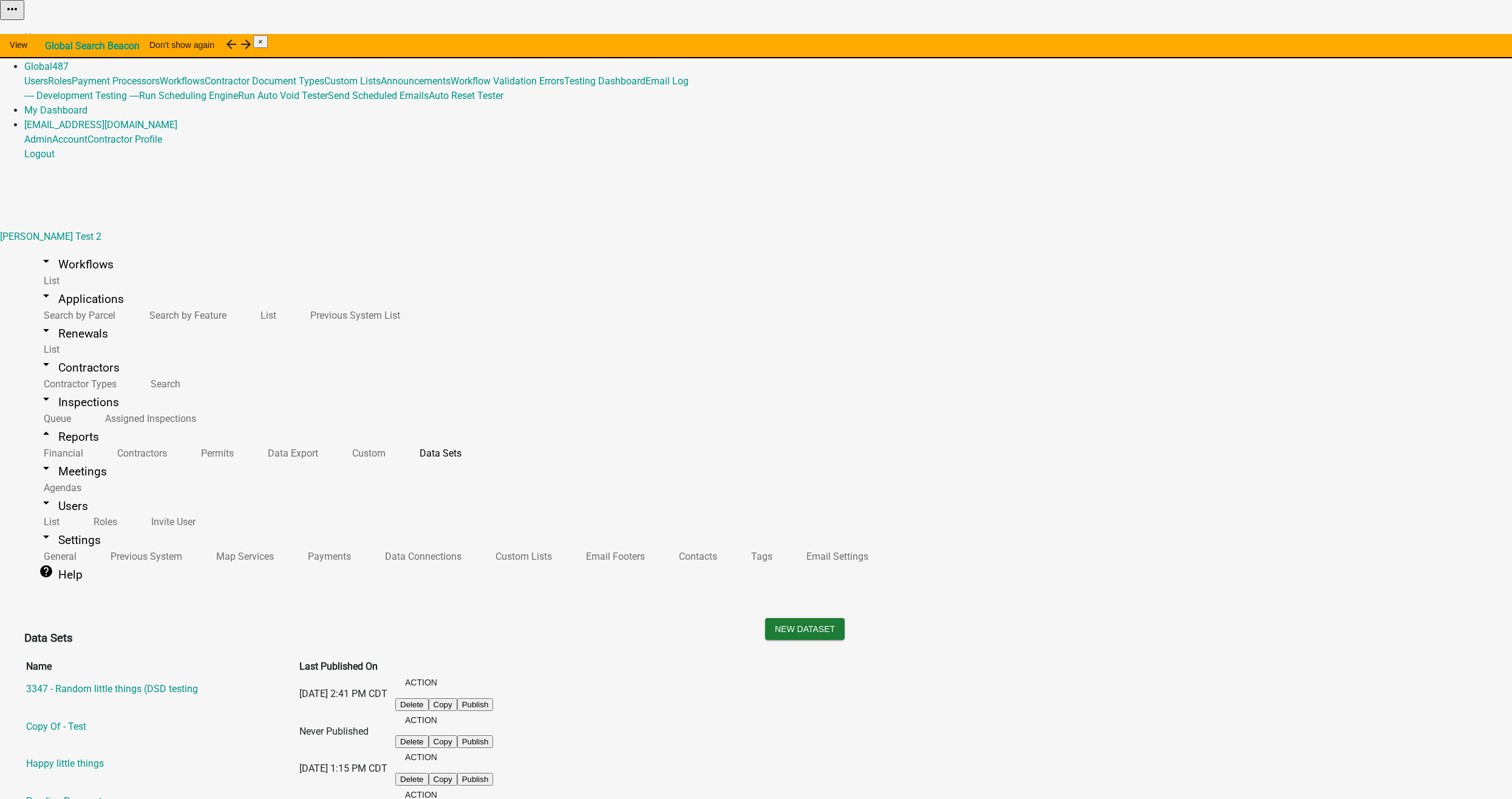
scroll to position [425, 0]
select select "ParcelID"
select select "d2dd579c-e932-487b-b4d3-49875791203a"
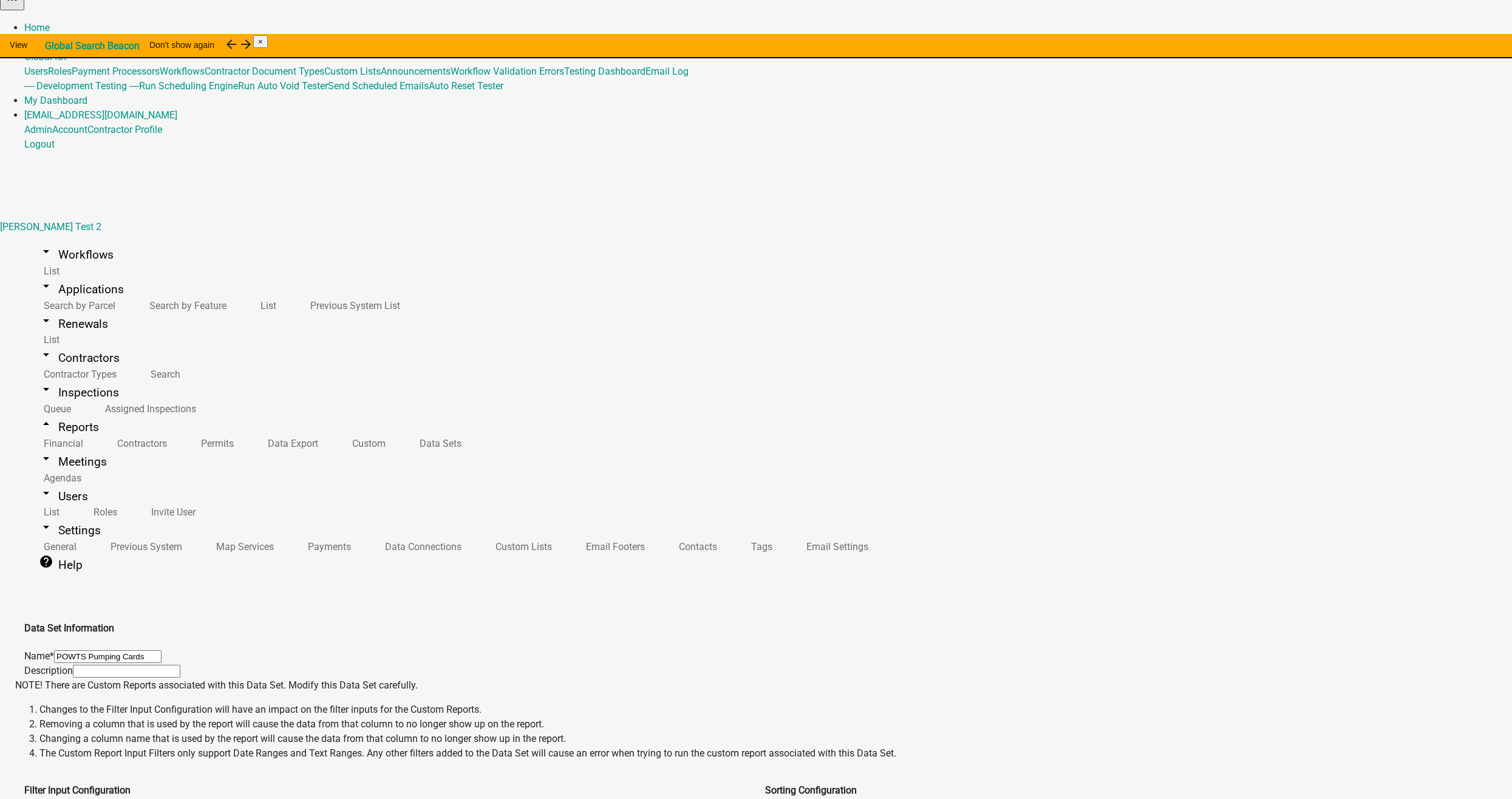
scroll to position [14, 0]
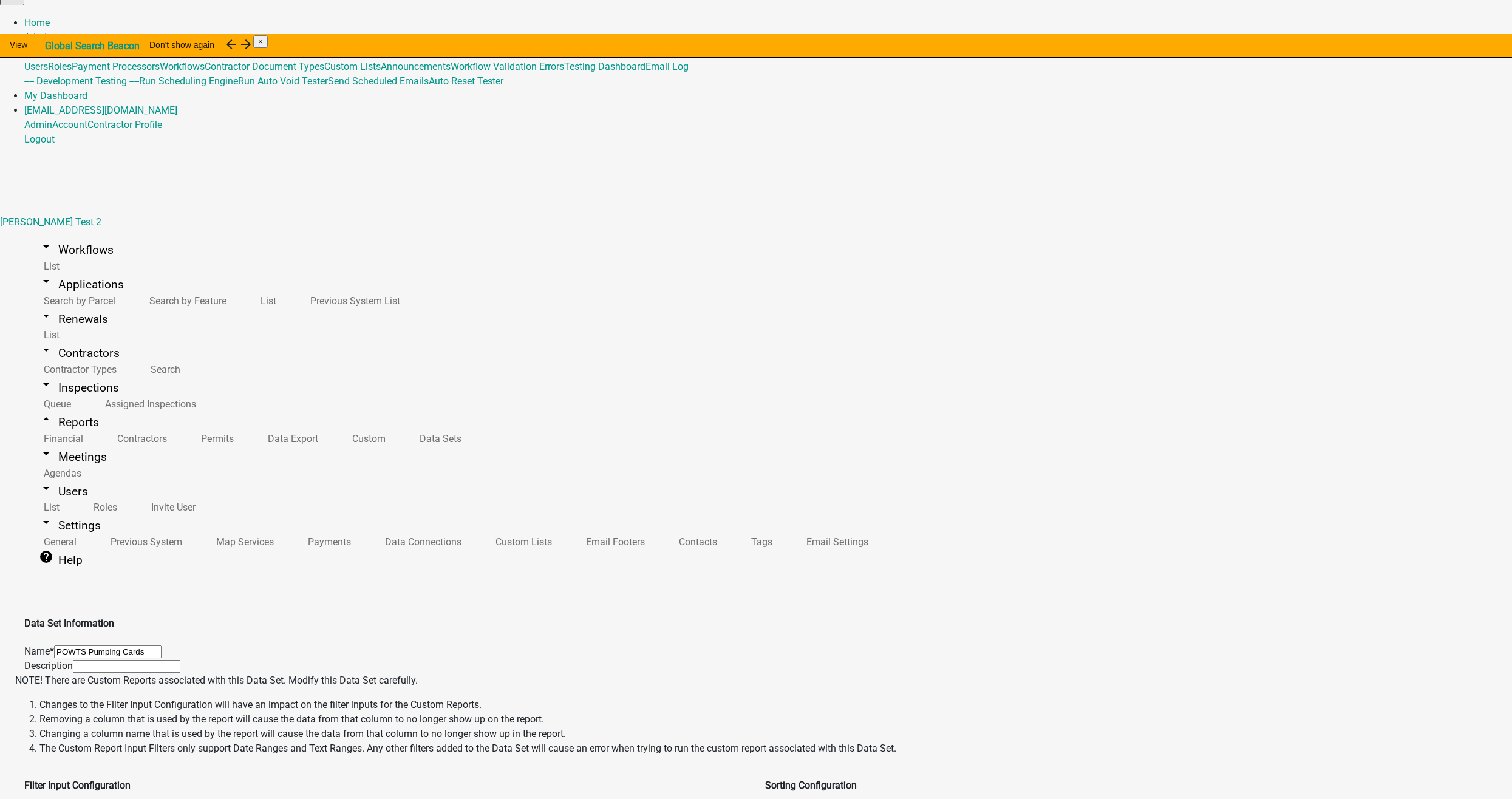
select select "26817123-f3a6-462a-98ad-69498cec6b9f"
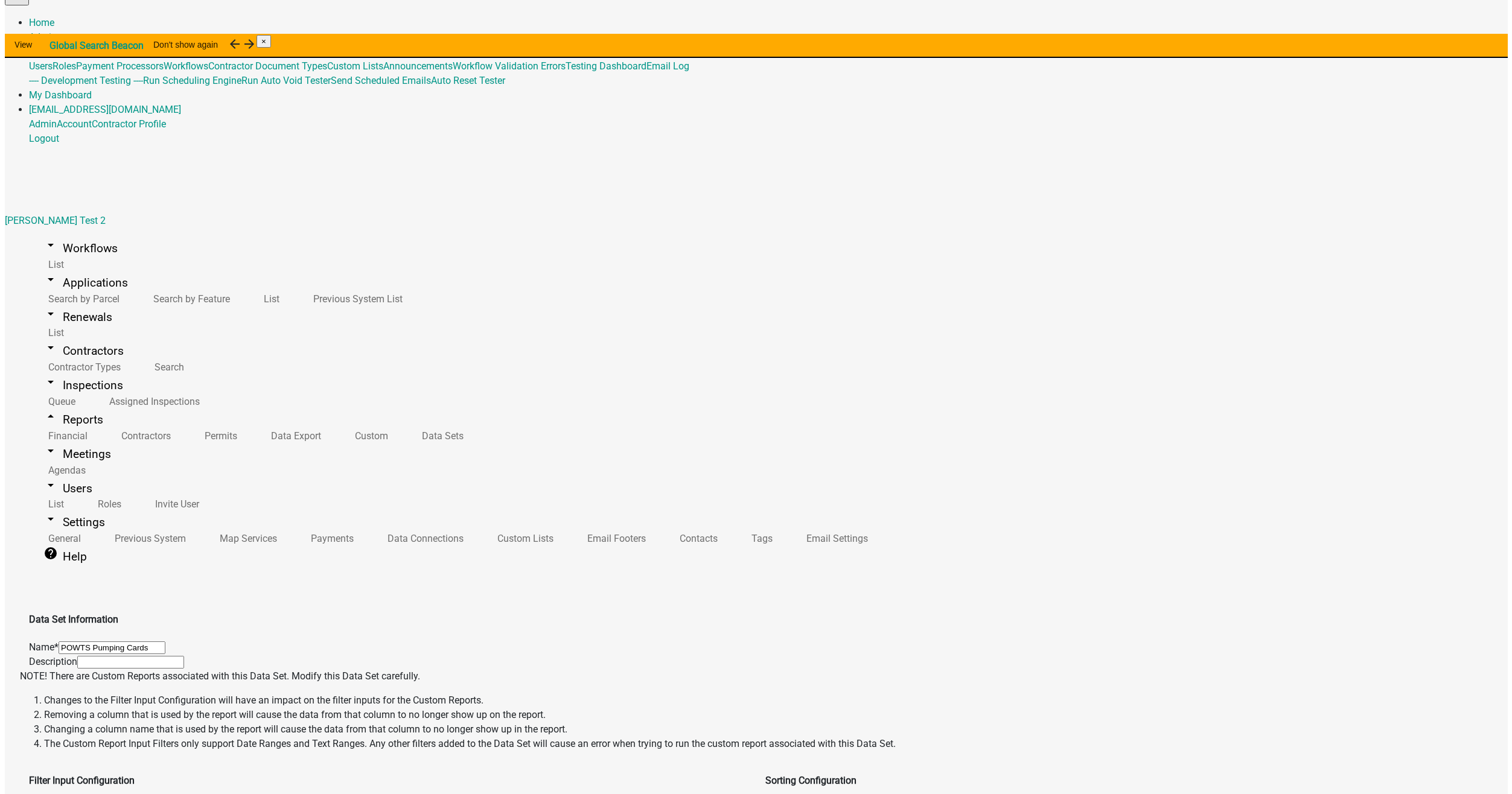
scroll to position [302, 0]
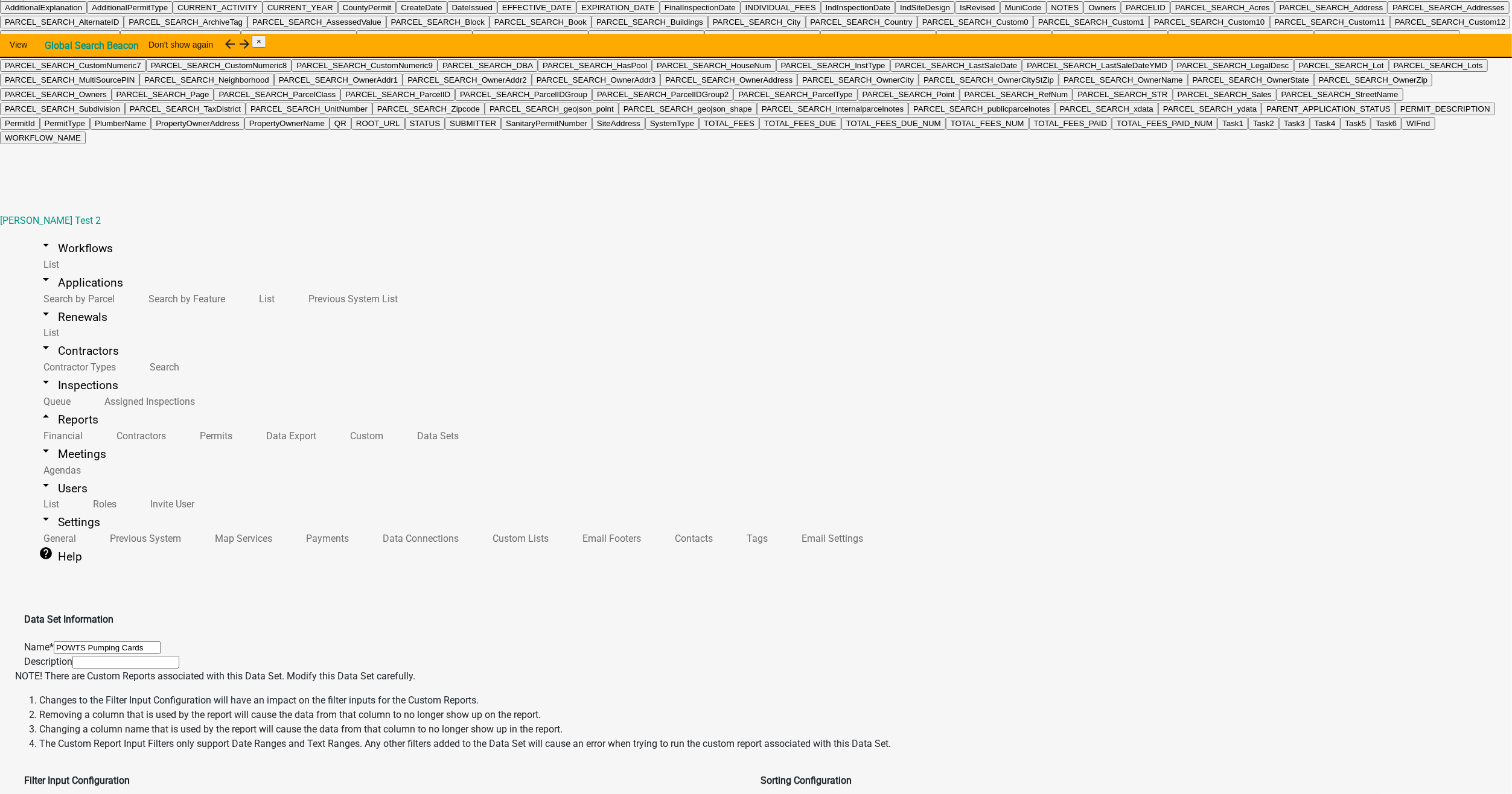
scroll to position [3437, 0]
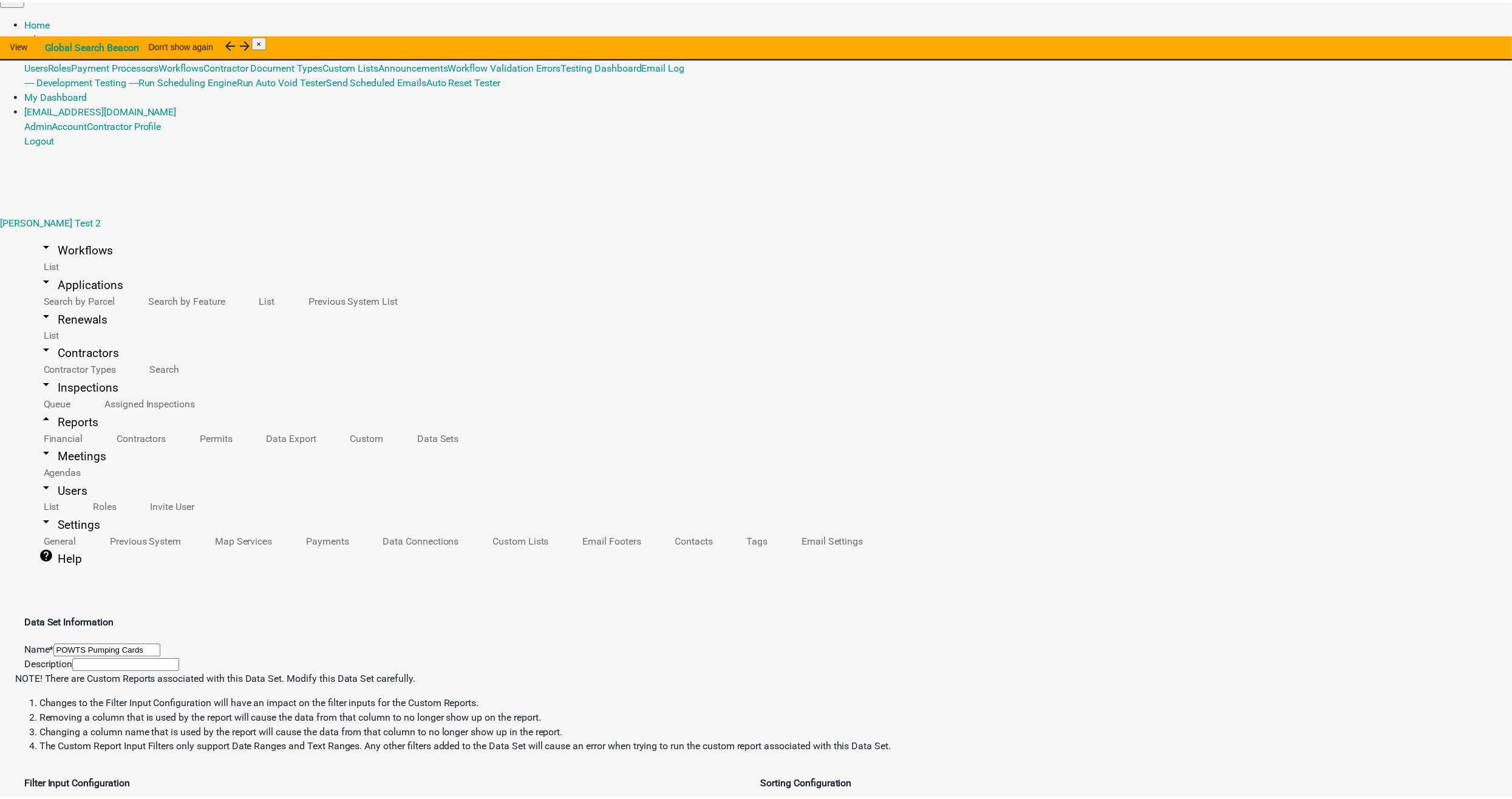
scroll to position [0, 0]
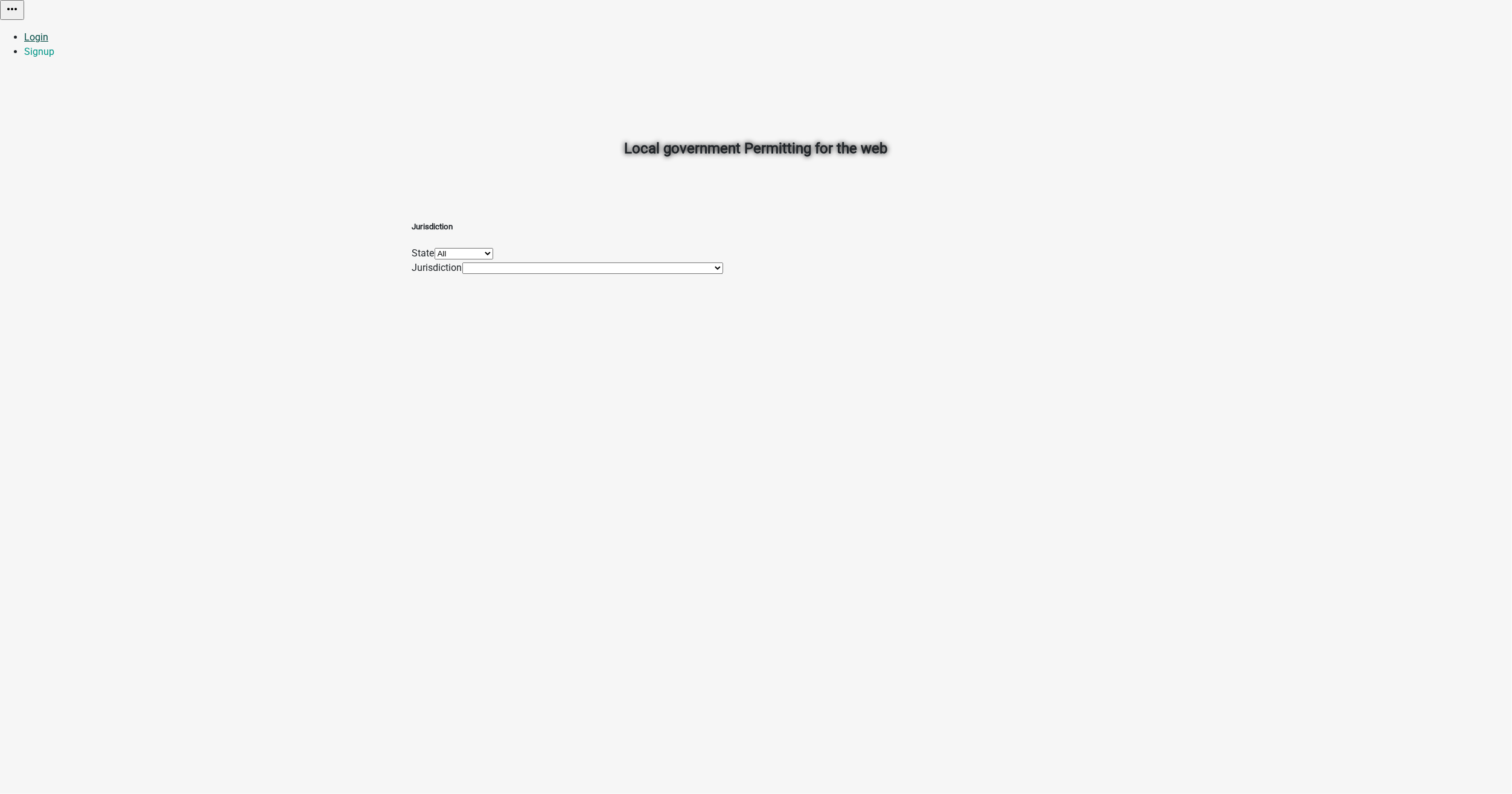
click at [48, 31] on link "Login" at bounding box center [36, 37] width 24 height 12
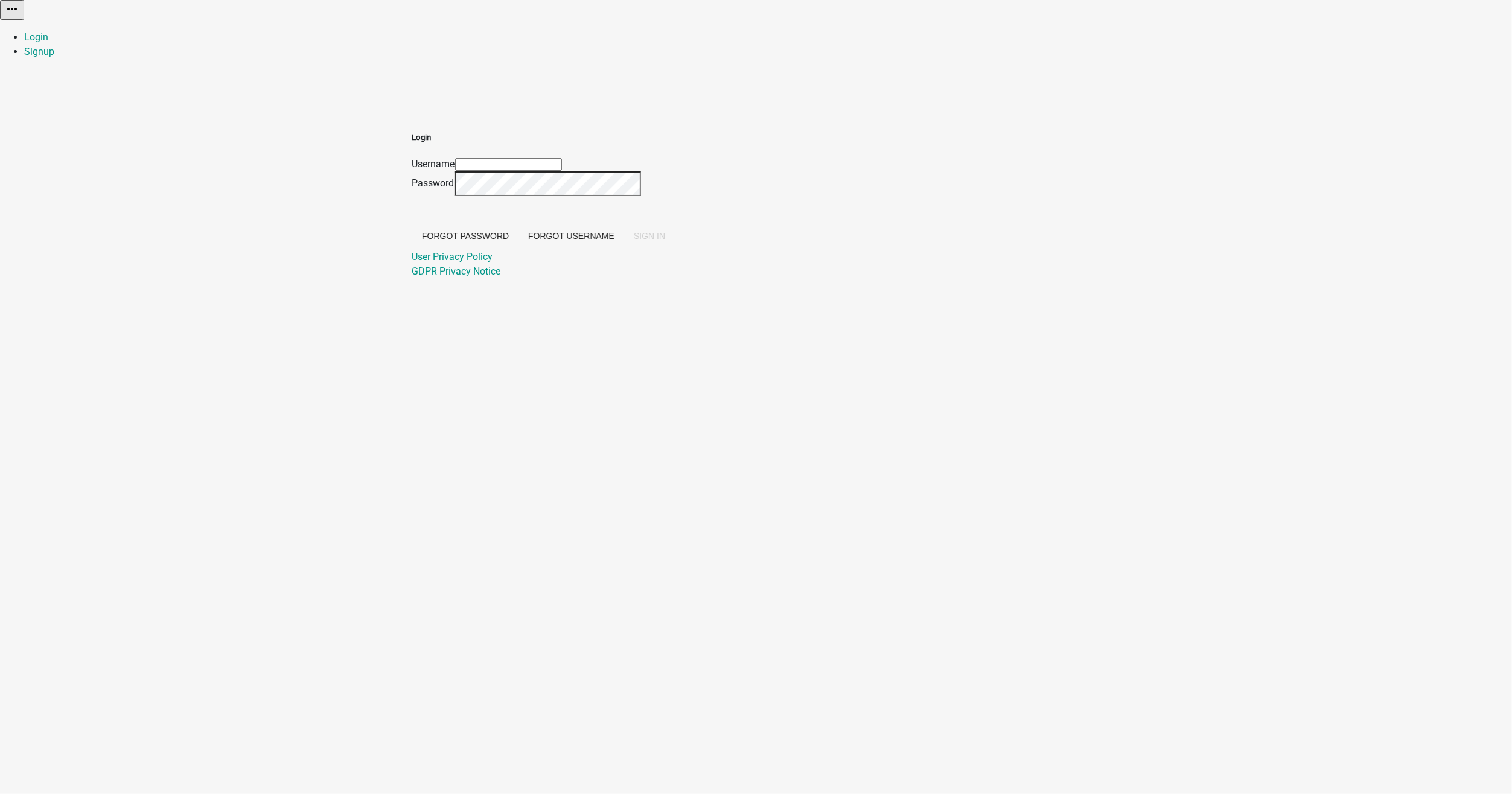
type input "[EMAIL_ADDRESS][DOMAIN_NAME]"
click at [665, 241] on span "SIGN IN" at bounding box center [650, 235] width 31 height 10
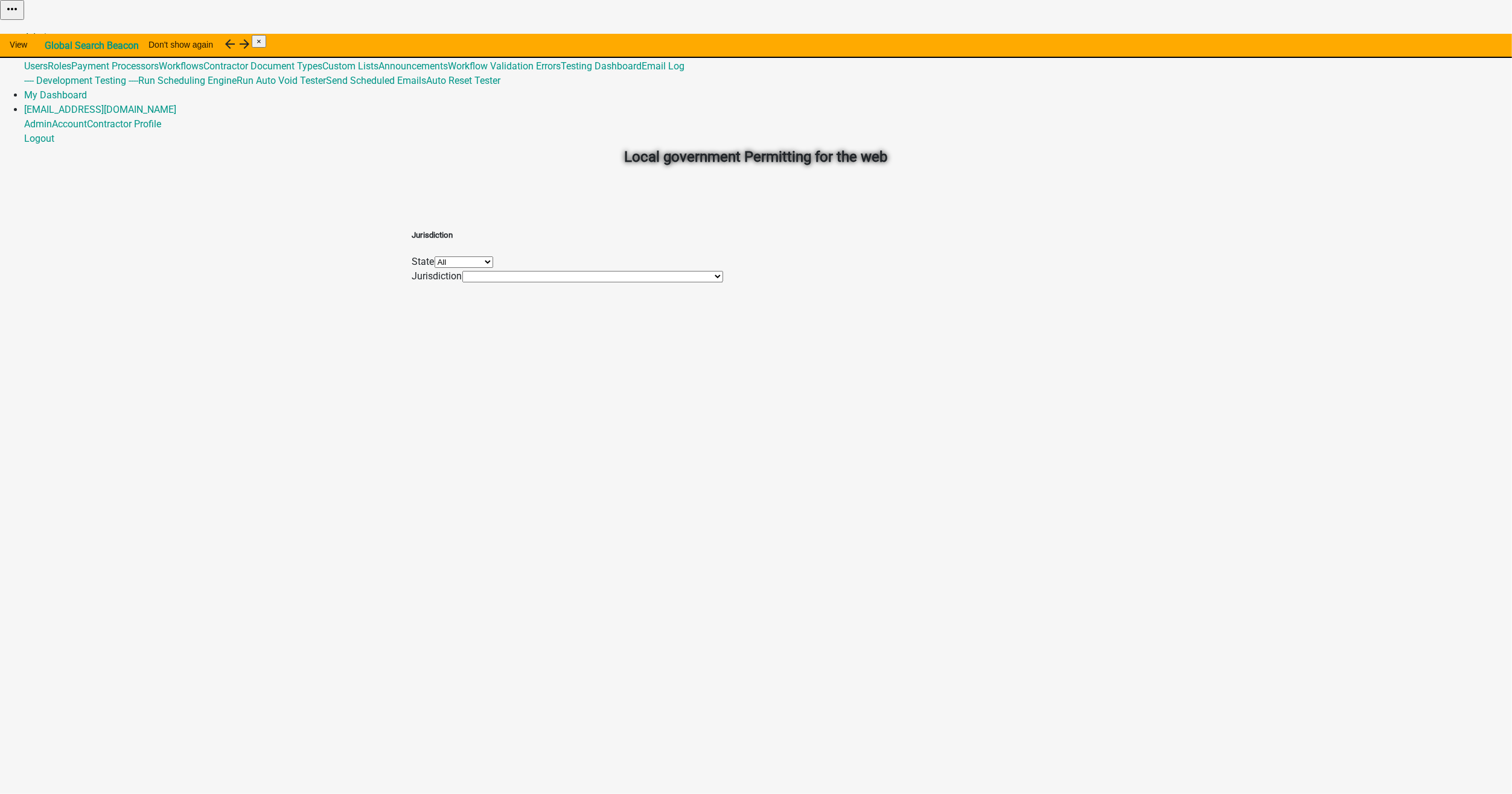
click at [52, 31] on link "Admin" at bounding box center [38, 37] width 27 height 12
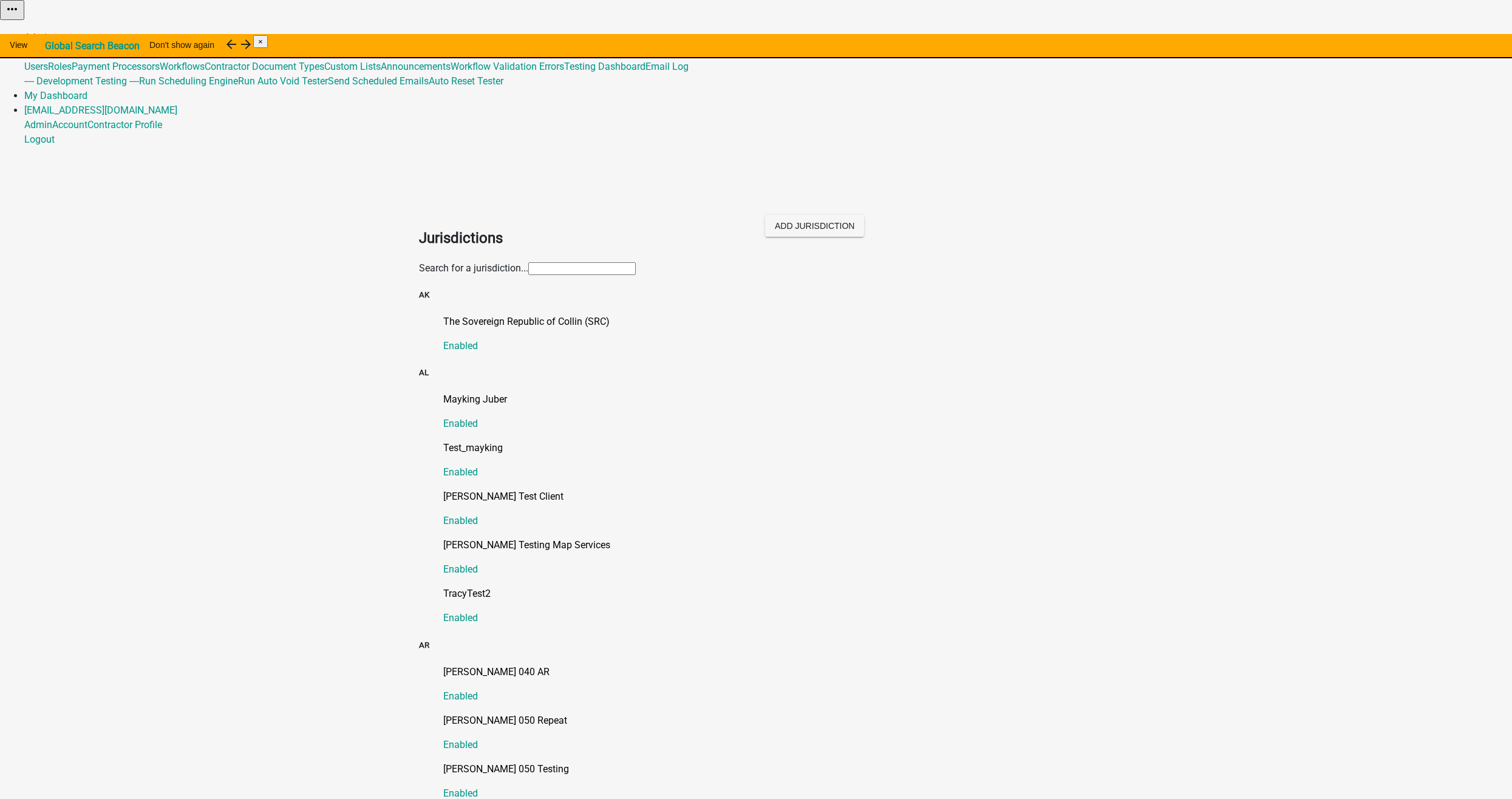
click at [529, 263] on input "text" at bounding box center [582, 269] width 107 height 13
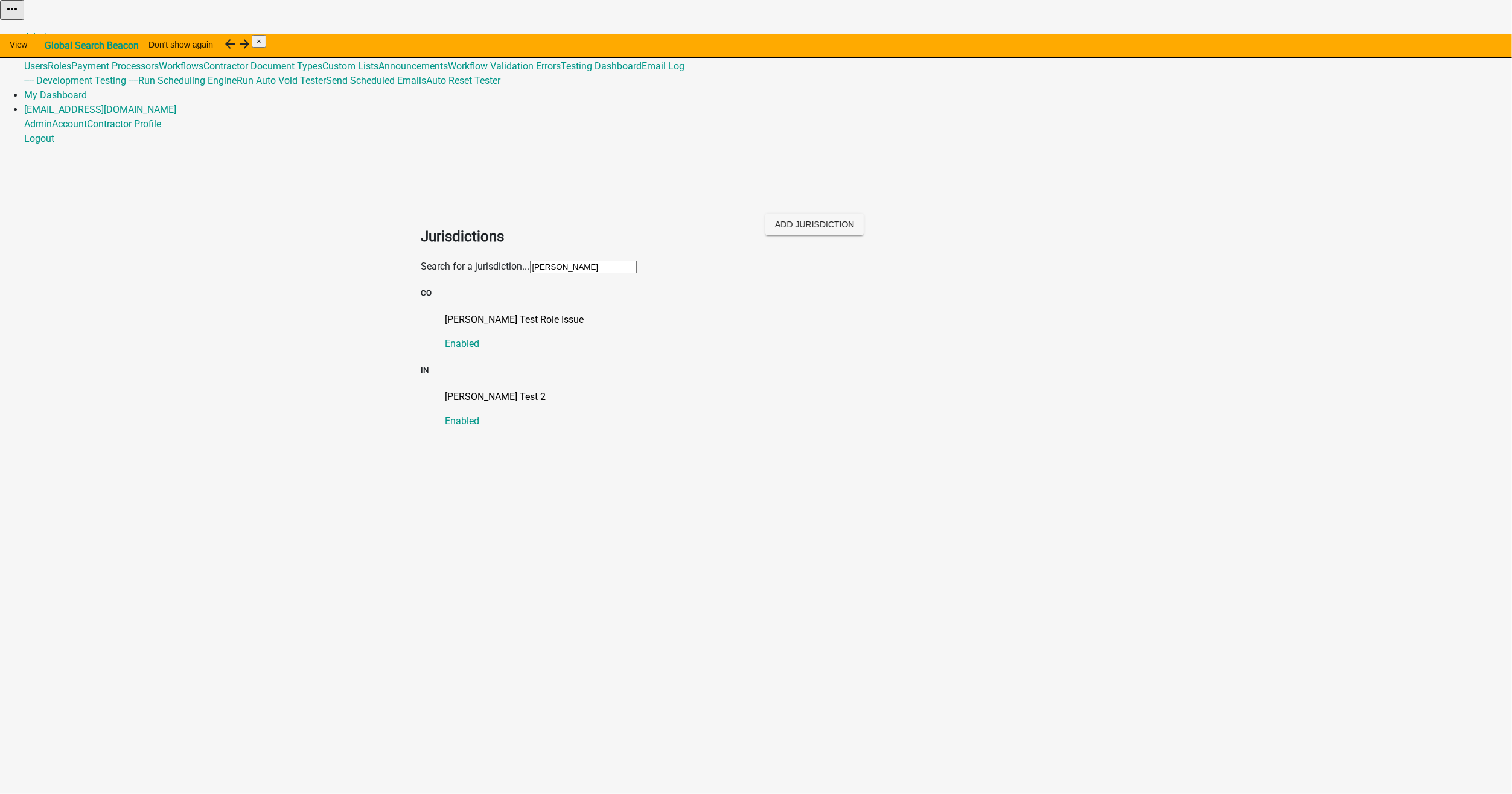
type input "shawn"
click at [468, 390] on p "[PERSON_NAME] Test 2" at bounding box center [768, 397] width 646 height 14
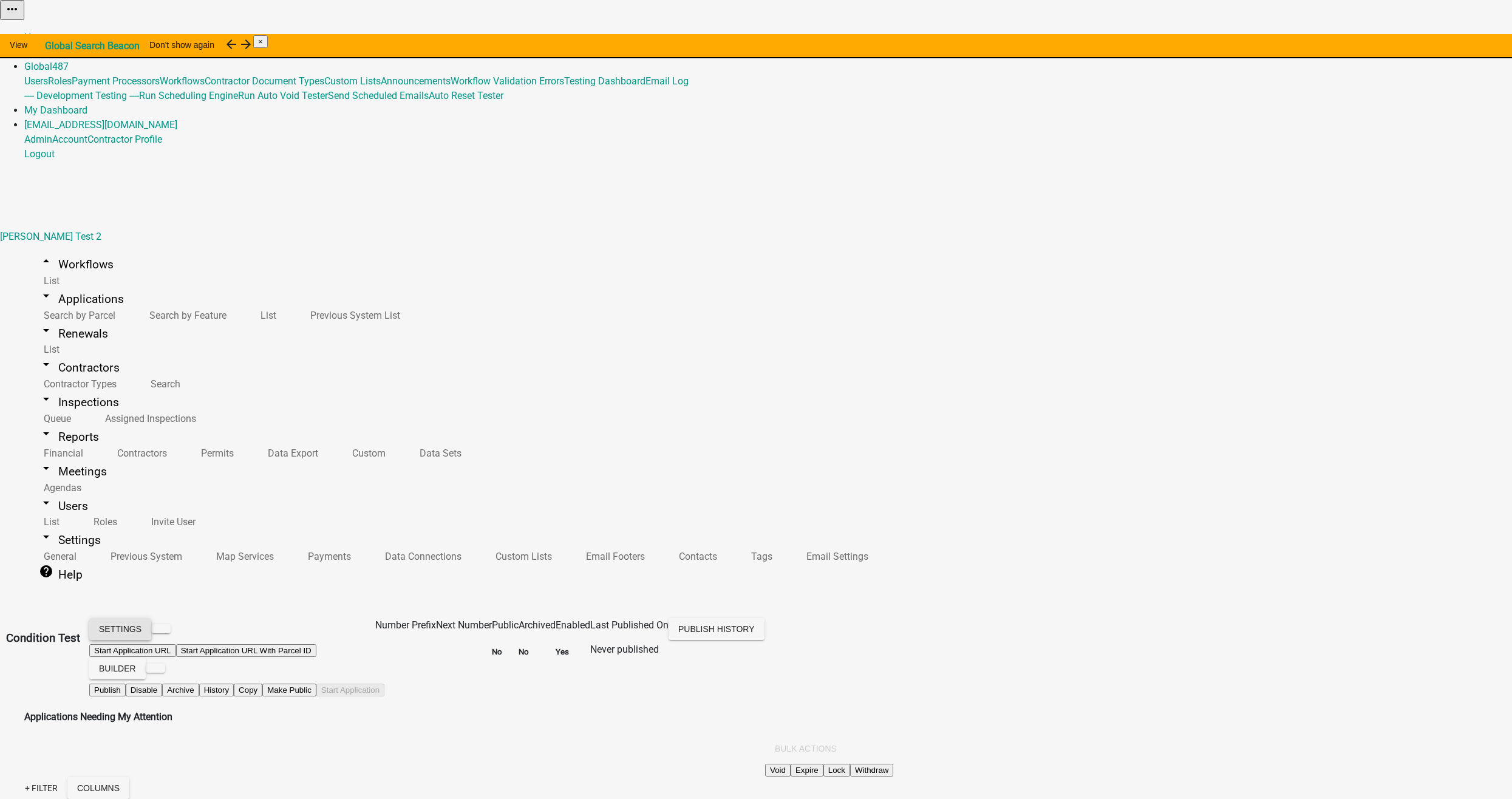
click at [151, 618] on button "Settings" at bounding box center [120, 629] width 62 height 22
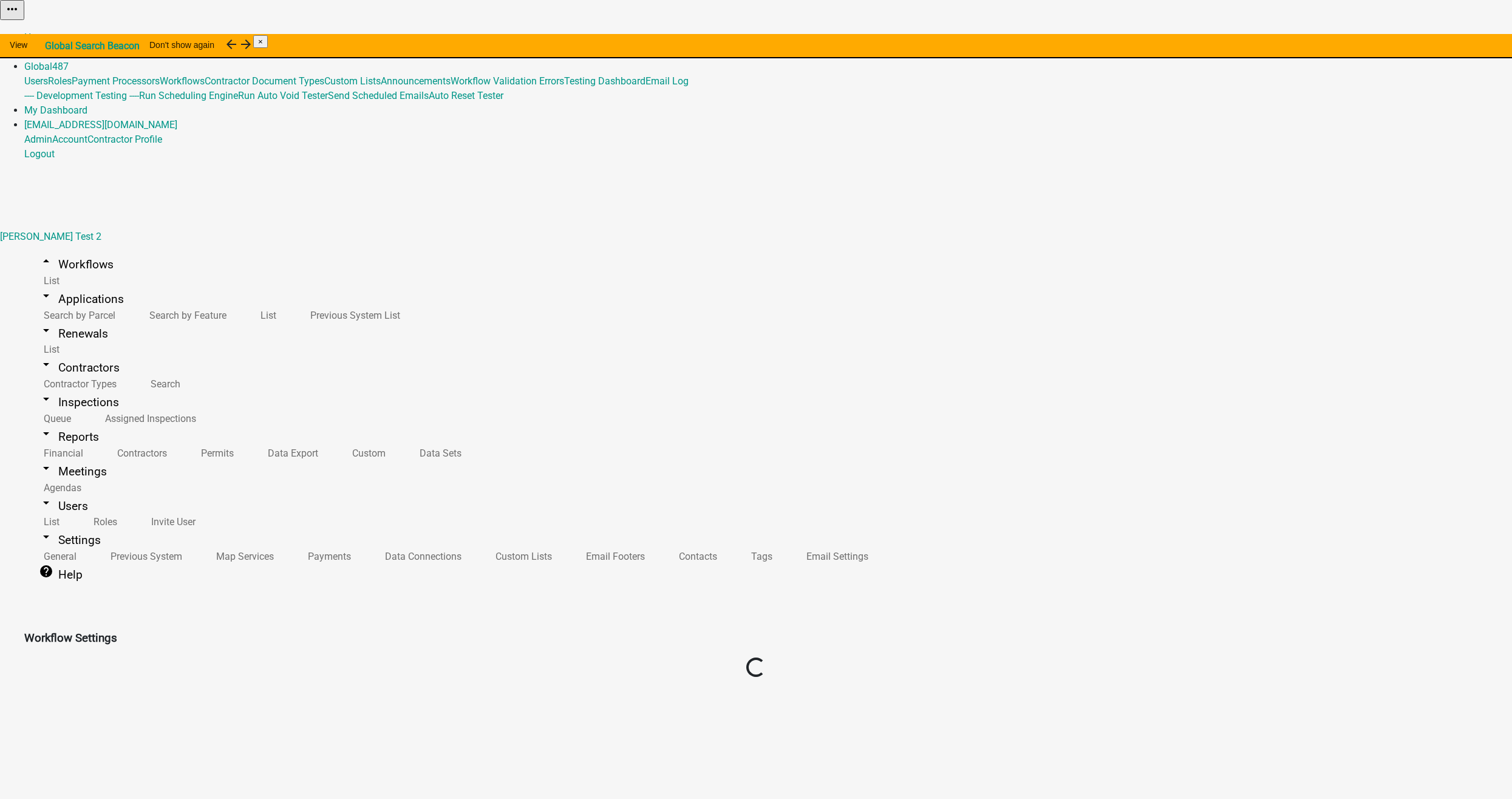
select select "eeaf323d-3f14-4767-83da-d3f35b512d77"
select select "3"
select select
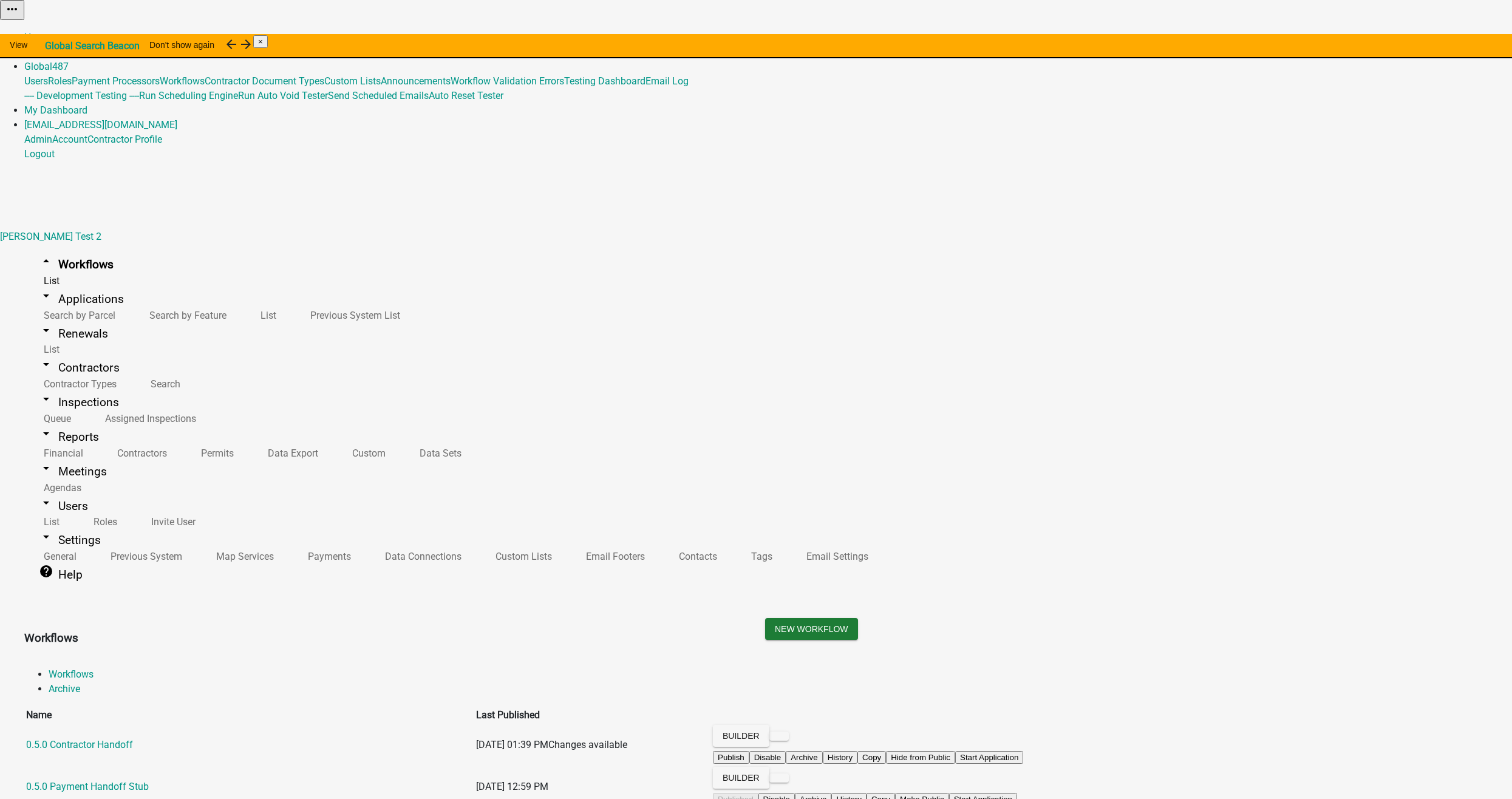
scroll to position [2527, 0]
click at [46, 319] on link "arrow_drop_down Renewals" at bounding box center [73, 333] width 98 height 28
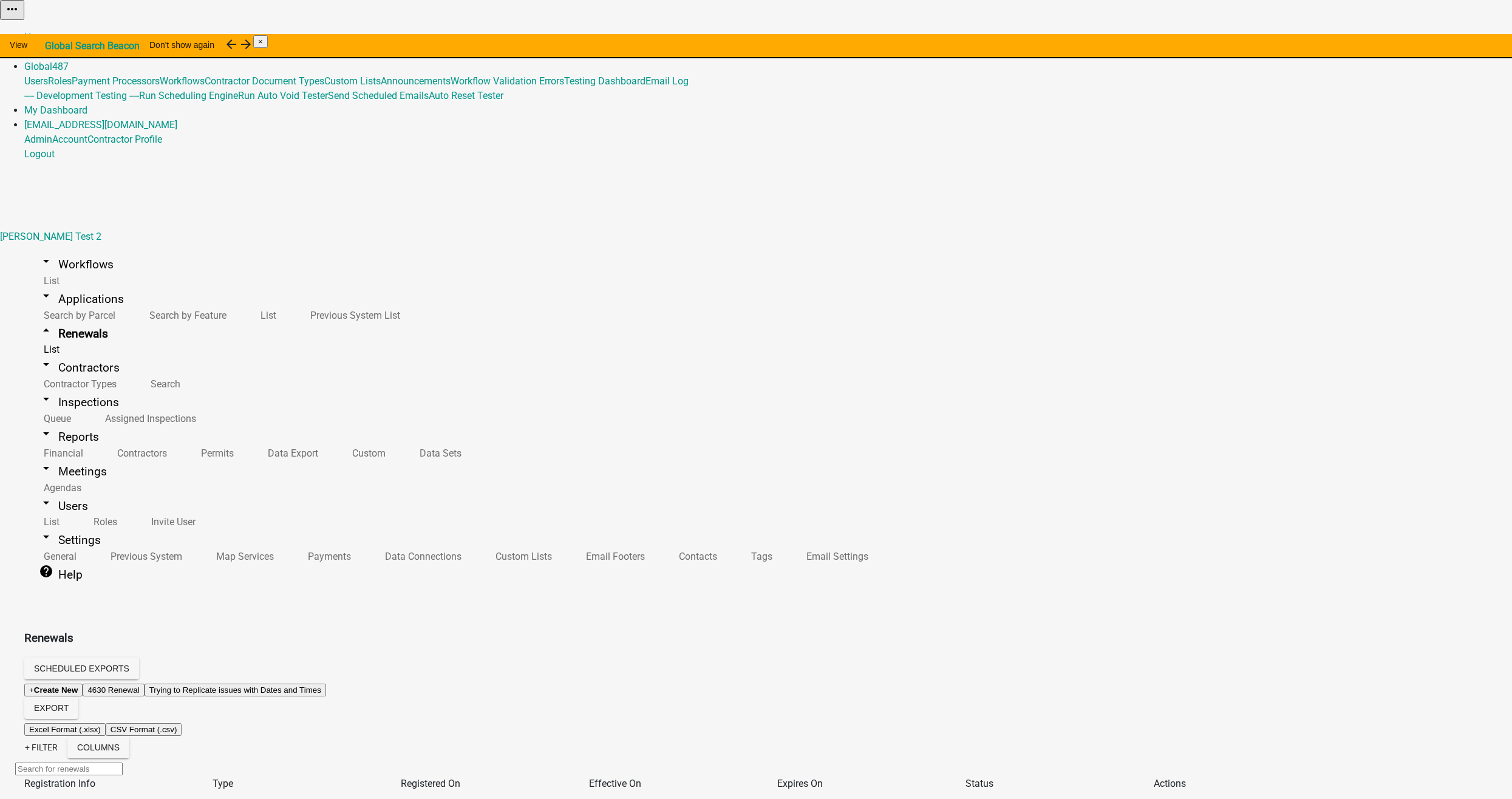
drag, startPoint x: 499, startPoint y: 444, endPoint x: 338, endPoint y: 446, distance: 161.0
copy span "PER2-4887 - New Requirements"
click at [60, 250] on link "arrow_drop_down Workflows" at bounding box center [76, 264] width 104 height 28
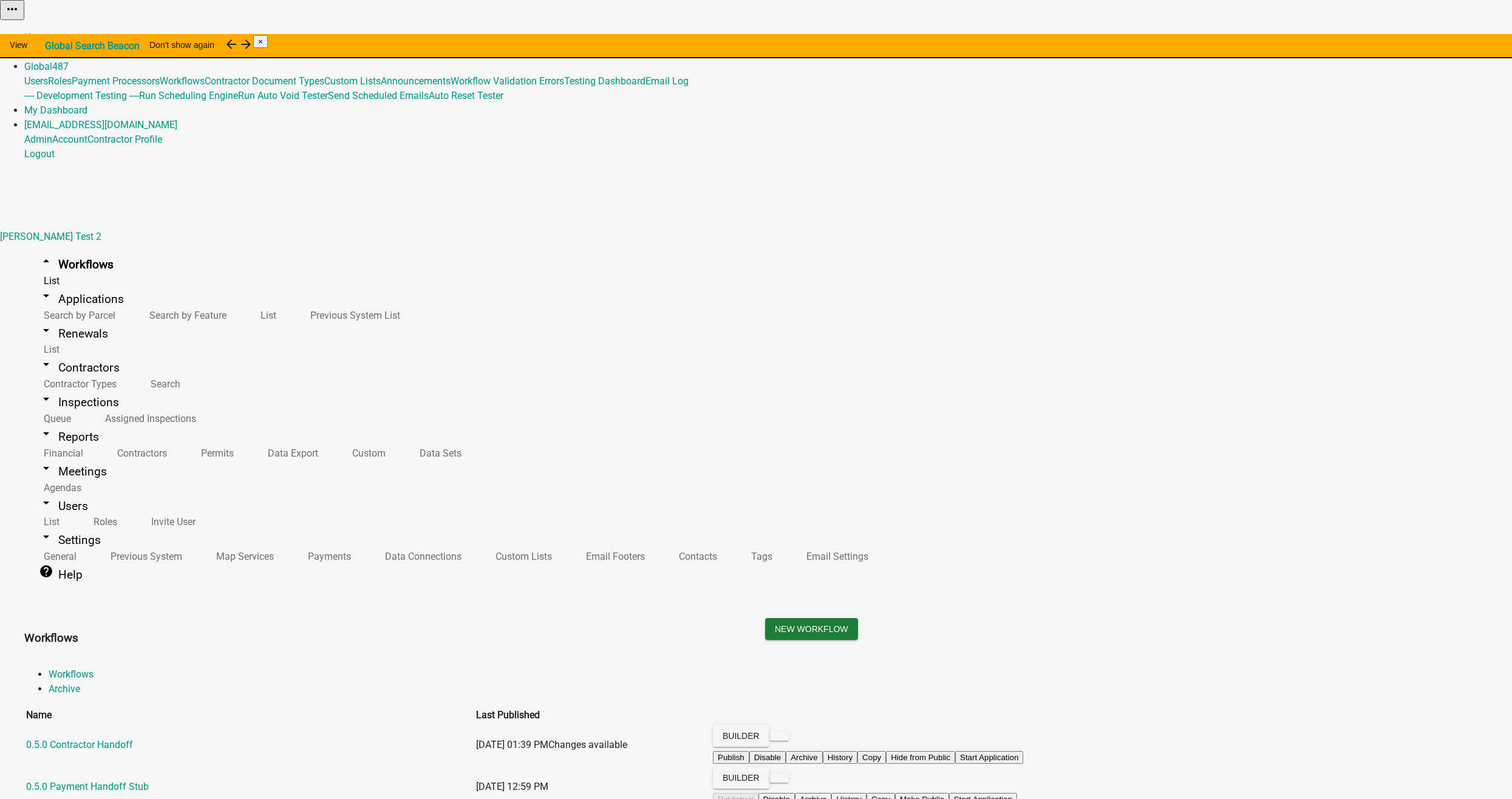
scroll to position [6220, 0]
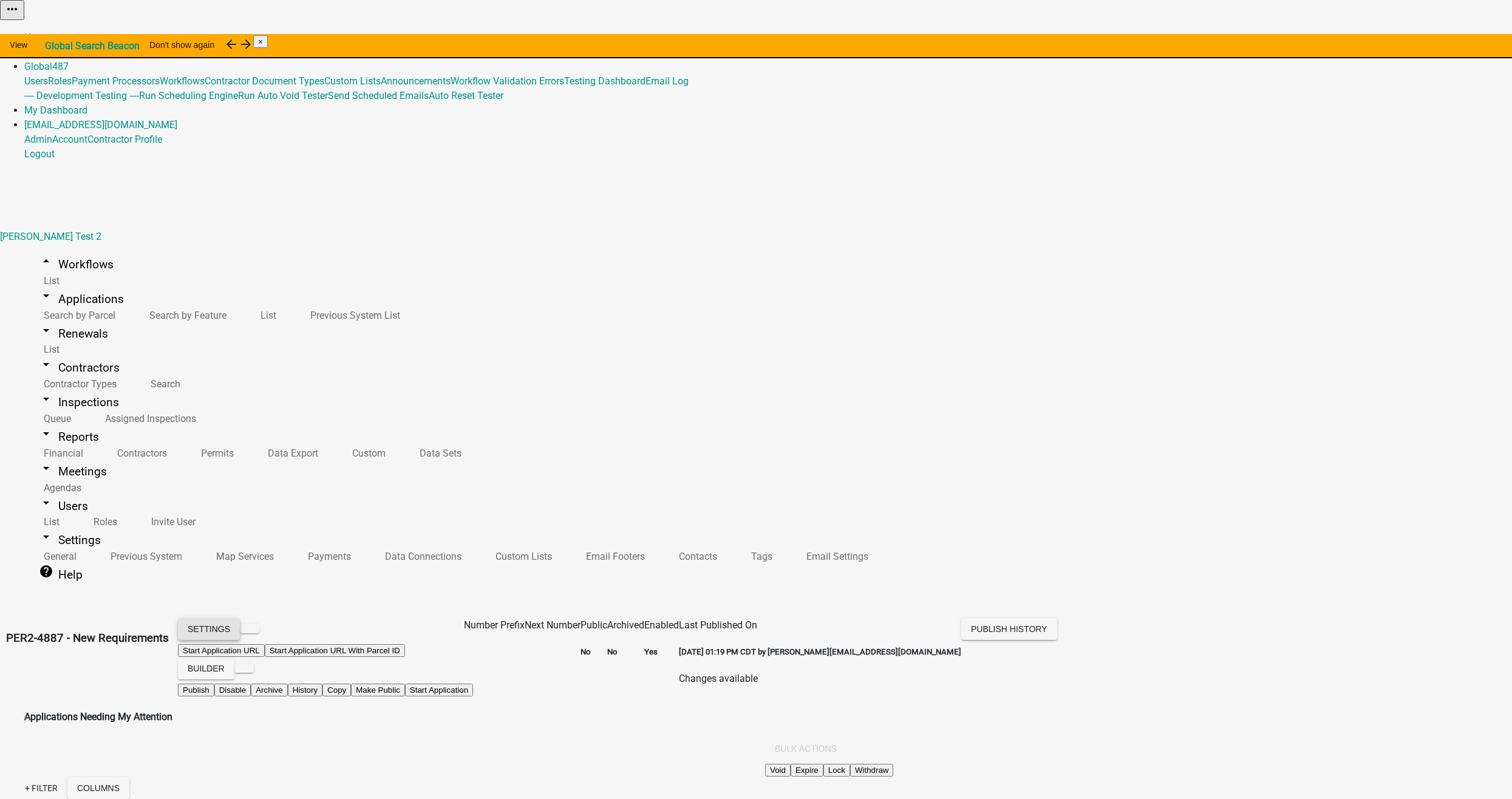
click at [240, 618] on button "Settings" at bounding box center [209, 629] width 62 height 22
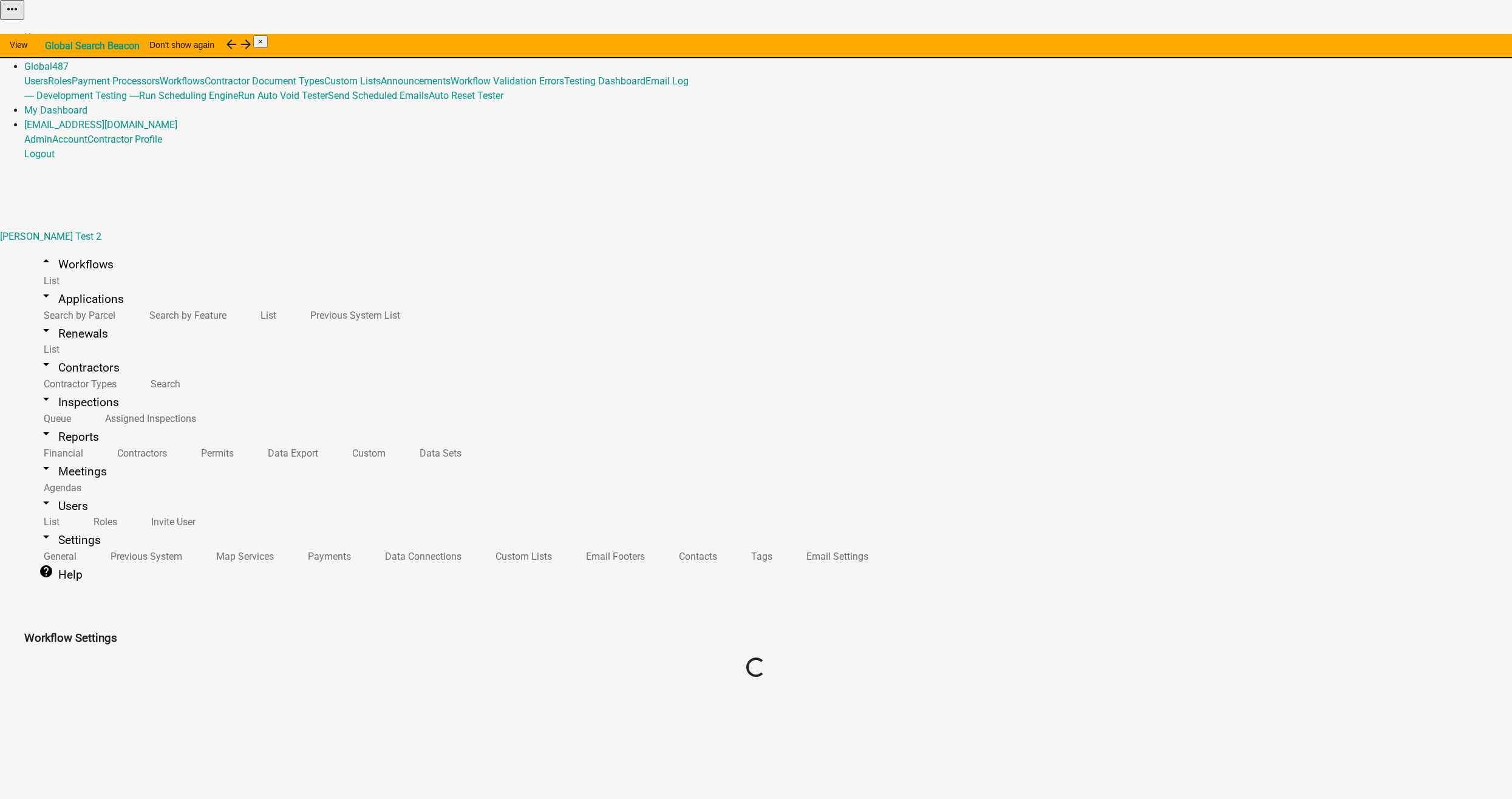
select select "eeaf323d-3f14-4767-83da-d3f35b512d77"
select select "4"
select select "8: 5c5a0c90-8153-4e58-9f4c-c4289cc10d04"
select select
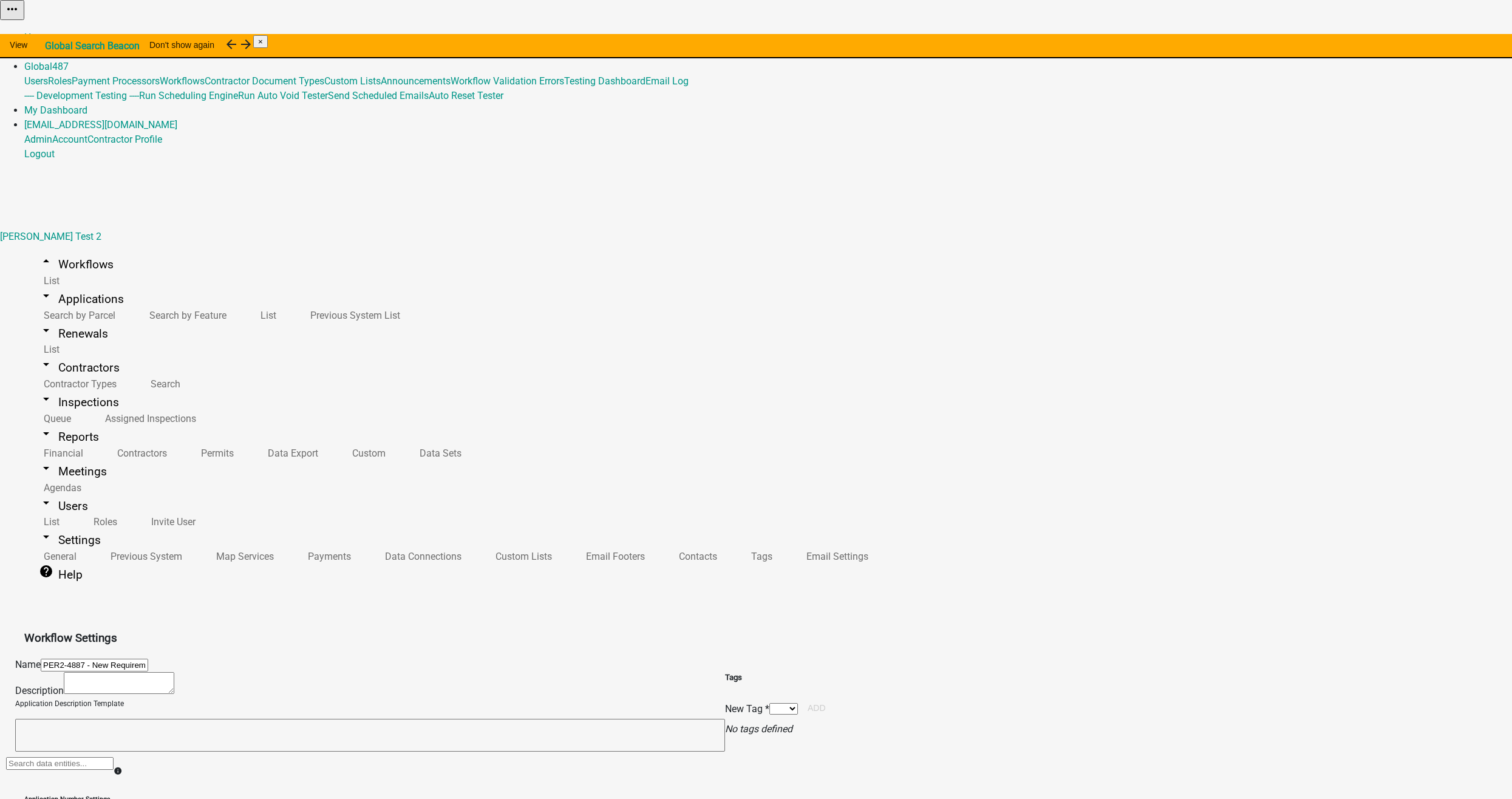
scroll to position [197, 0]
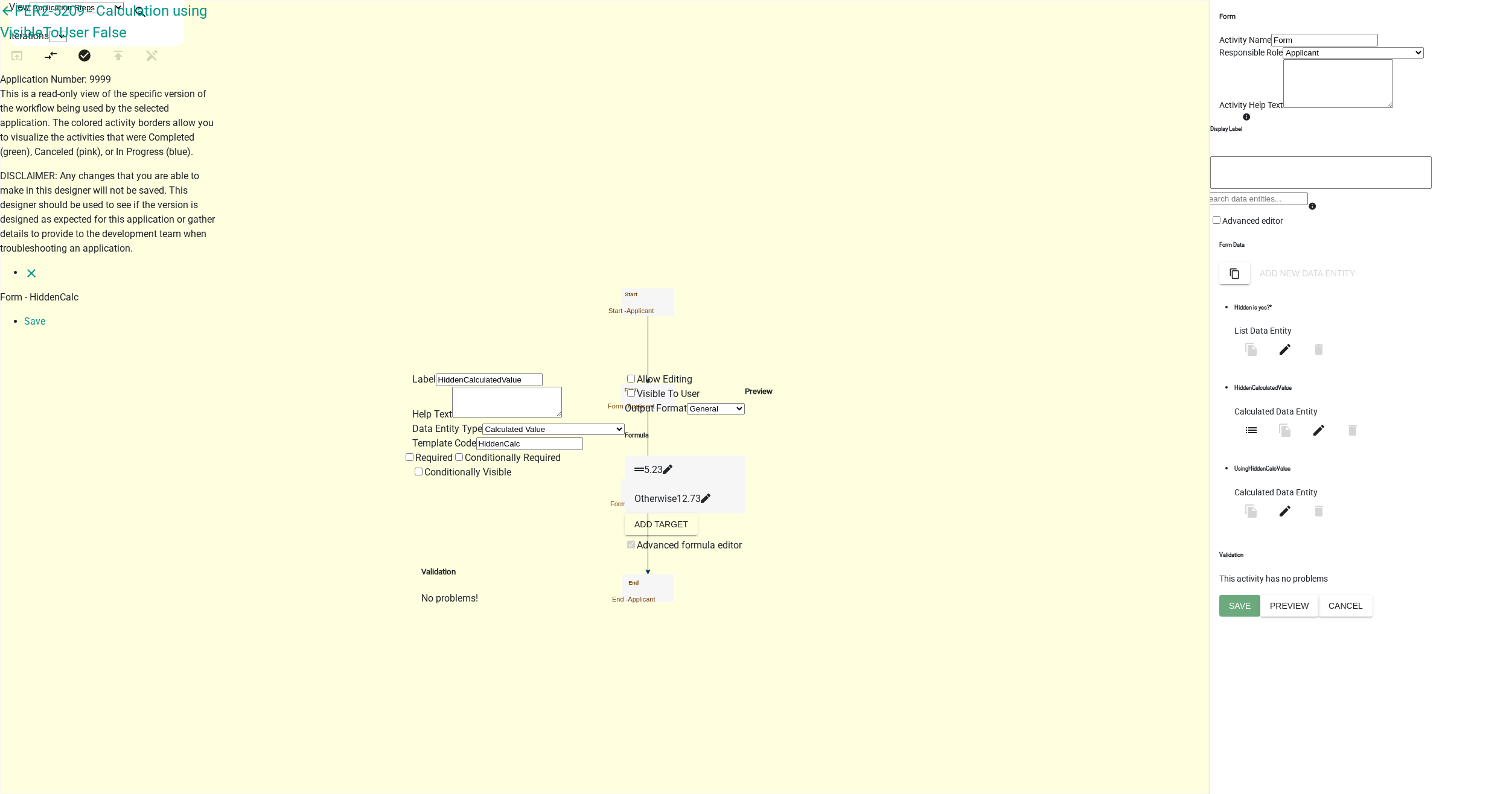
select select "calculated-value"
click at [28, 266] on icon "close" at bounding box center [31, 273] width 14 height 14
